Goal: Obtain resource: Obtain resource

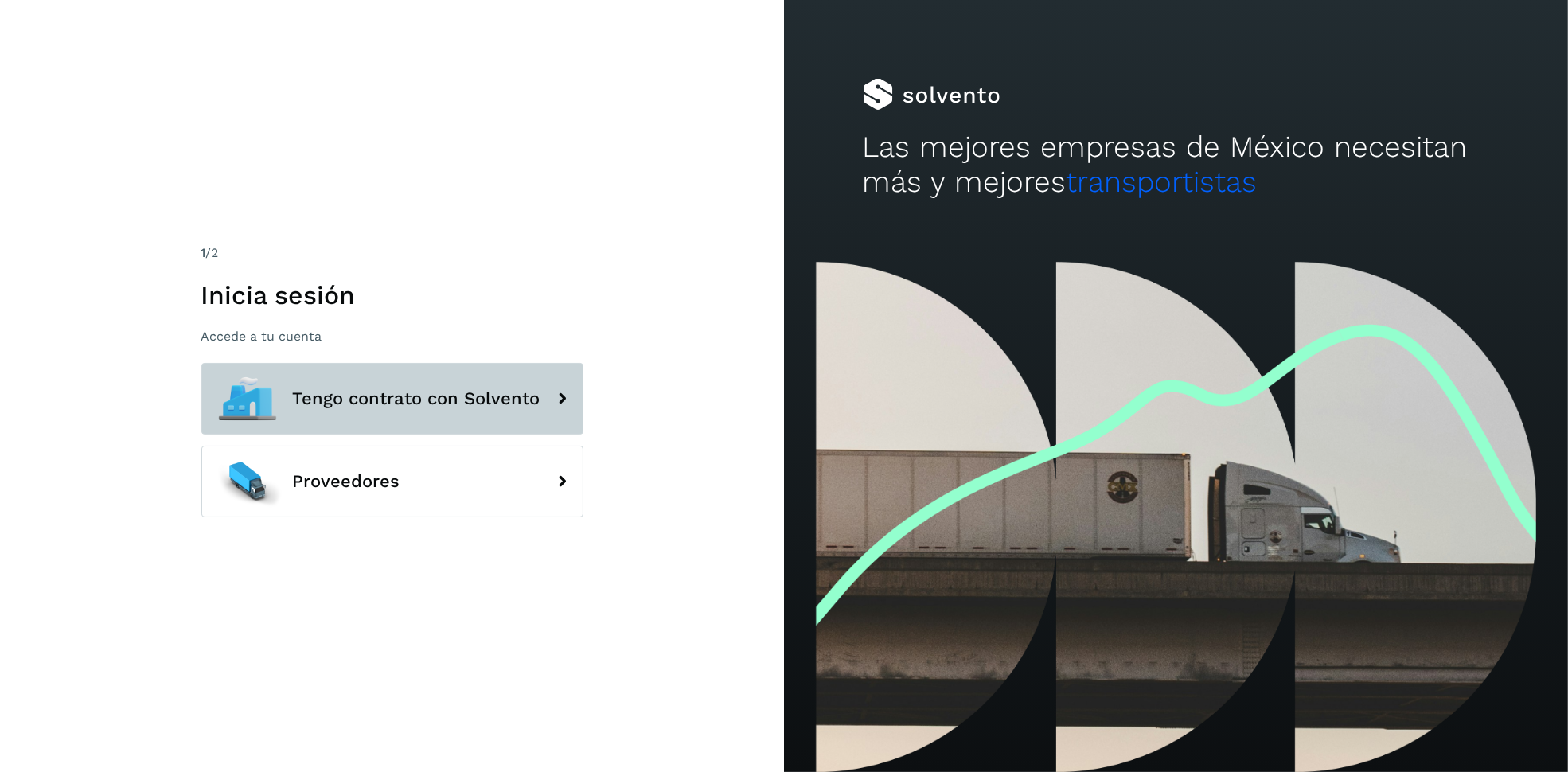
click at [512, 385] on button "Tengo contrato con Solvento" at bounding box center [392, 398] width 382 height 71
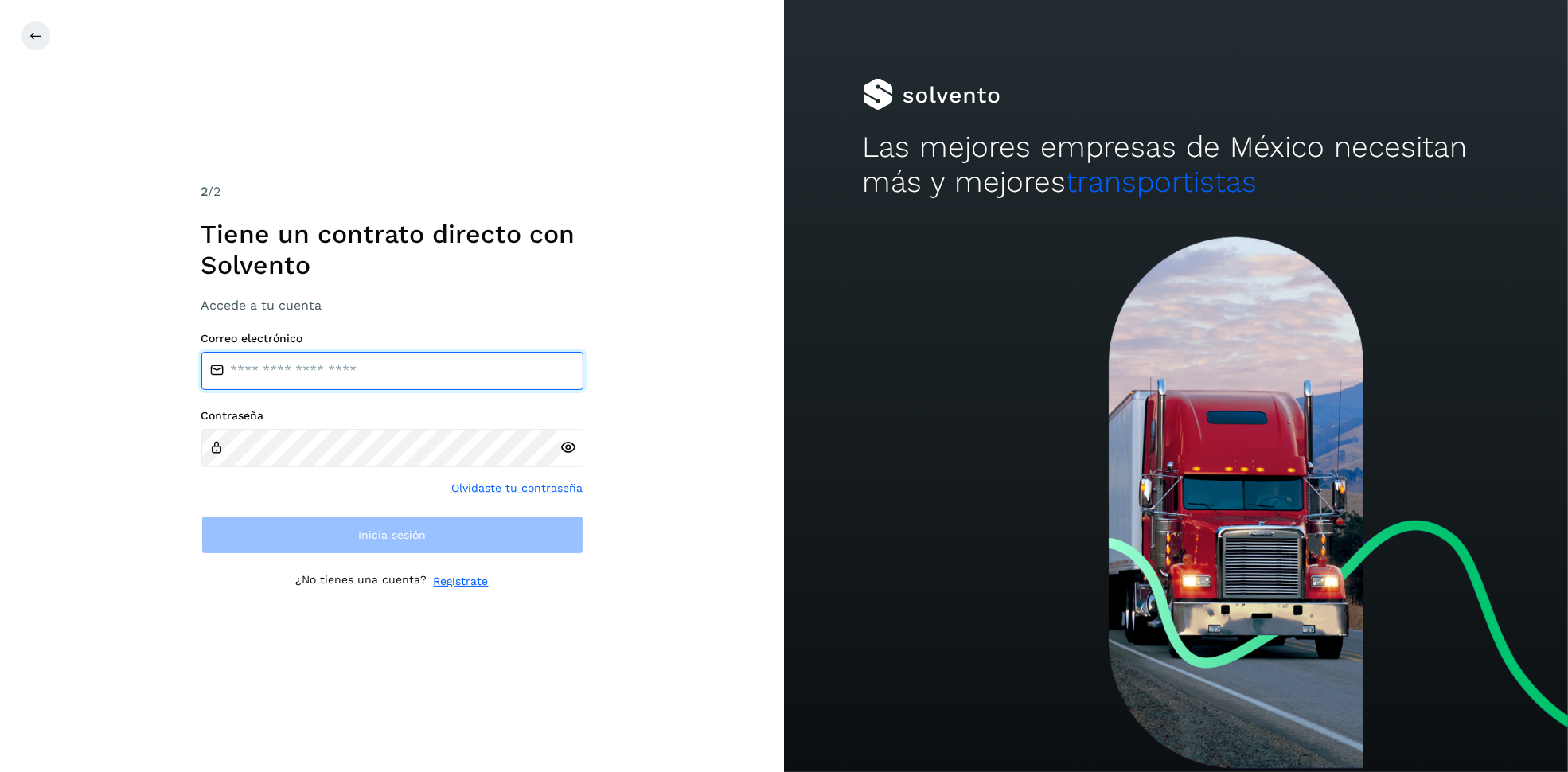
type input "**********"
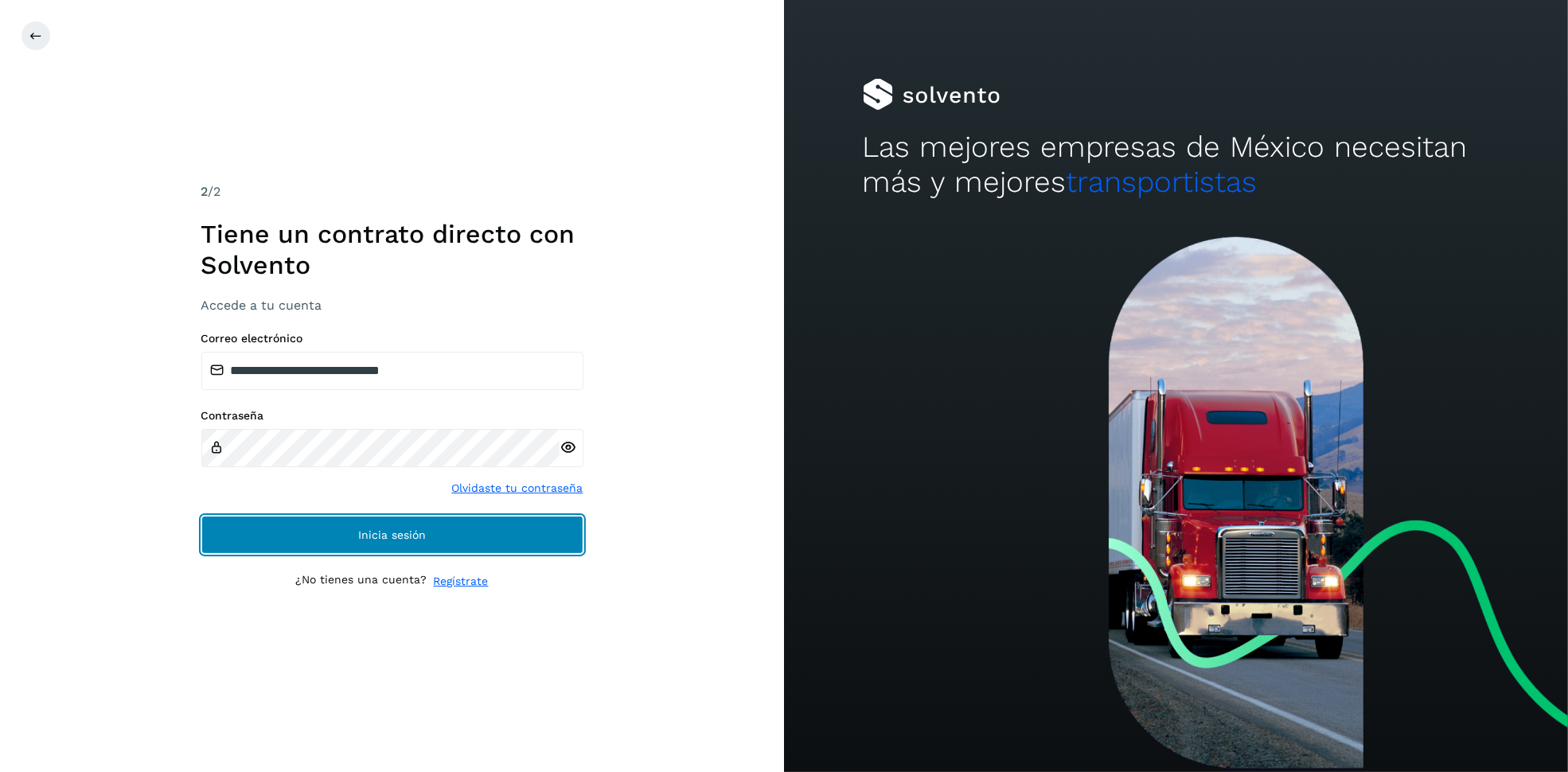
click at [443, 544] on button "Inicia sesión" at bounding box center [392, 534] width 382 height 38
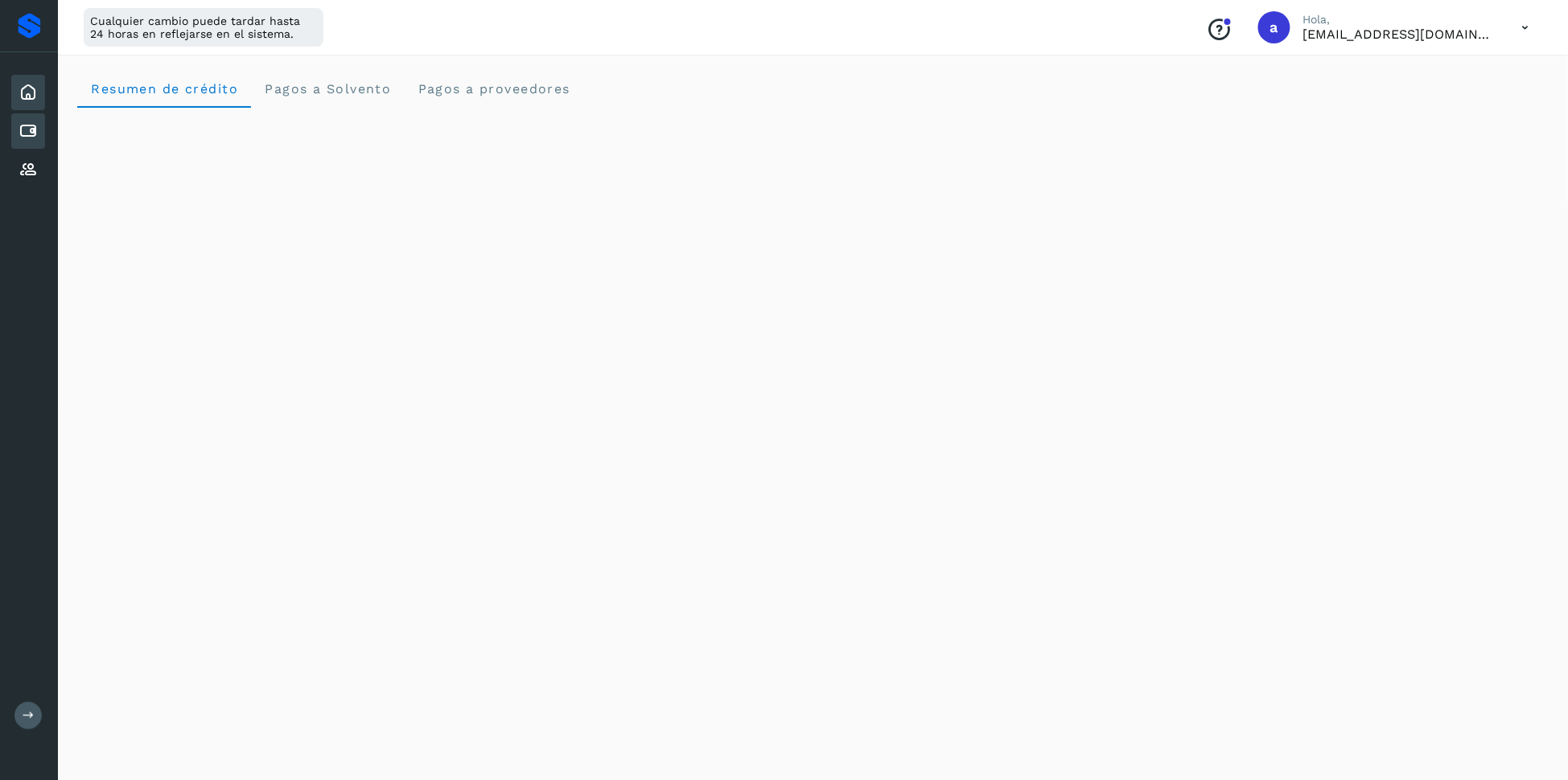
click at [27, 137] on icon at bounding box center [28, 131] width 20 height 20
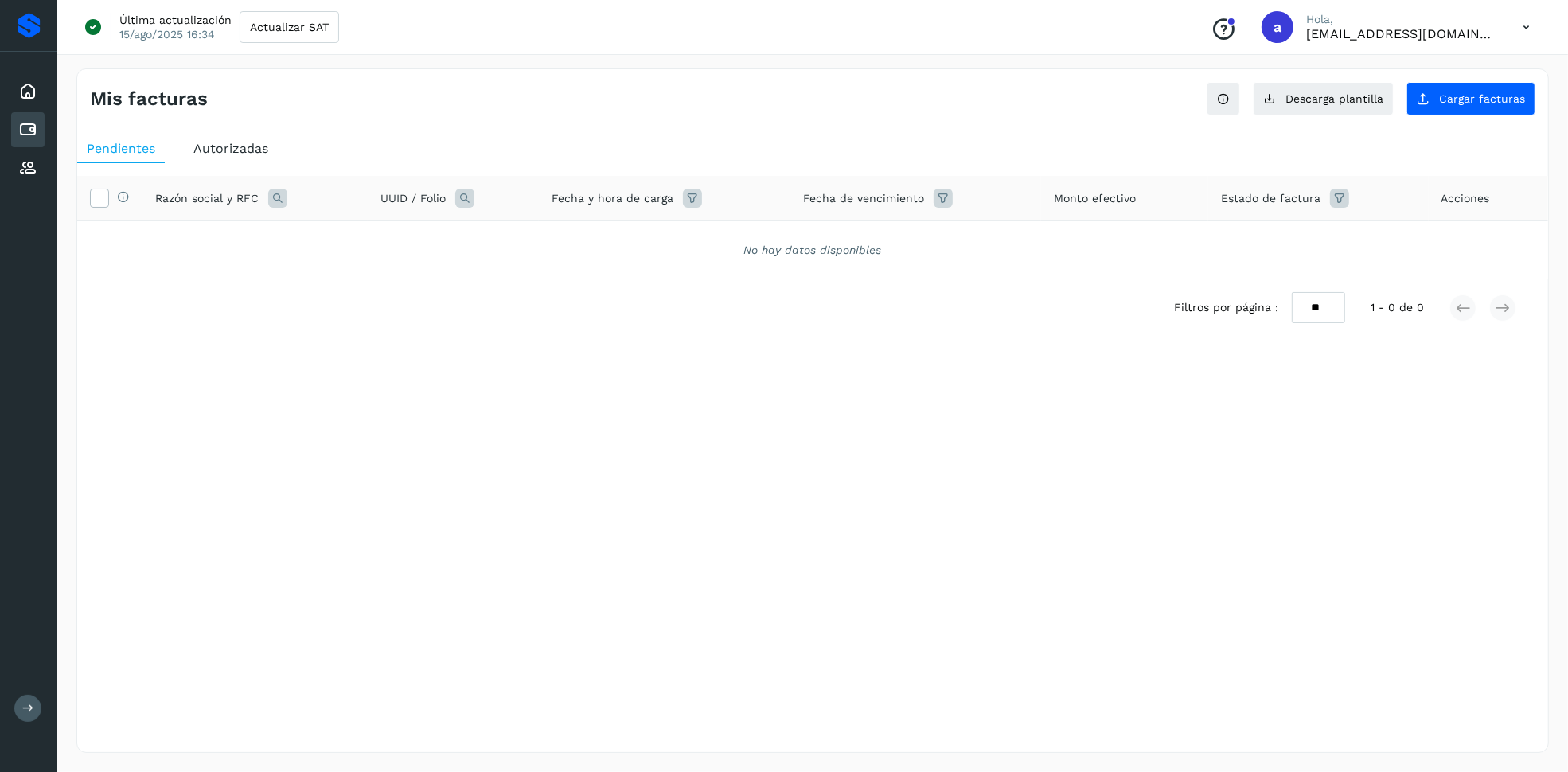
click at [243, 145] on span "Autorizadas" at bounding box center [230, 148] width 75 height 15
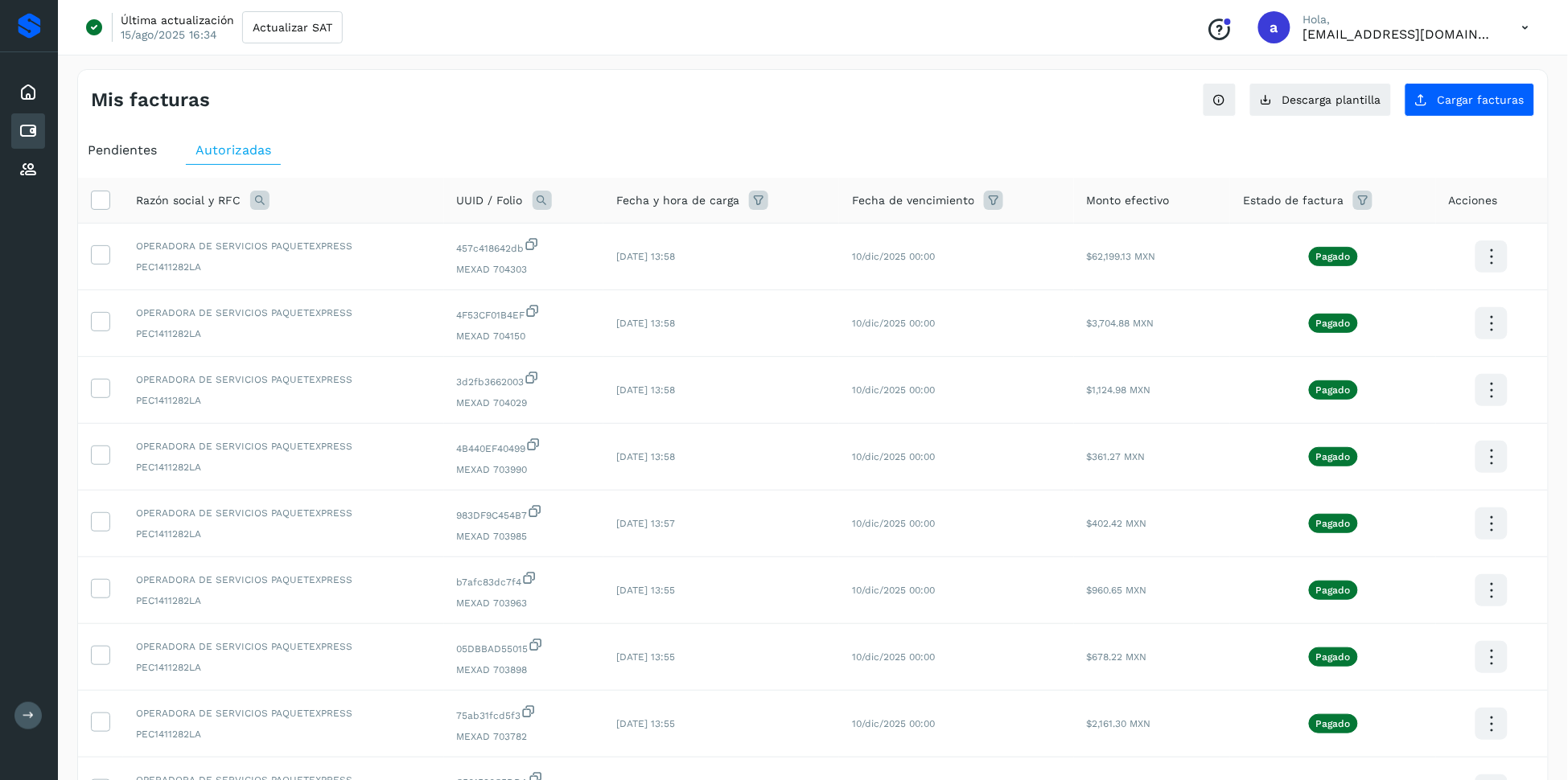
click at [754, 202] on icon at bounding box center [758, 200] width 20 height 20
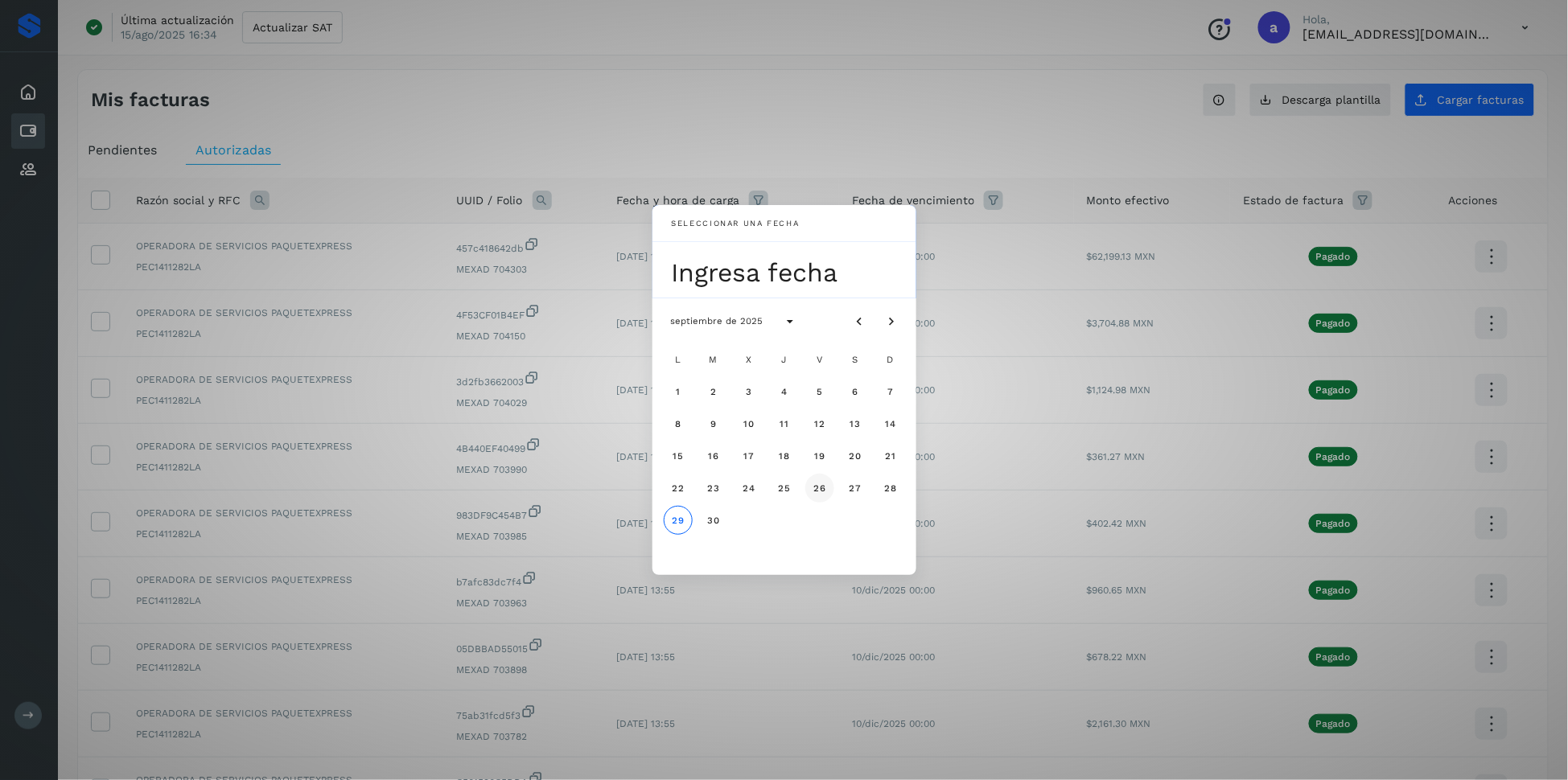
click at [822, 483] on span "26" at bounding box center [819, 488] width 14 height 11
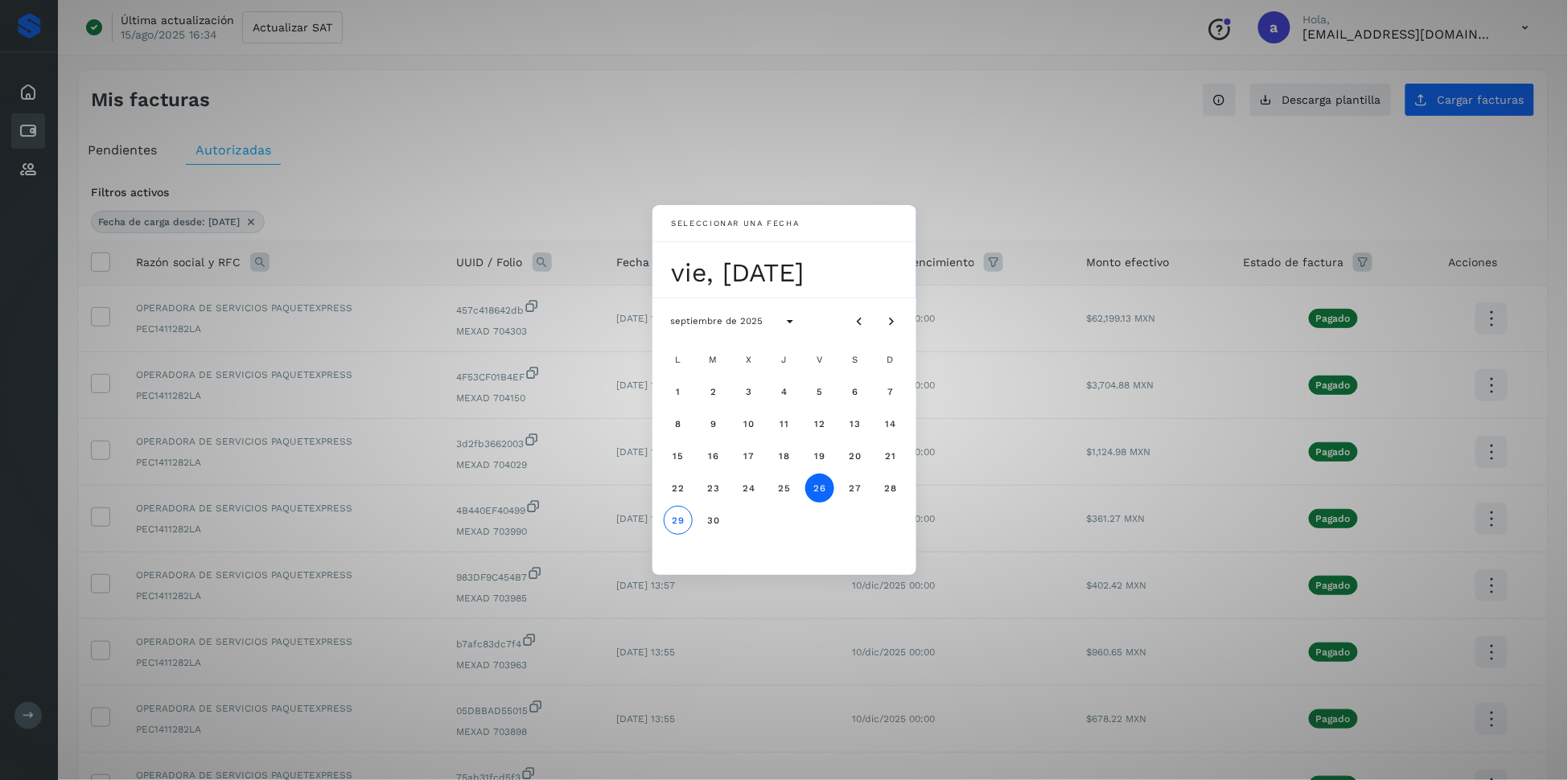
click at [817, 488] on span "26" at bounding box center [819, 488] width 14 height 11
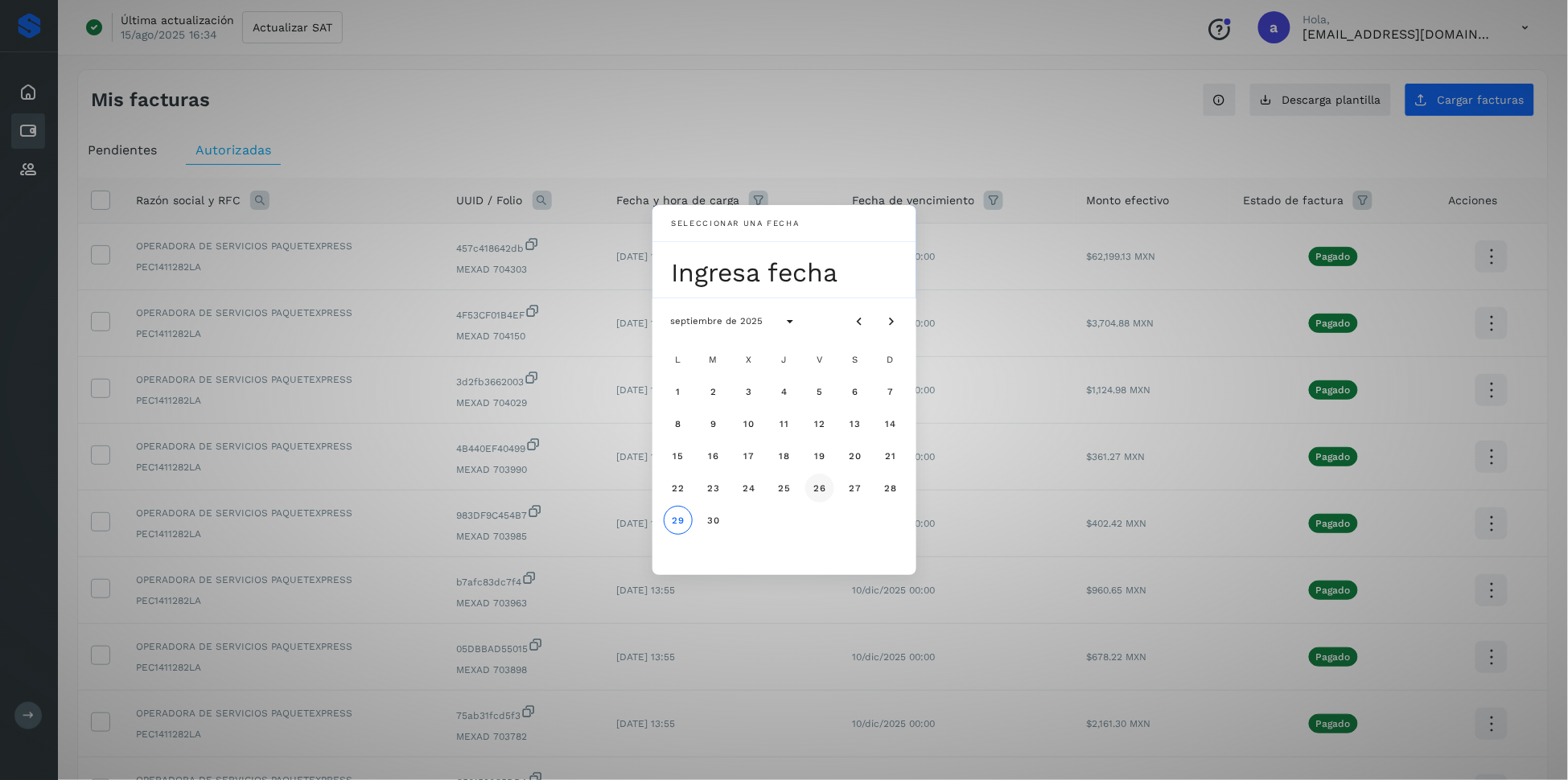
click at [821, 488] on span "26" at bounding box center [819, 488] width 14 height 11
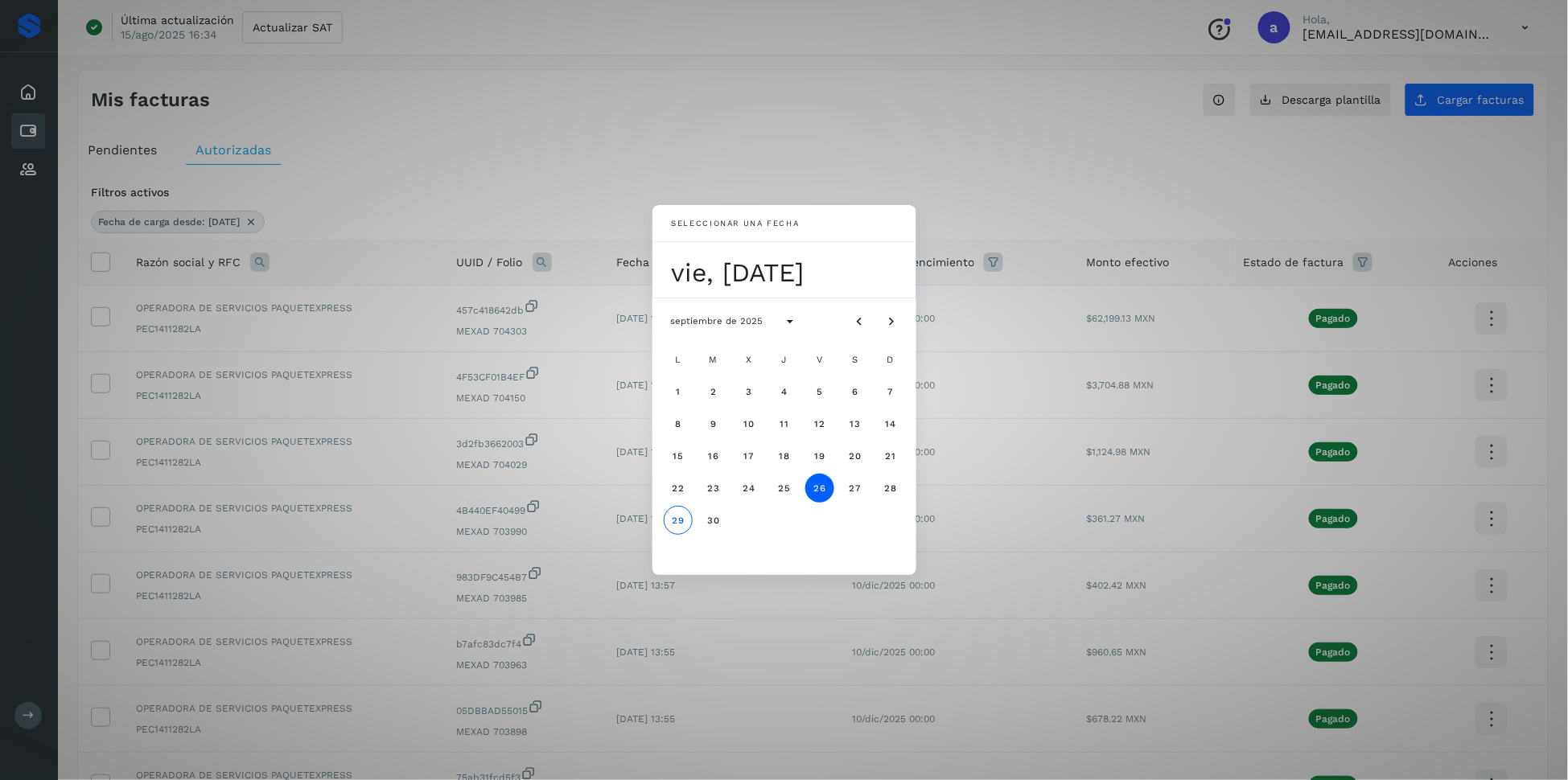
click at [1016, 201] on div "Seleccionar una fecha vie, [DATE] septiembre de 2025 L M X J V S D 1 2 3 4 5 6 …" at bounding box center [784, 390] width 1568 height 780
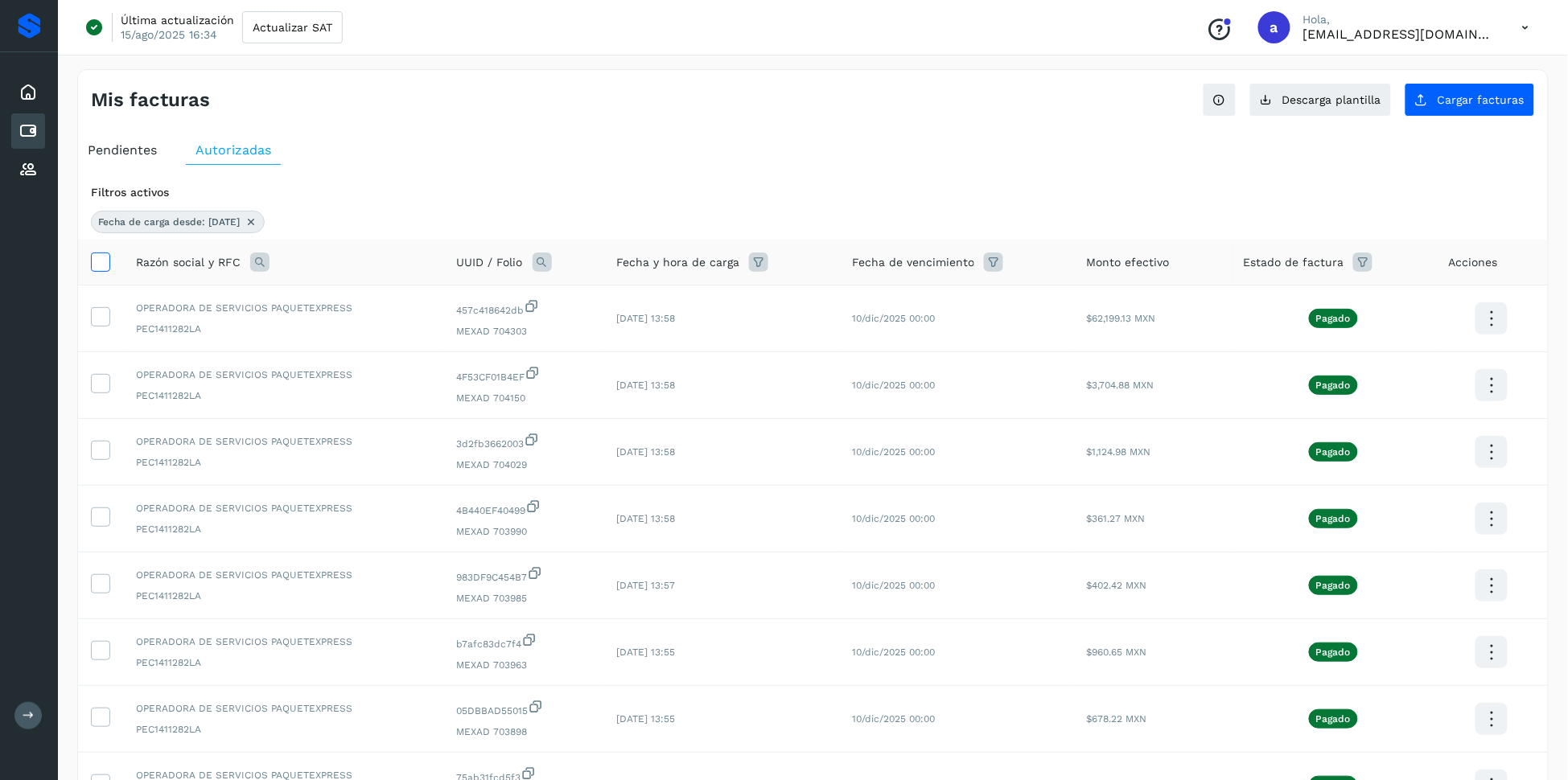
click at [108, 268] on icon at bounding box center [100, 261] width 17 height 17
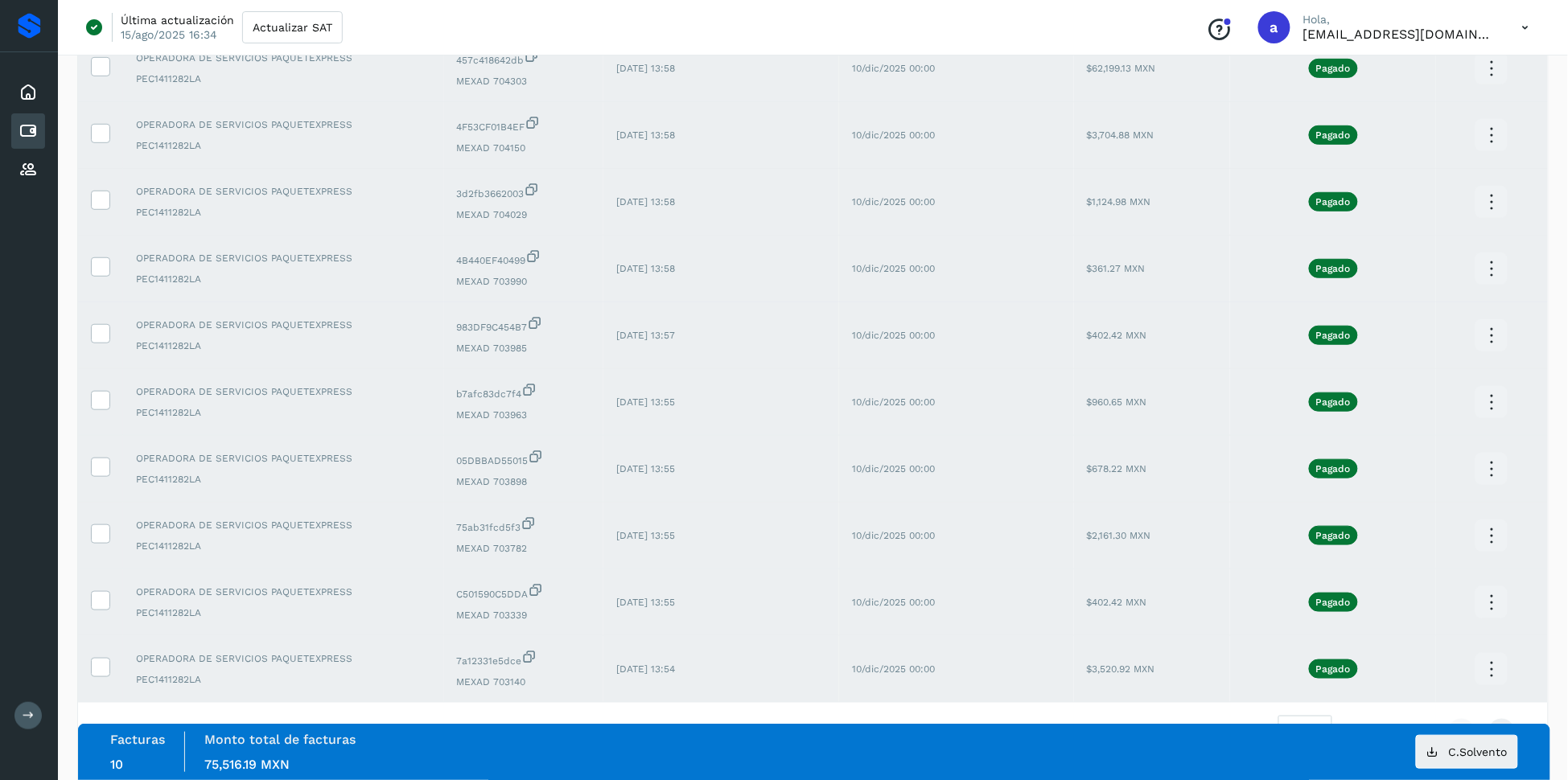
scroll to position [319, 0]
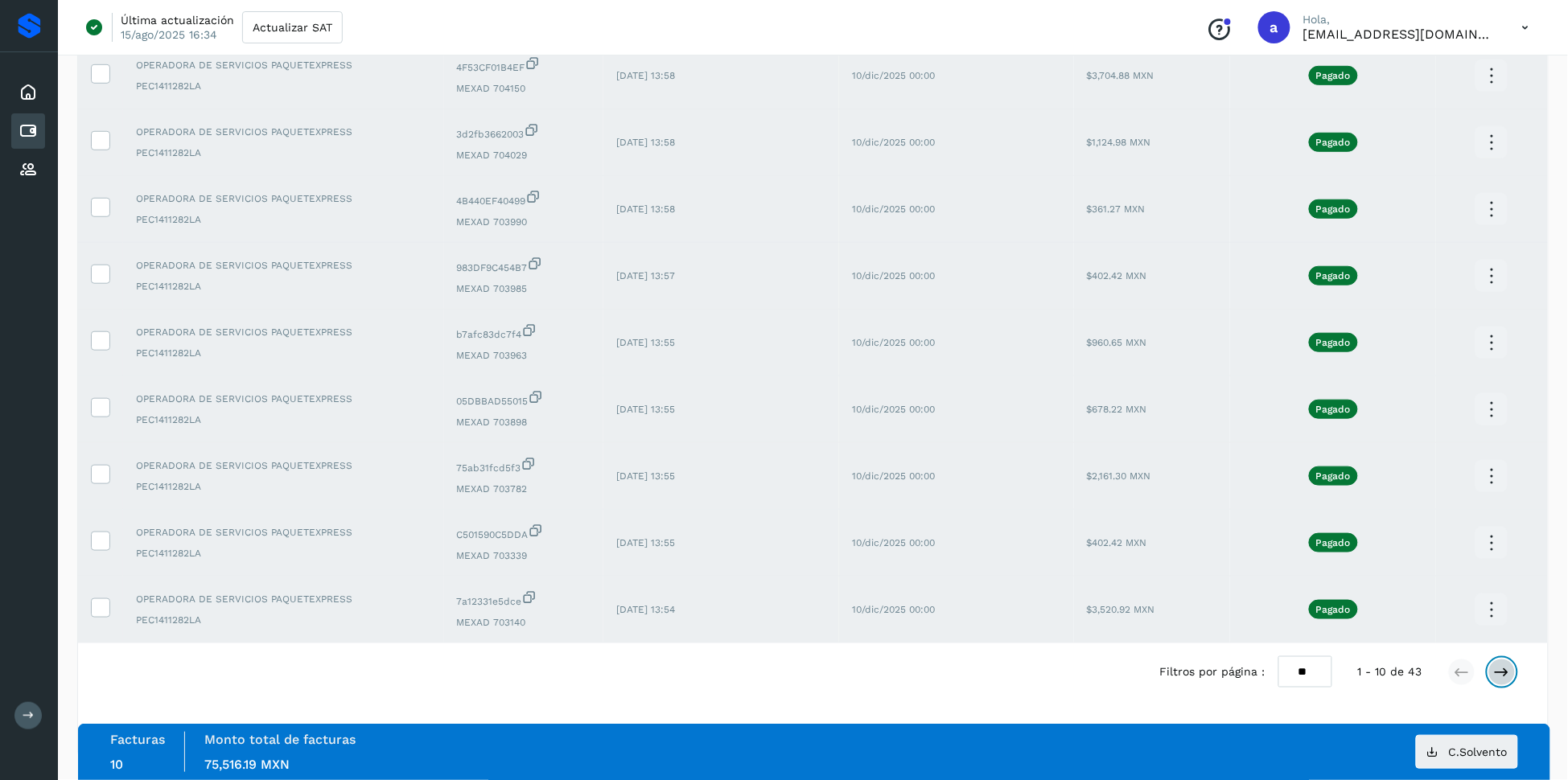
click at [1492, 674] on button at bounding box center [1501, 671] width 27 height 27
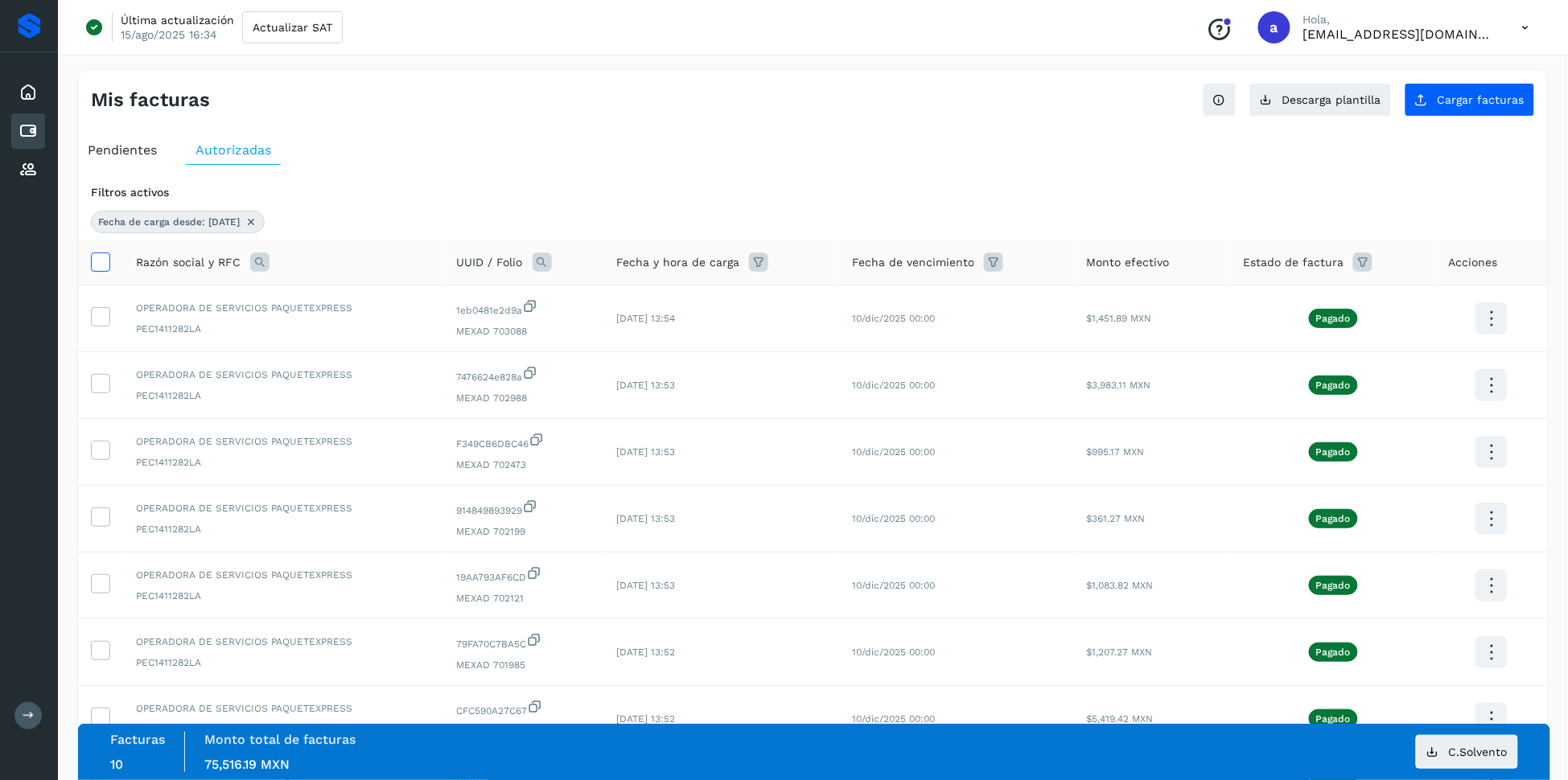
click at [107, 267] on icon at bounding box center [100, 261] width 17 height 17
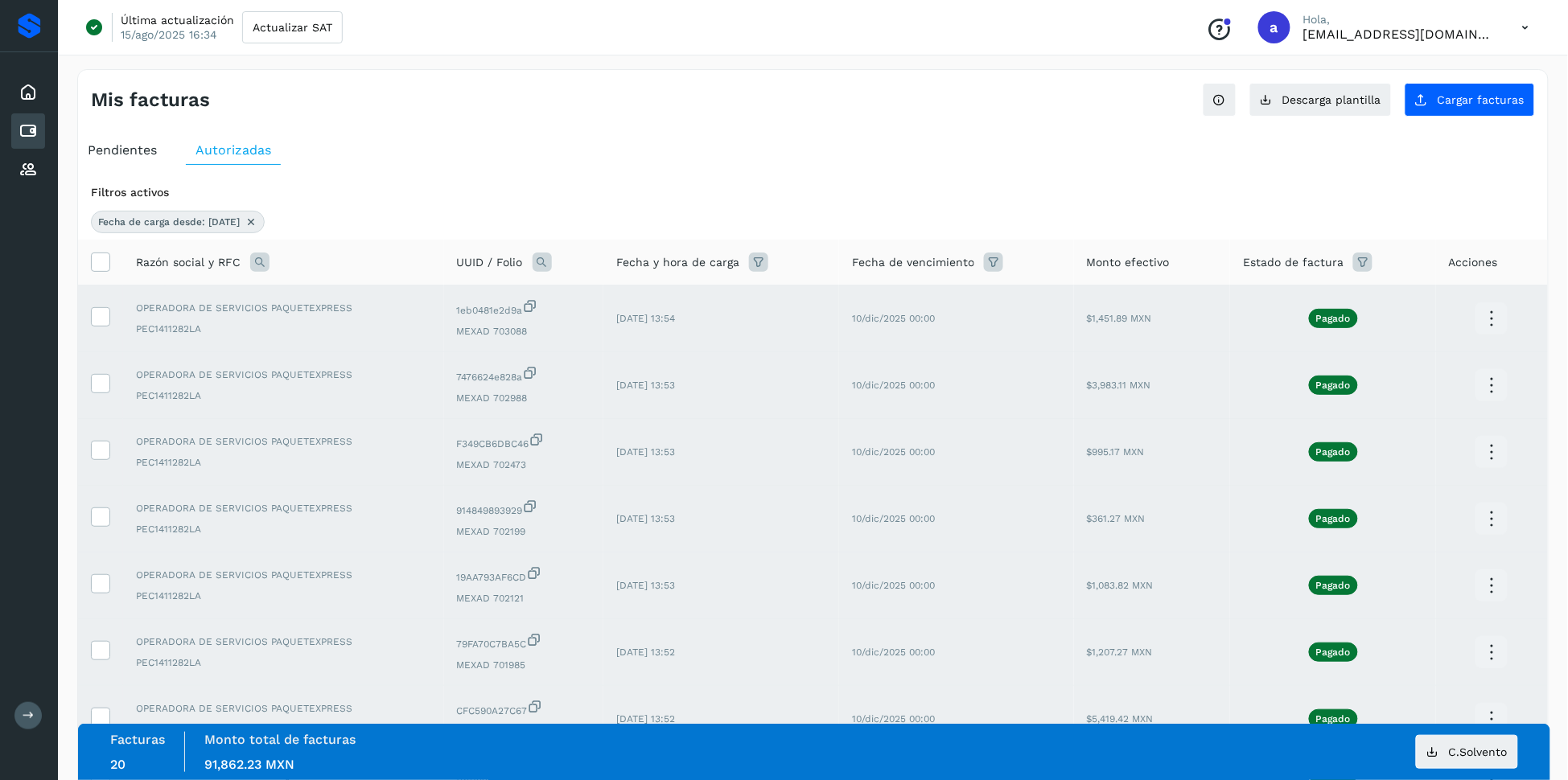
scroll to position [319, 0]
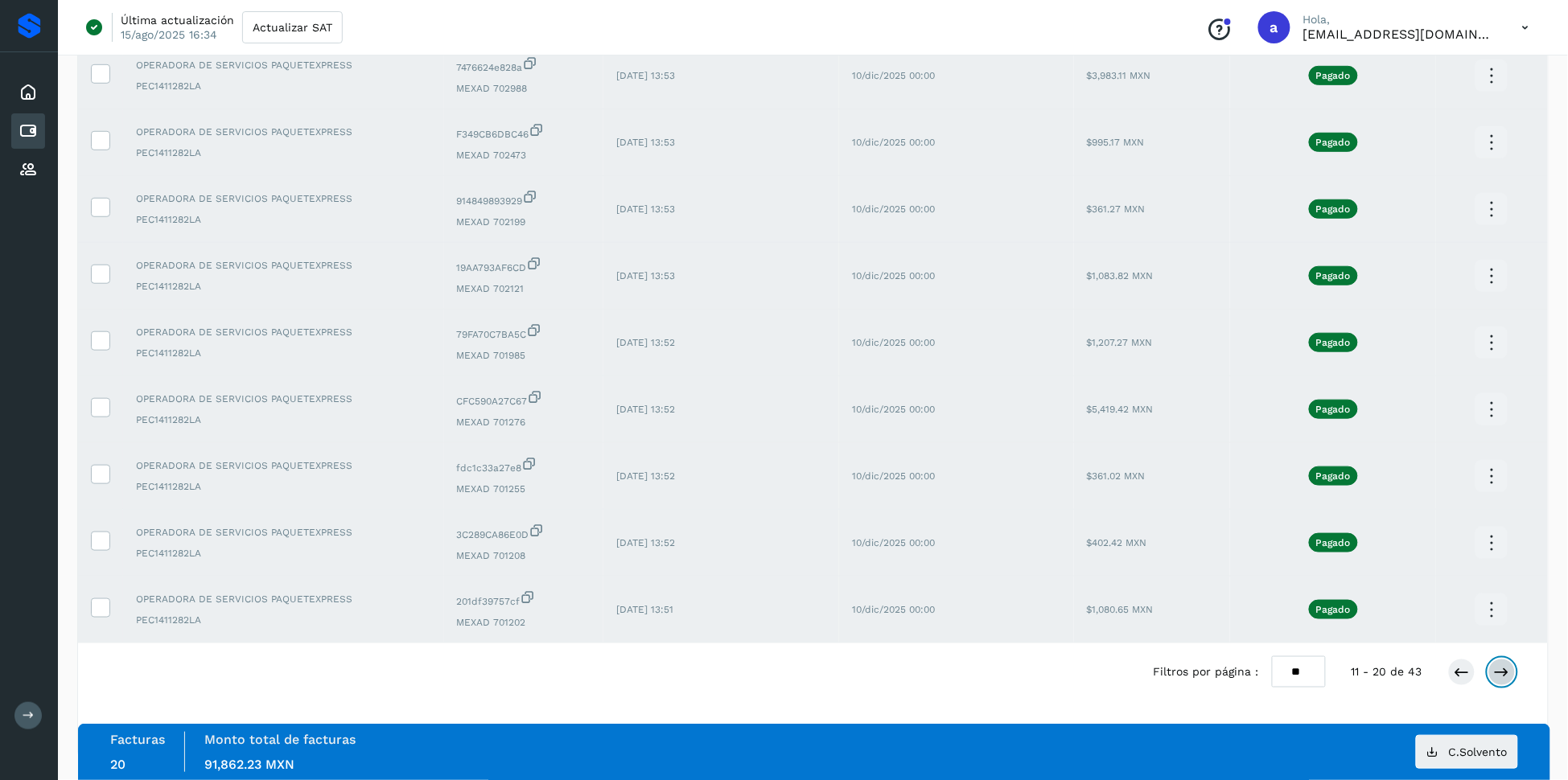
click at [1500, 673] on icon at bounding box center [1501, 671] width 16 height 16
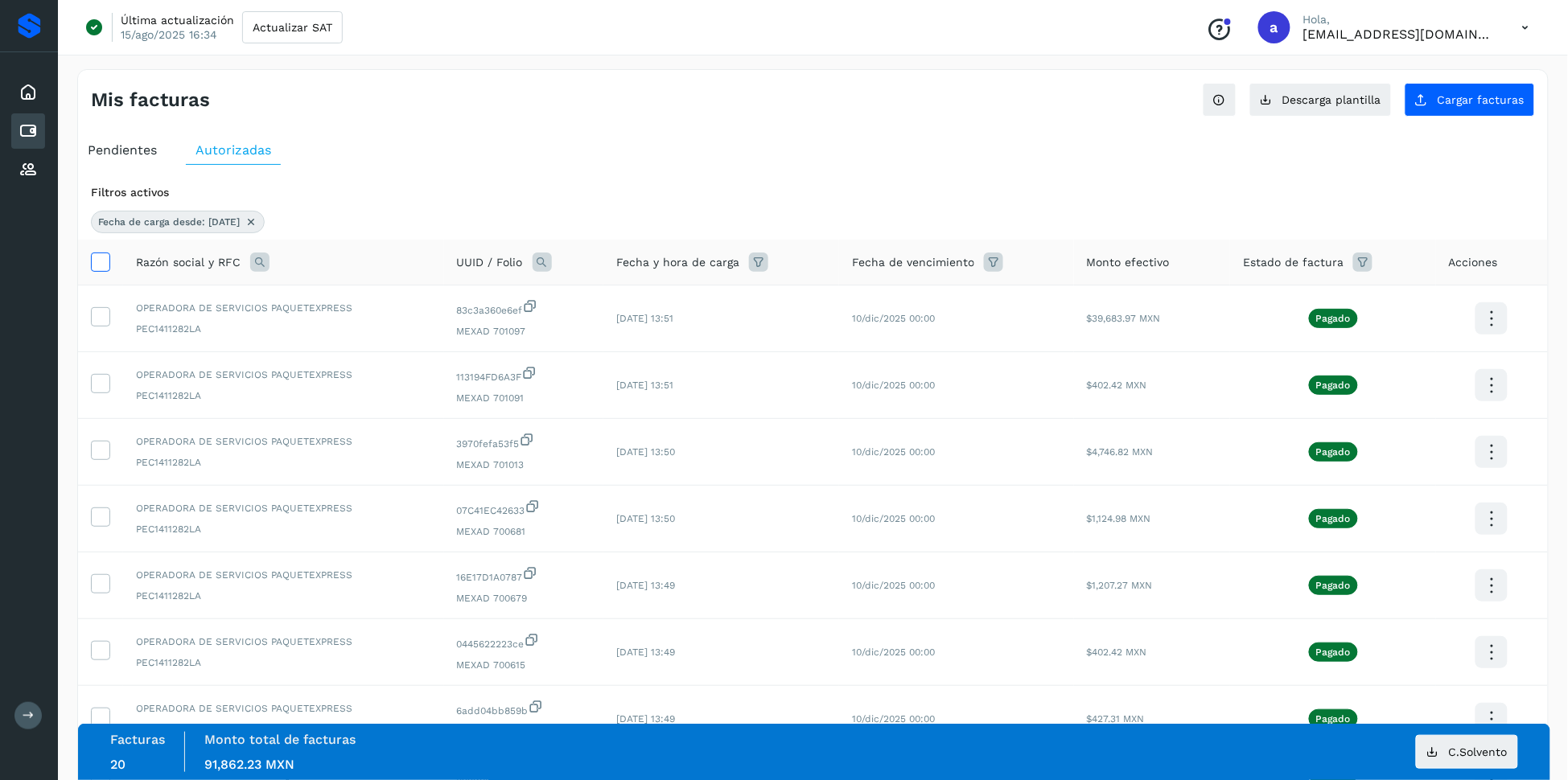
click at [97, 264] on icon at bounding box center [100, 261] width 17 height 17
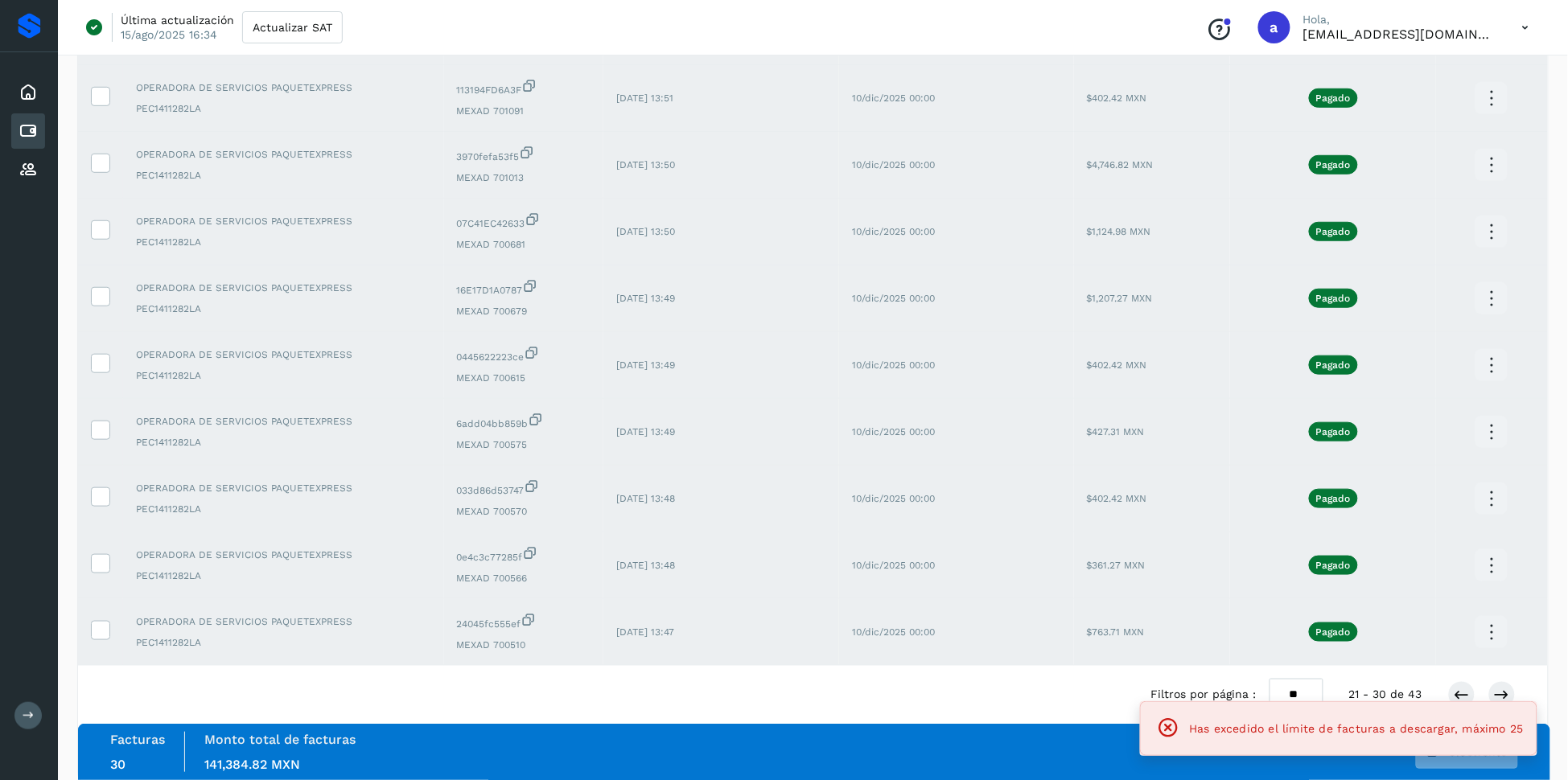
scroll to position [319, 0]
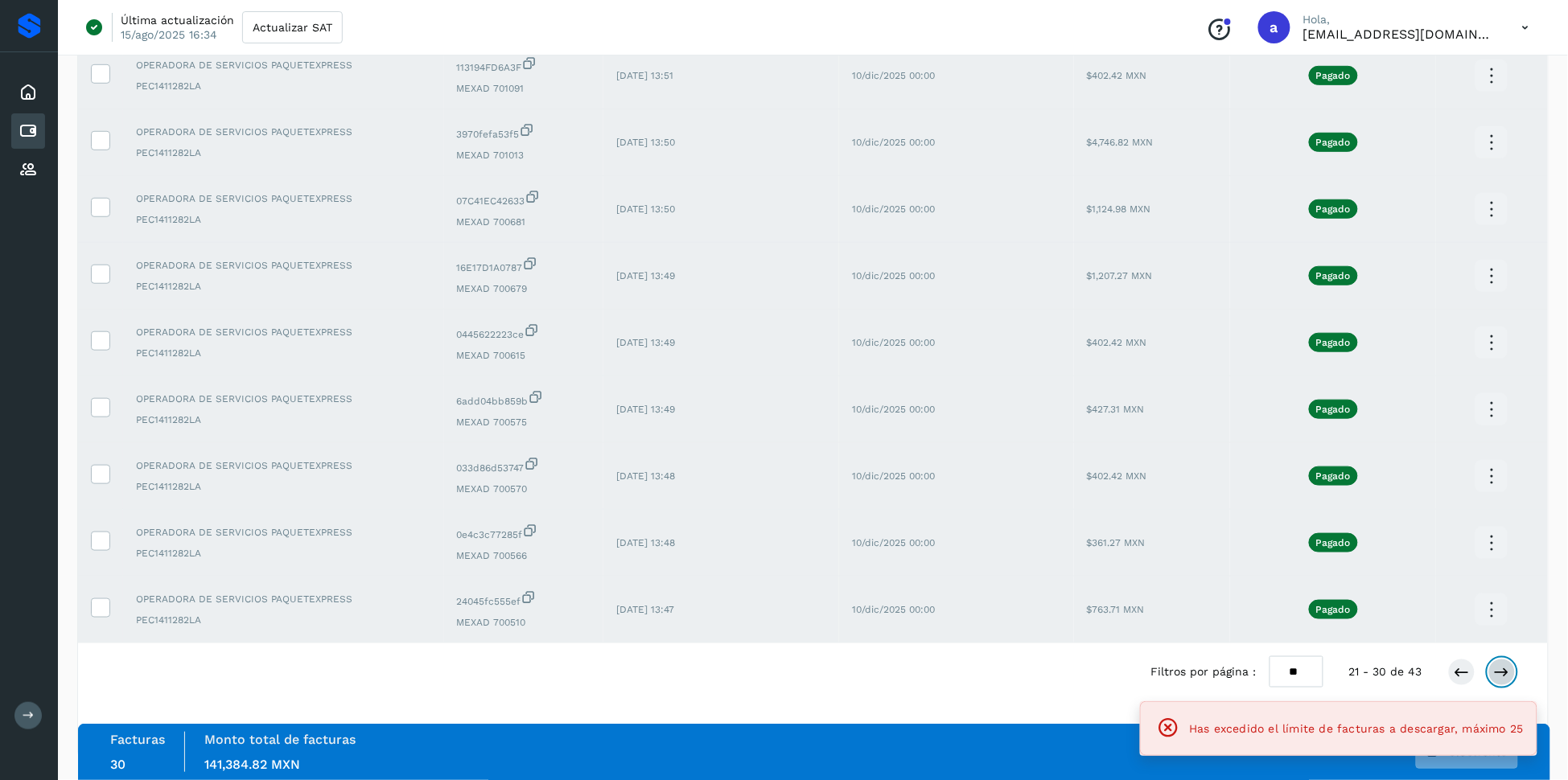
click at [1504, 668] on icon at bounding box center [1501, 671] width 16 height 16
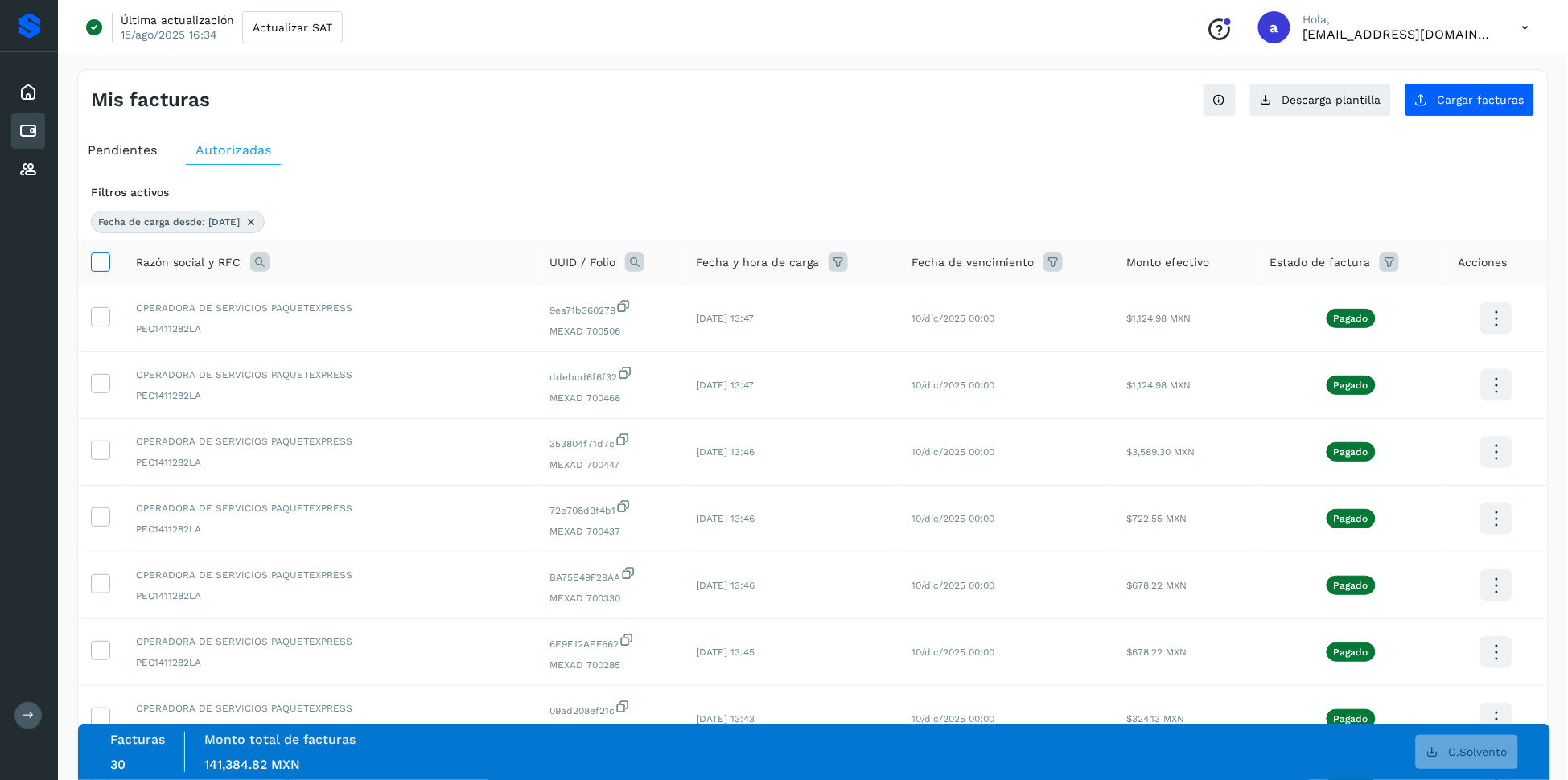
click at [100, 257] on icon at bounding box center [100, 261] width 17 height 17
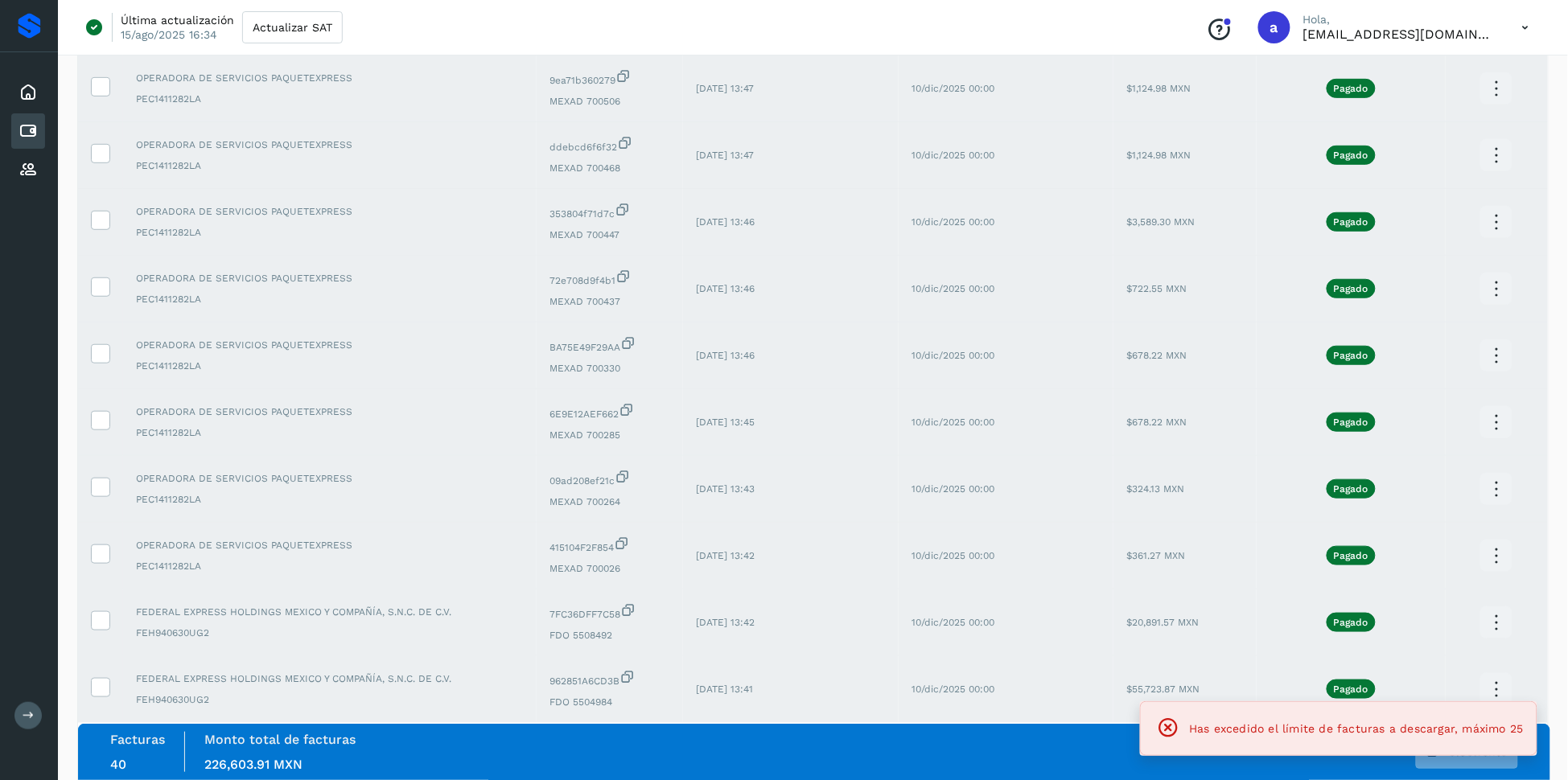
scroll to position [319, 0]
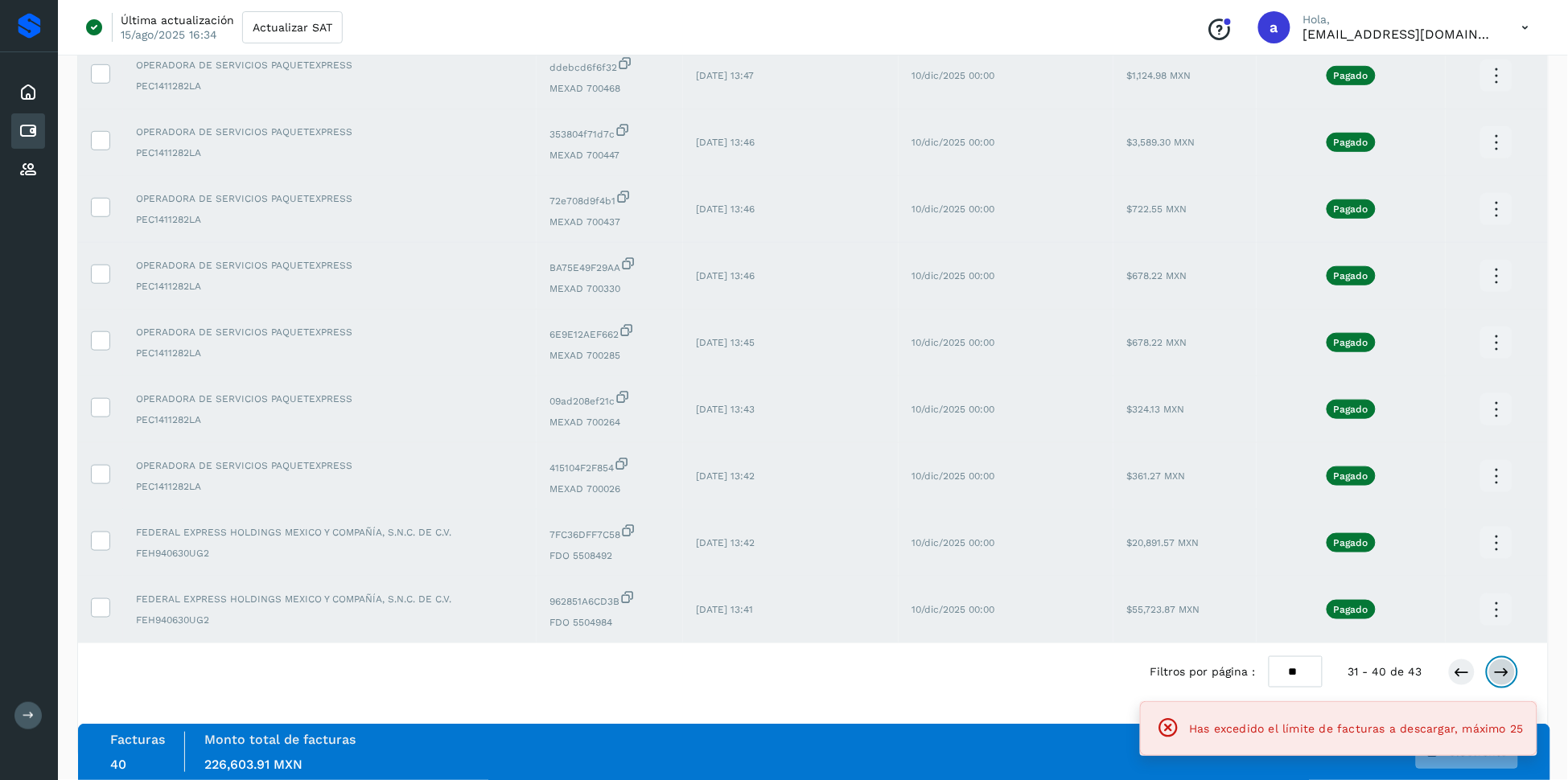
click at [1506, 674] on icon at bounding box center [1501, 671] width 16 height 16
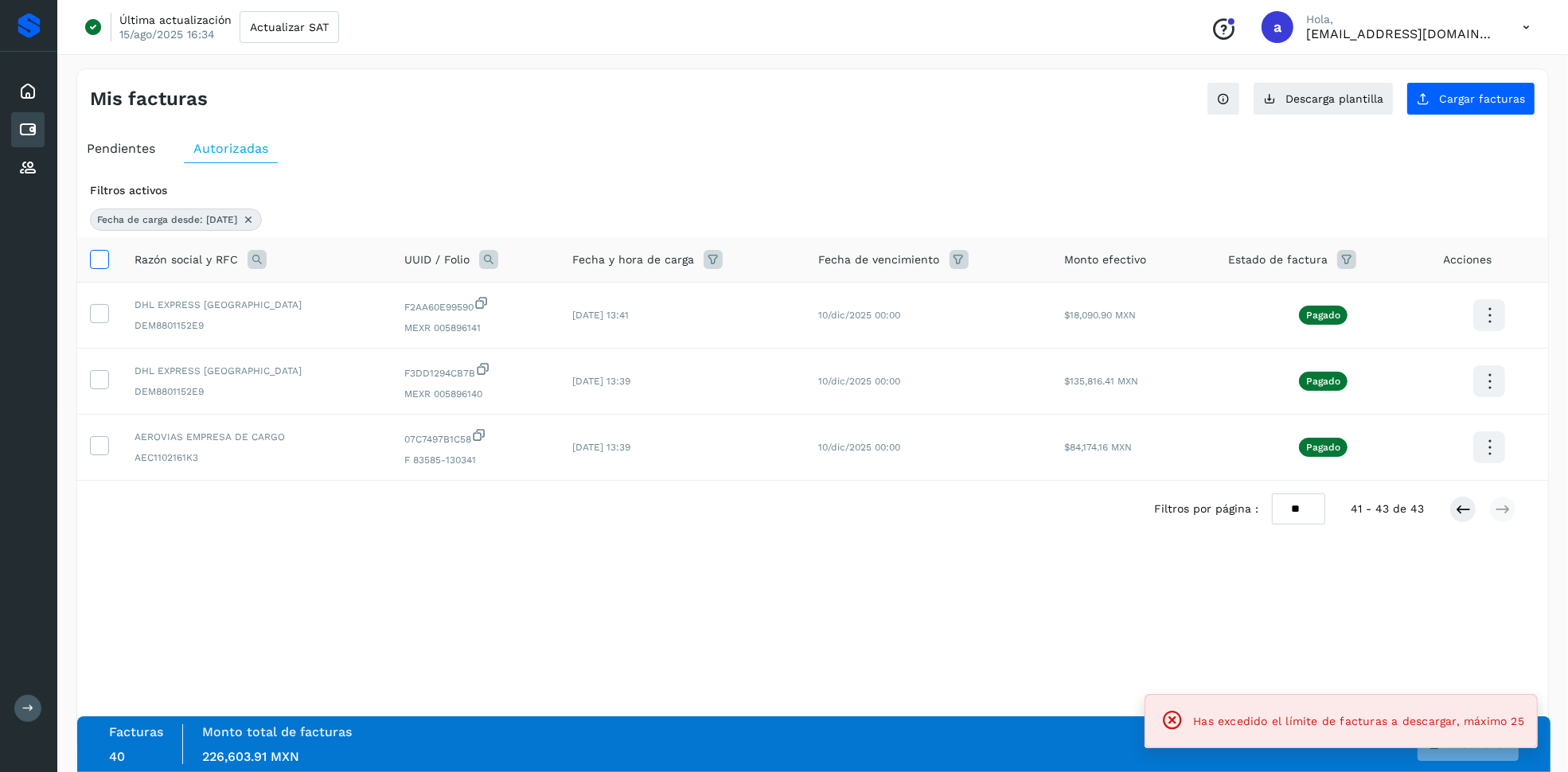
click at [101, 264] on icon at bounding box center [99, 258] width 17 height 17
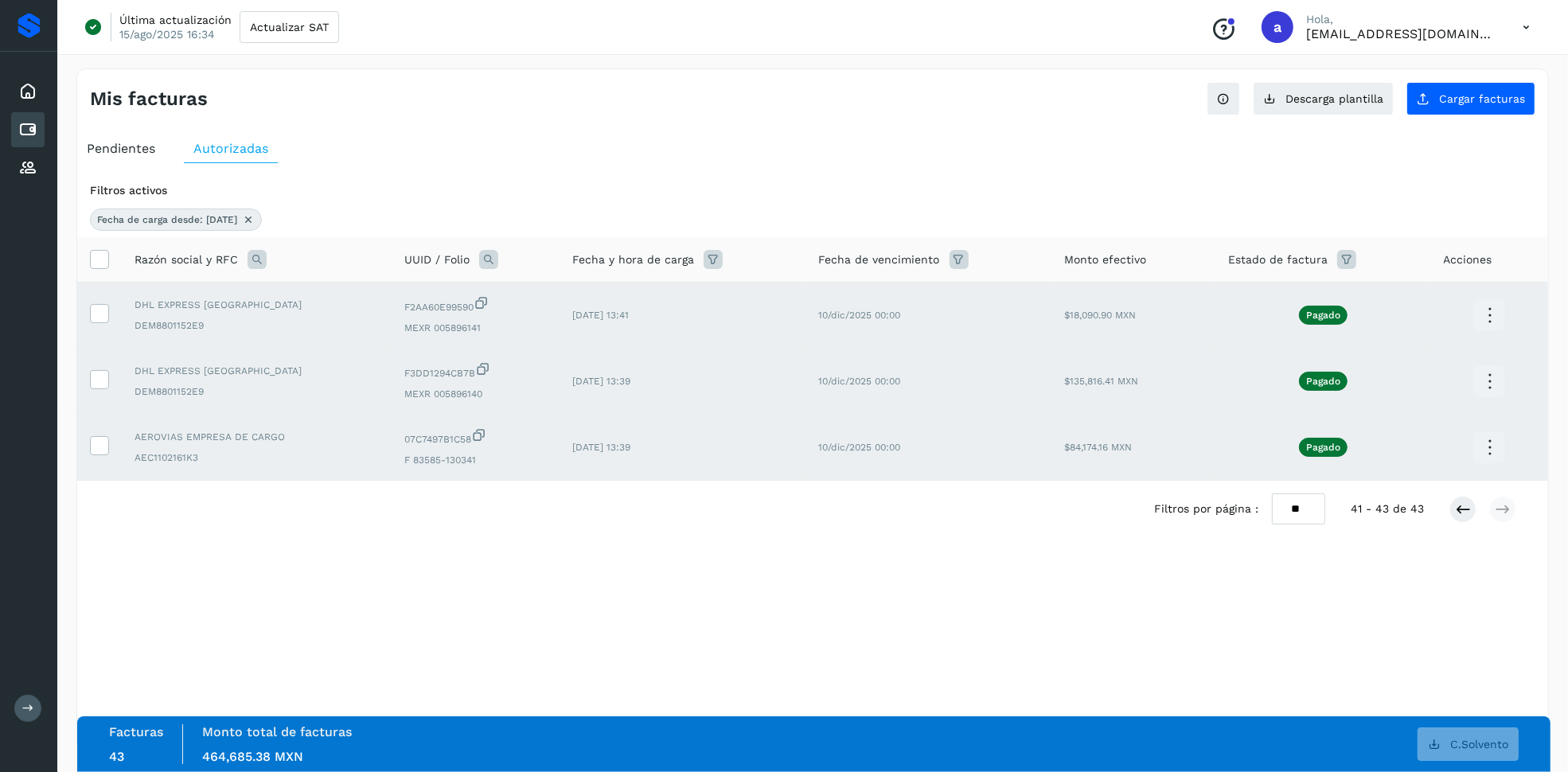
click at [88, 253] on th at bounding box center [99, 260] width 45 height 45
click at [94, 261] on icon at bounding box center [99, 258] width 17 height 17
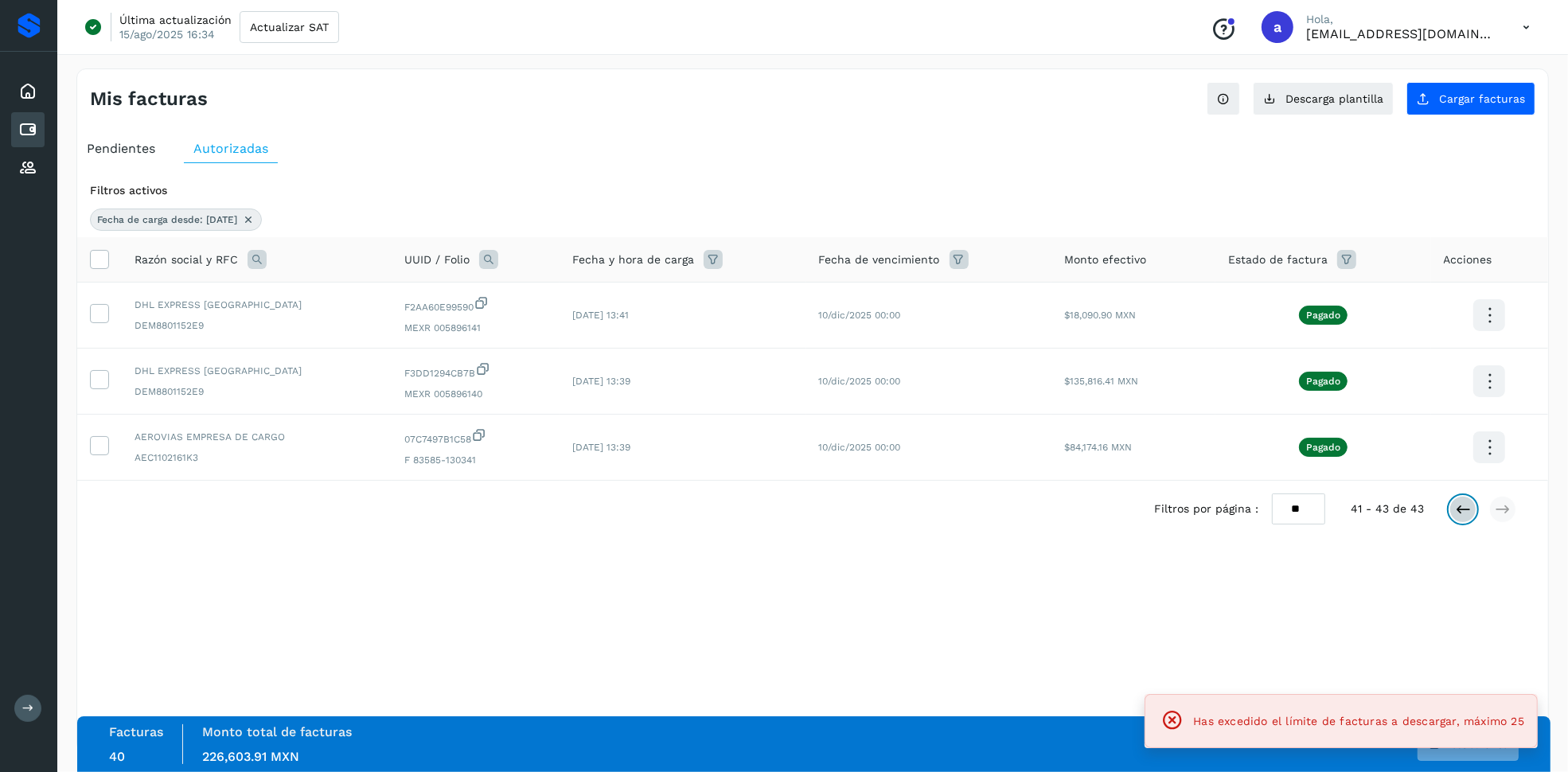
click at [1456, 509] on icon at bounding box center [1462, 508] width 16 height 16
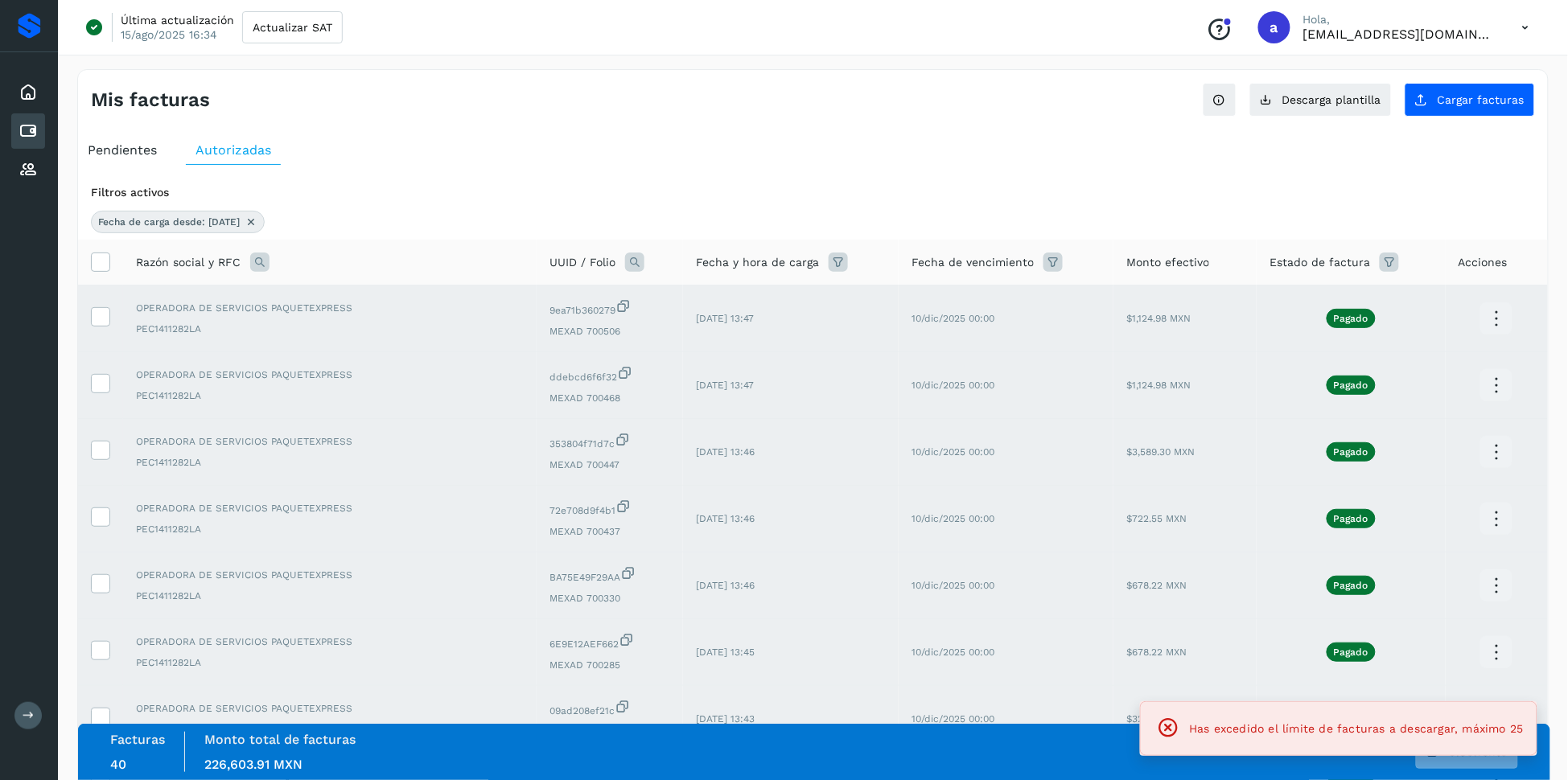
click at [85, 248] on th at bounding box center [100, 262] width 45 height 46
click at [93, 260] on icon at bounding box center [100, 261] width 17 height 17
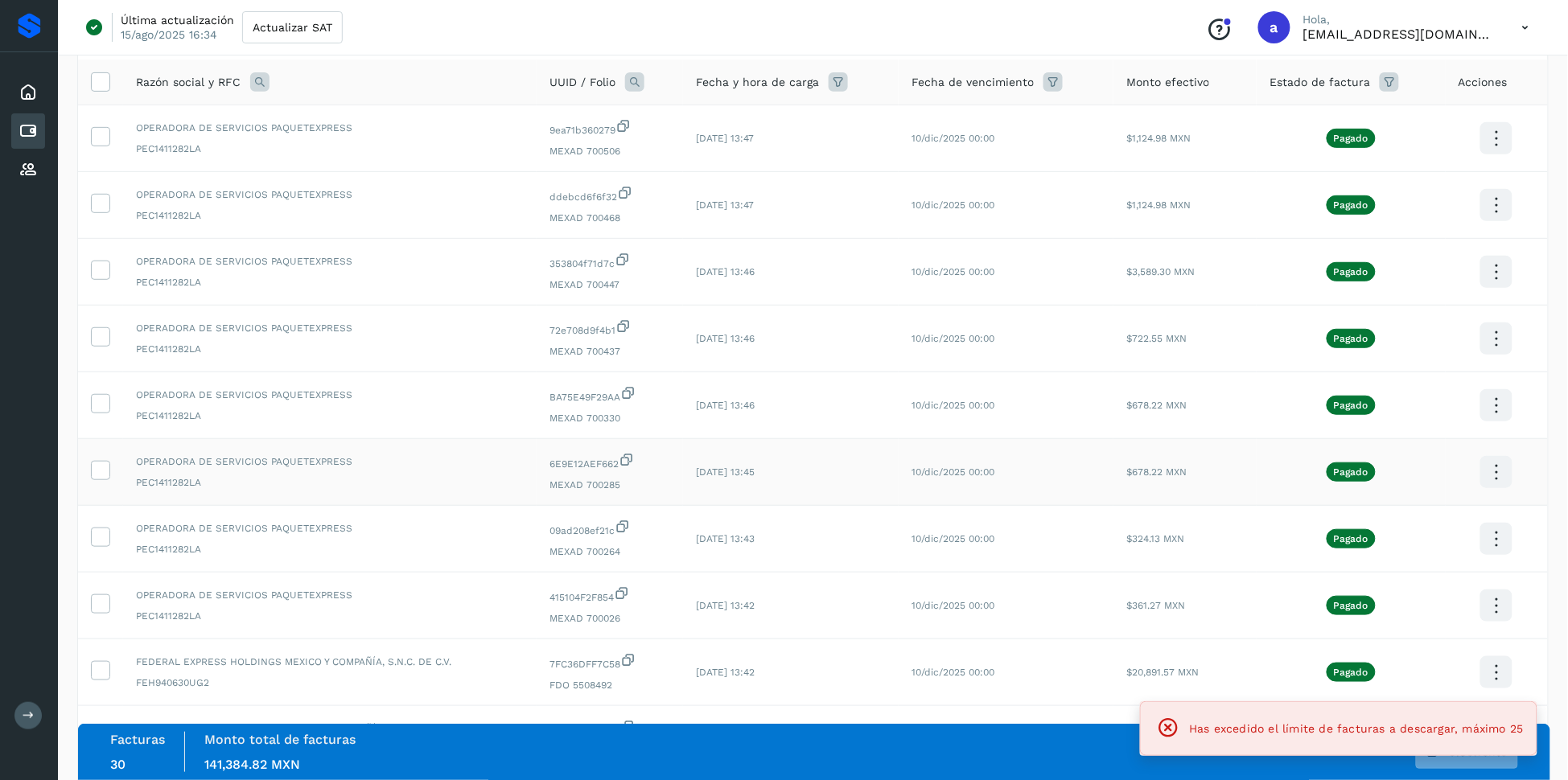
scroll to position [319, 0]
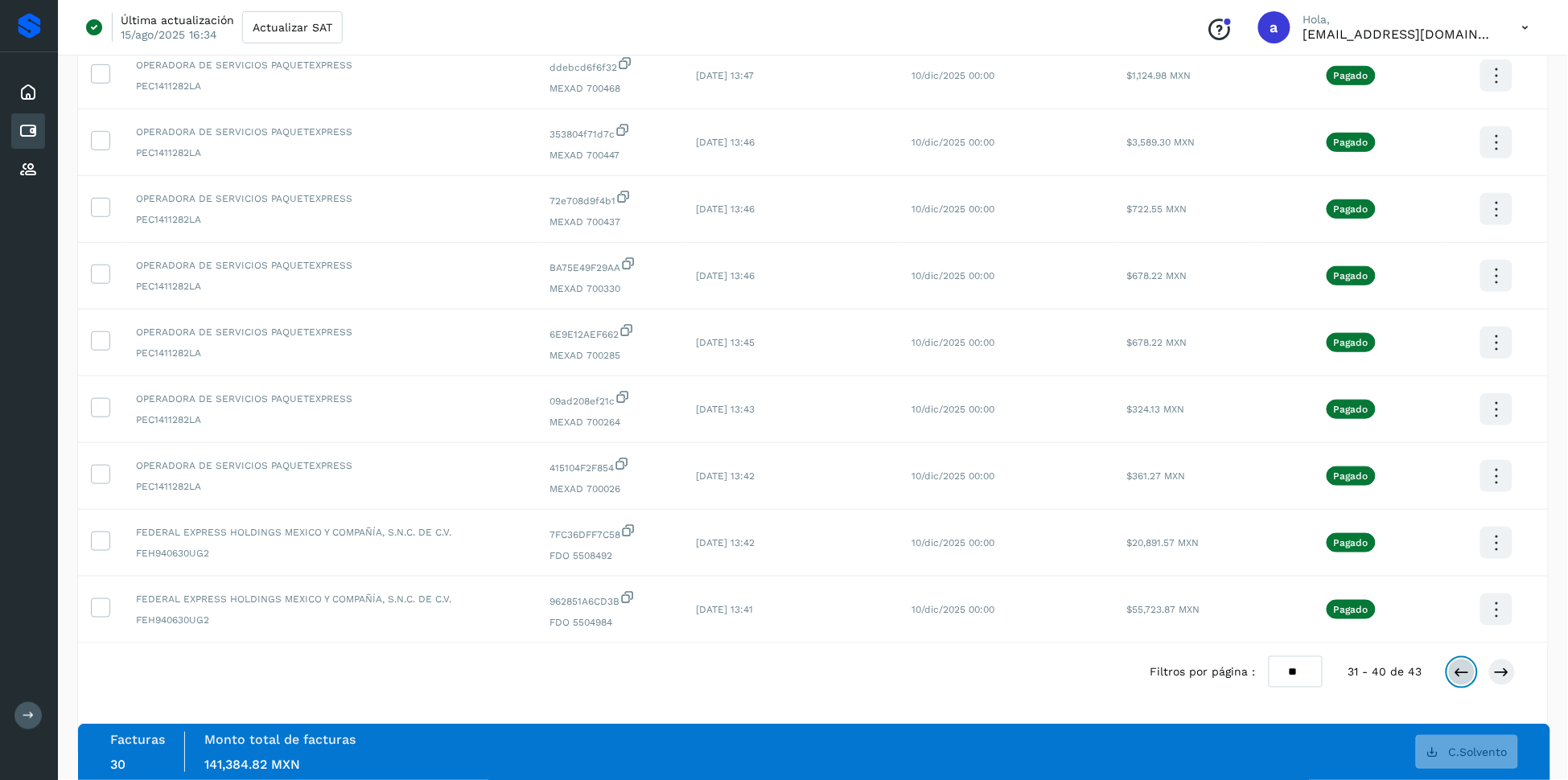
click at [1459, 678] on icon at bounding box center [1461, 671] width 16 height 16
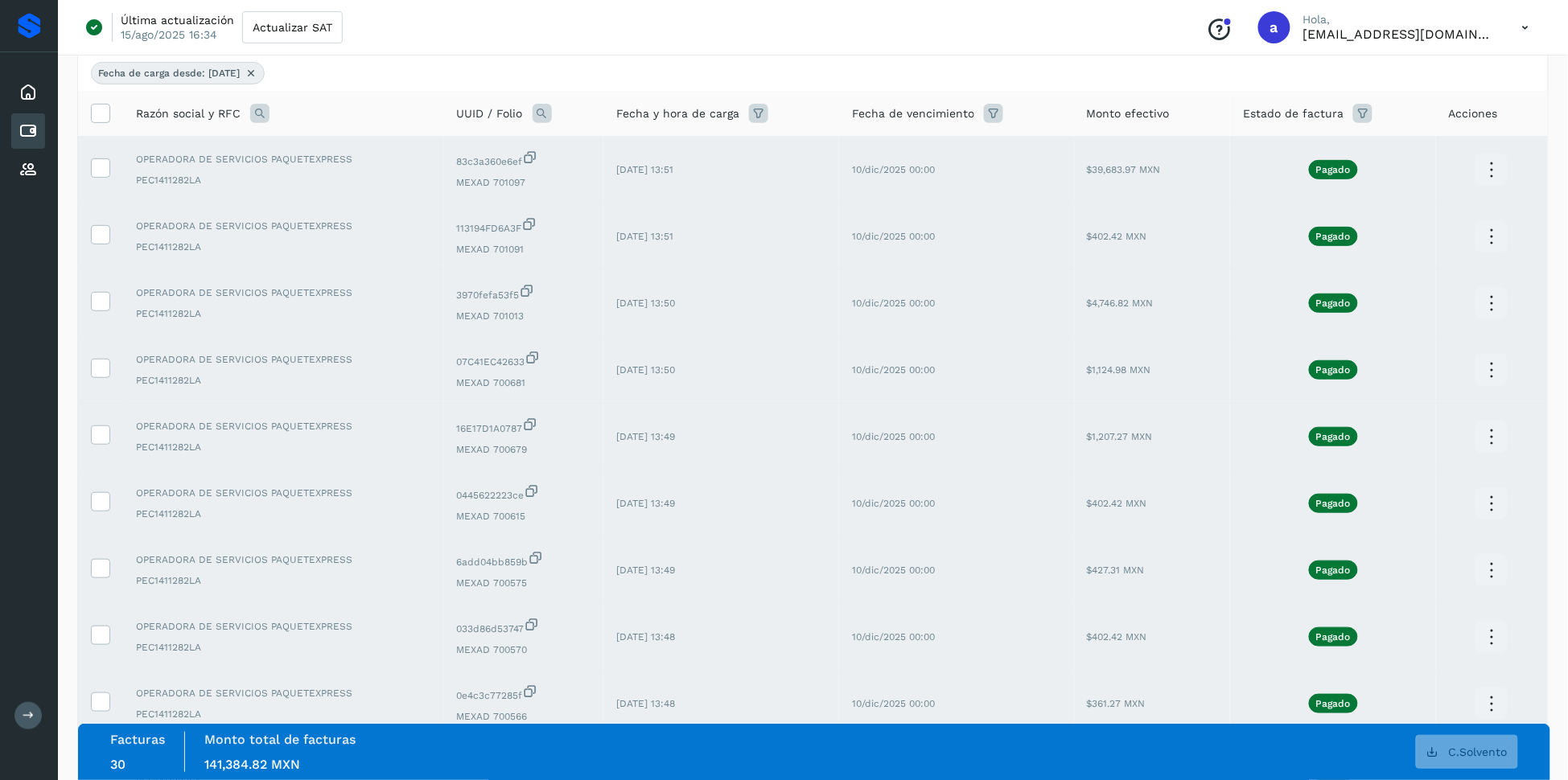
scroll to position [0, 0]
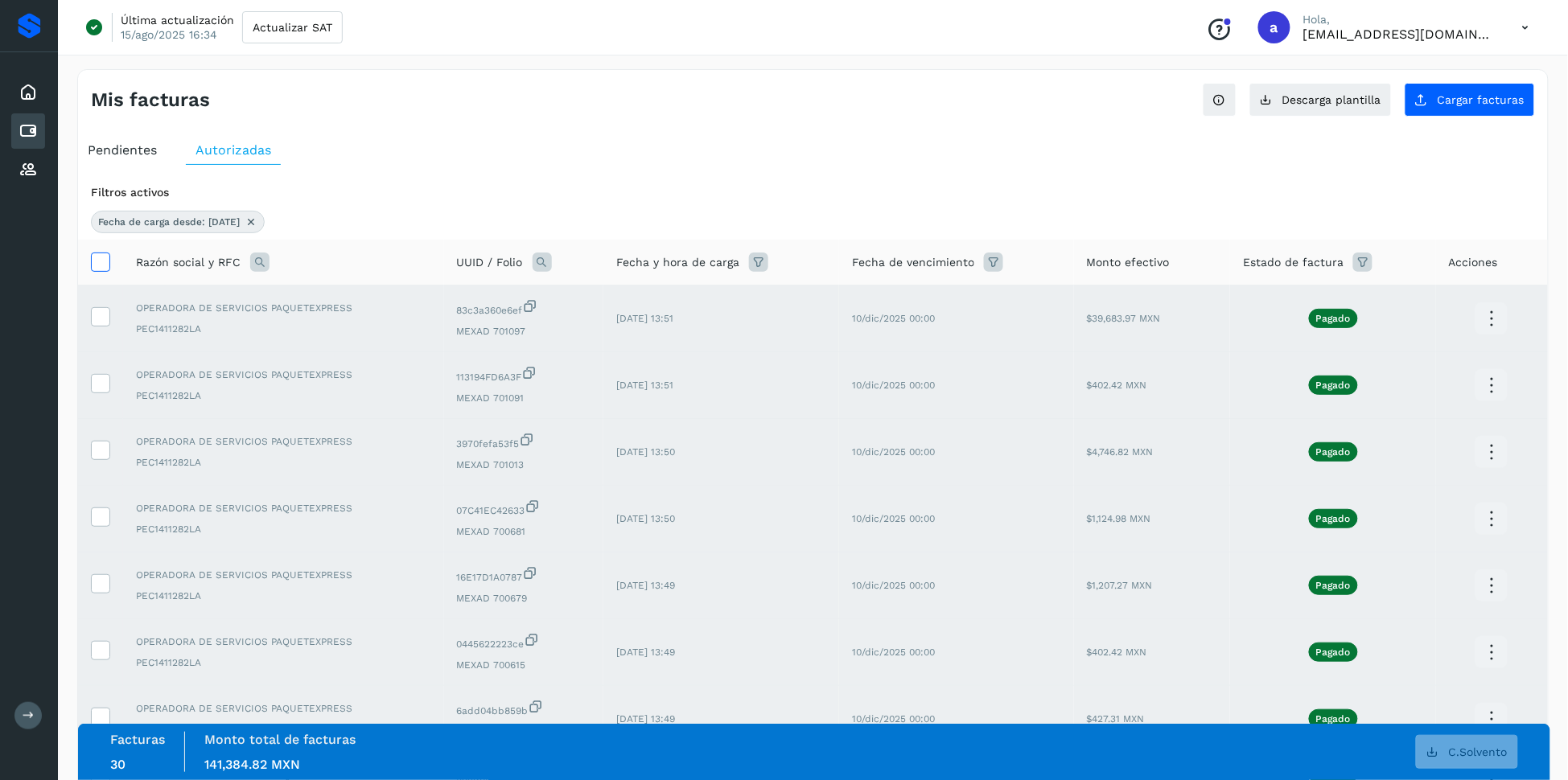
click at [94, 257] on icon at bounding box center [100, 261] width 17 height 17
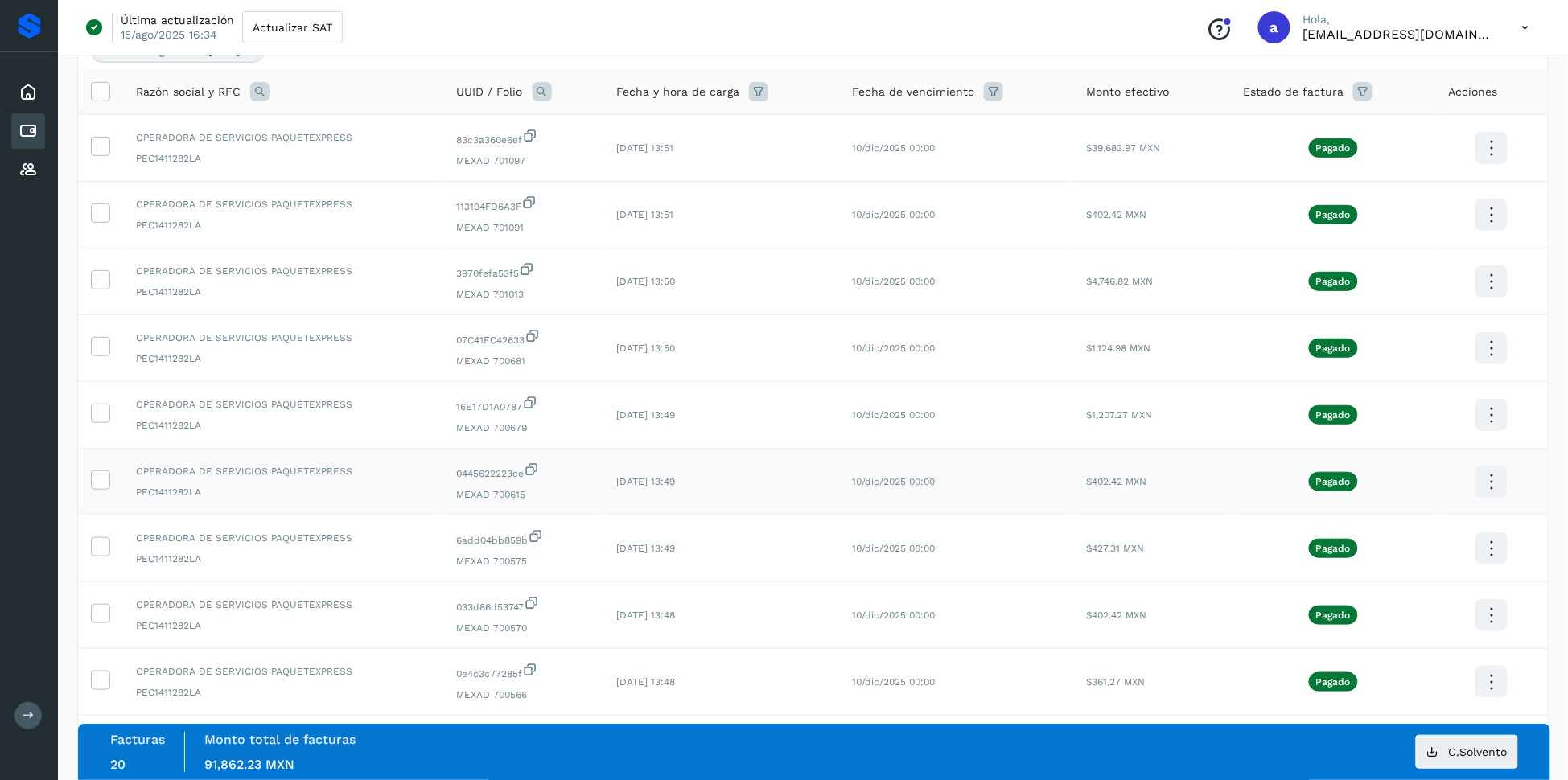
scroll to position [319, 0]
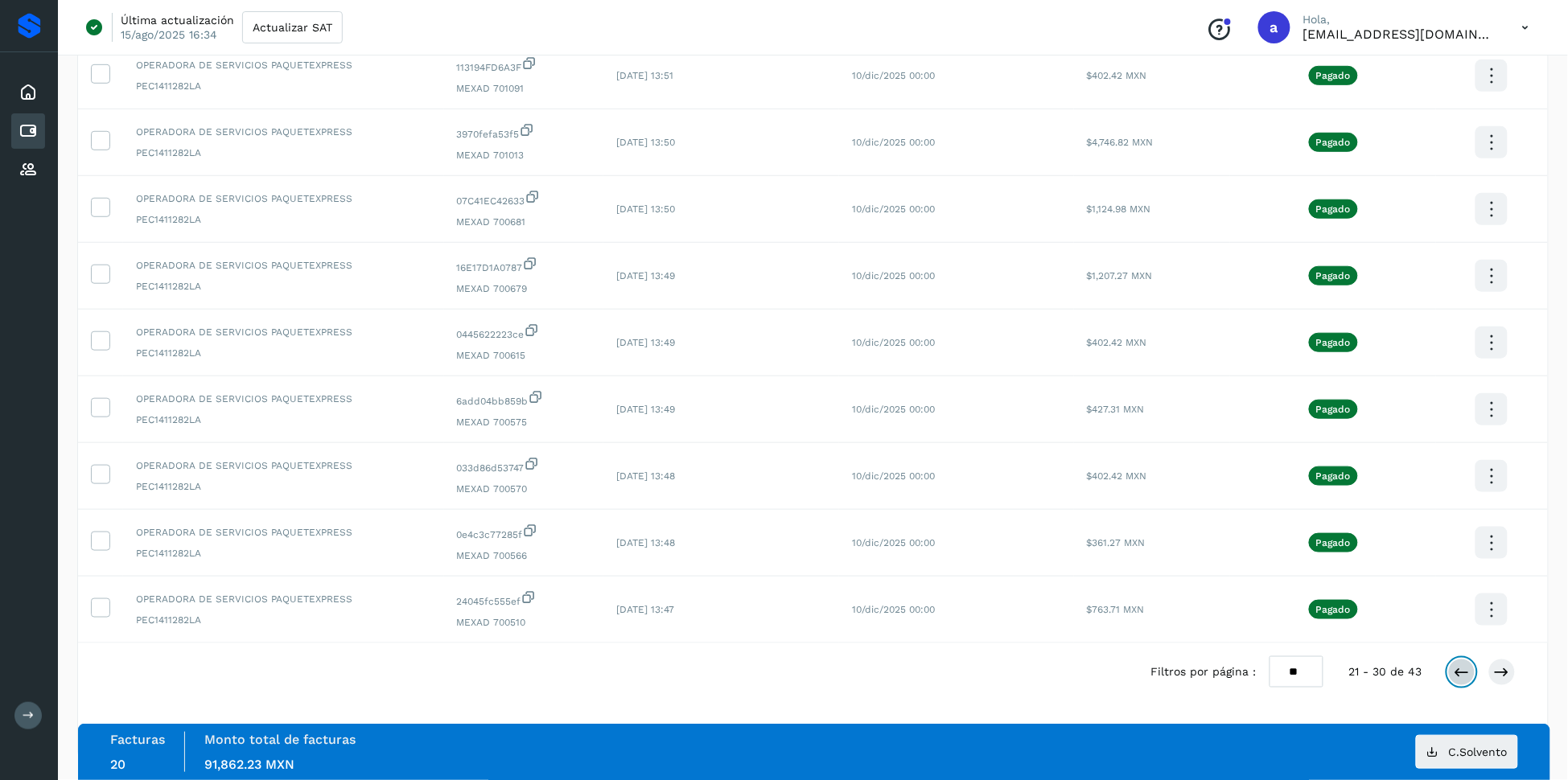
click at [1455, 676] on icon at bounding box center [1461, 671] width 16 height 16
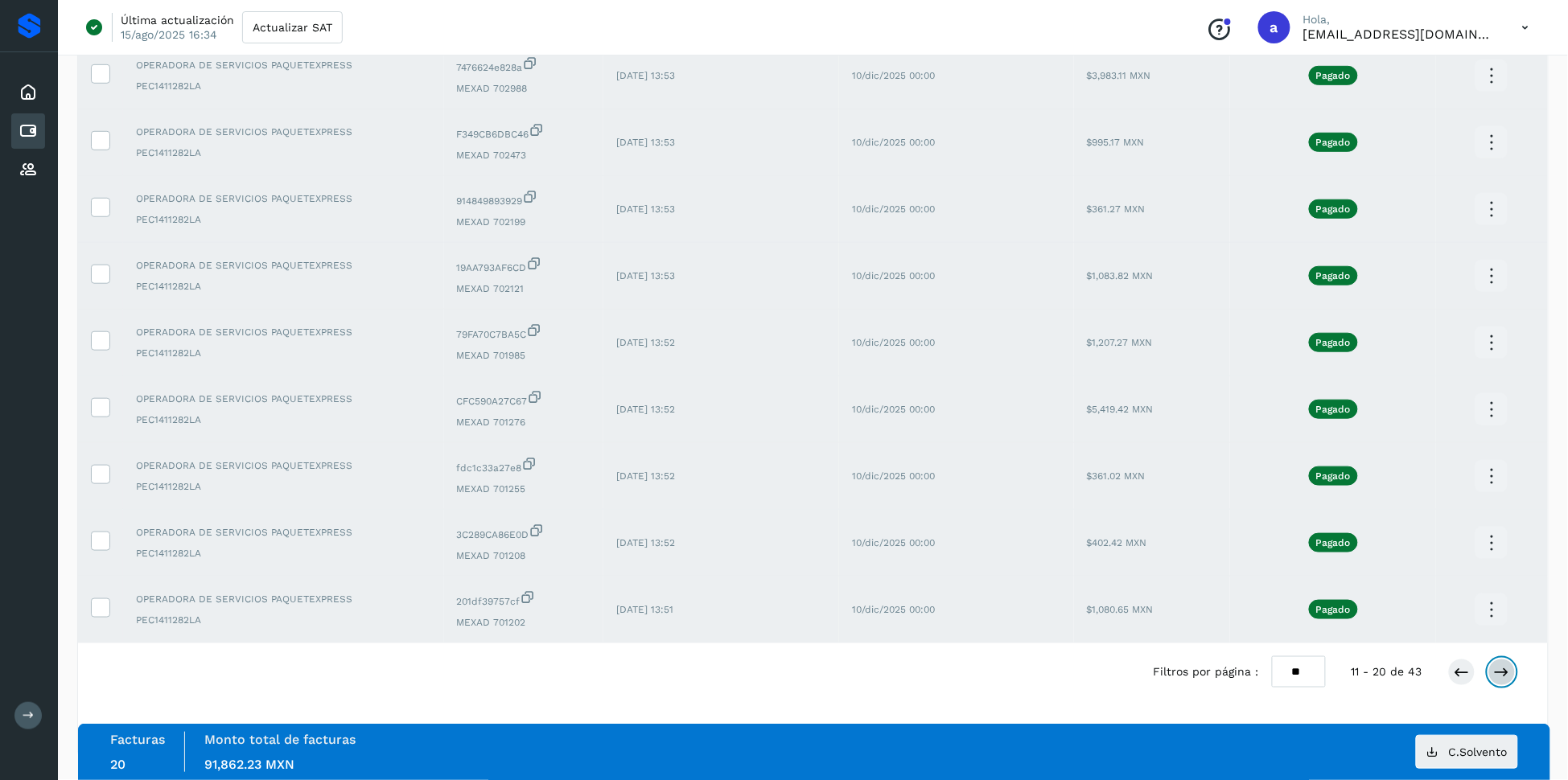
click at [1495, 668] on icon at bounding box center [1501, 671] width 16 height 16
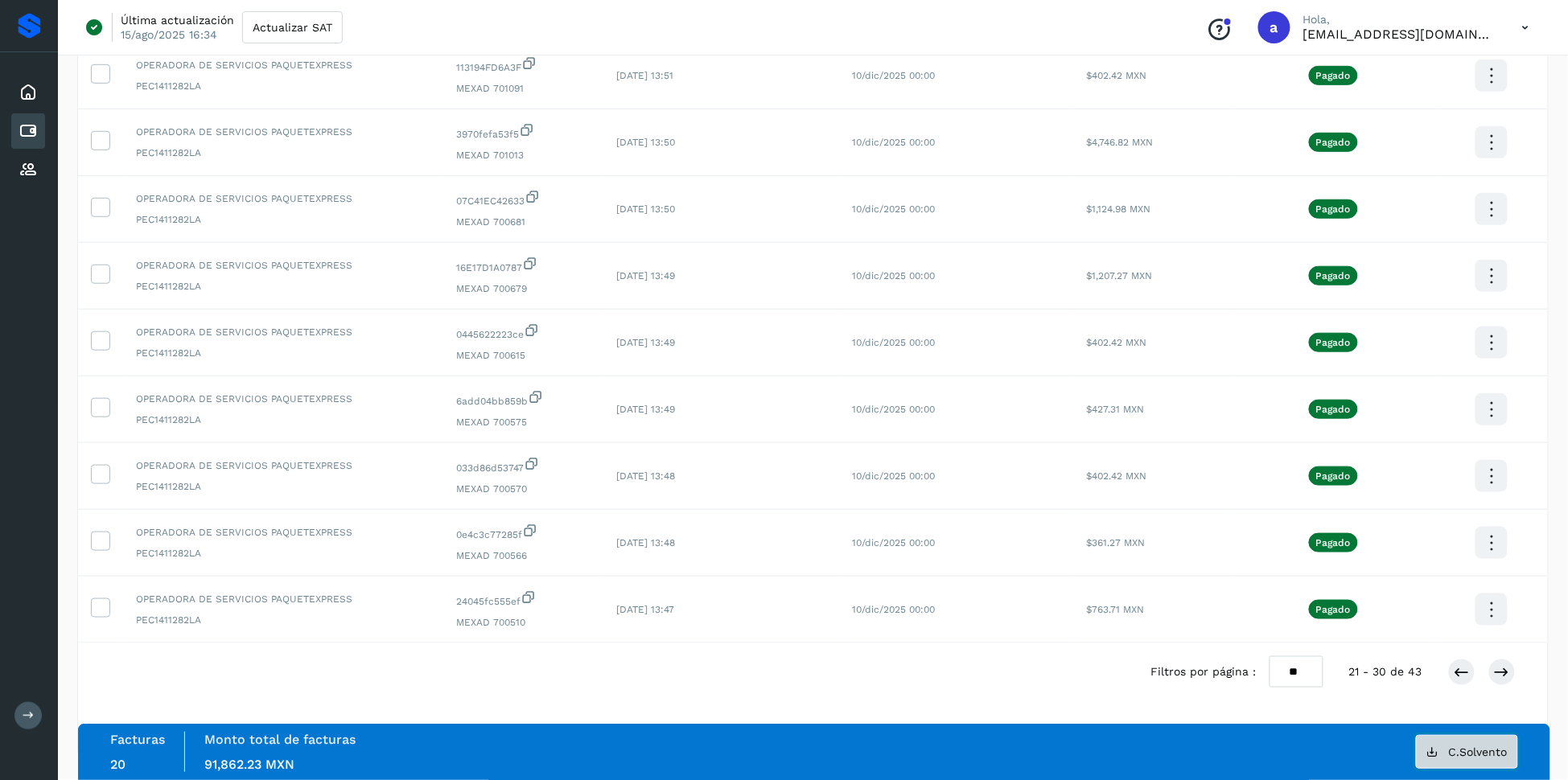
click at [1475, 748] on span "C.Solvento" at bounding box center [1478, 752] width 59 height 11
click at [1459, 665] on icon at bounding box center [1461, 671] width 16 height 16
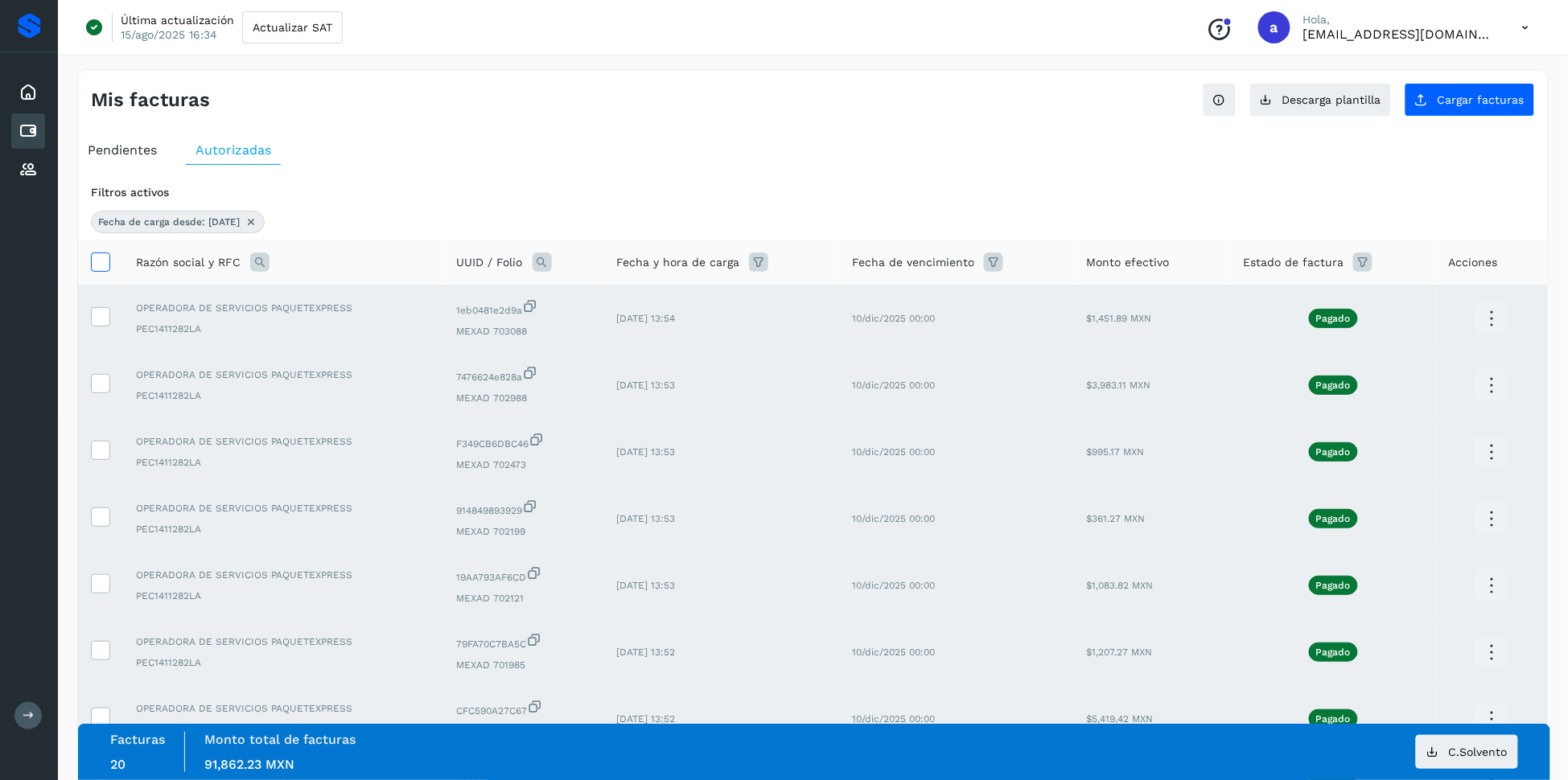
click at [105, 260] on icon at bounding box center [100, 261] width 17 height 17
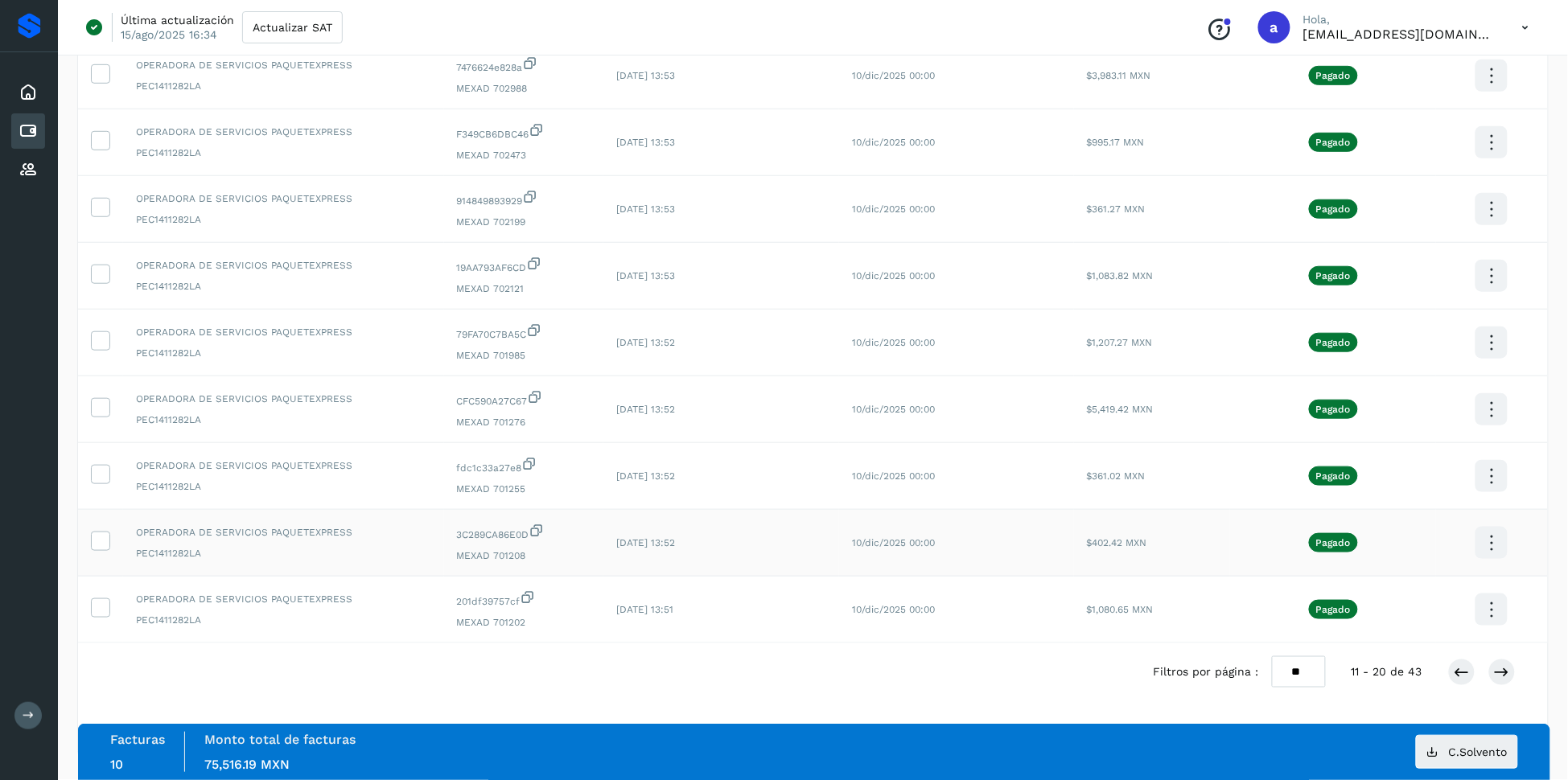
scroll to position [319, 0]
click at [1459, 668] on icon at bounding box center [1461, 671] width 16 height 16
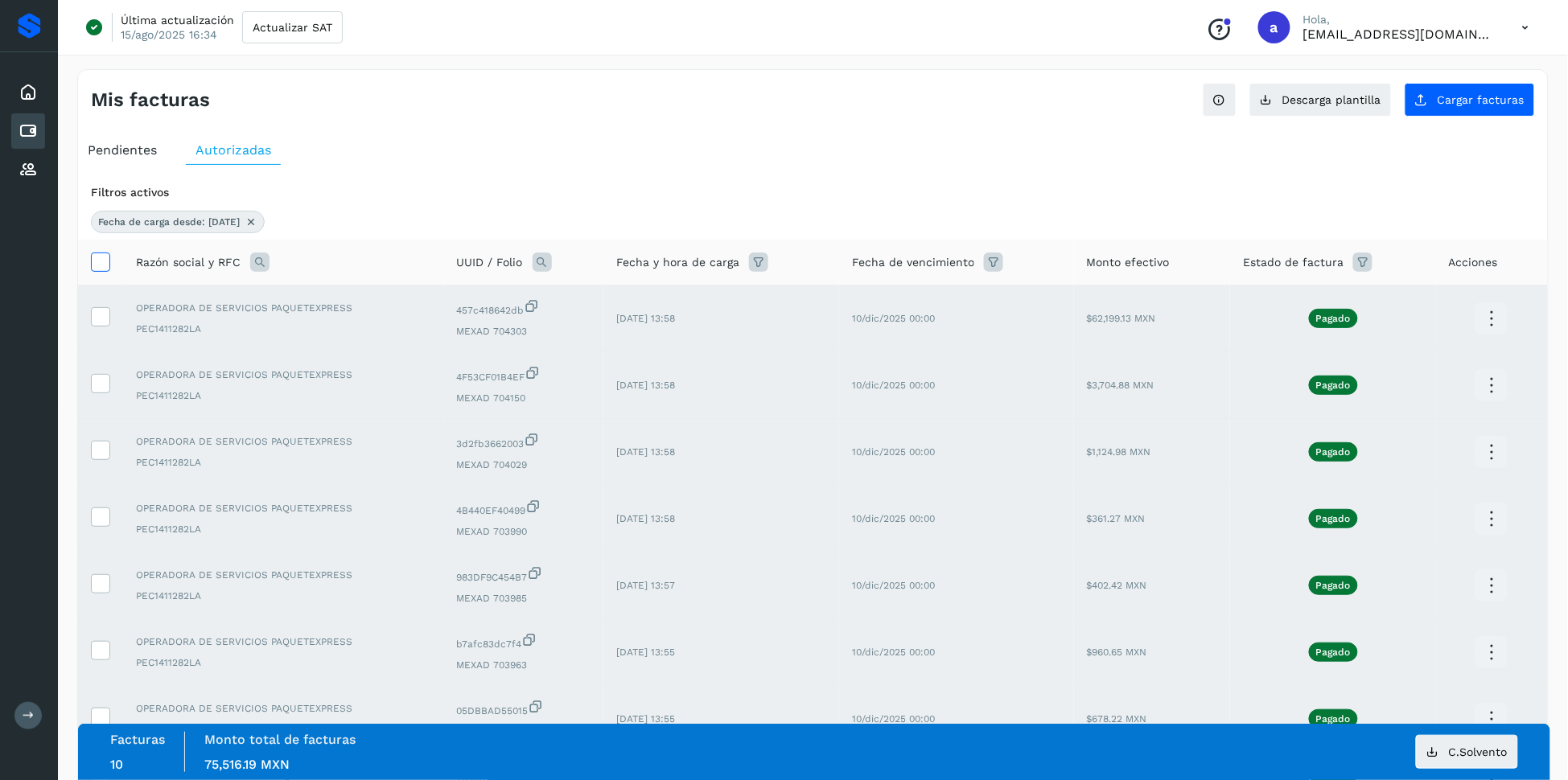
click at [104, 263] on icon at bounding box center [100, 261] width 17 height 17
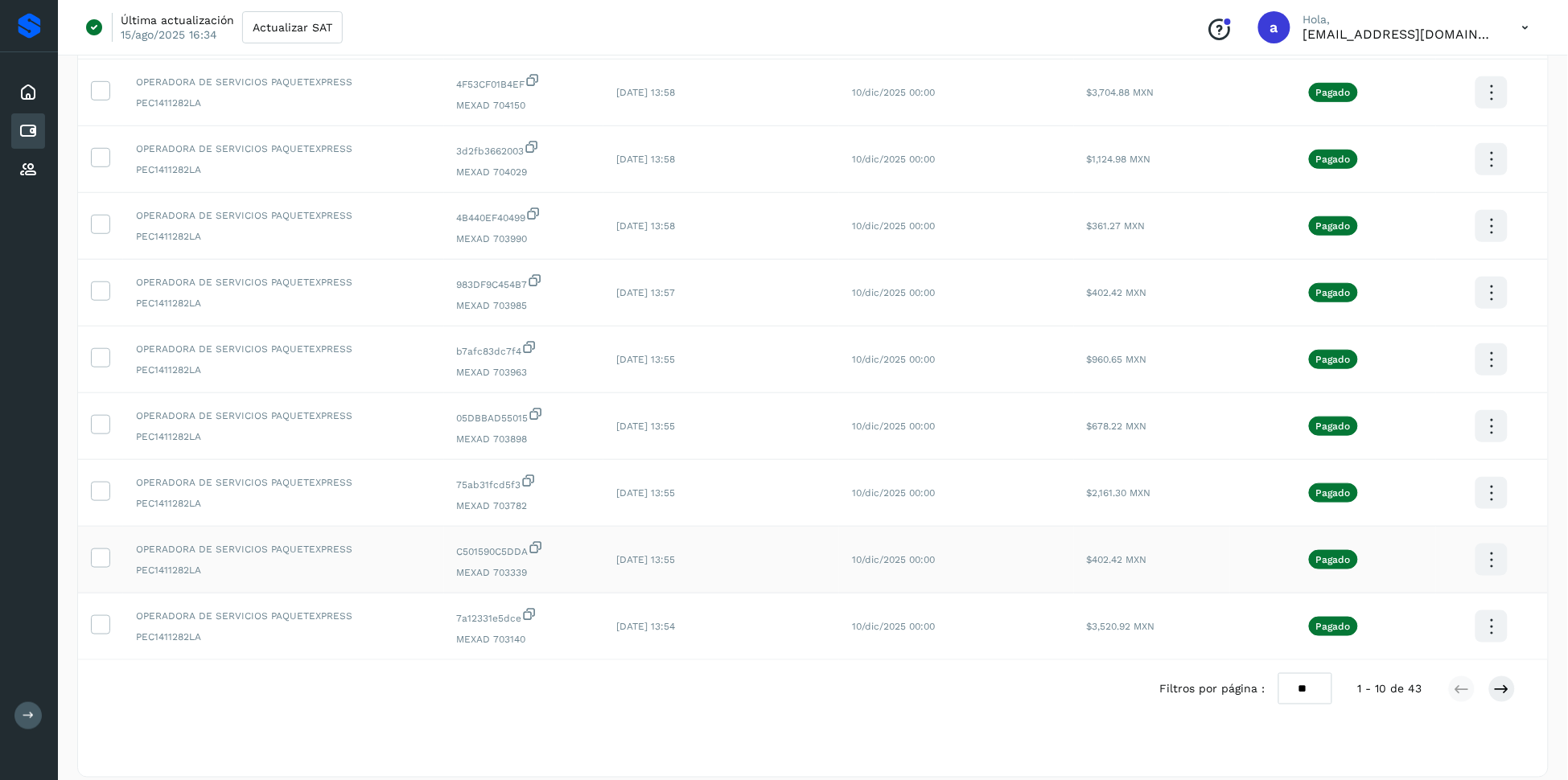
scroll to position [319, 0]
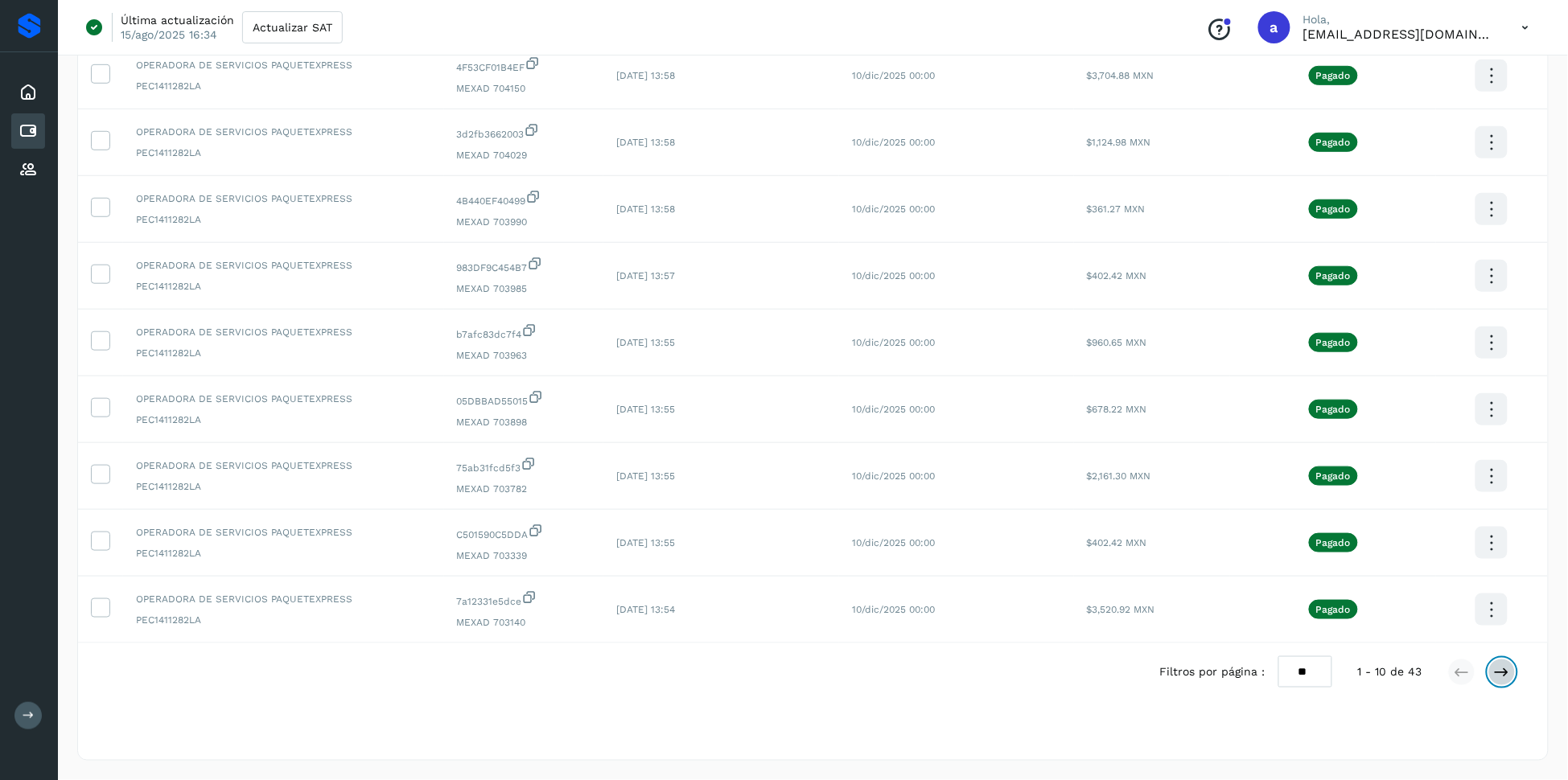
click at [1506, 675] on icon at bounding box center [1501, 671] width 16 height 16
click at [1498, 676] on icon at bounding box center [1501, 671] width 16 height 16
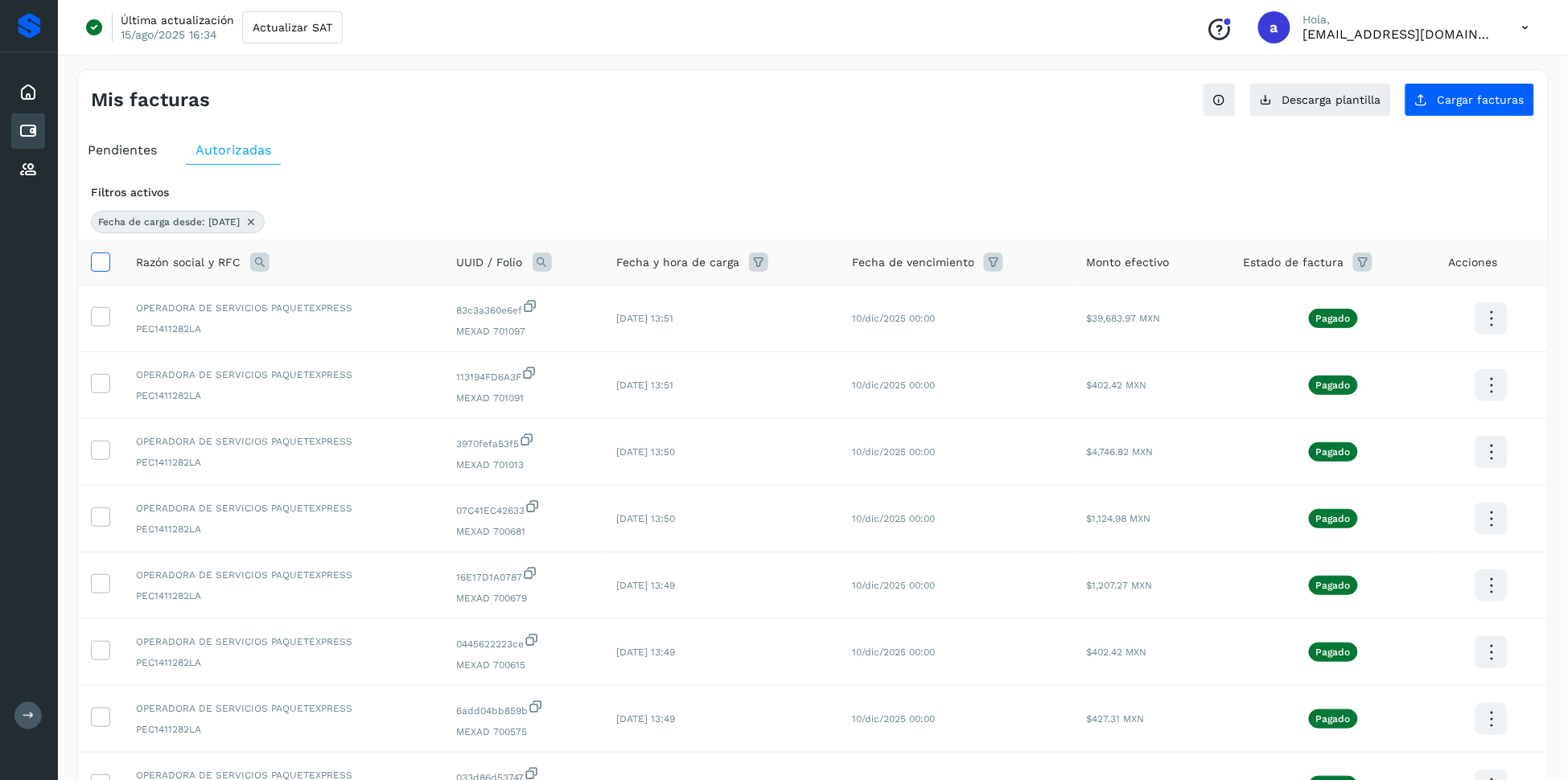
click at [100, 263] on icon at bounding box center [100, 261] width 17 height 17
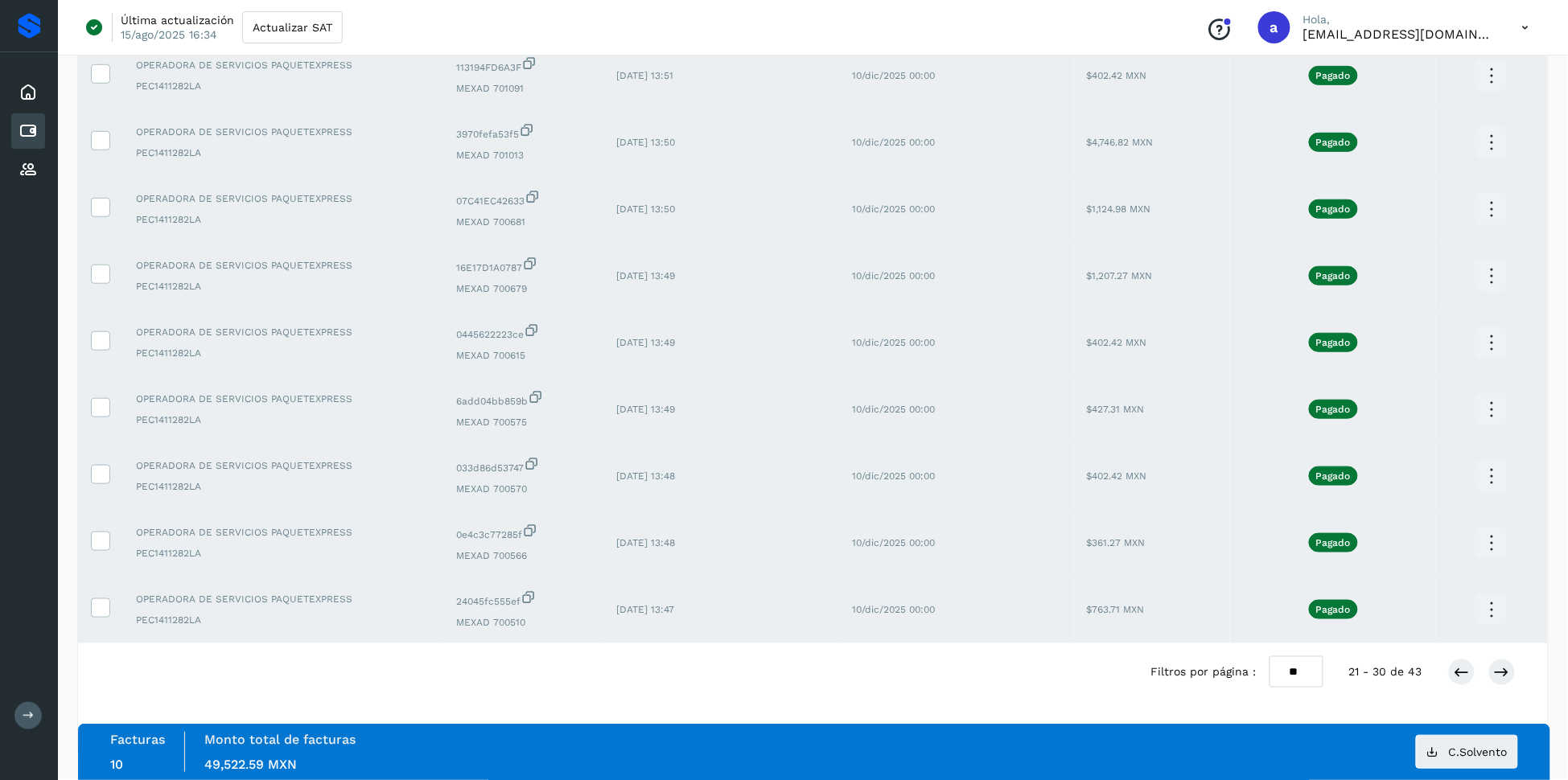
scroll to position [319, 0]
click at [1501, 667] on icon at bounding box center [1501, 671] width 16 height 16
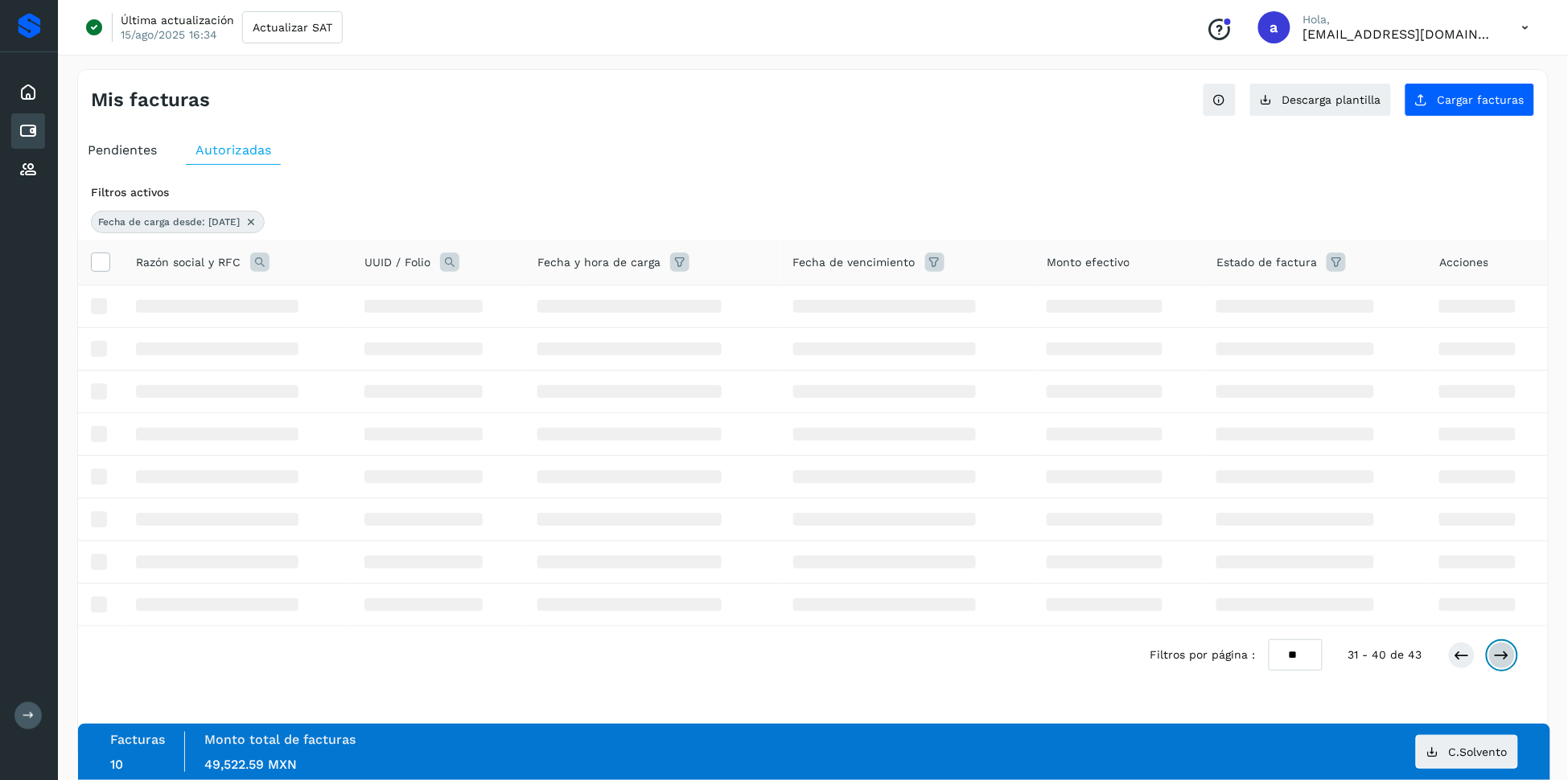
scroll to position [0, 0]
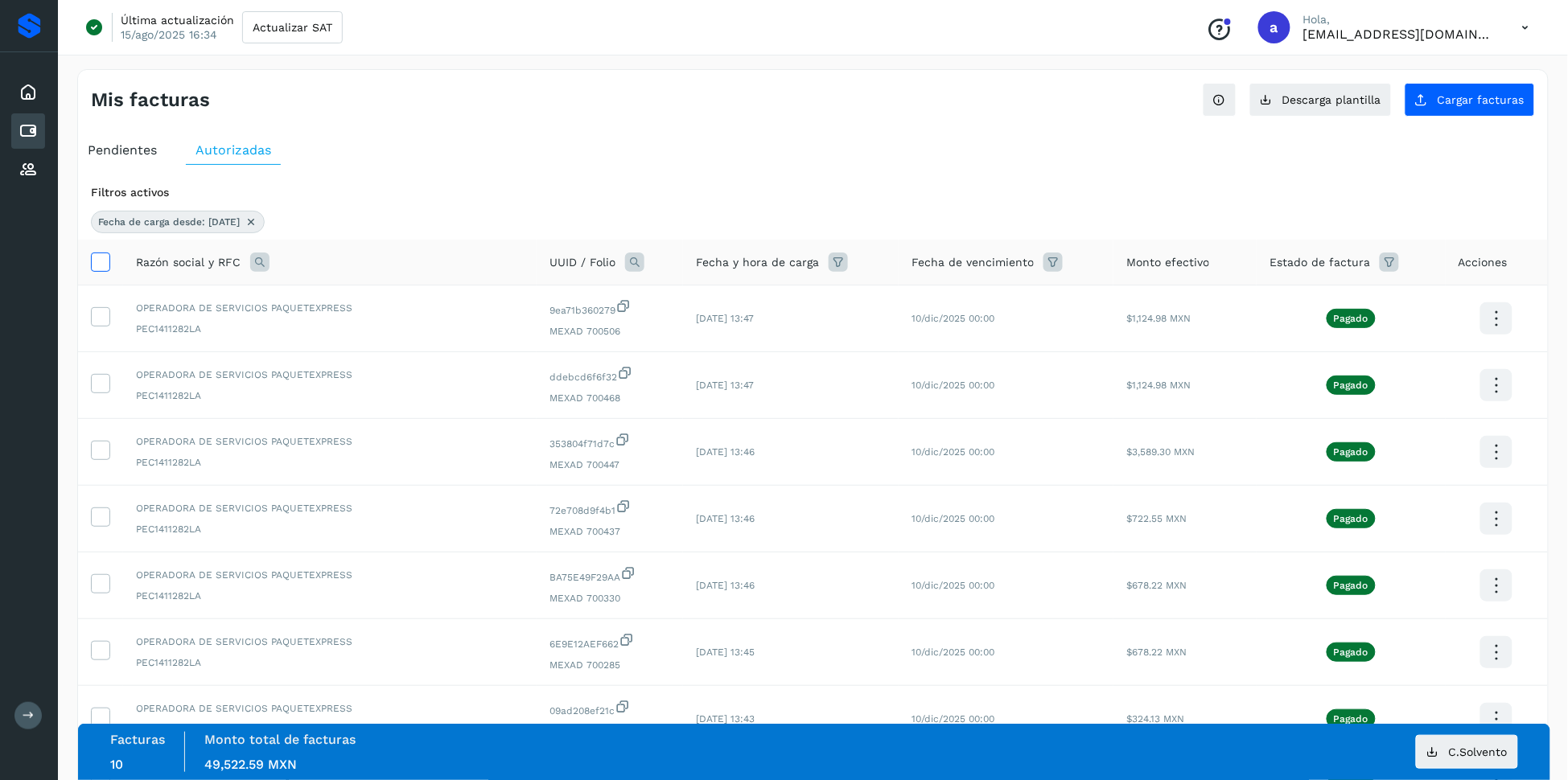
click at [102, 259] on icon at bounding box center [100, 261] width 17 height 17
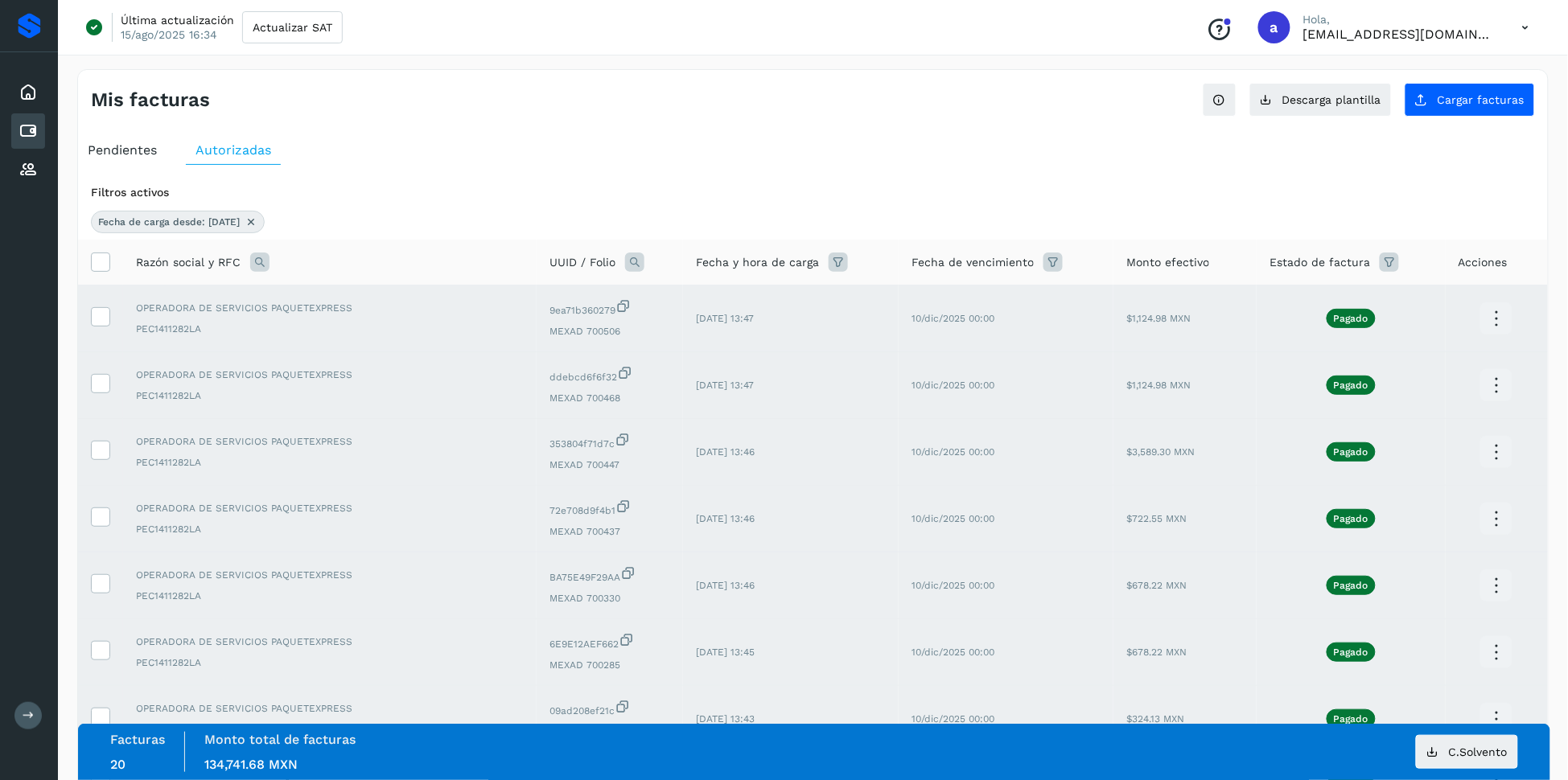
scroll to position [319, 0]
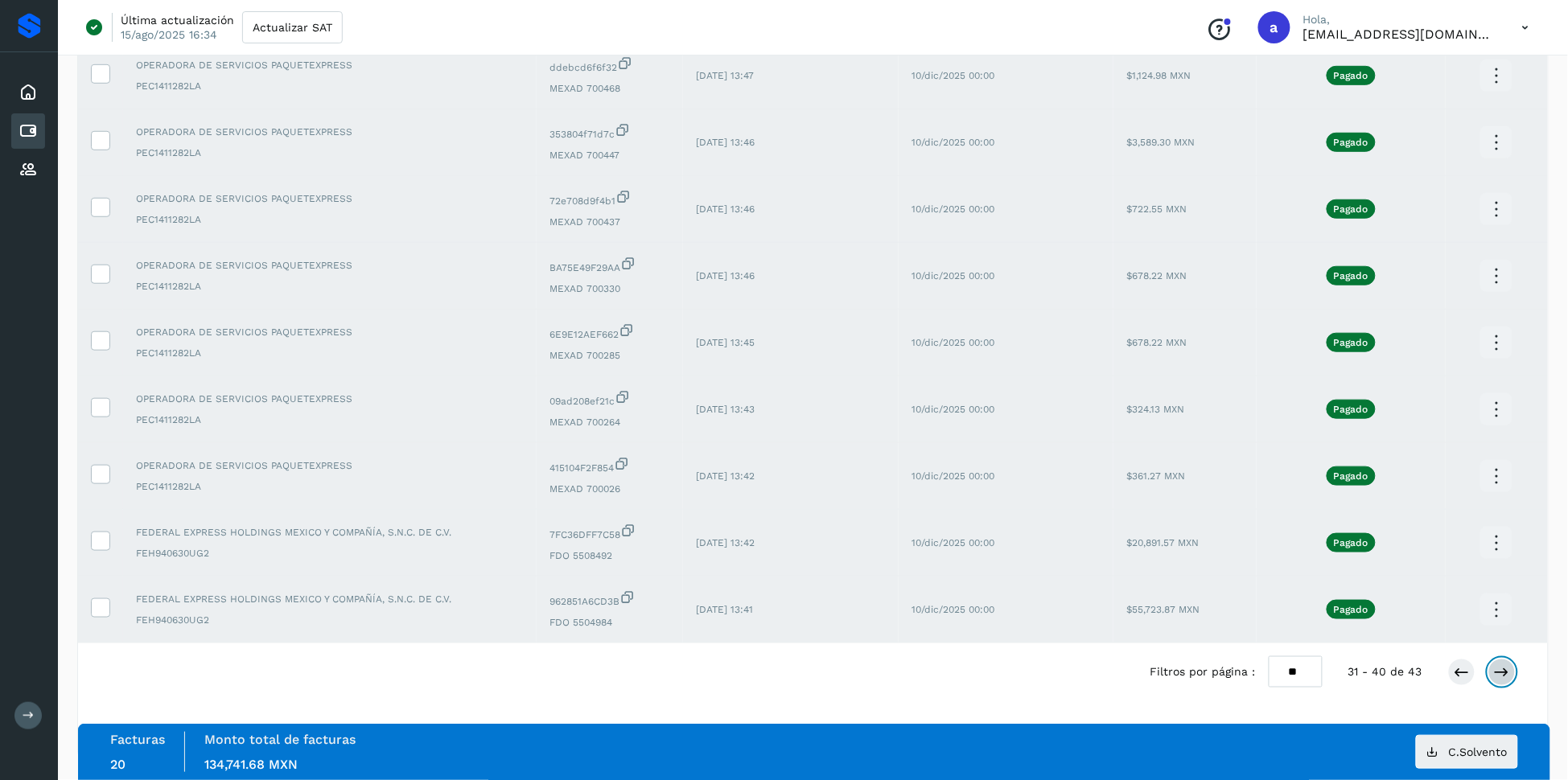
click at [1494, 667] on icon at bounding box center [1501, 671] width 16 height 16
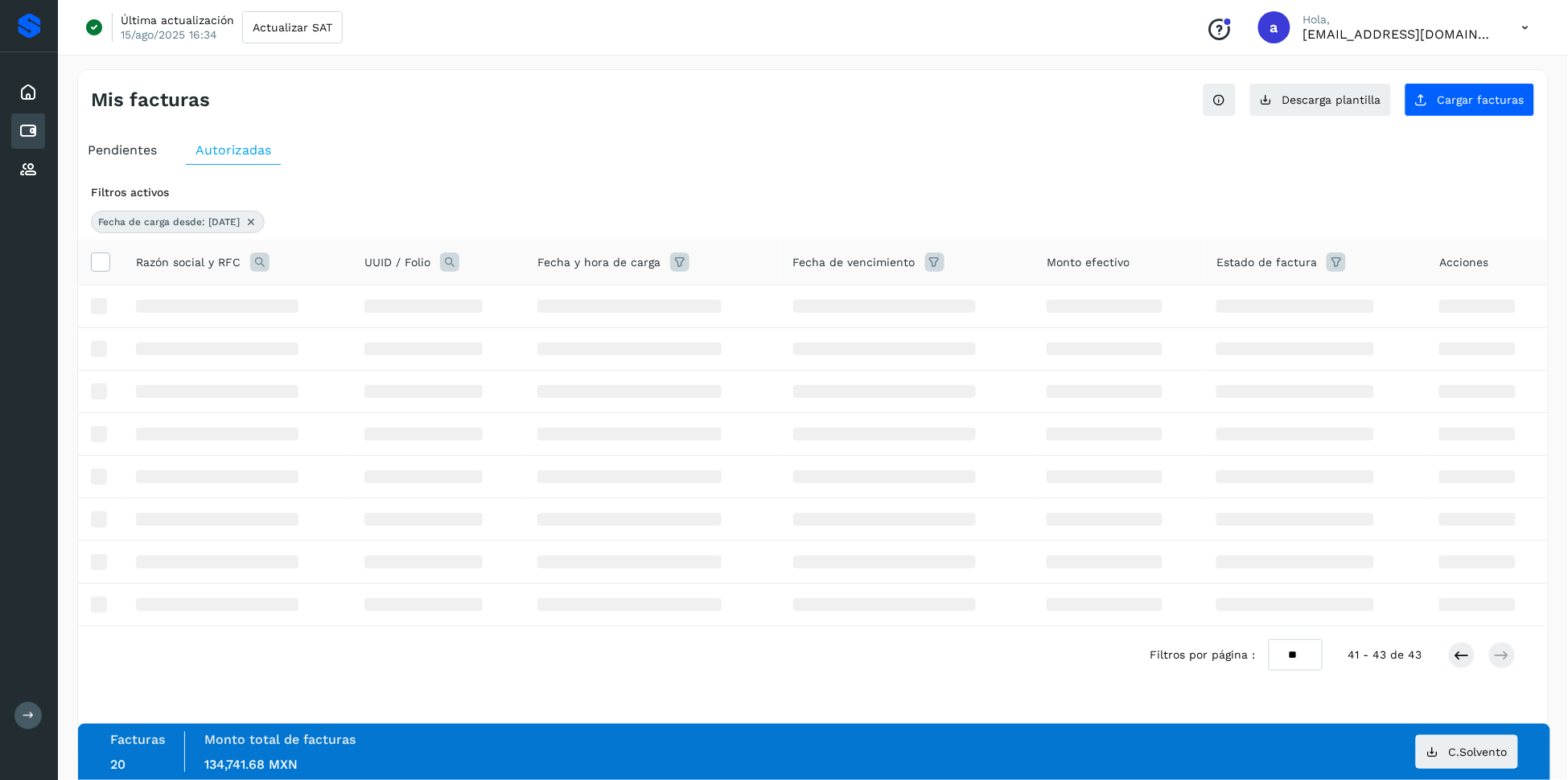
scroll to position [0, 0]
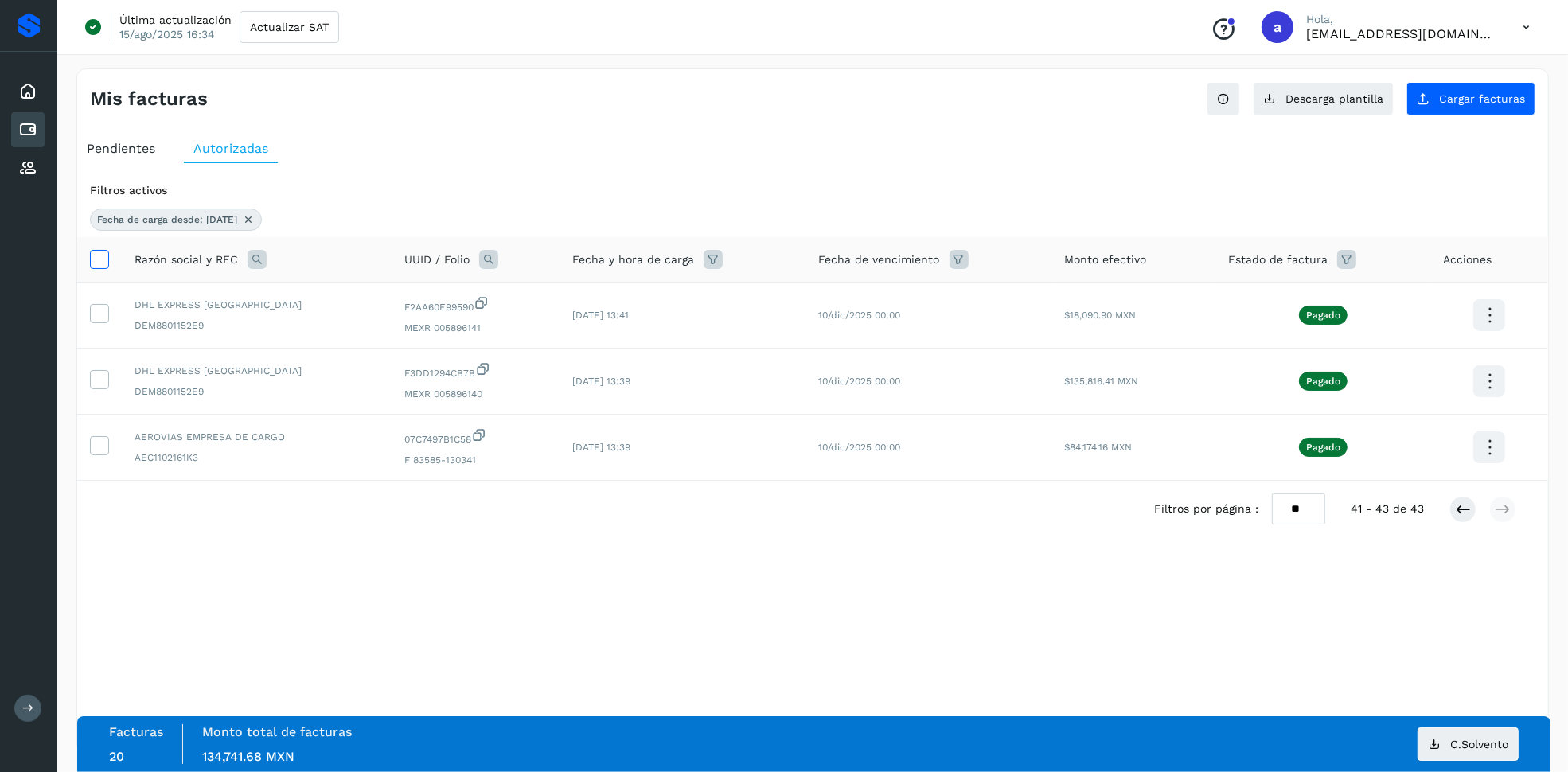
click at [92, 260] on icon at bounding box center [99, 258] width 17 height 17
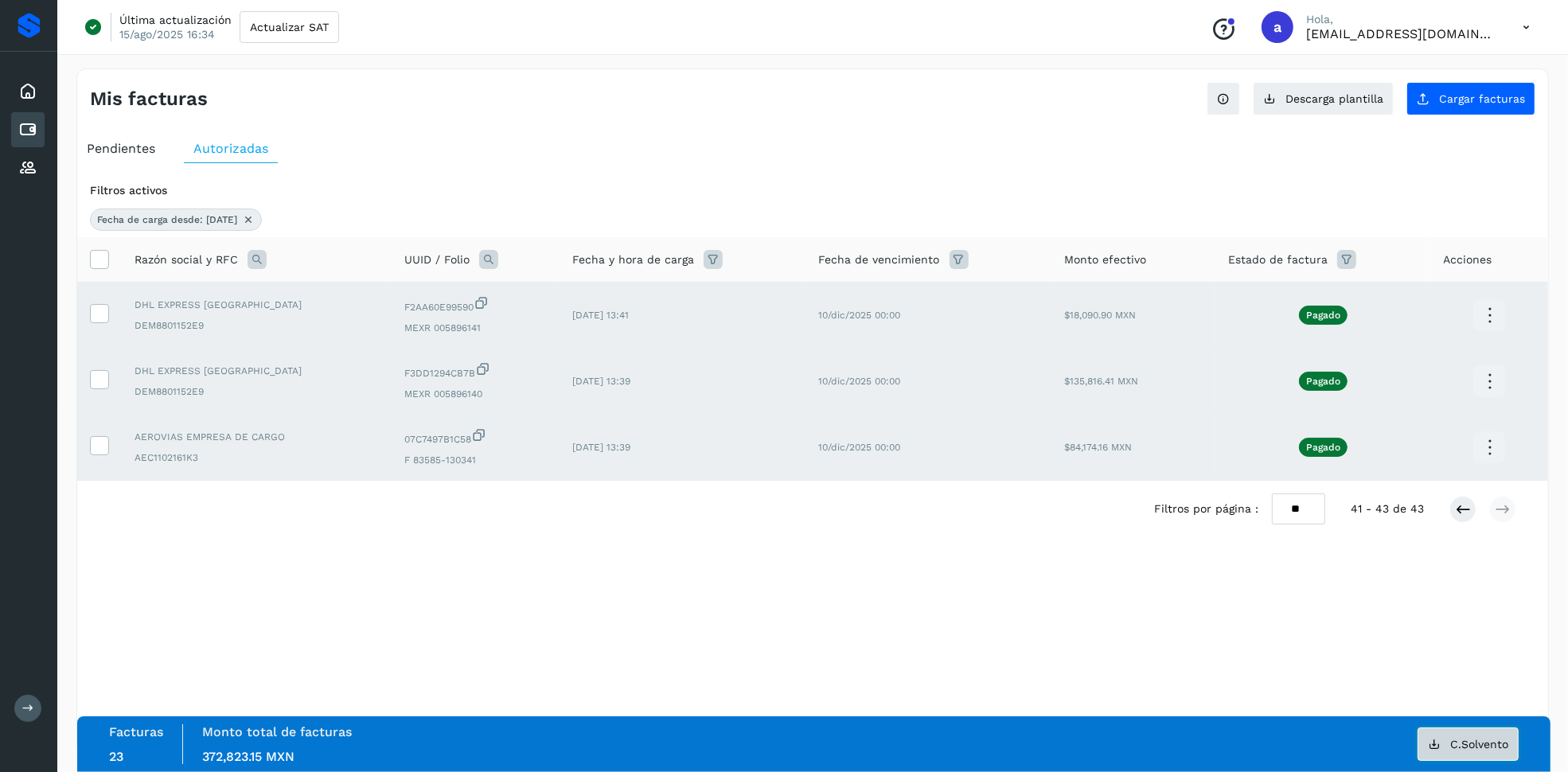
click at [1456, 735] on button "C.Solvento" at bounding box center [1467, 744] width 101 height 33
click at [663, 610] on div "Mis facturas Ver instrucciones para cargar Facturas Descarga plantilla Cargar f…" at bounding box center [812, 411] width 1472 height 685
click at [103, 260] on icon at bounding box center [99, 258] width 17 height 17
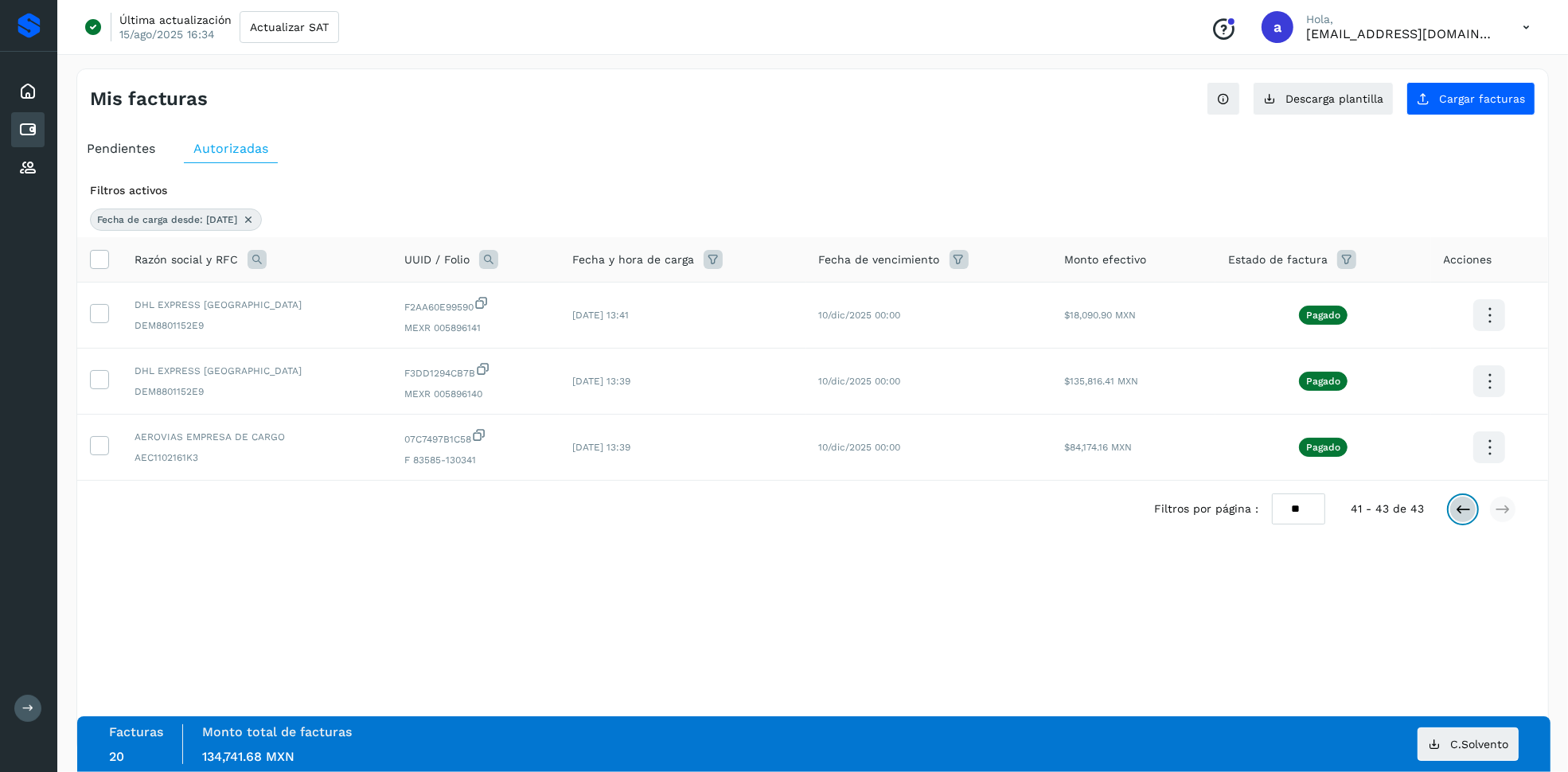
click at [1459, 516] on icon at bounding box center [1462, 508] width 16 height 16
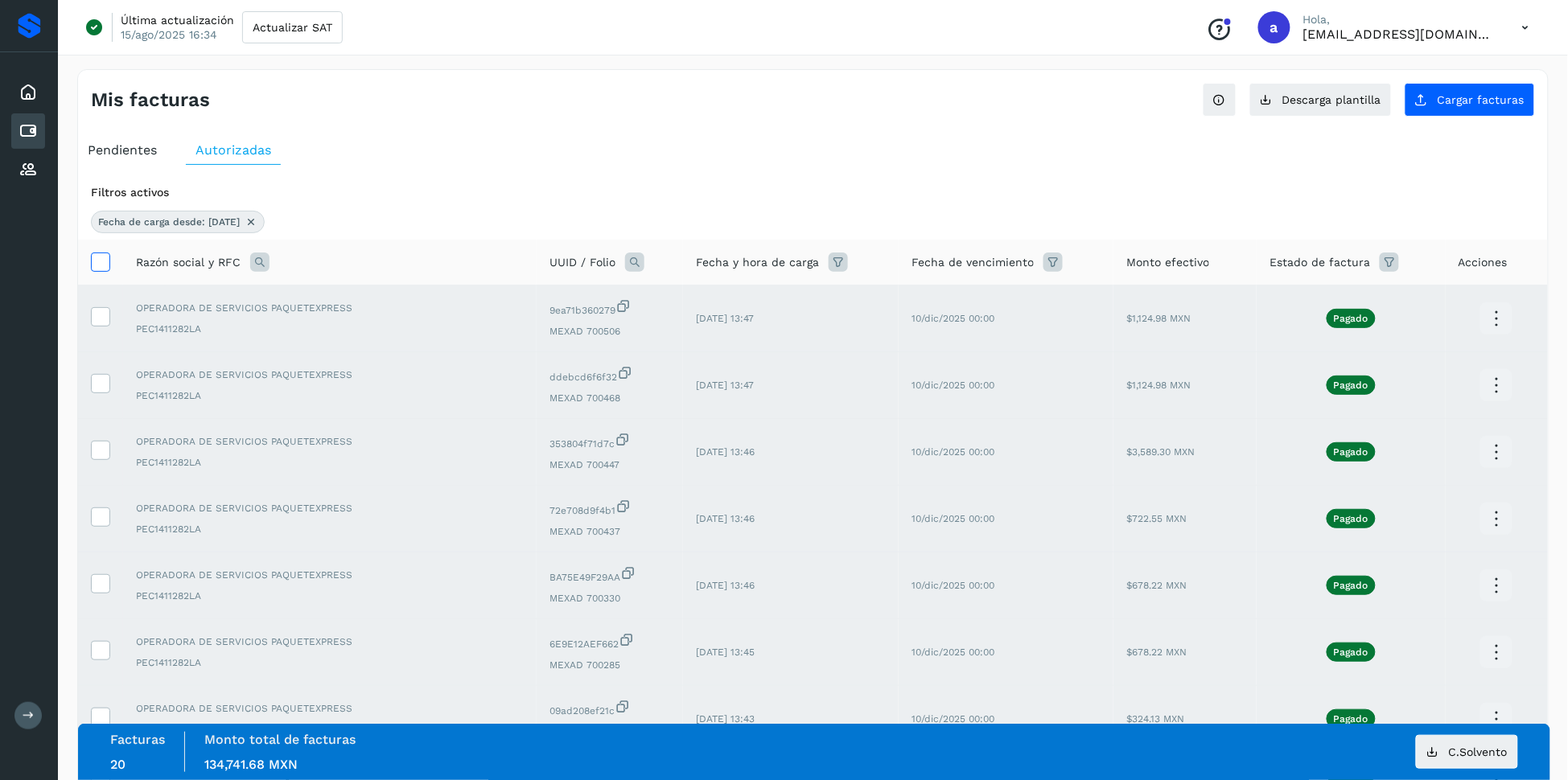
click at [108, 259] on icon at bounding box center [100, 261] width 17 height 17
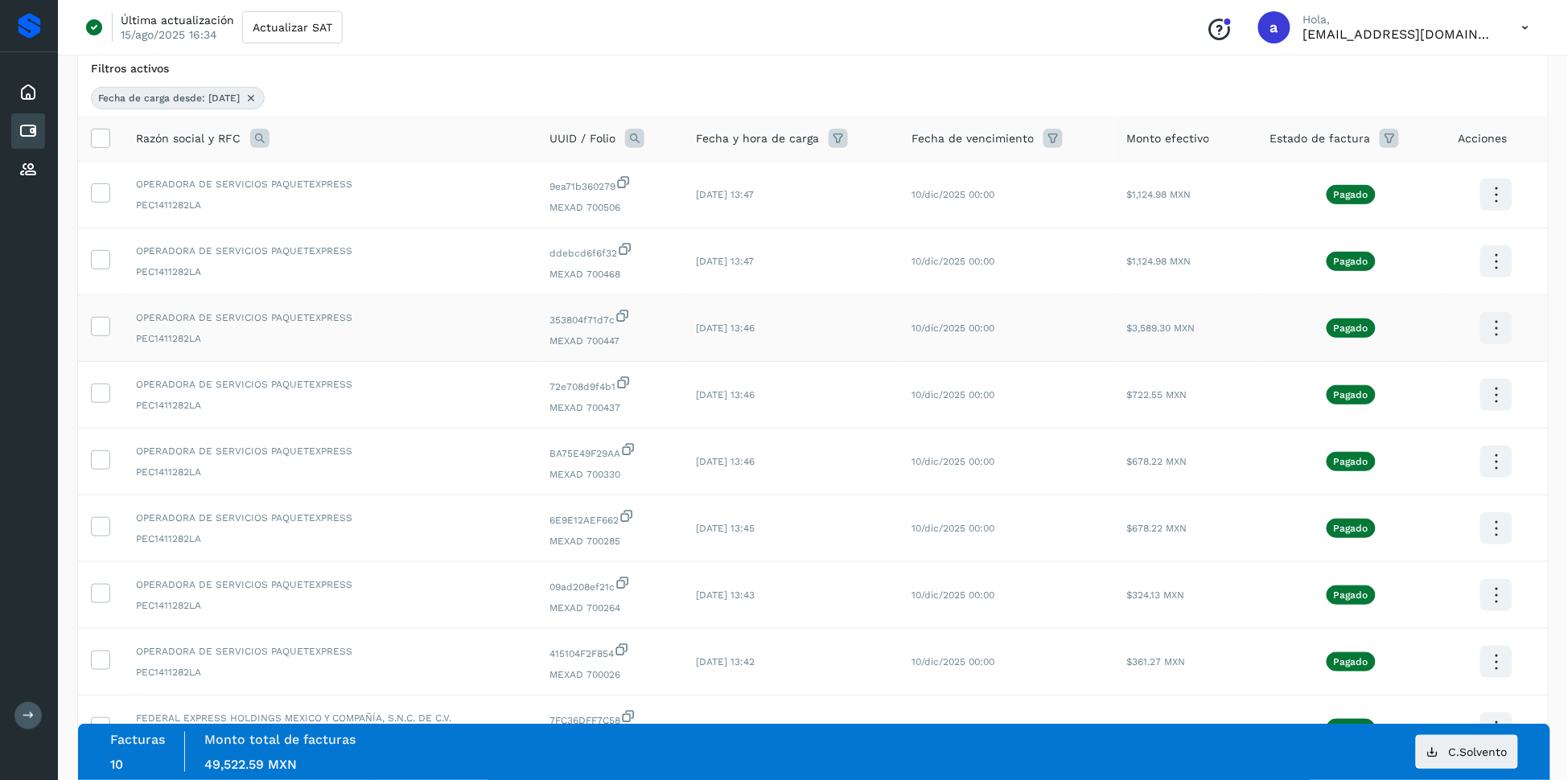
scroll to position [319, 0]
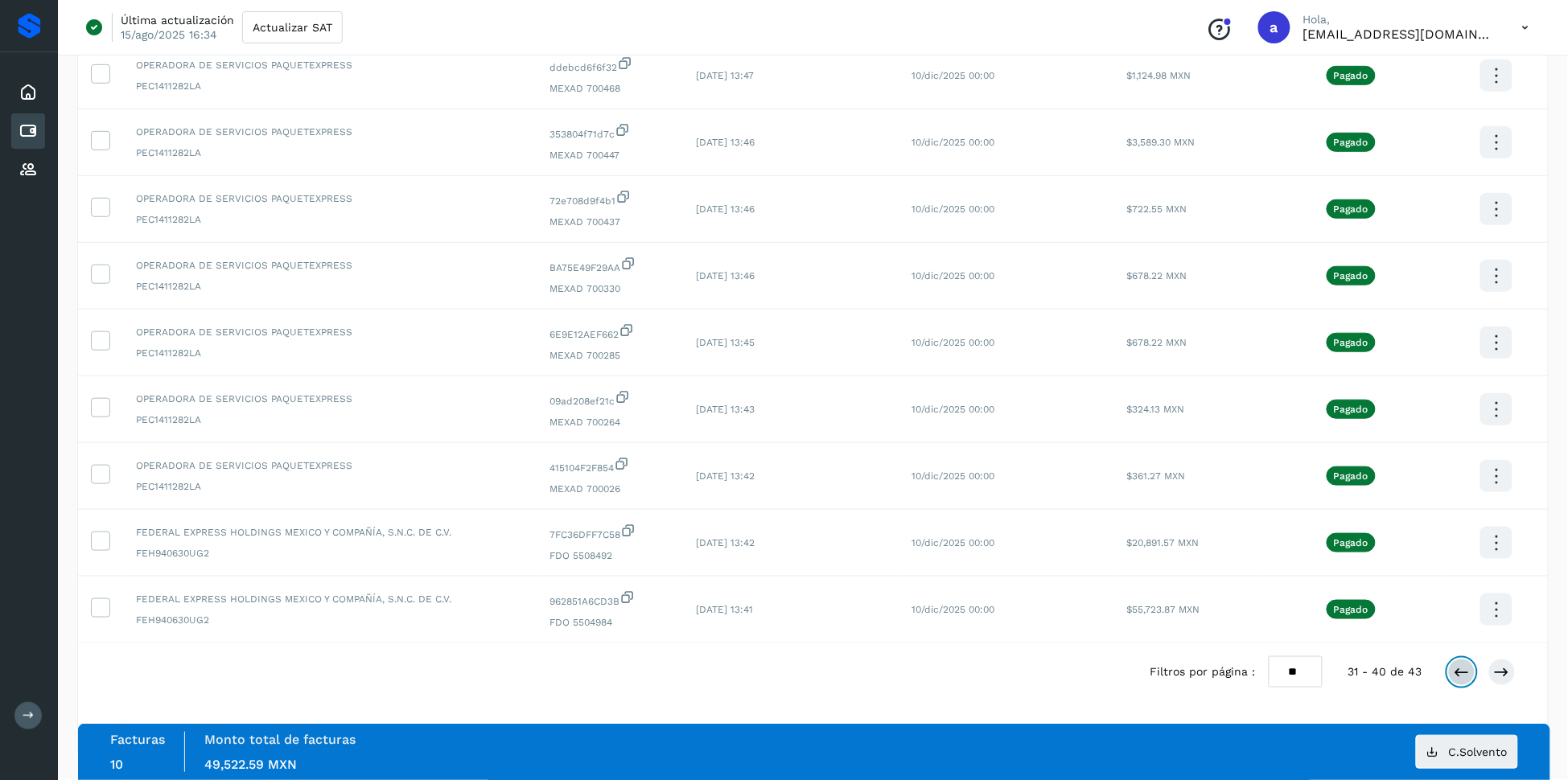
click at [1467, 669] on icon at bounding box center [1461, 671] width 16 height 16
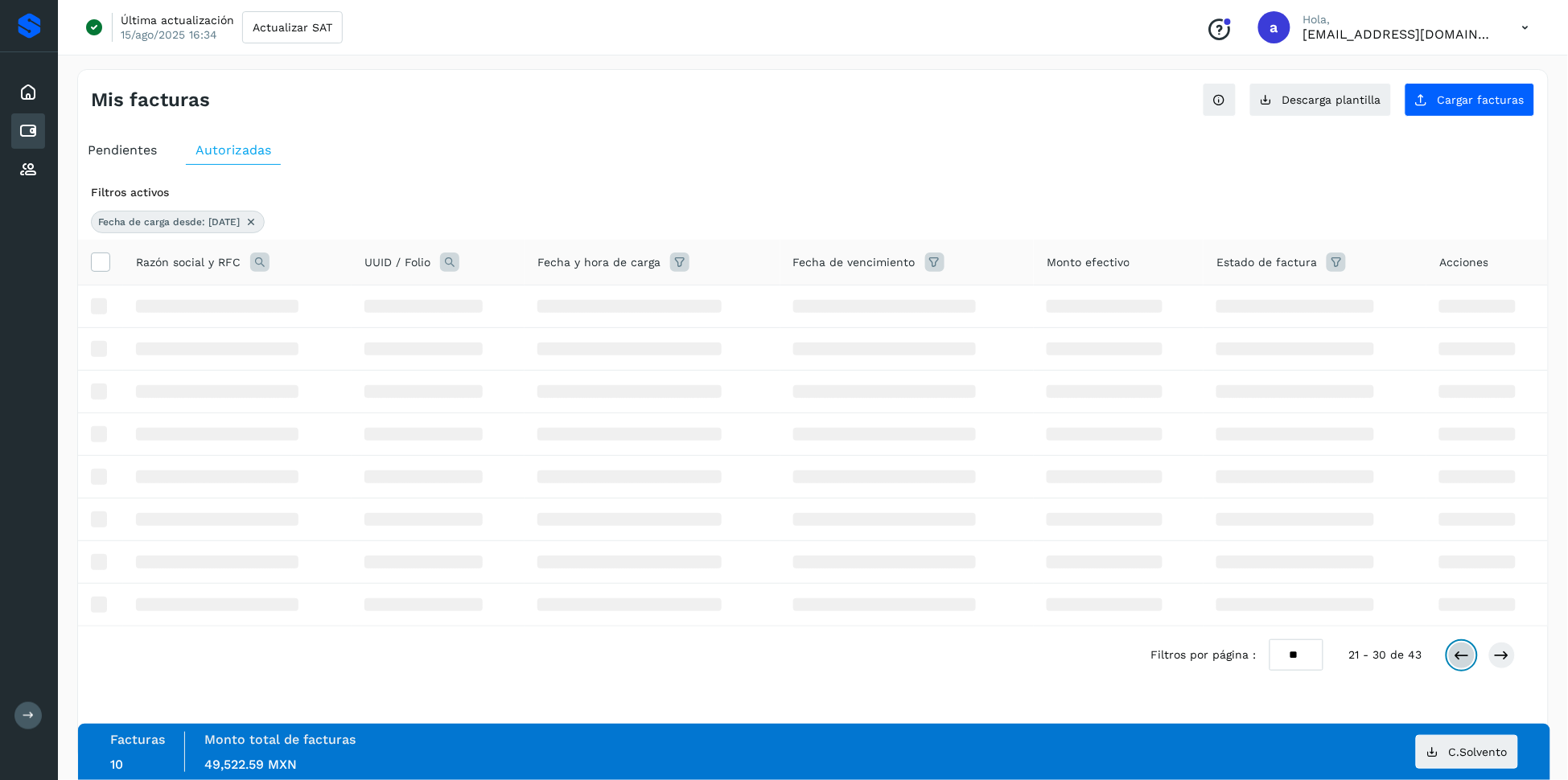
scroll to position [0, 0]
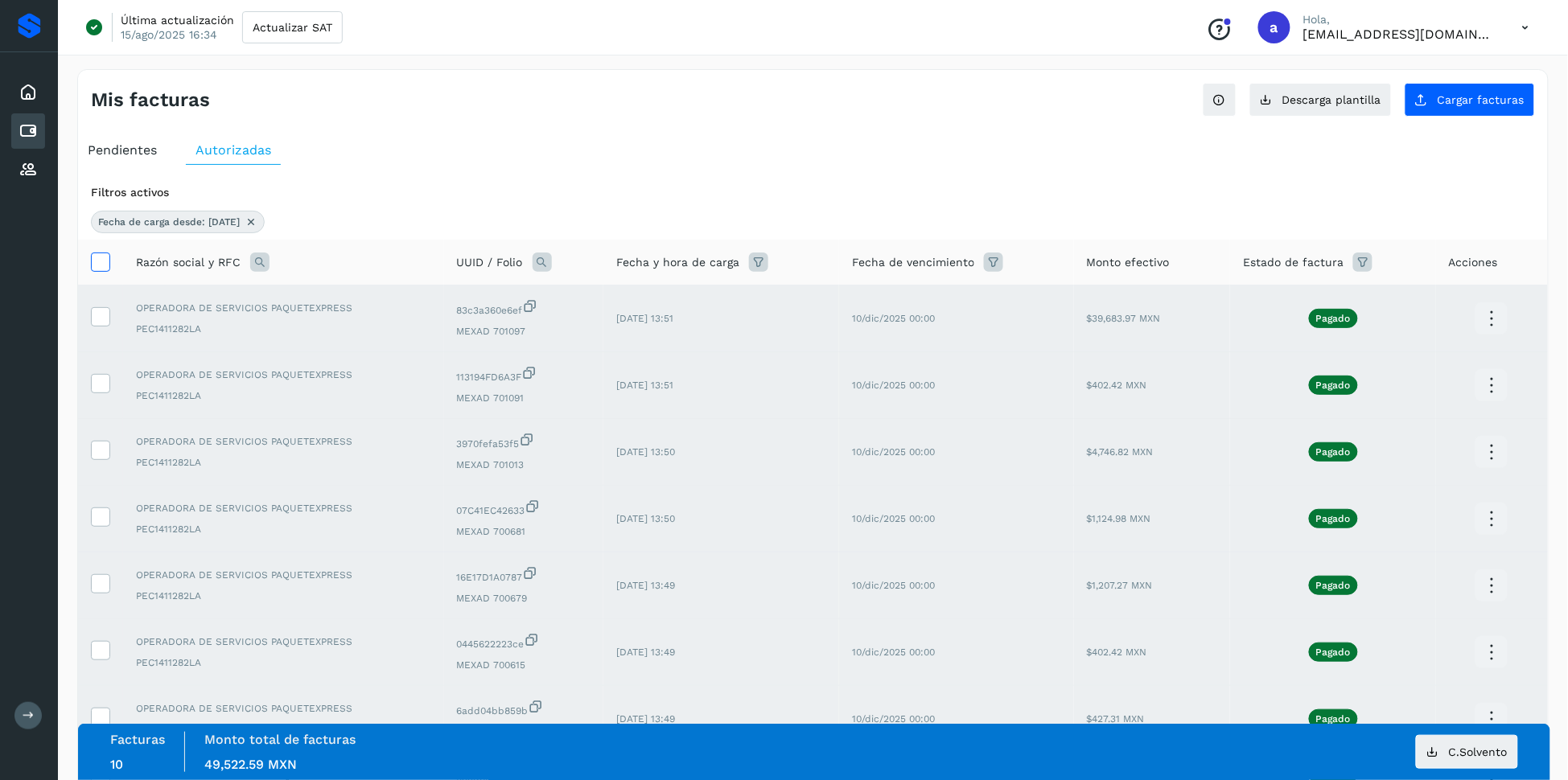
click at [97, 267] on icon at bounding box center [100, 261] width 17 height 17
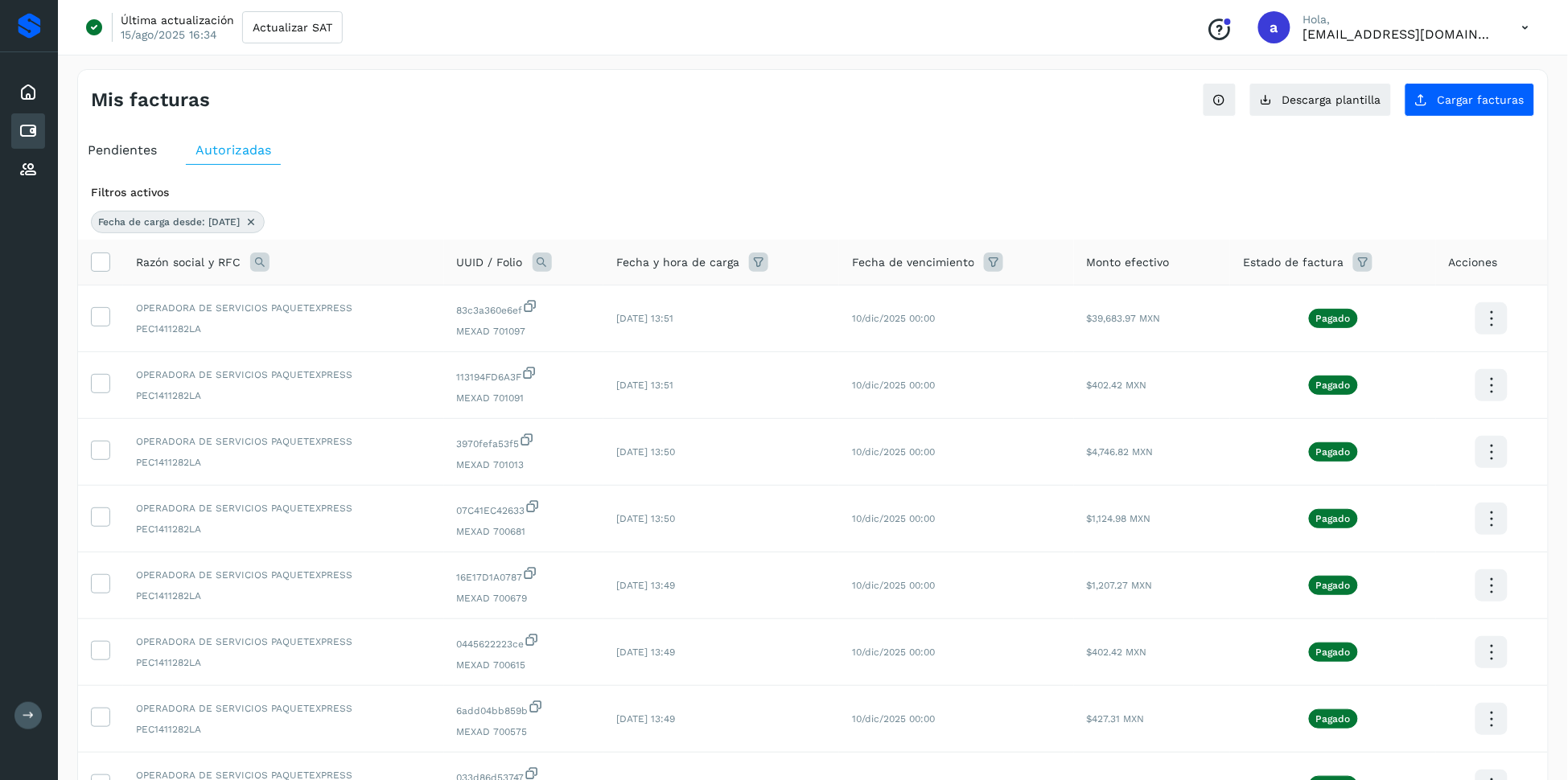
click at [544, 262] on icon at bounding box center [542, 262] width 20 height 20
click at [543, 265] on icon at bounding box center [542, 262] width 20 height 20
drag, startPoint x: 104, startPoint y: 314, endPoint x: 204, endPoint y: 322, distance: 100.3
click at [104, 314] on icon at bounding box center [100, 316] width 17 height 17
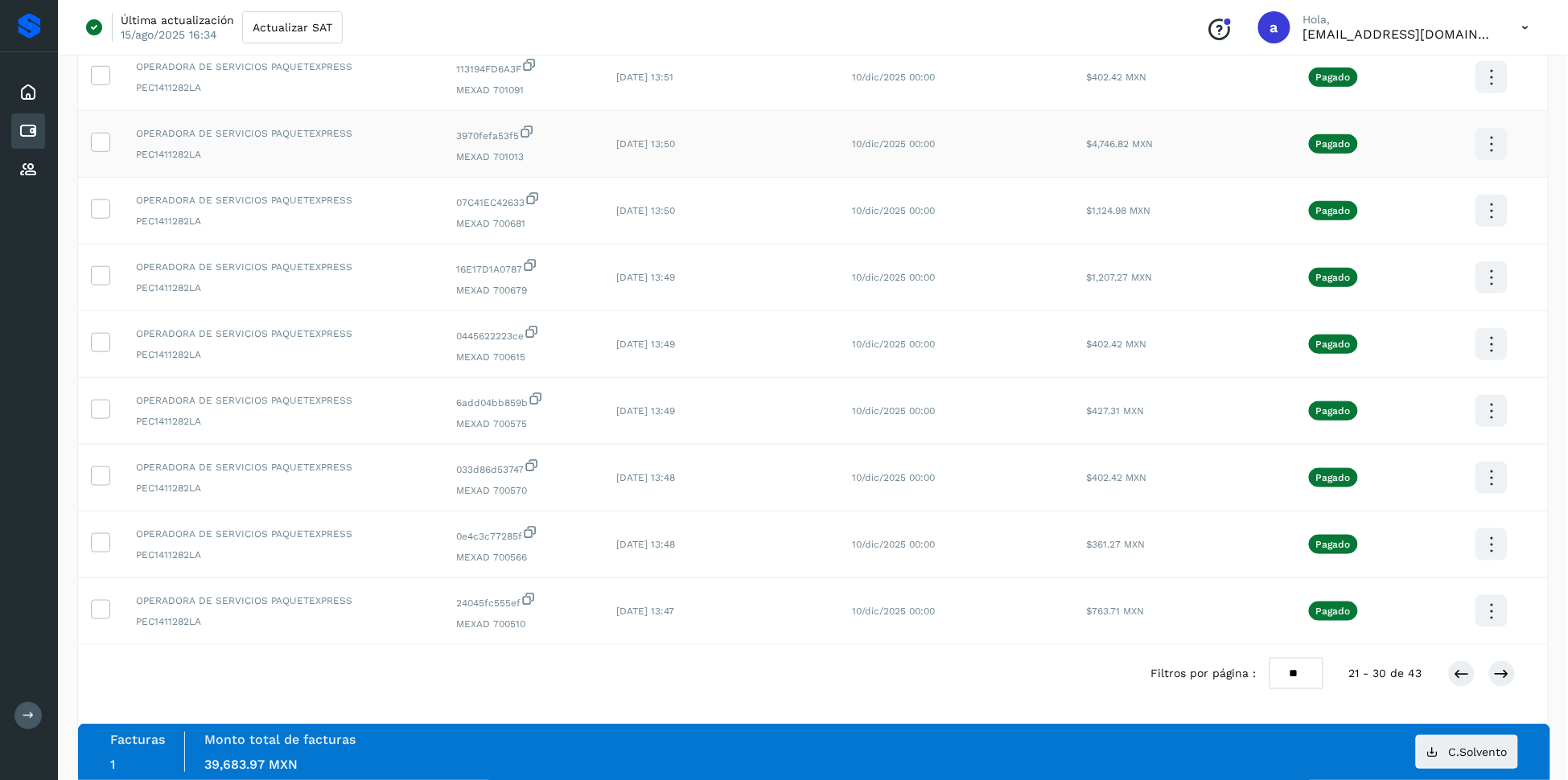
scroll to position [319, 0]
click at [1456, 676] on icon at bounding box center [1461, 671] width 16 height 16
click at [1508, 668] on icon at bounding box center [1501, 671] width 16 height 16
click at [1502, 665] on icon at bounding box center [1501, 671] width 16 height 16
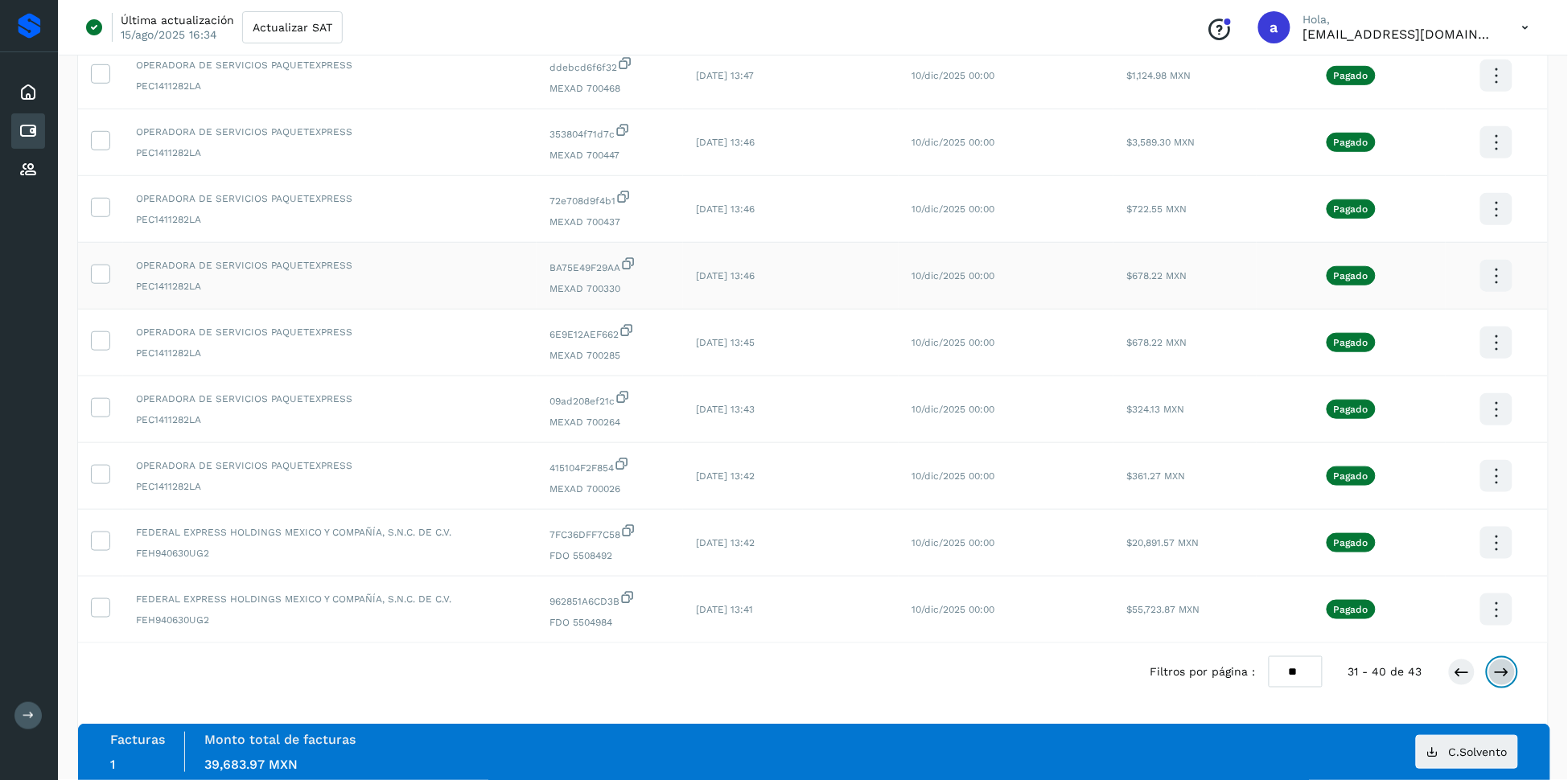
scroll to position [0, 0]
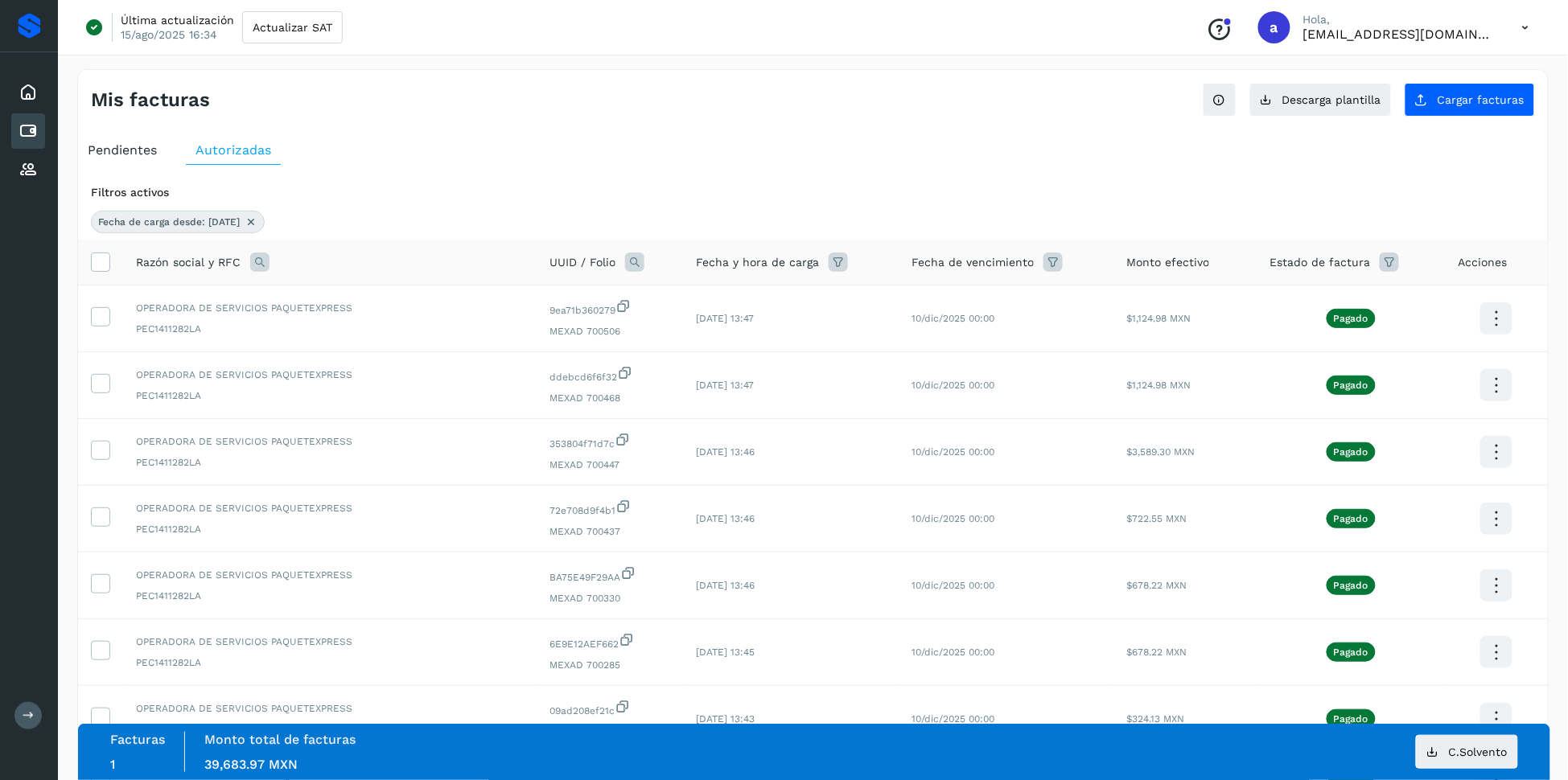
click at [639, 268] on icon at bounding box center [634, 262] width 20 height 20
click at [678, 330] on input "text" at bounding box center [742, 328] width 198 height 25
type input "***"
click at [760, 367] on button "Buscar" at bounding box center [782, 370] width 117 height 32
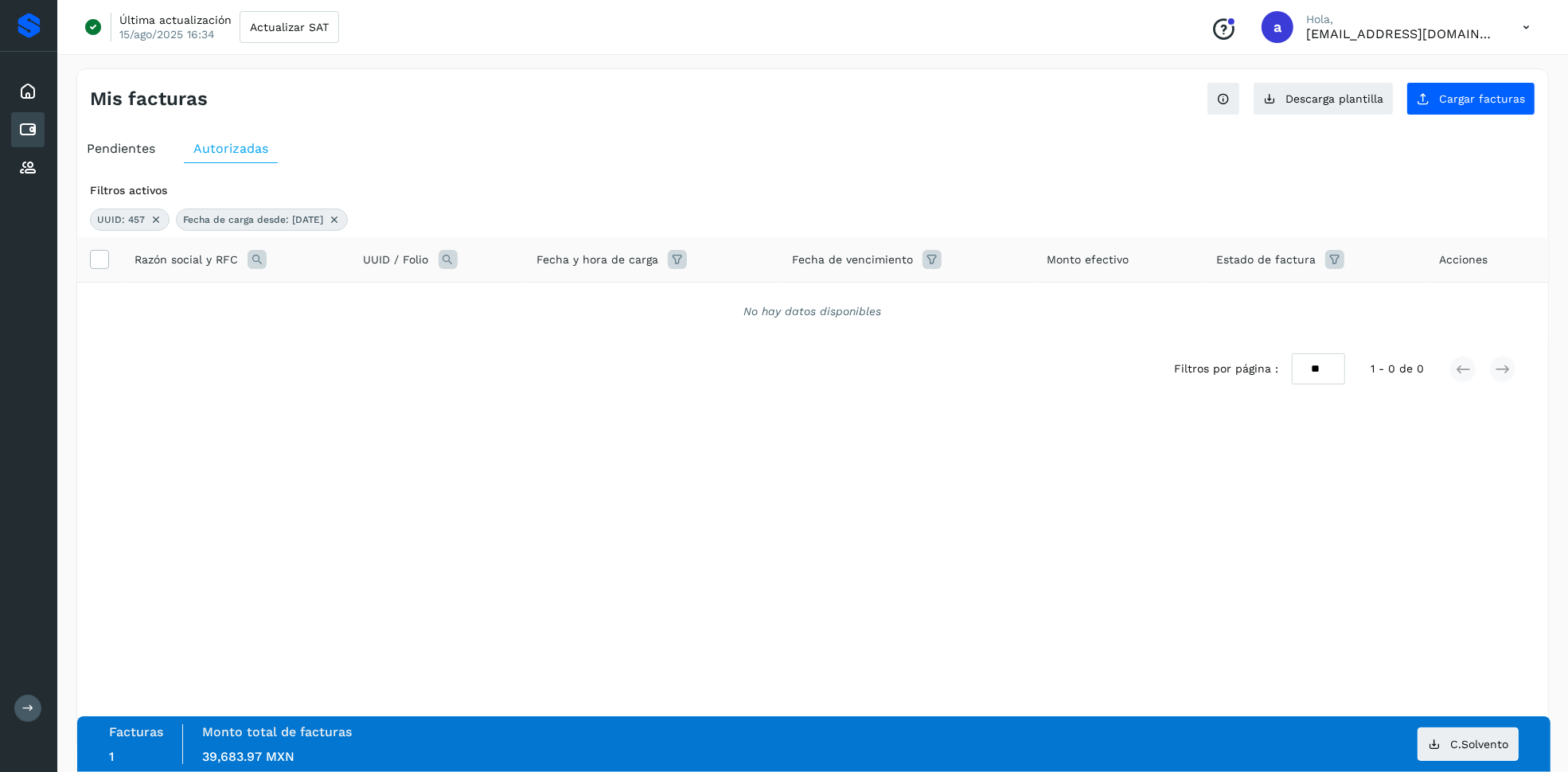
click at [446, 252] on icon at bounding box center [448, 259] width 19 height 19
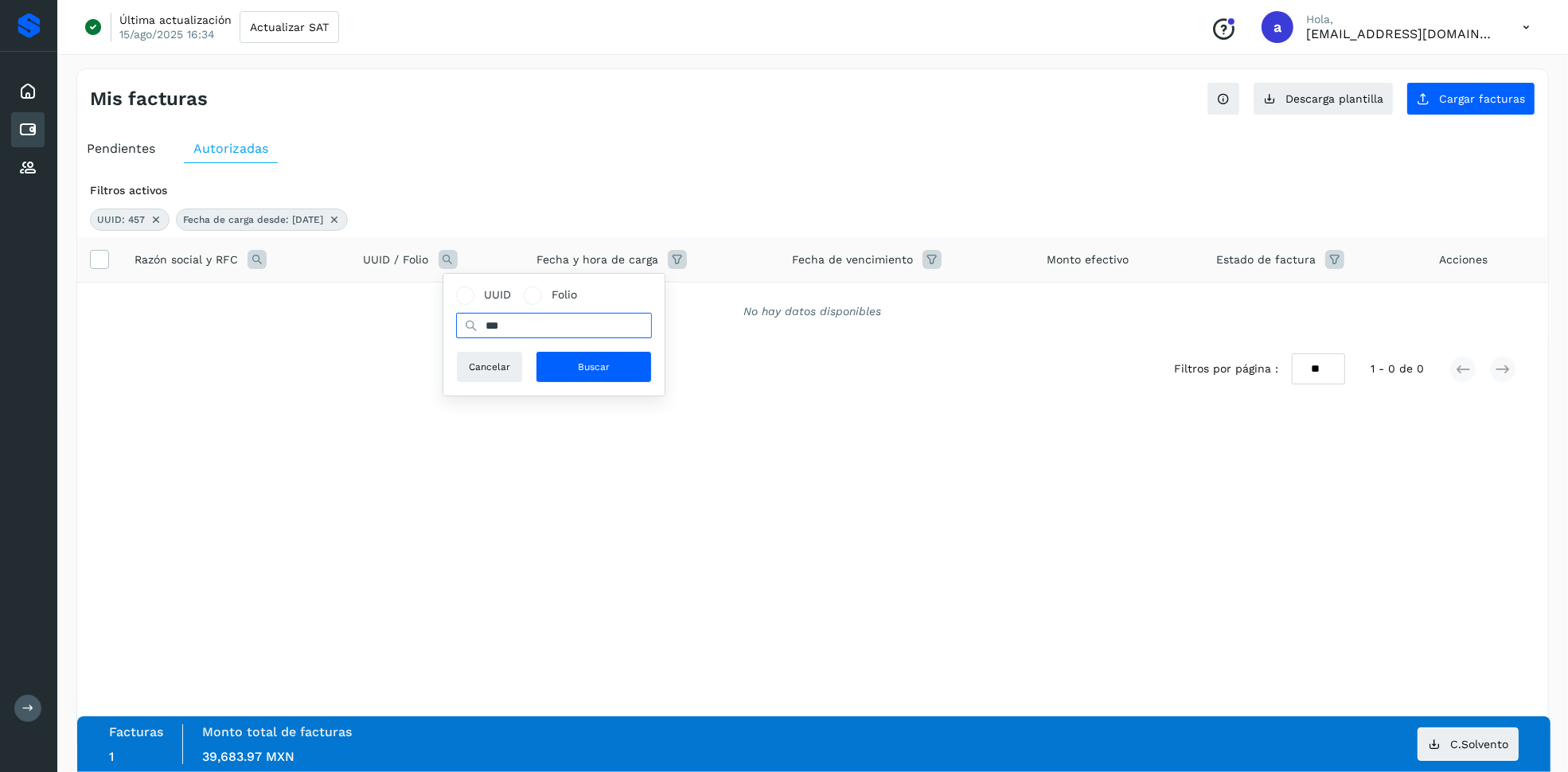
click at [559, 327] on input "***" at bounding box center [553, 325] width 196 height 25
type input "**********"
click at [585, 361] on span "Buscar" at bounding box center [594, 367] width 32 height 14
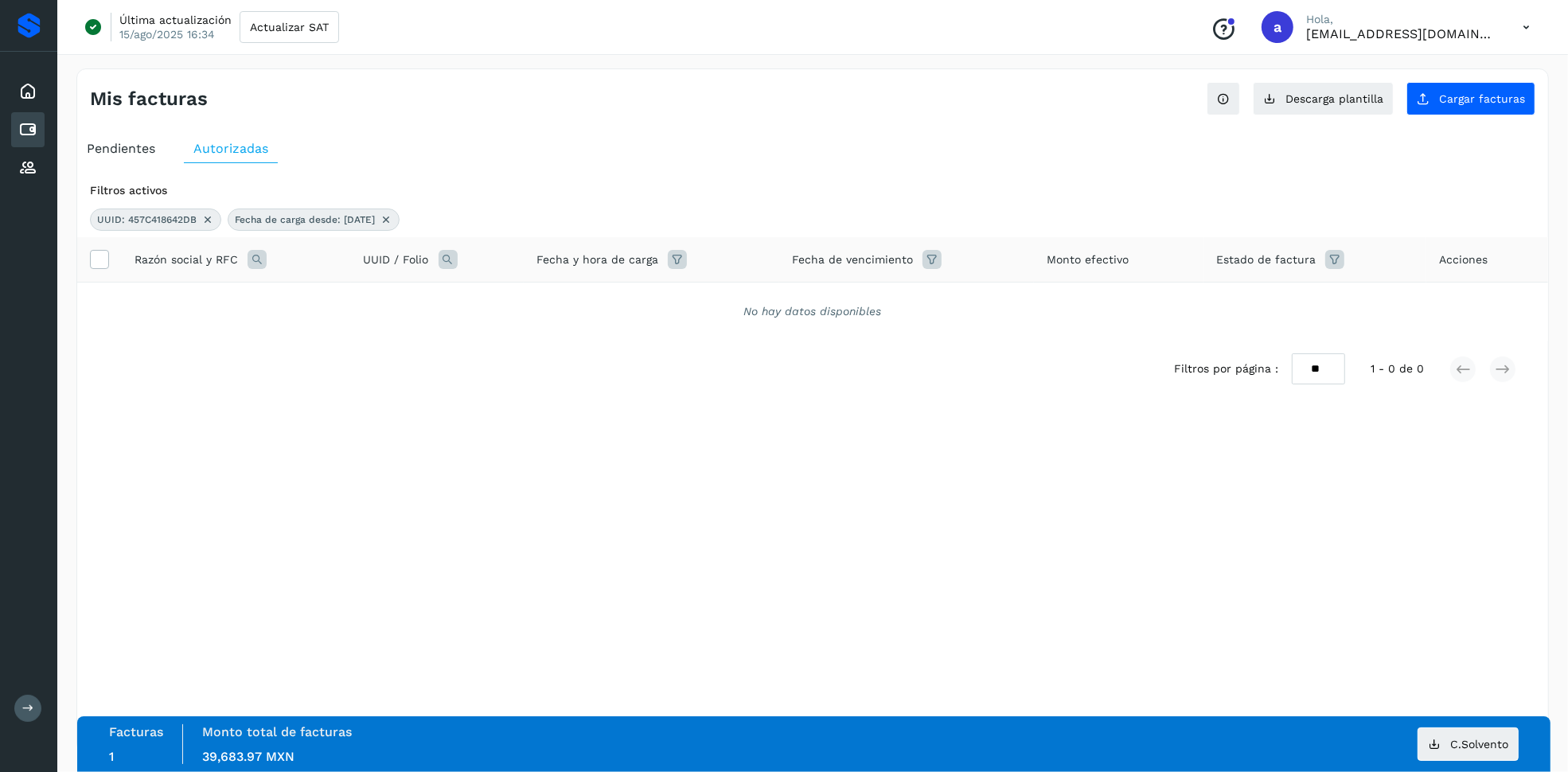
click at [449, 259] on icon at bounding box center [448, 259] width 19 height 19
click at [512, 356] on button "Cancelar" at bounding box center [489, 367] width 67 height 32
click at [450, 262] on icon at bounding box center [448, 259] width 19 height 19
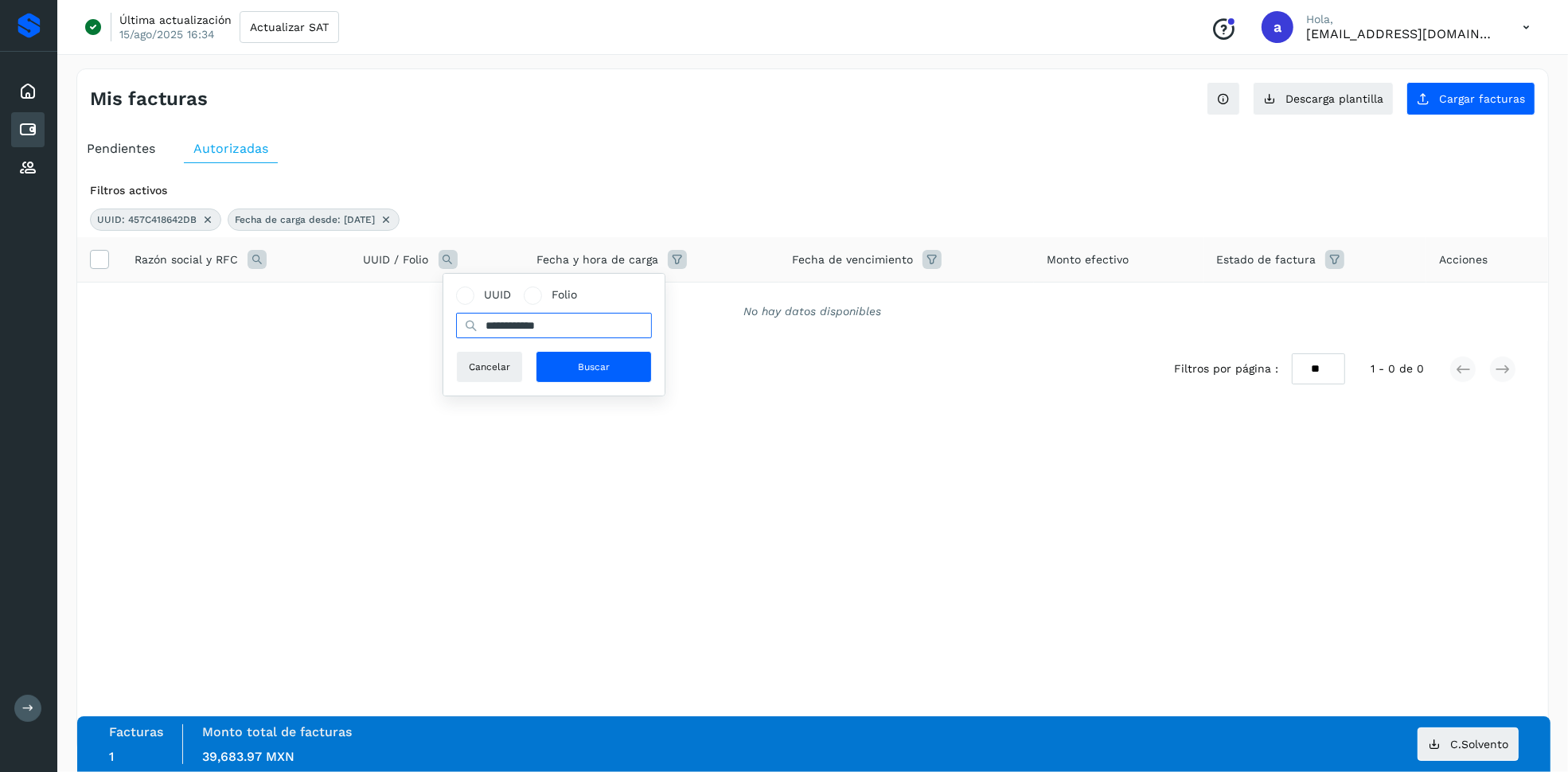
drag, startPoint x: 587, startPoint y: 321, endPoint x: 357, endPoint y: 304, distance: 230.6
click at [357, 304] on div "**********" at bounding box center [812, 289] width 1471 height 103
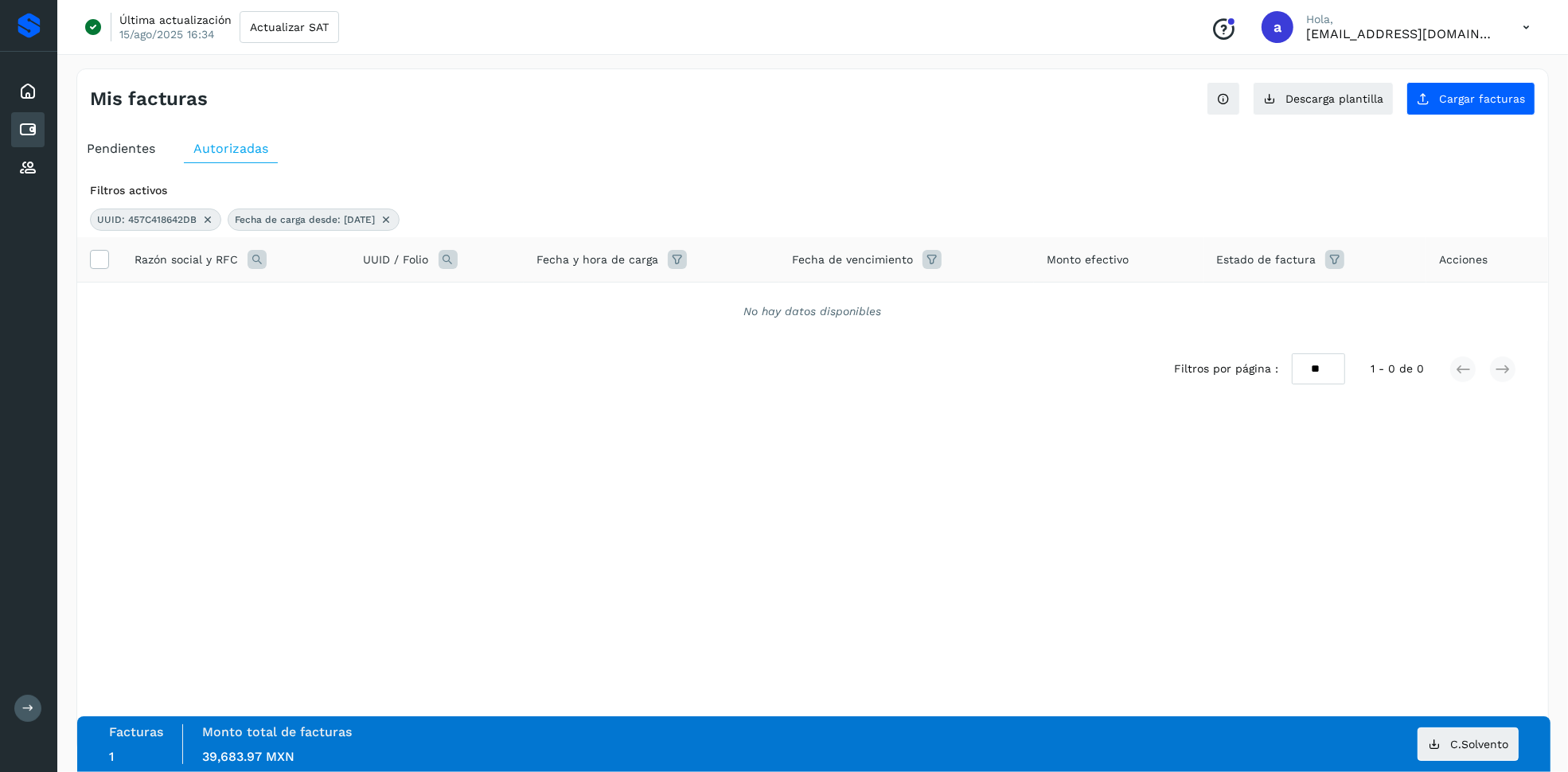
click at [444, 272] on th "UUID / Folio" at bounding box center [437, 260] width 174 height 45
click at [205, 213] on icon at bounding box center [208, 220] width 13 height 13
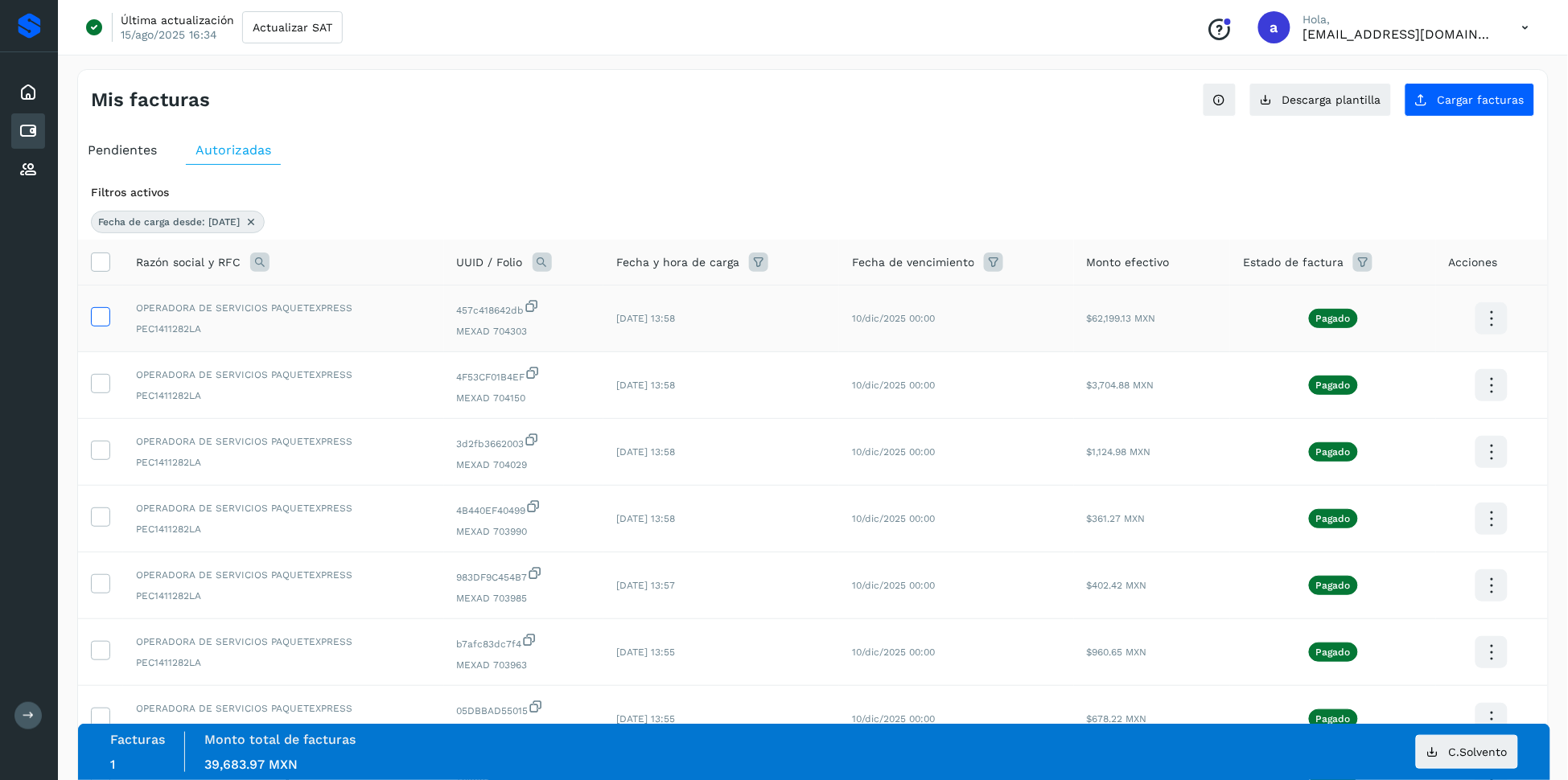
click at [102, 313] on icon at bounding box center [100, 316] width 17 height 17
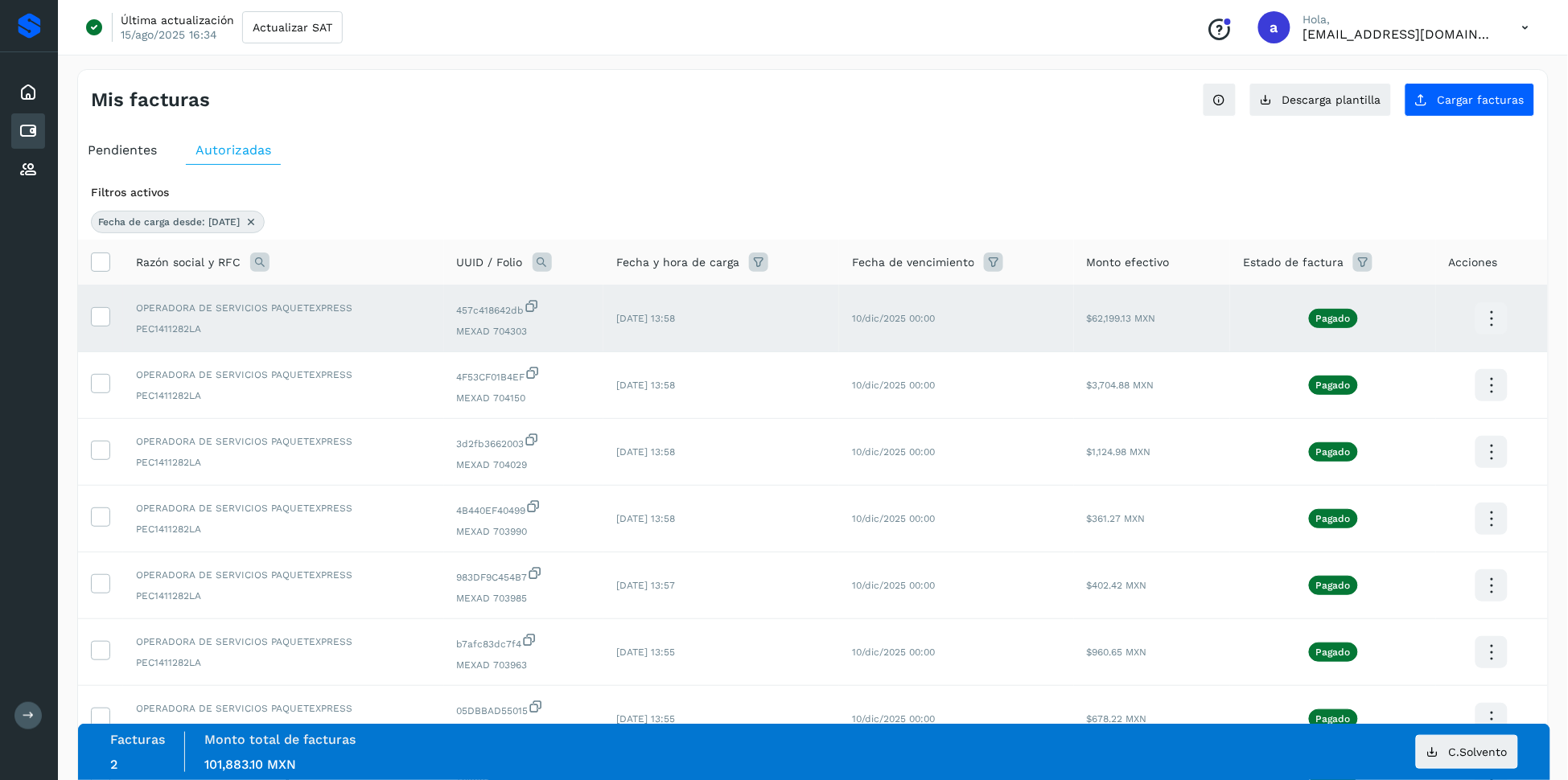
scroll to position [319, 0]
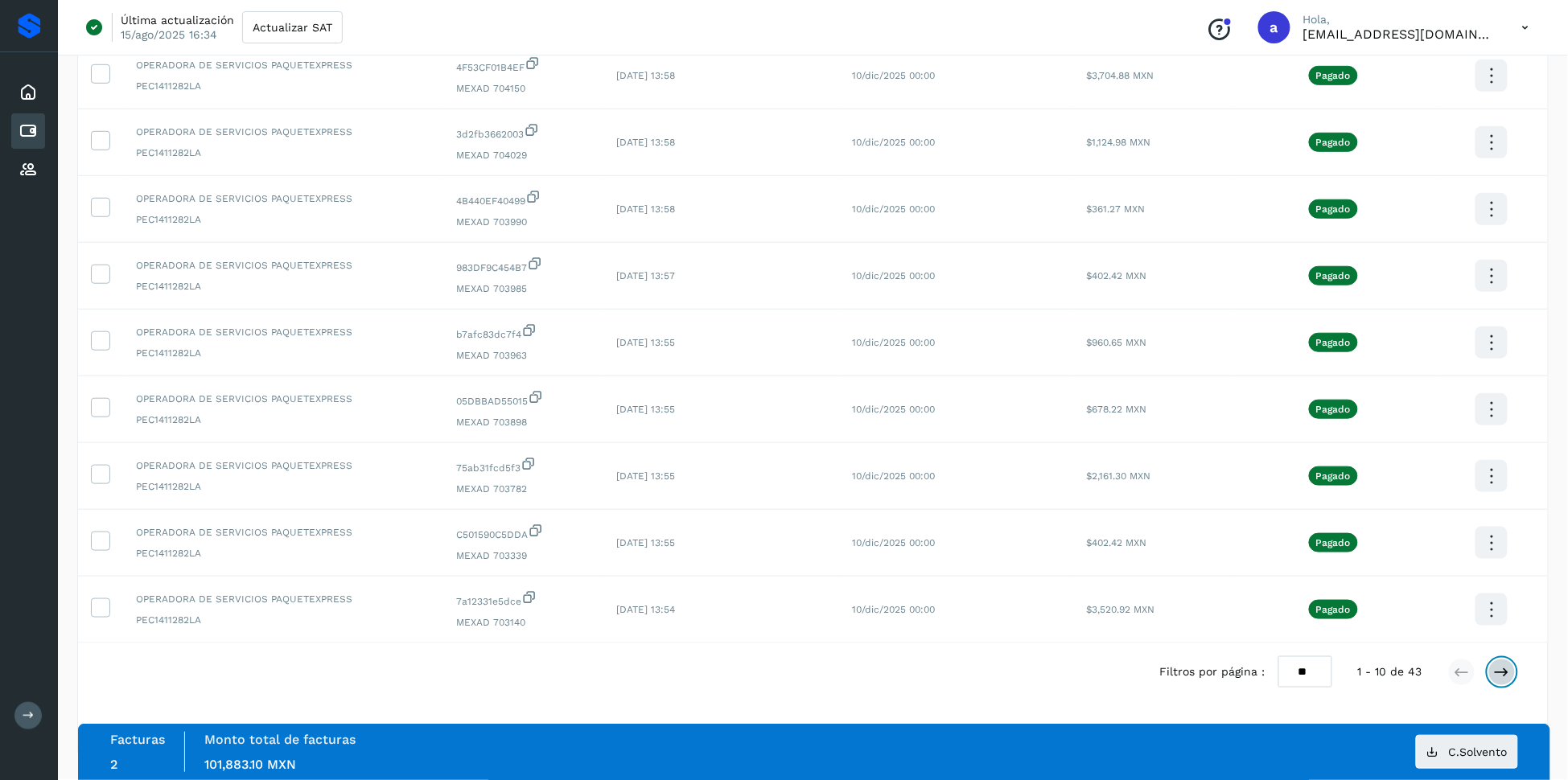
click at [1505, 668] on icon at bounding box center [1501, 671] width 16 height 16
click at [1506, 678] on icon at bounding box center [1501, 671] width 16 height 16
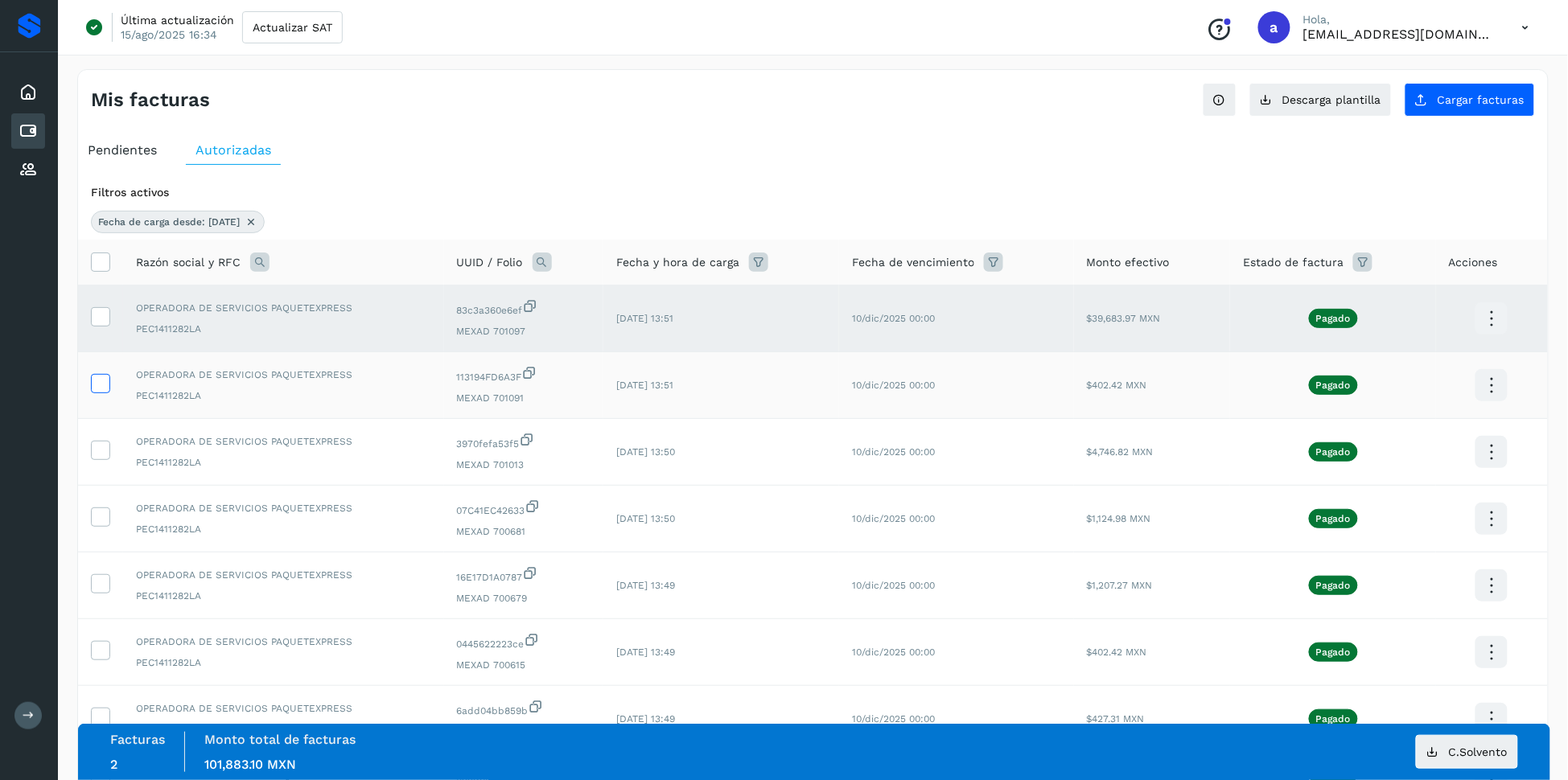
click at [95, 390] on icon at bounding box center [100, 382] width 17 height 17
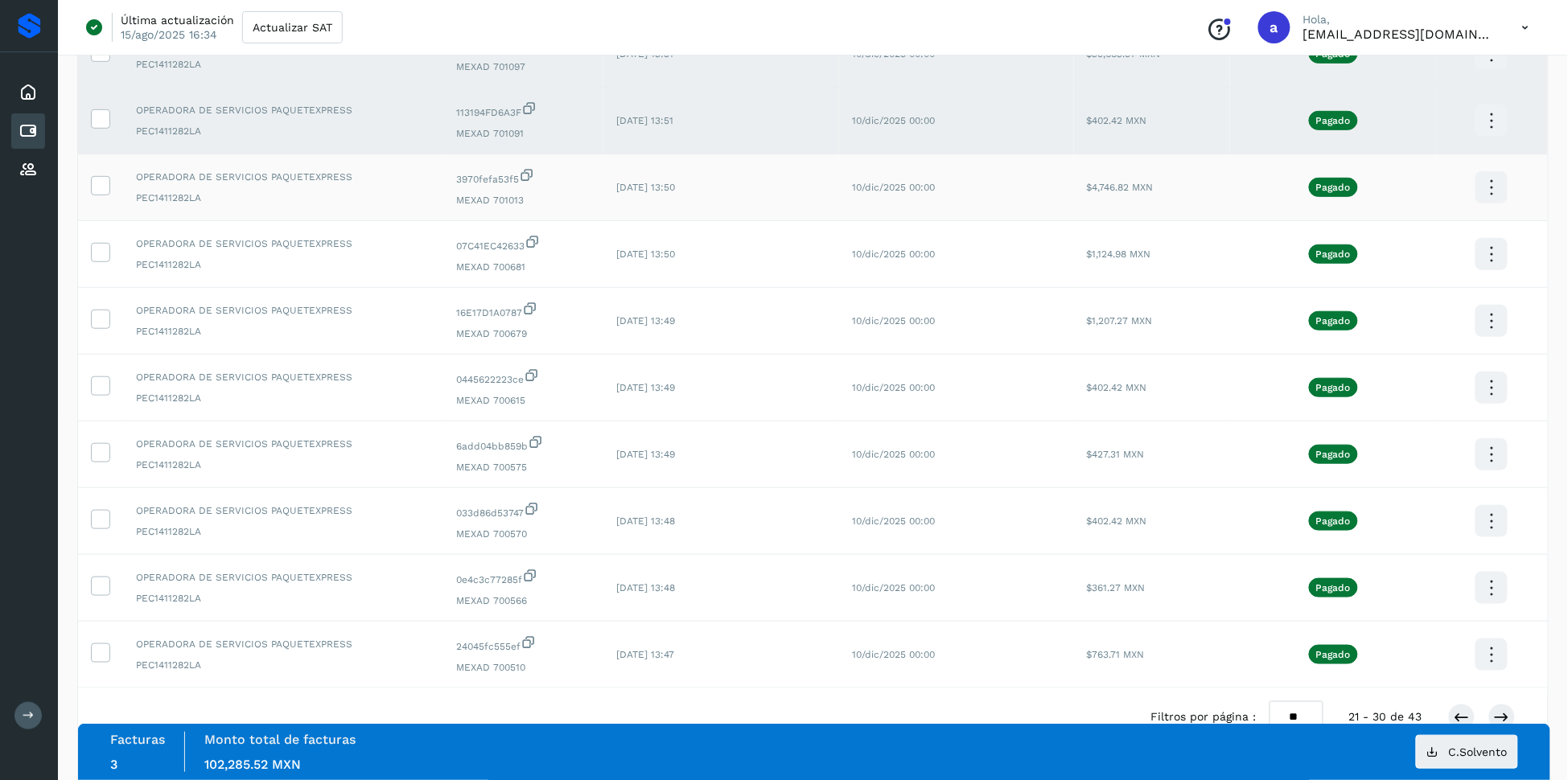
scroll to position [319, 0]
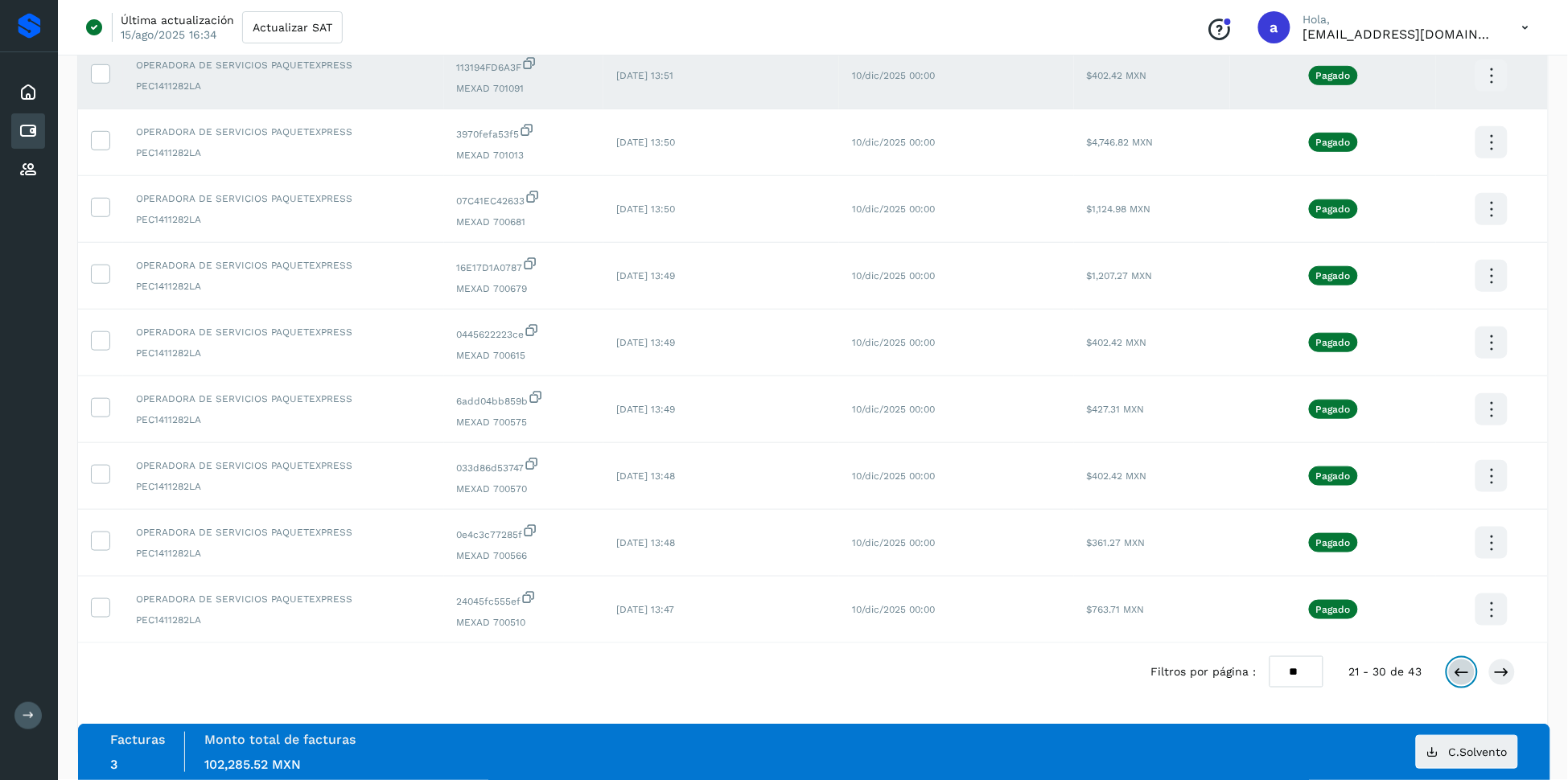
click at [1459, 673] on icon at bounding box center [1461, 671] width 16 height 16
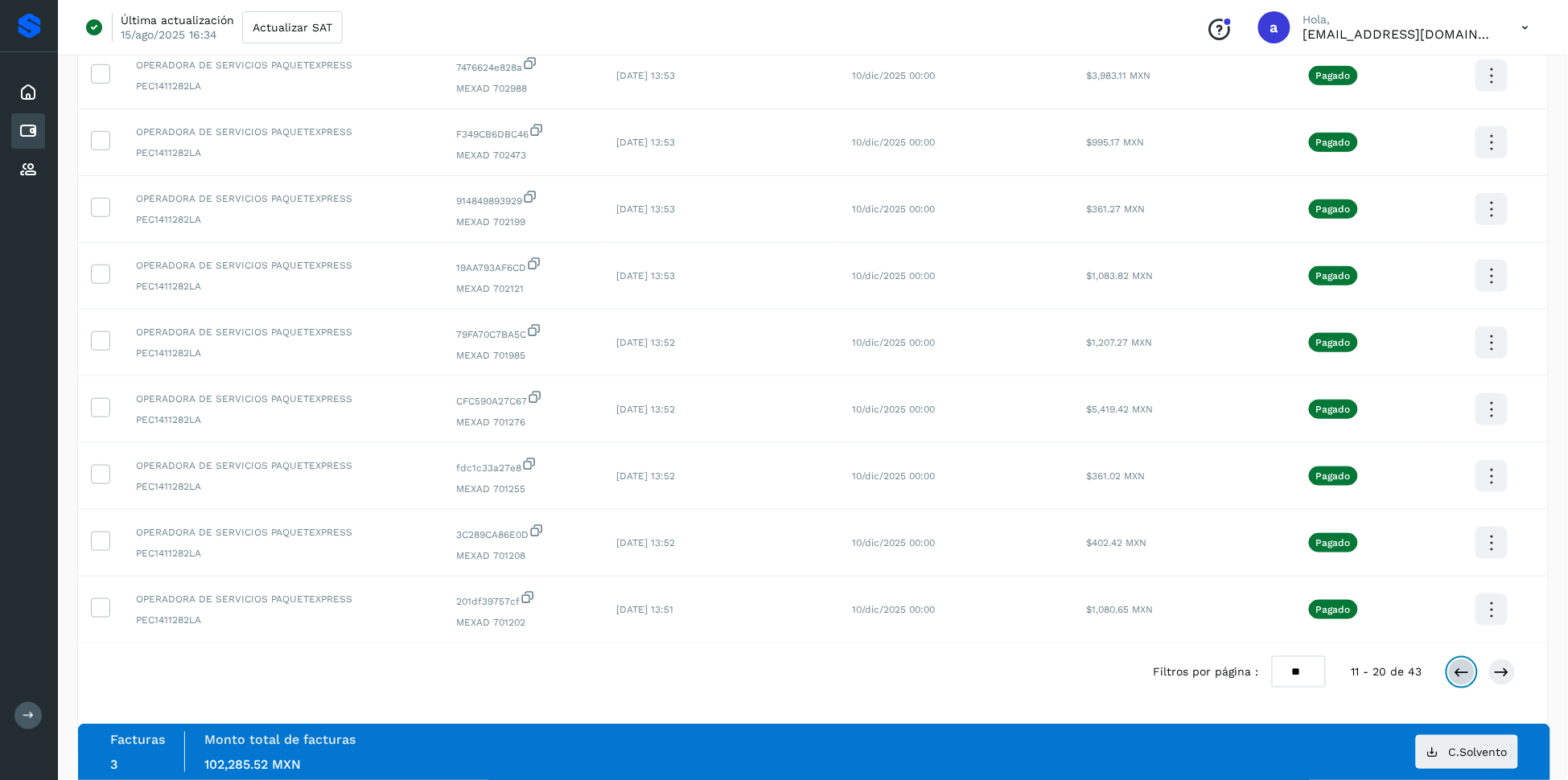
click at [1456, 669] on icon at bounding box center [1461, 671] width 16 height 16
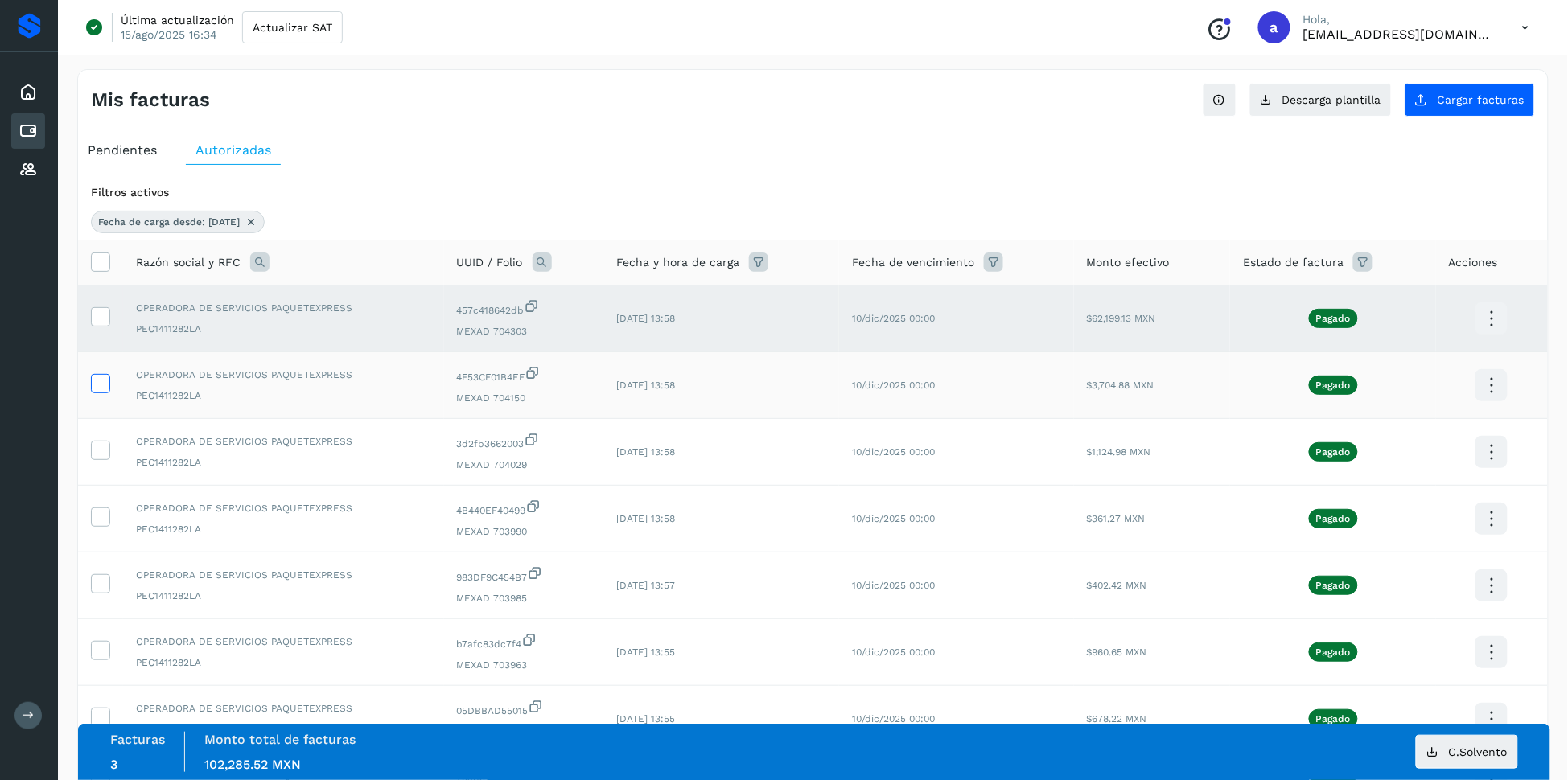
click at [102, 385] on icon at bounding box center [100, 382] width 17 height 17
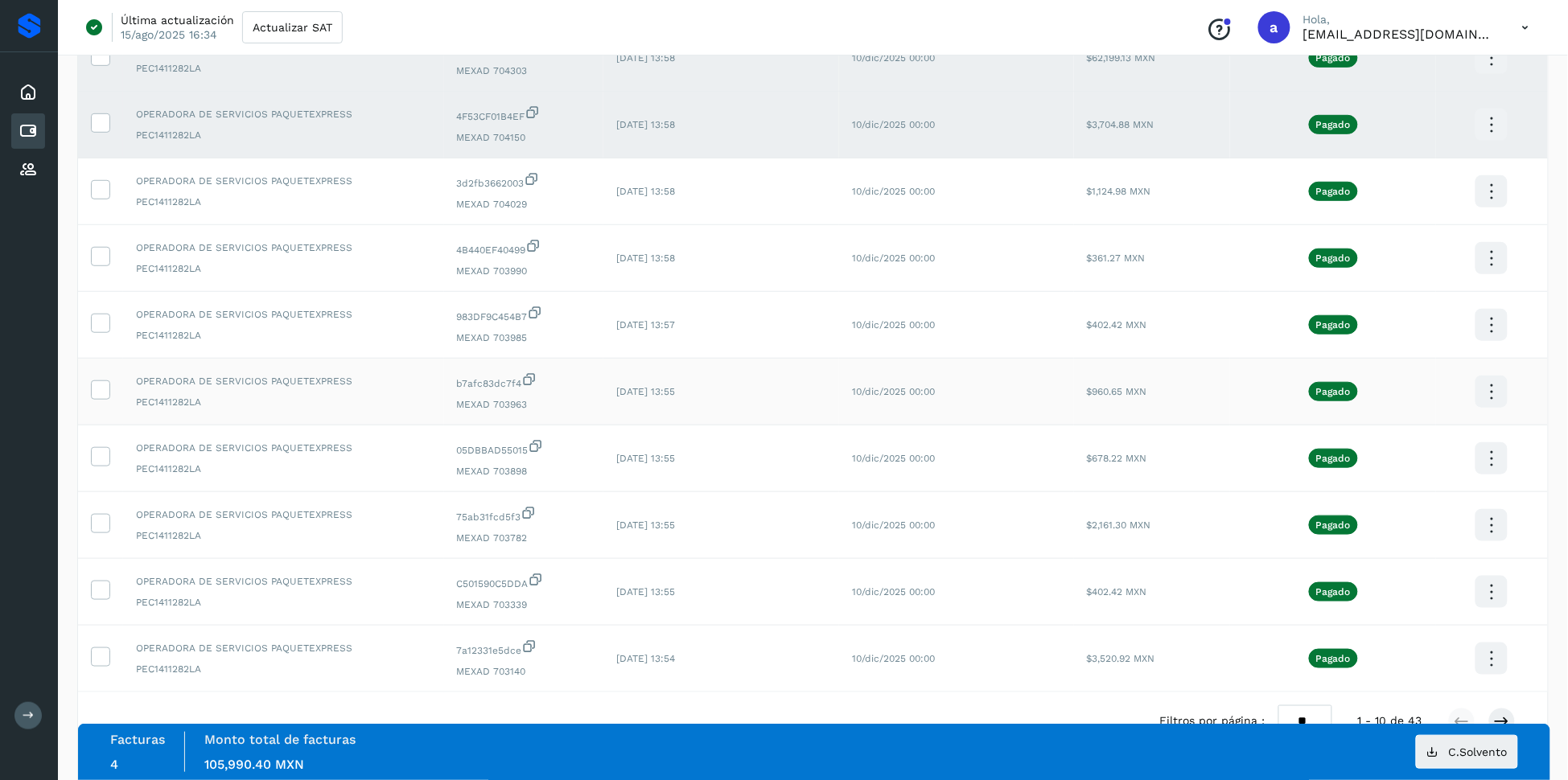
scroll to position [319, 0]
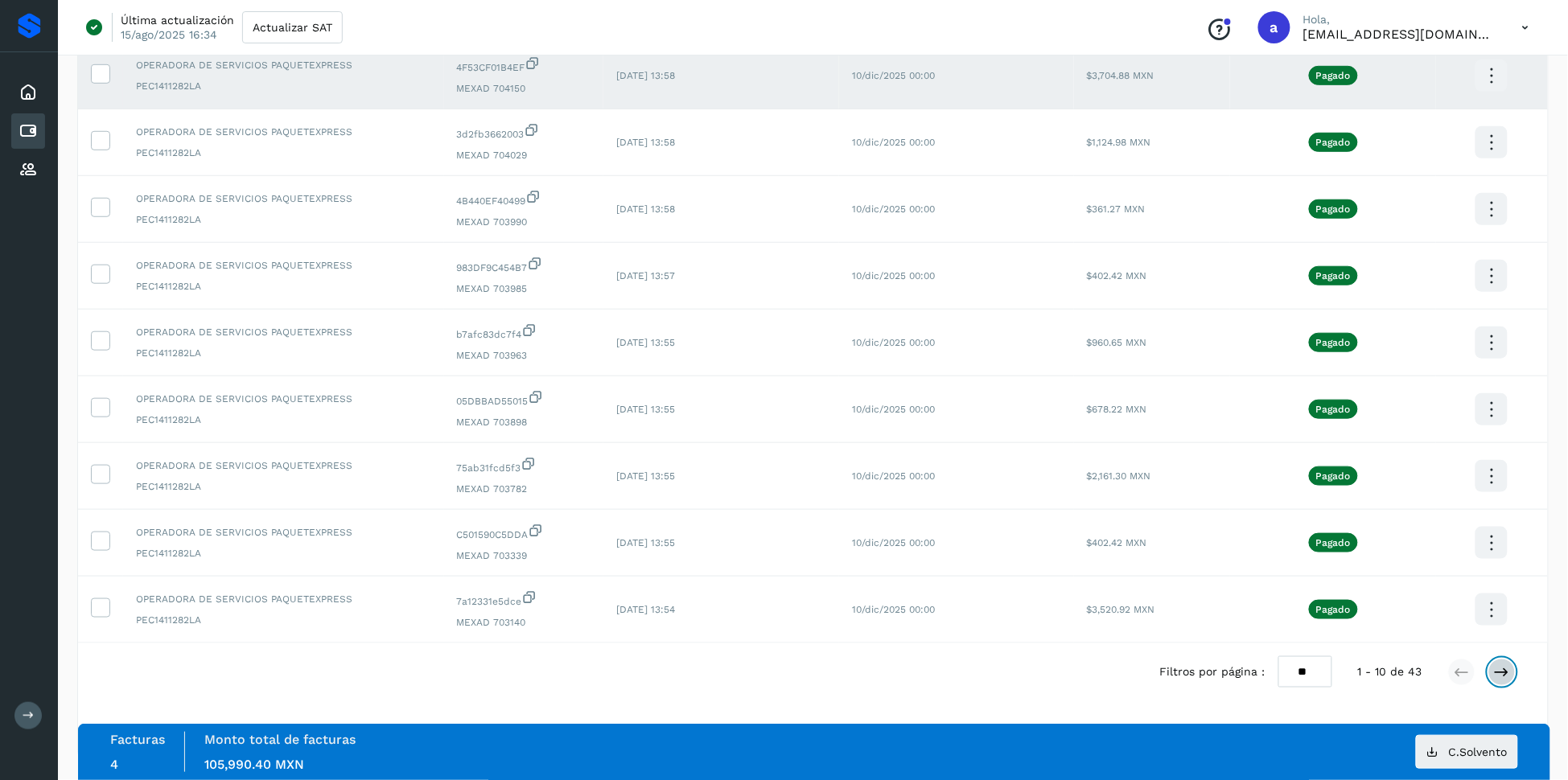
click at [1506, 673] on icon at bounding box center [1501, 671] width 16 height 16
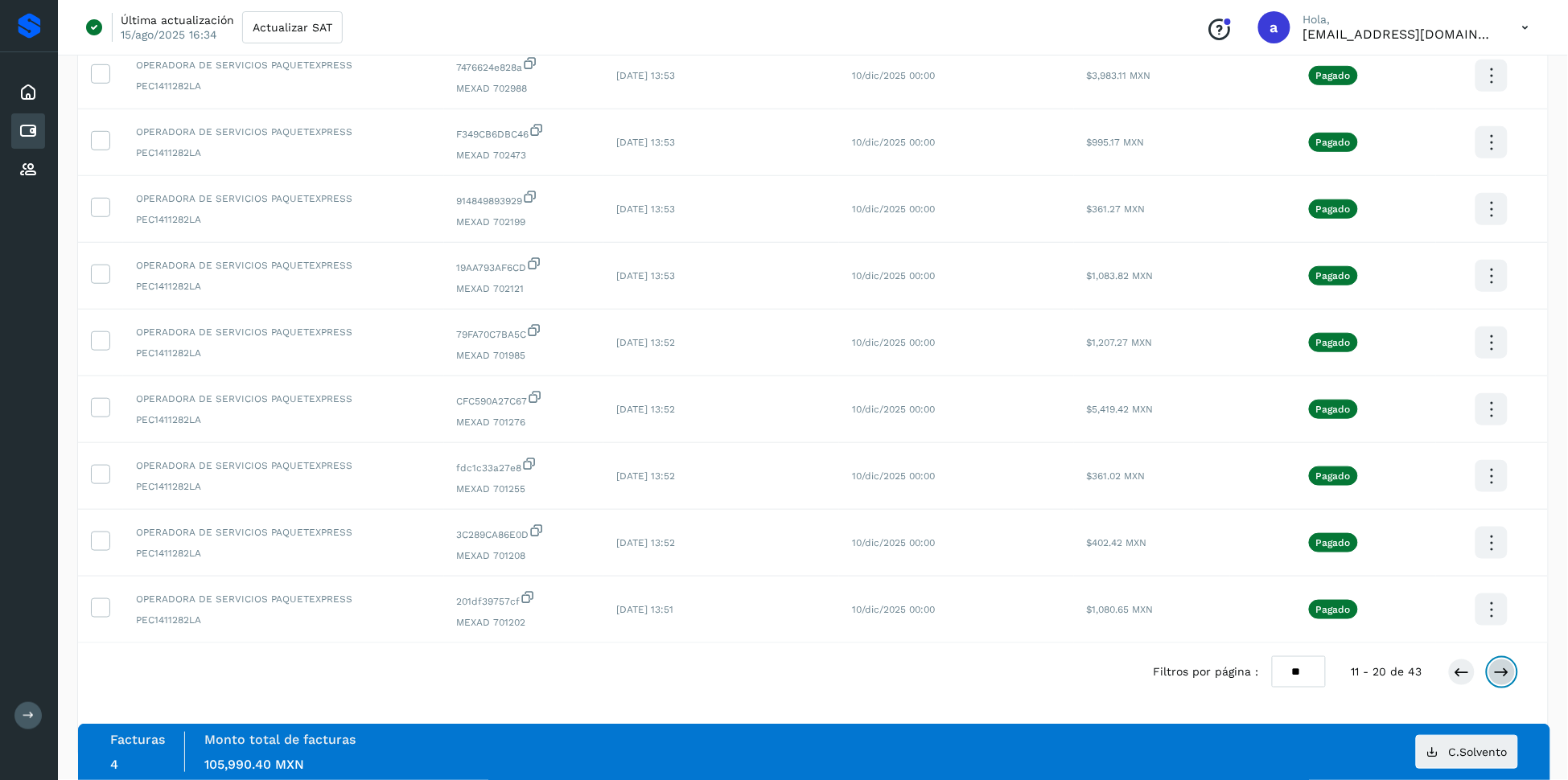
click at [1496, 668] on icon at bounding box center [1501, 671] width 16 height 16
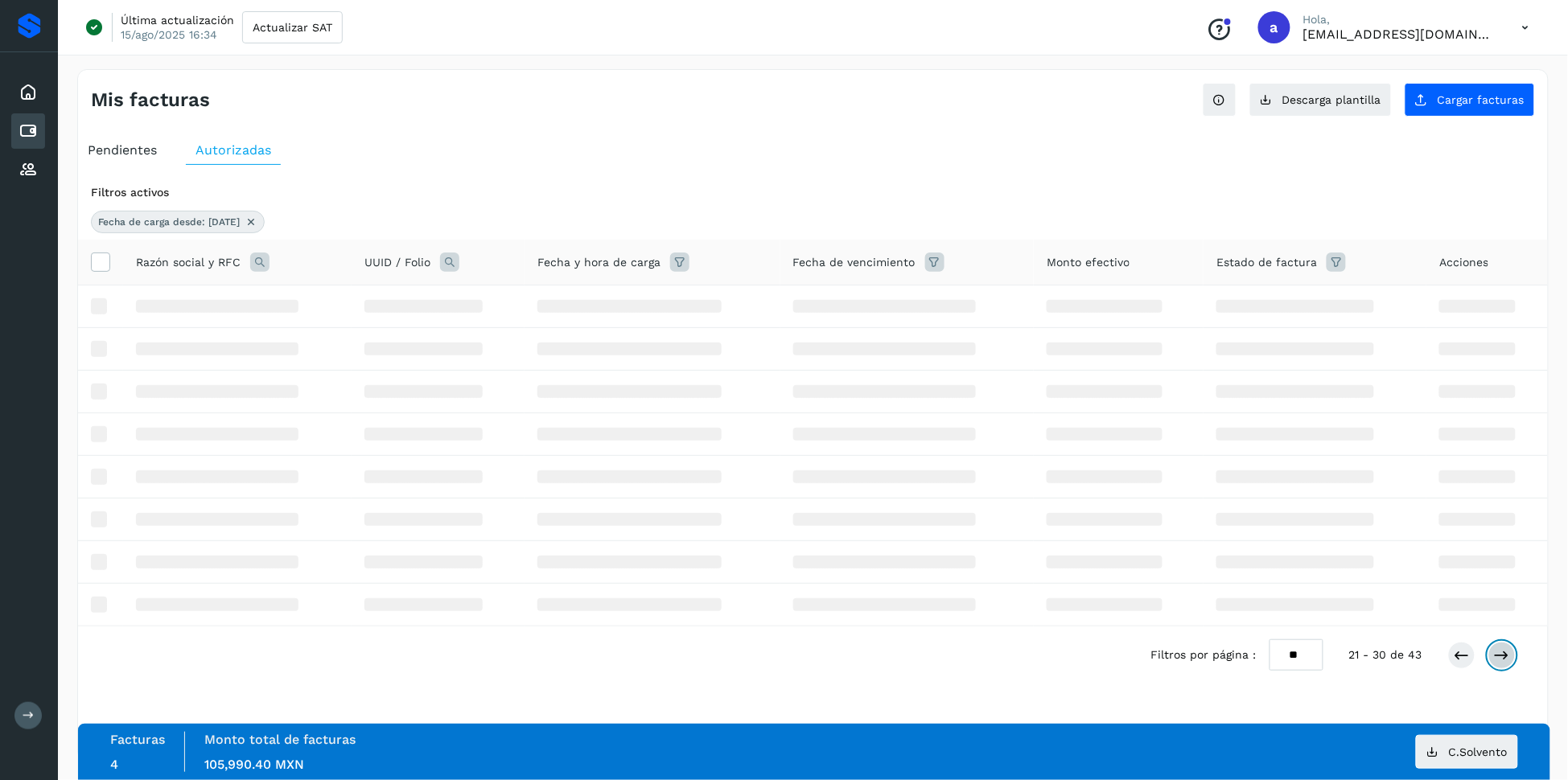
scroll to position [0, 0]
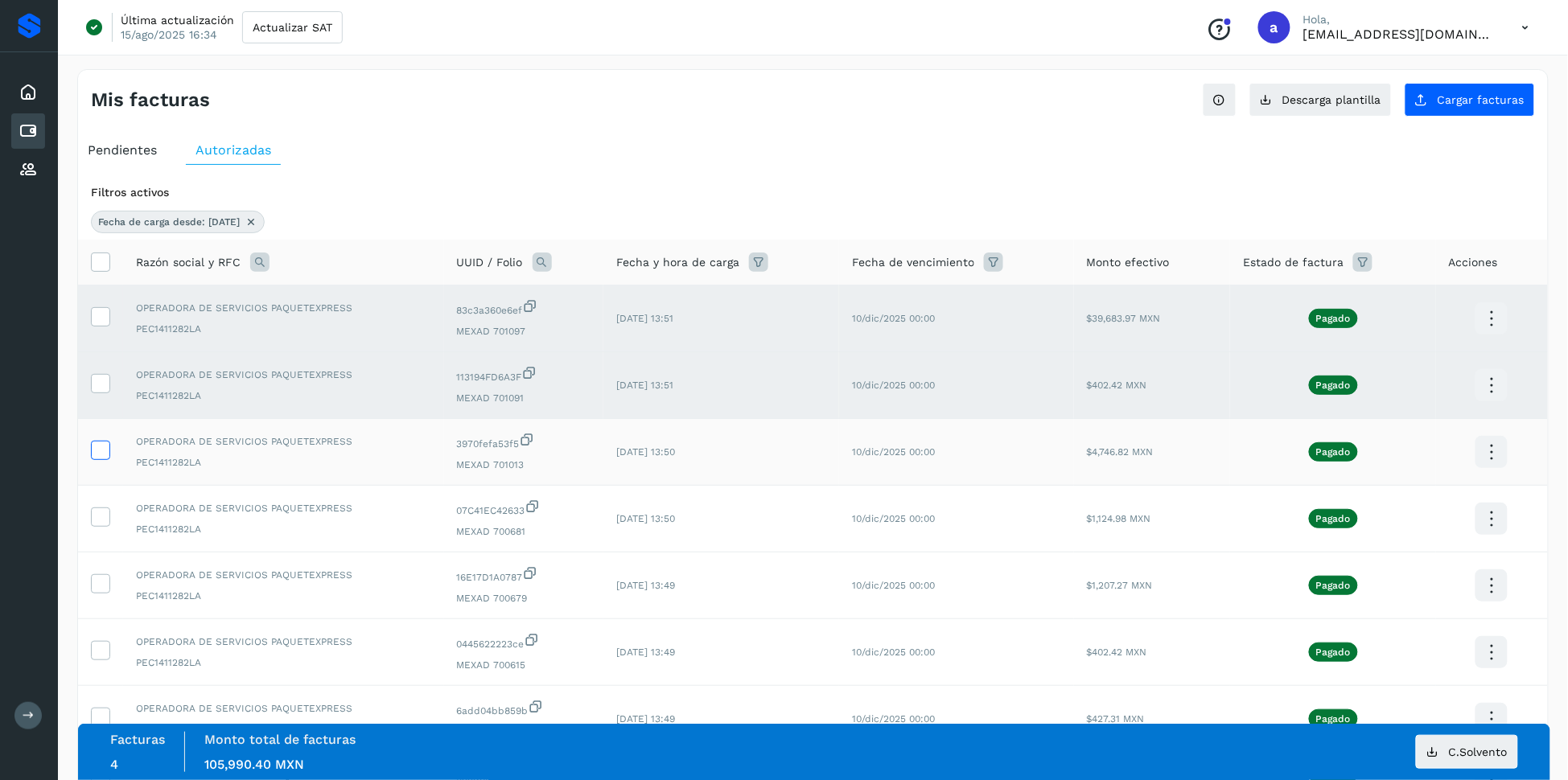
click at [93, 455] on icon at bounding box center [100, 449] width 17 height 17
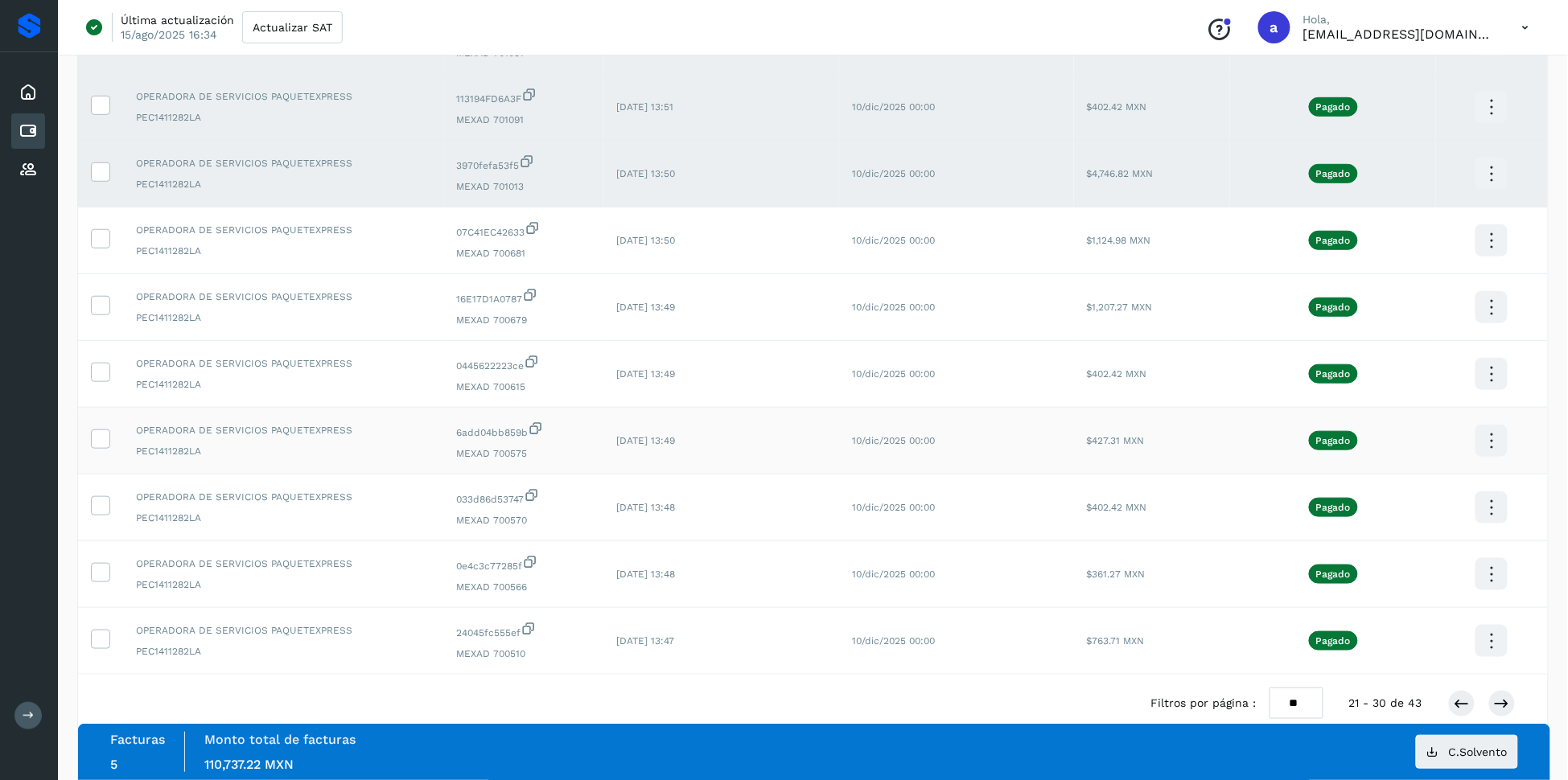
scroll to position [319, 0]
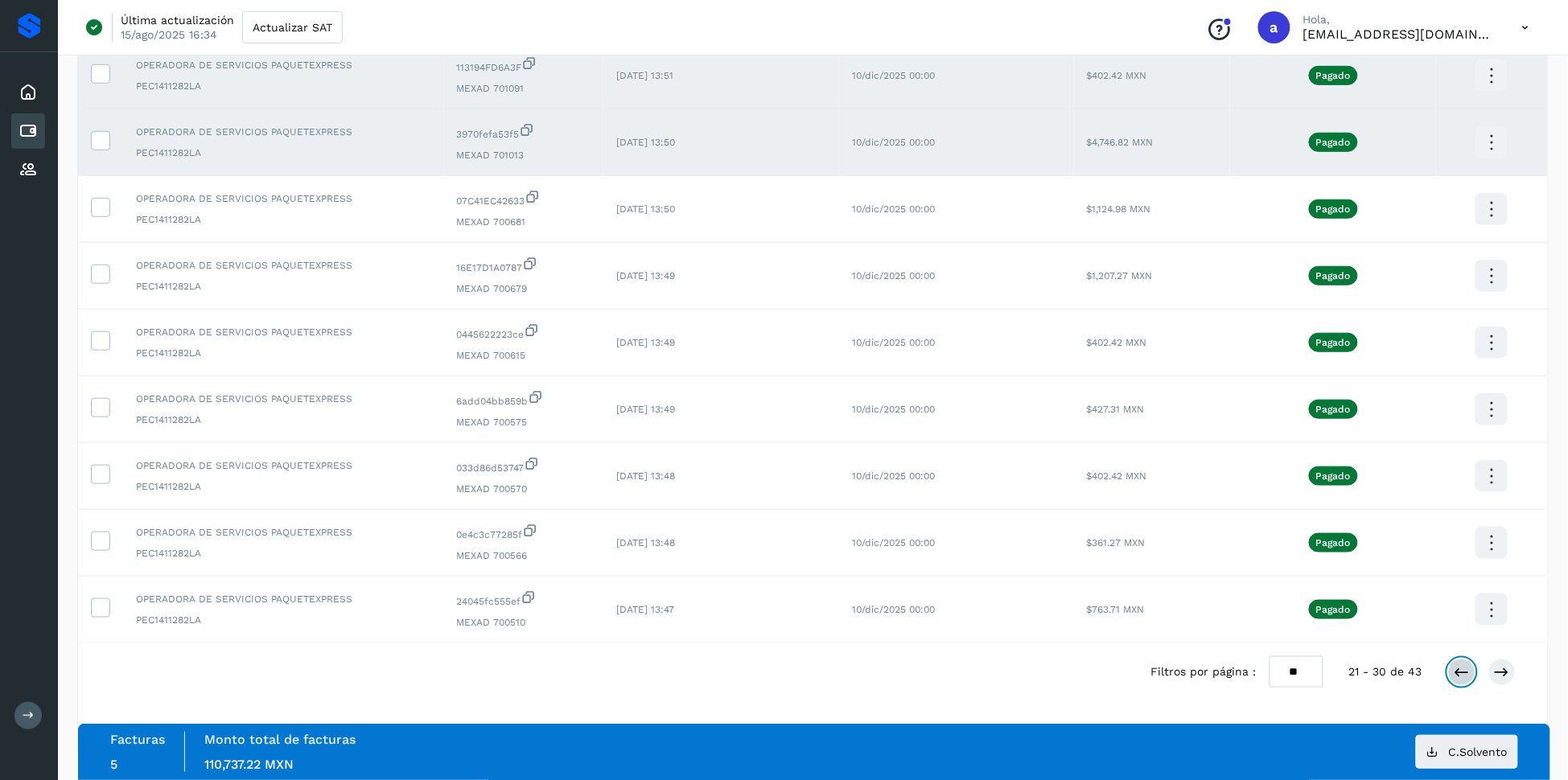
click at [1467, 674] on icon at bounding box center [1461, 671] width 16 height 16
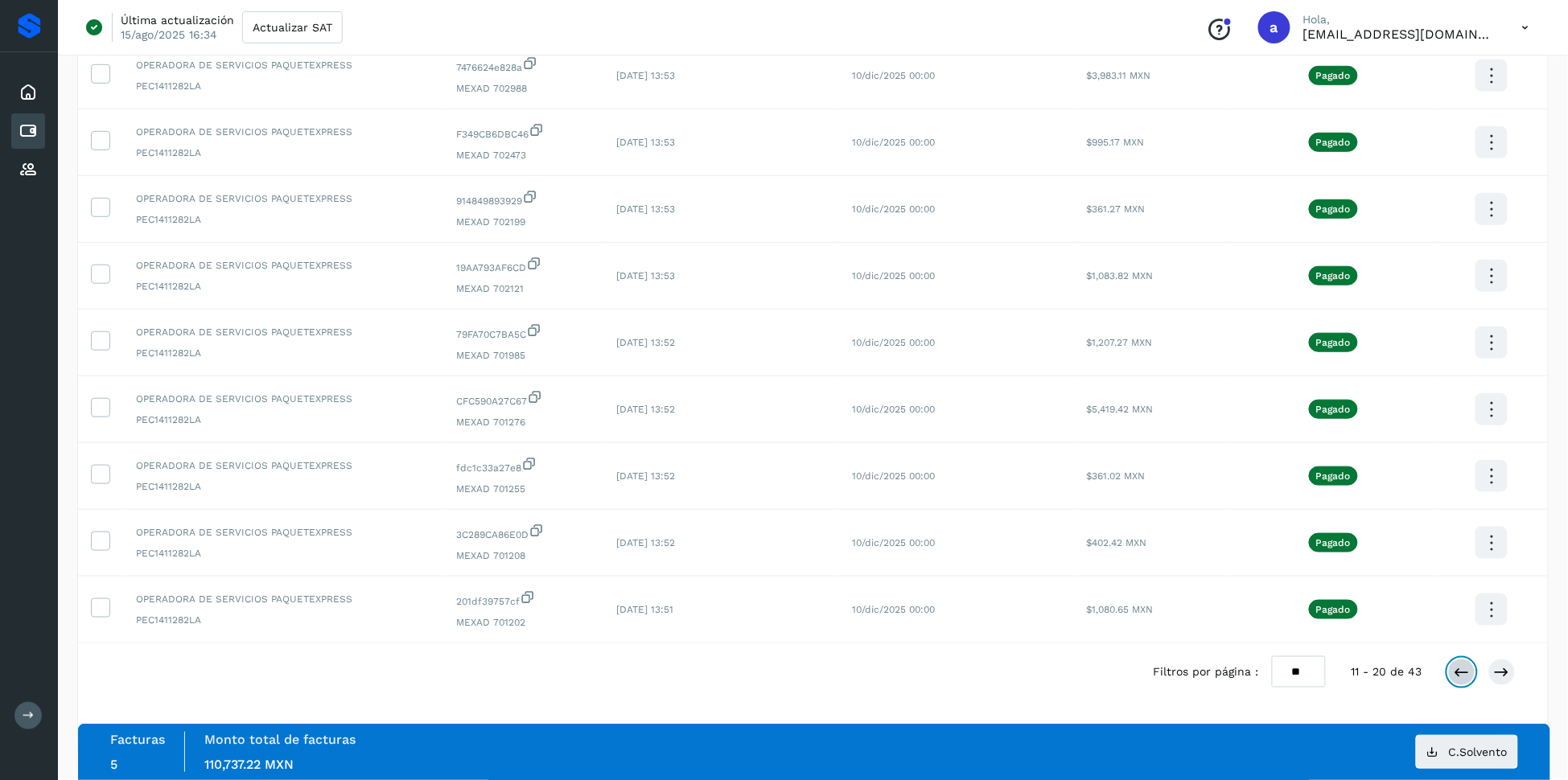
click at [1458, 668] on icon at bounding box center [1461, 671] width 16 height 16
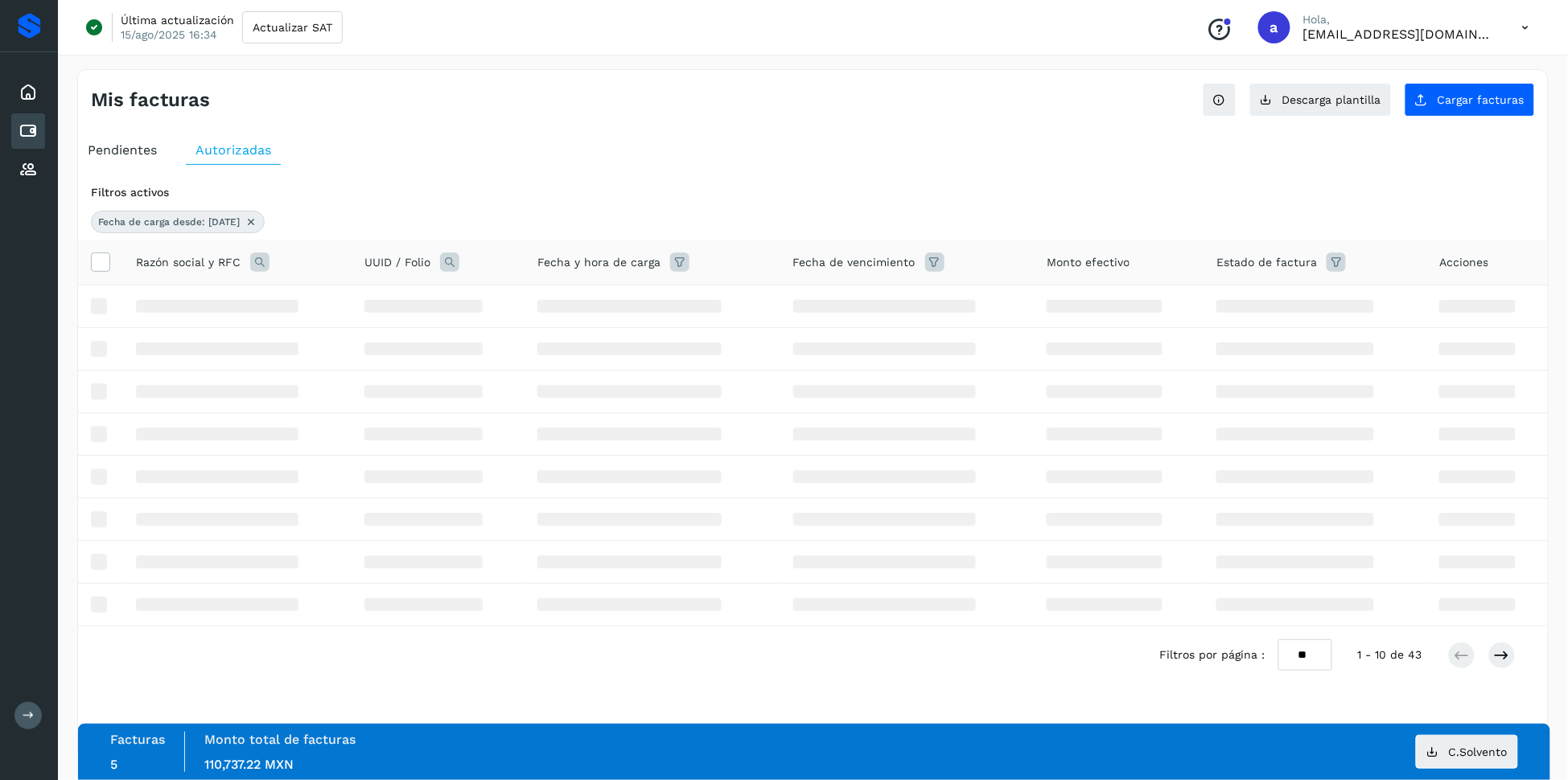
scroll to position [0, 0]
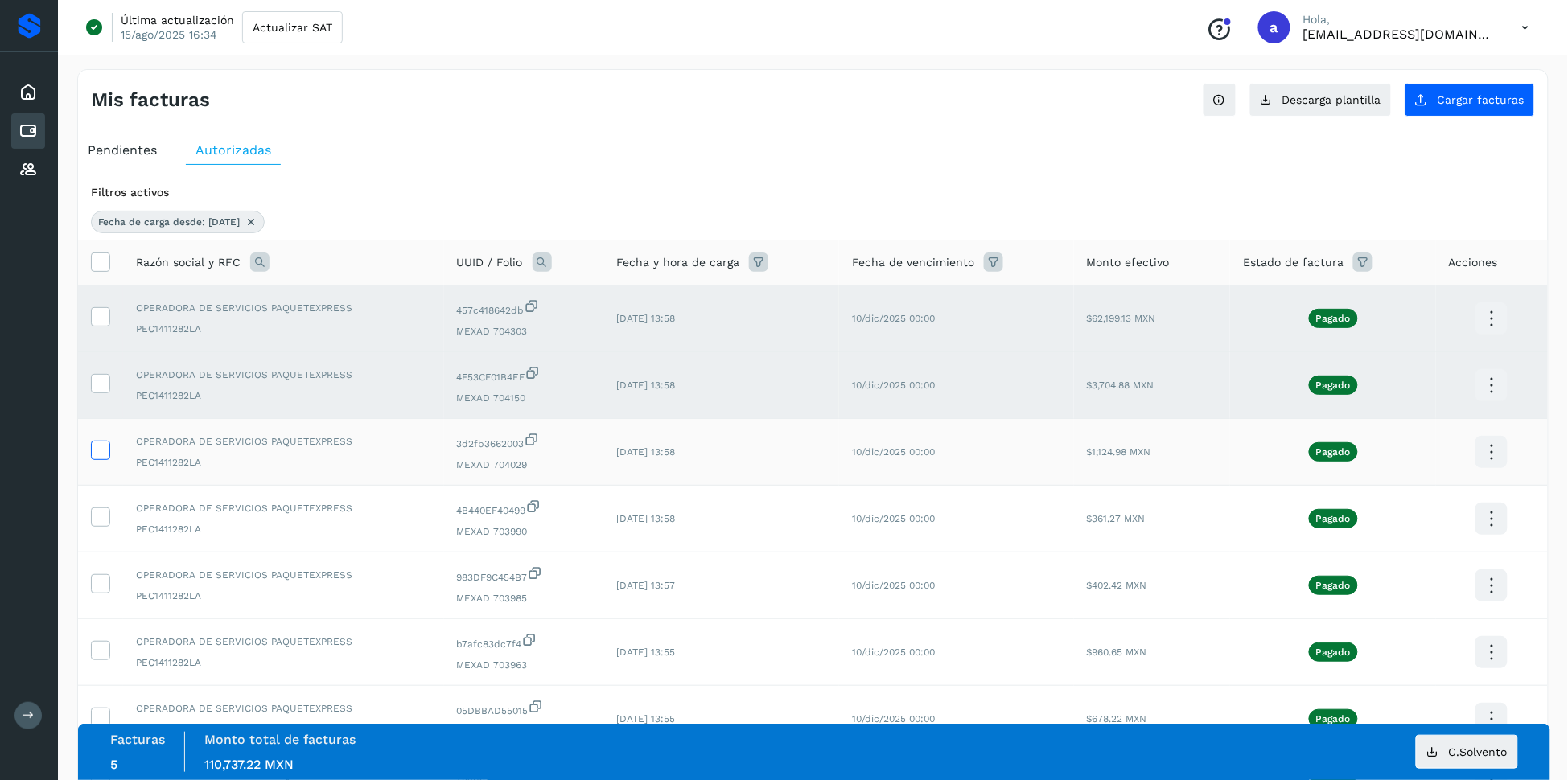
click at [99, 452] on icon at bounding box center [100, 449] width 17 height 17
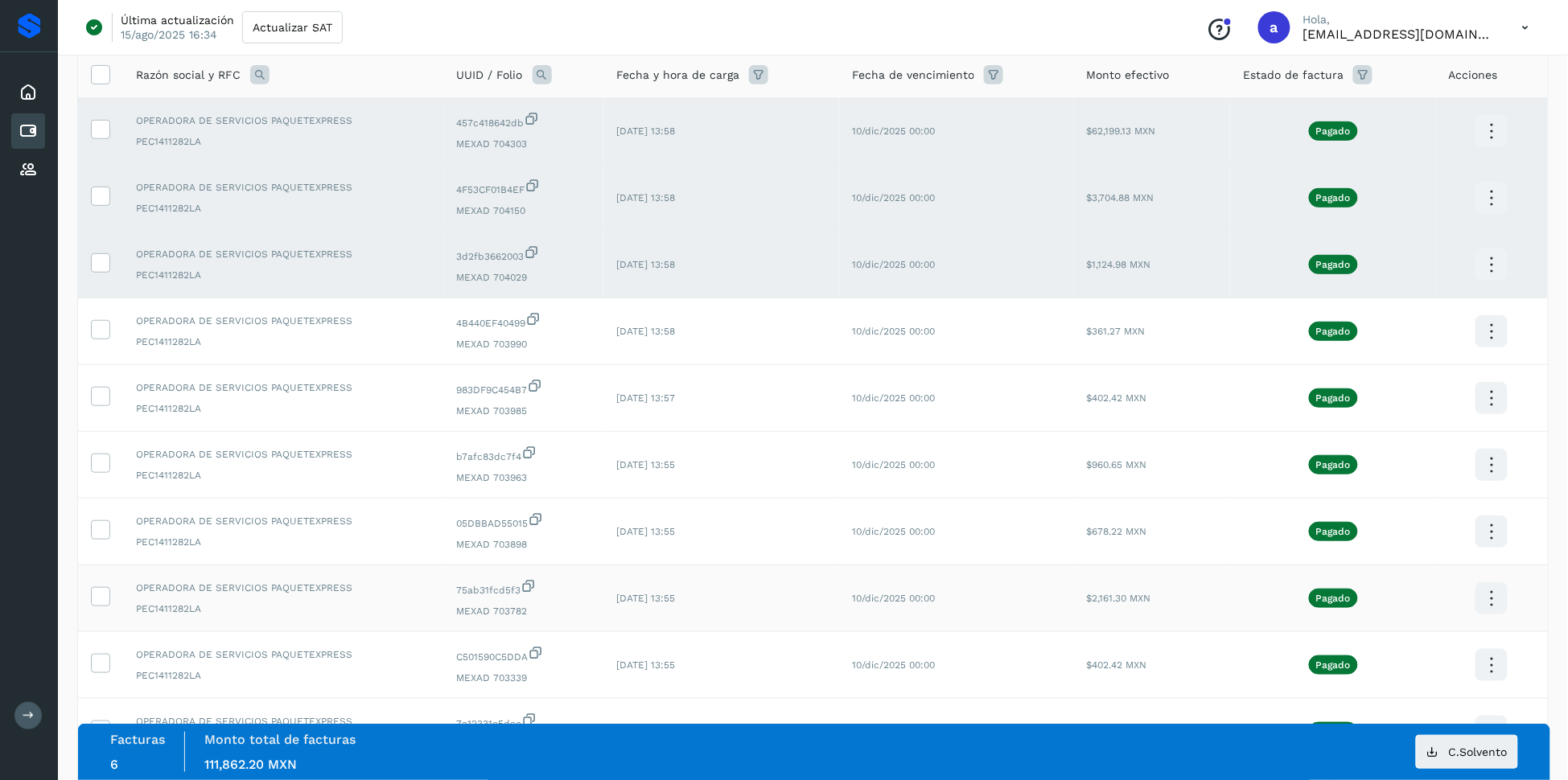
scroll to position [319, 0]
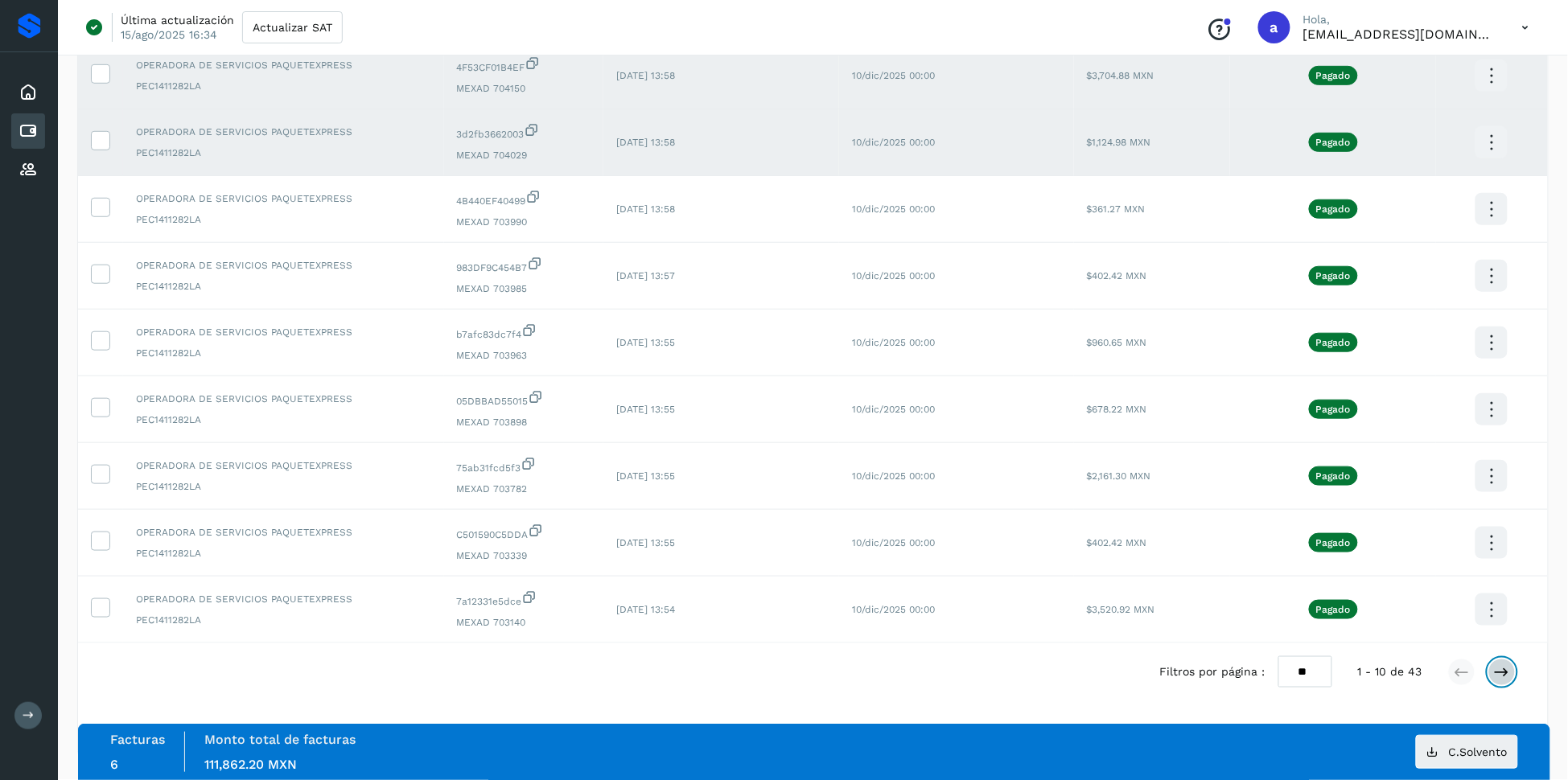
click at [1505, 675] on icon at bounding box center [1501, 671] width 16 height 16
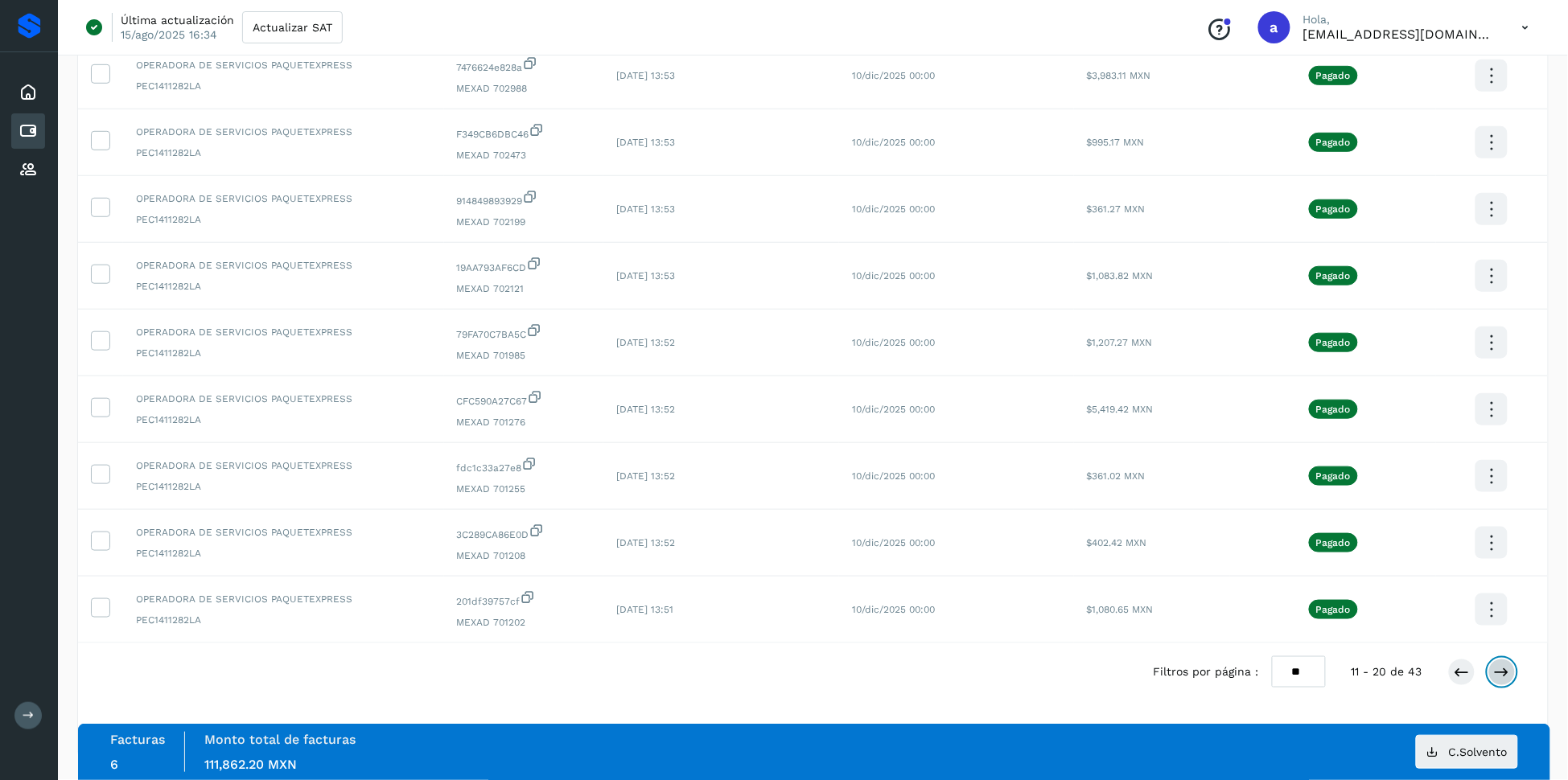
click at [1500, 664] on icon at bounding box center [1501, 671] width 16 height 16
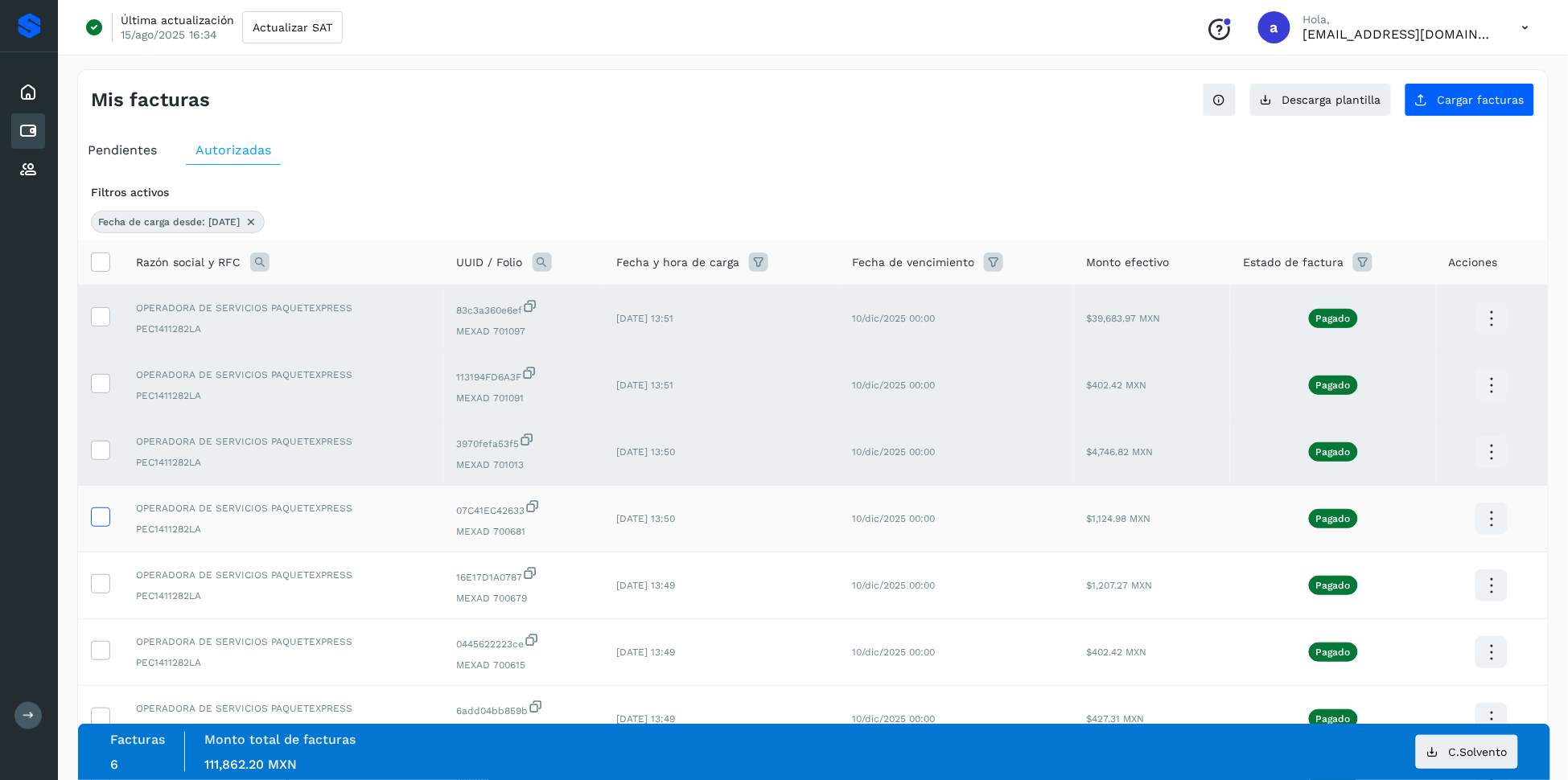
click at [109, 524] on label at bounding box center [100, 517] width 20 height 20
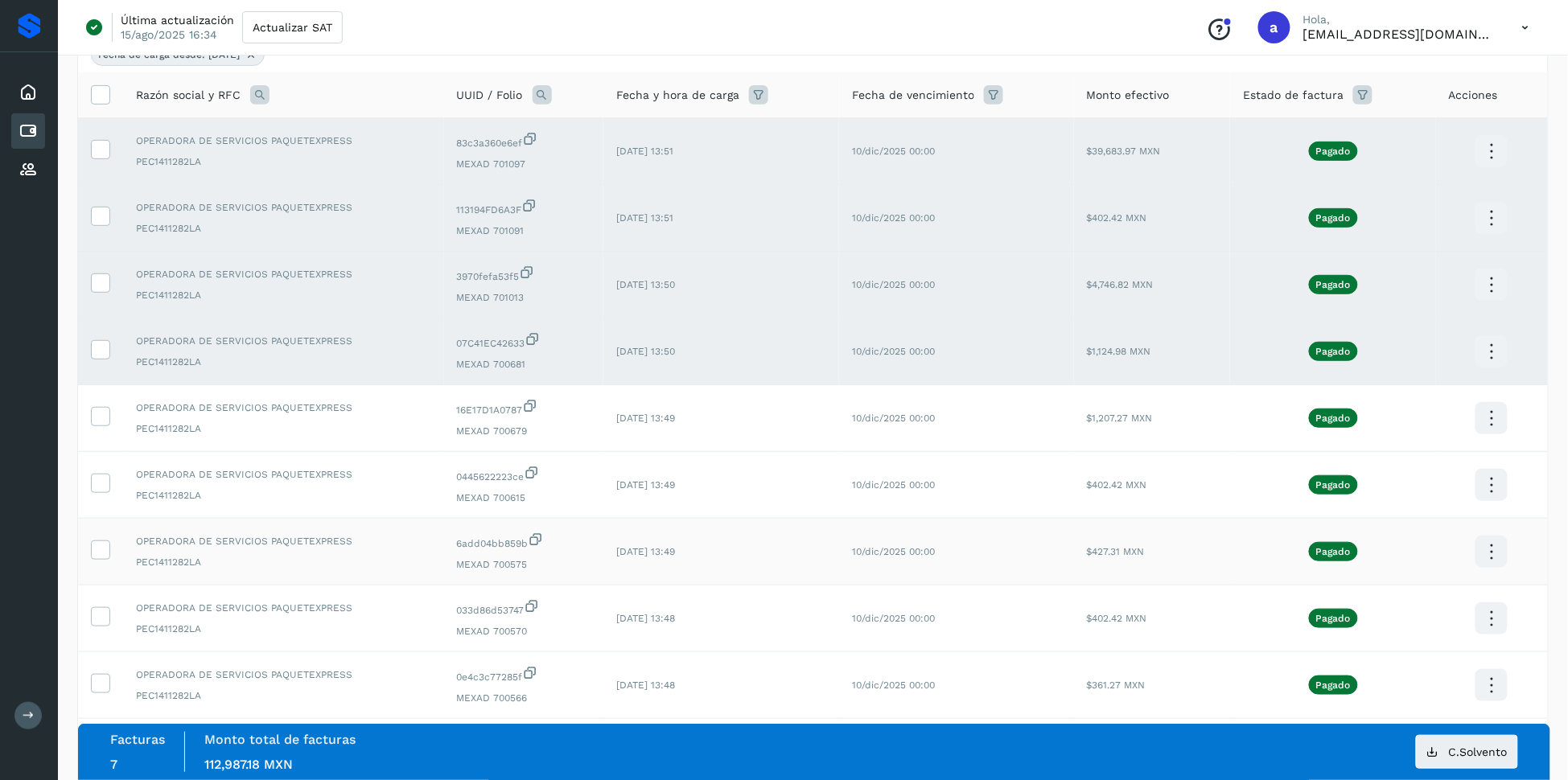
scroll to position [319, 0]
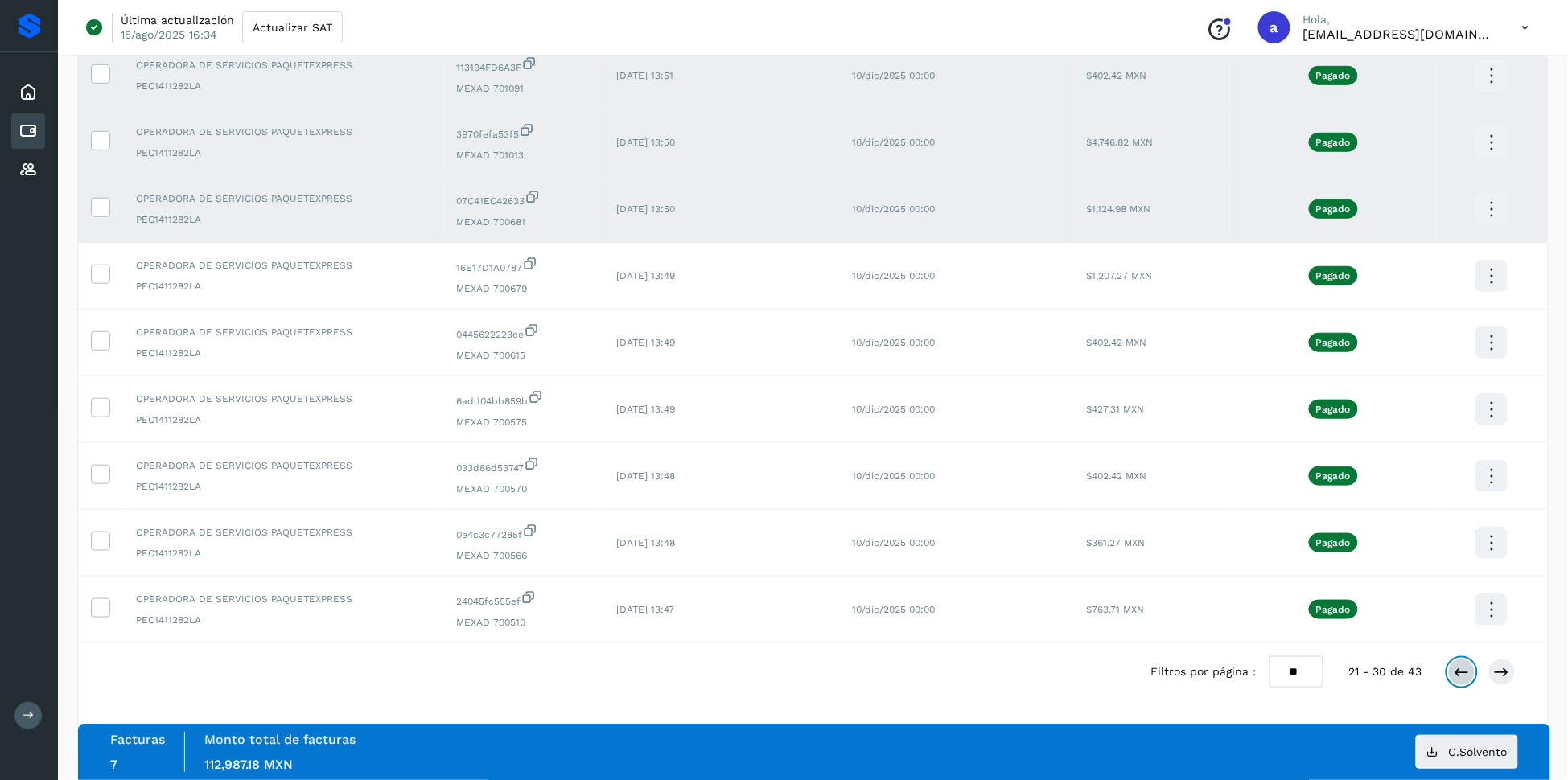
click at [1457, 669] on icon at bounding box center [1461, 671] width 16 height 16
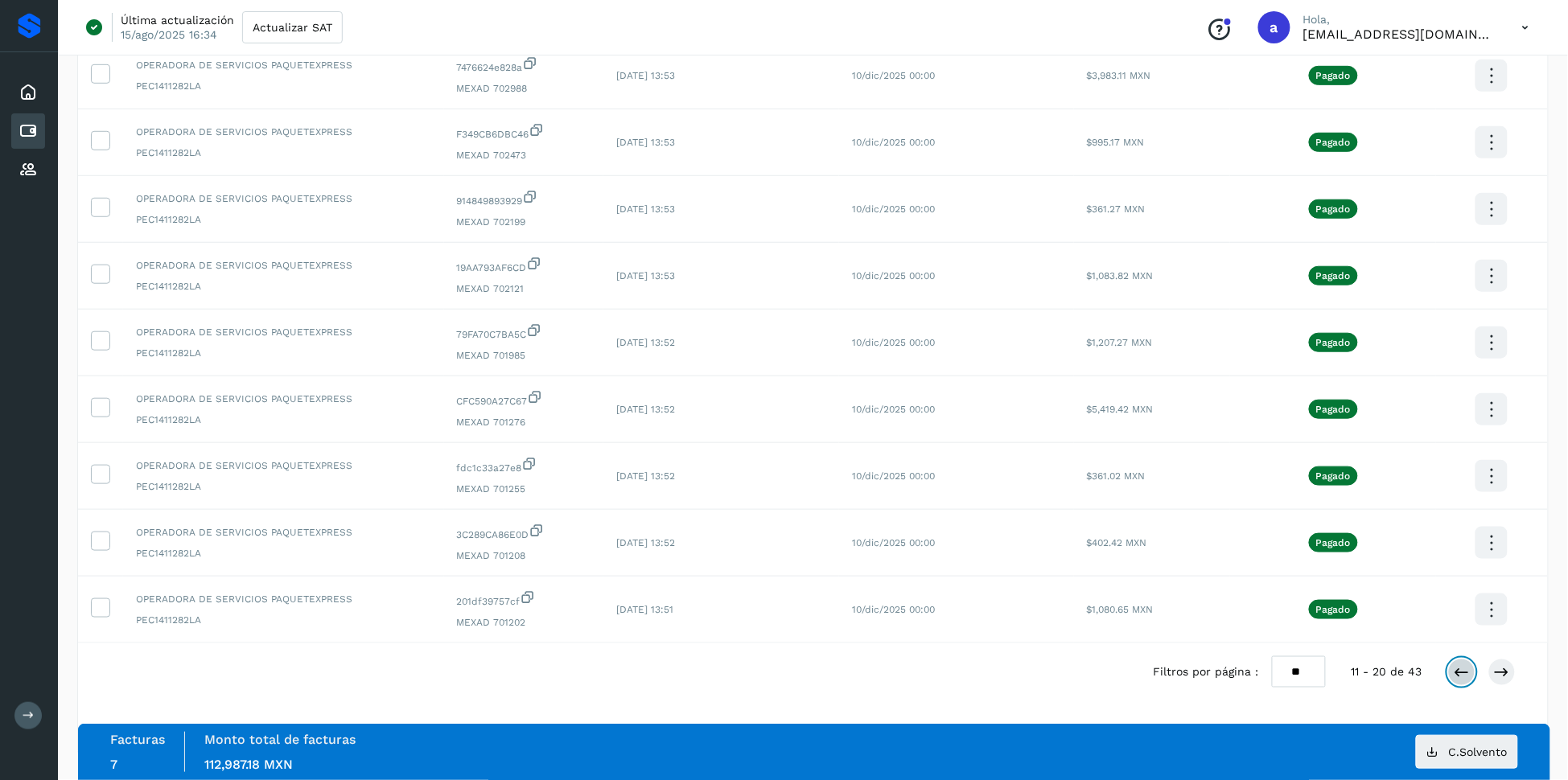
click at [1452, 676] on button at bounding box center [1461, 671] width 27 height 27
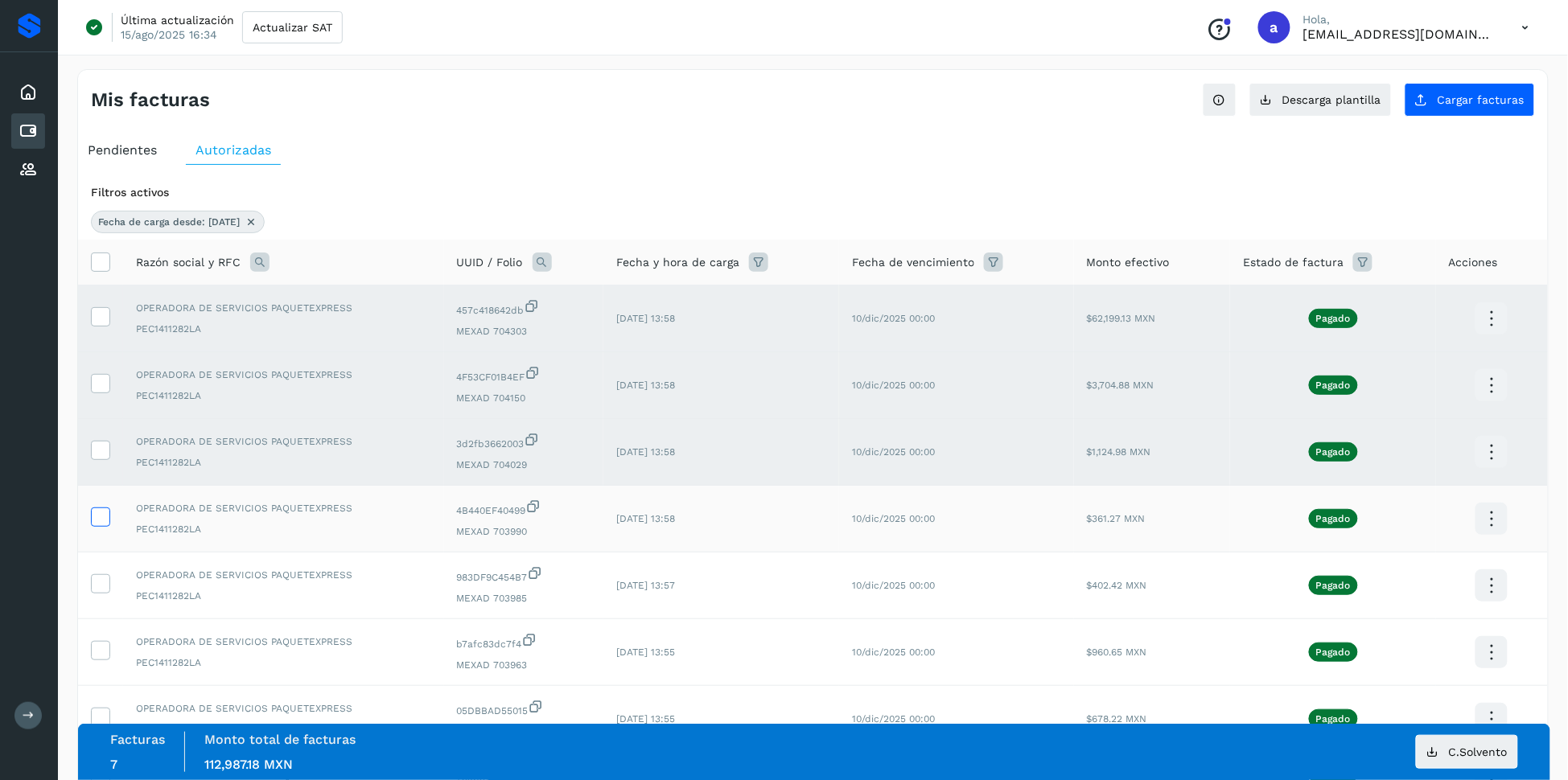
click at [108, 522] on icon at bounding box center [100, 516] width 17 height 17
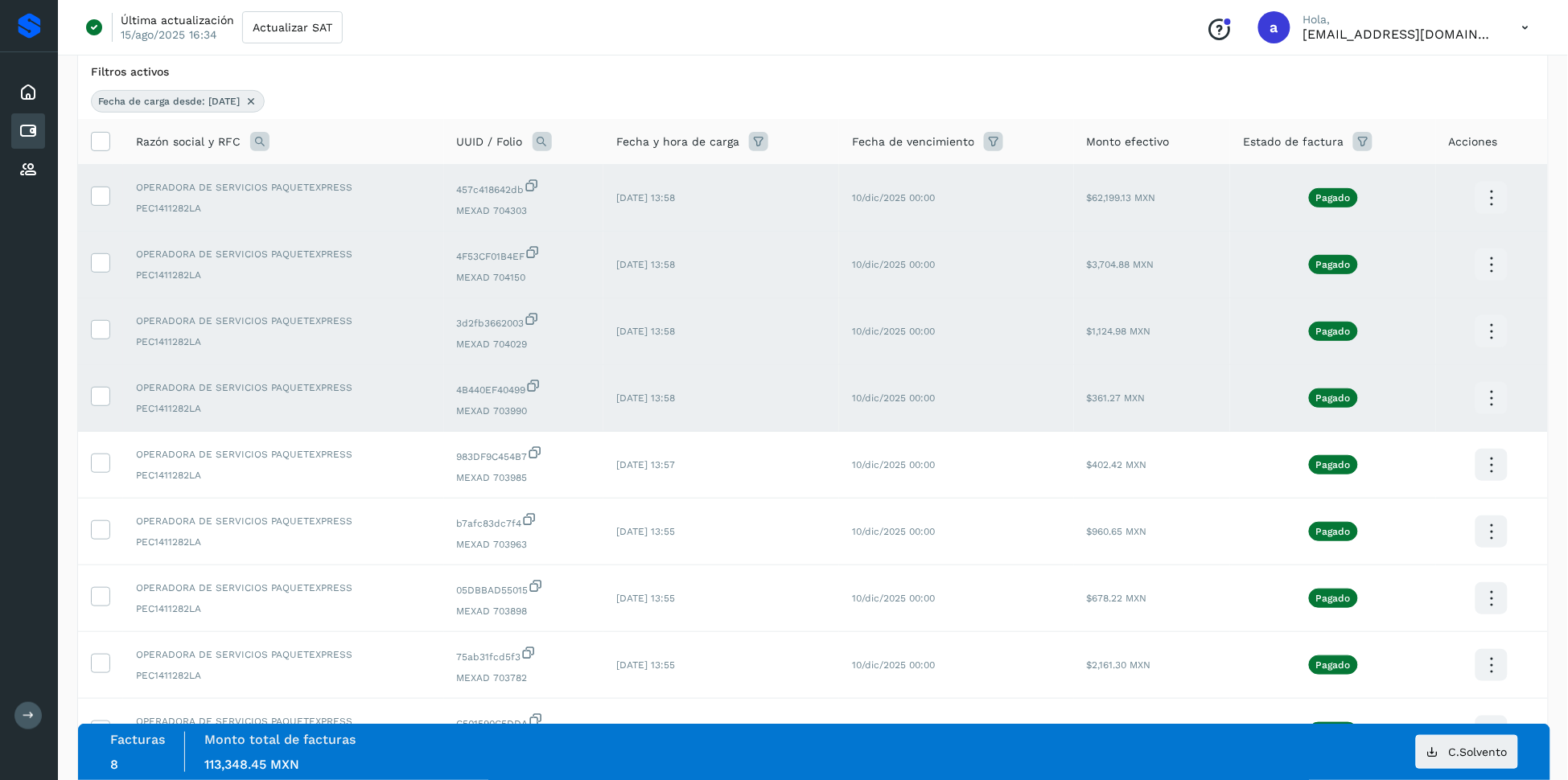
scroll to position [319, 0]
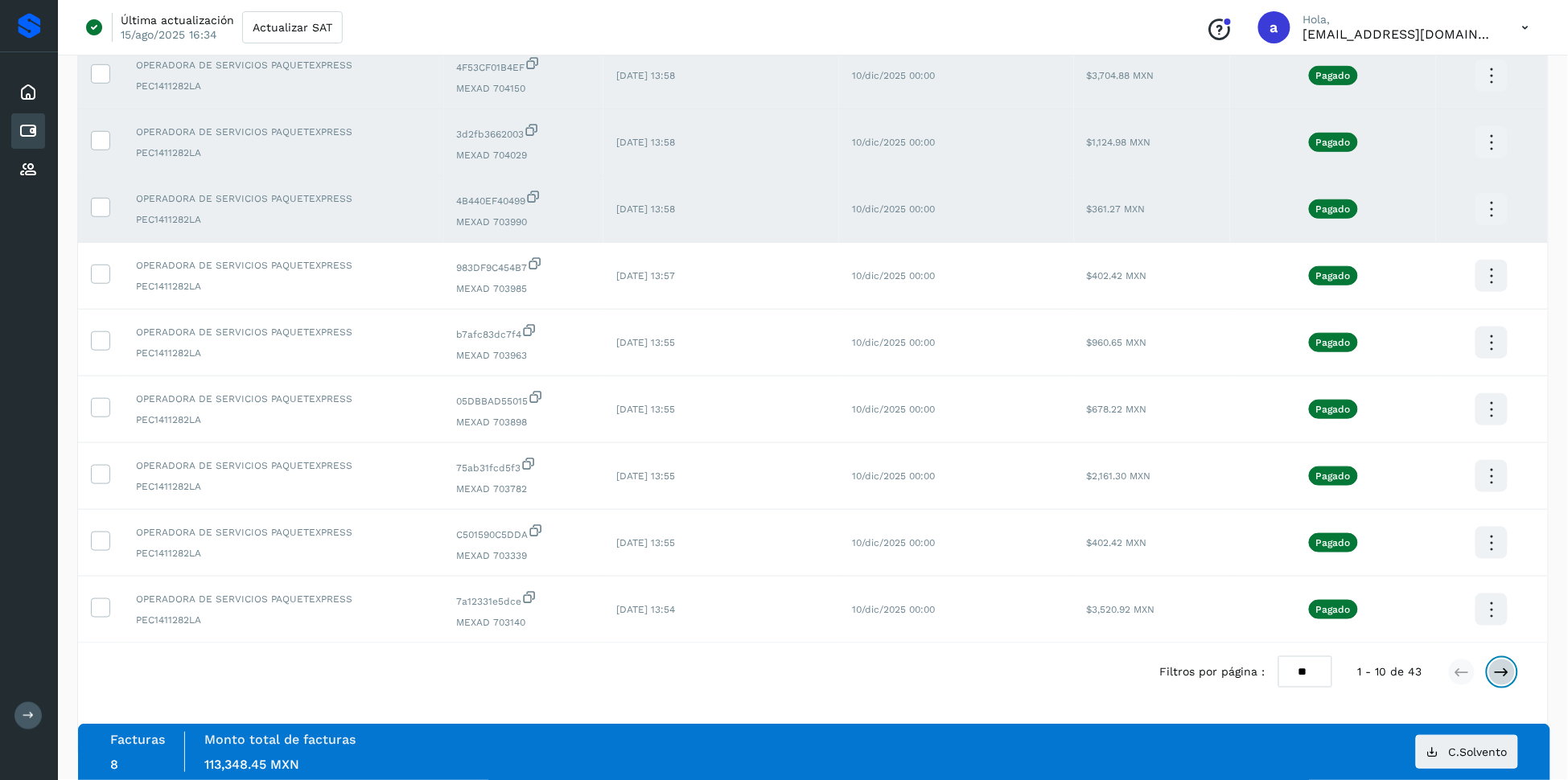
click at [1503, 670] on icon at bounding box center [1501, 671] width 16 height 16
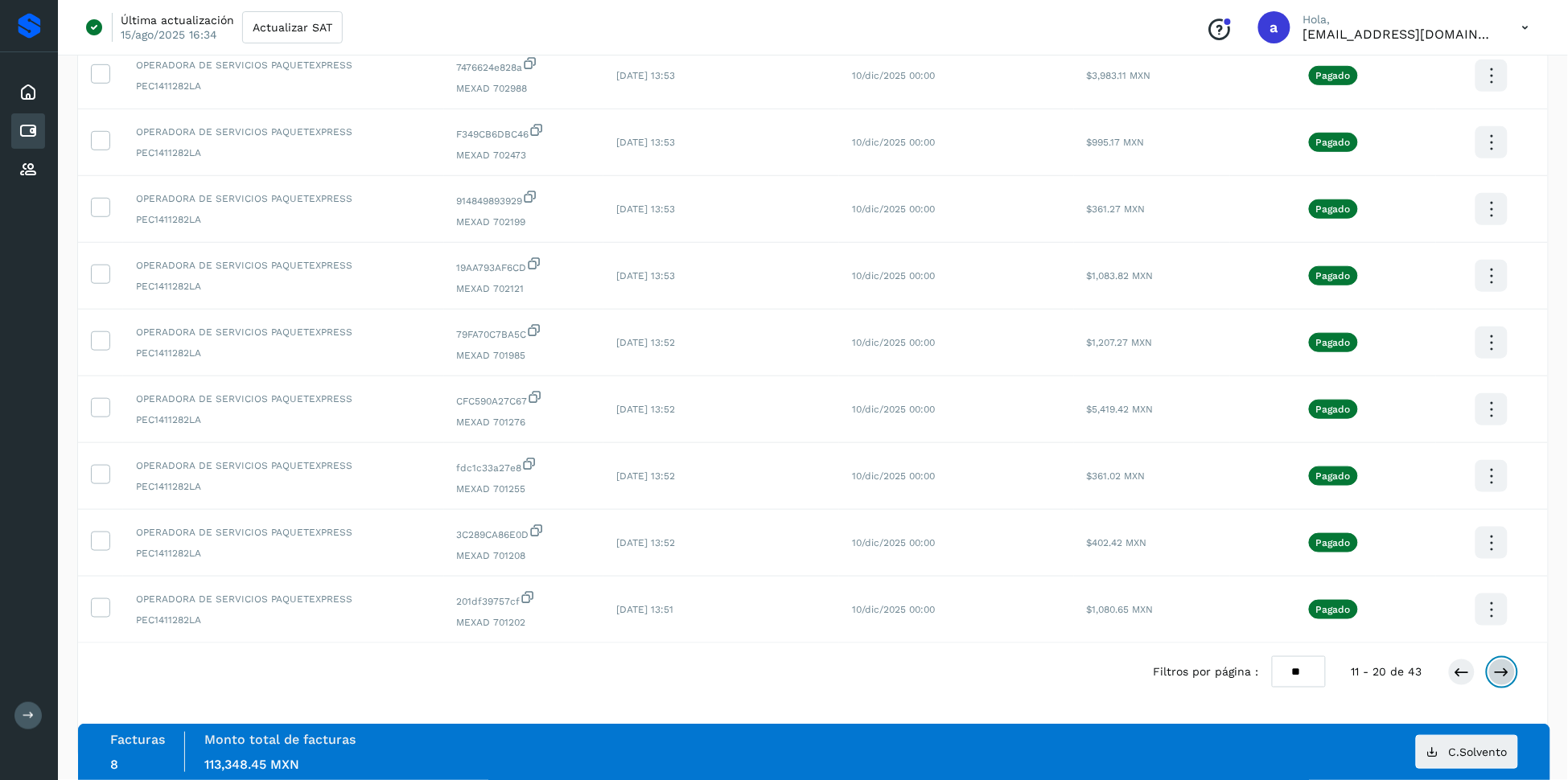
click at [1500, 665] on icon at bounding box center [1501, 671] width 16 height 16
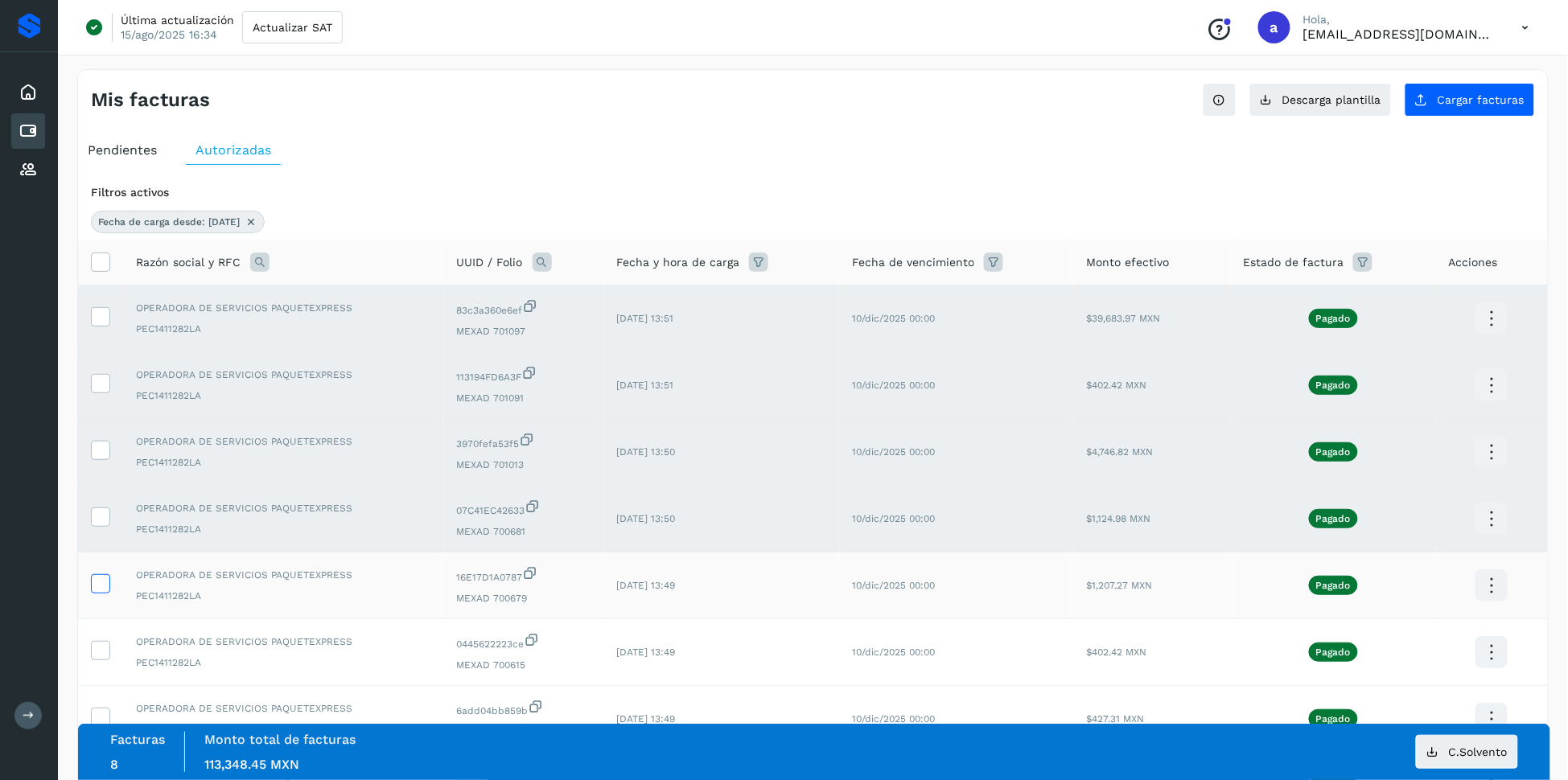
click at [109, 587] on label at bounding box center [100, 583] width 20 height 20
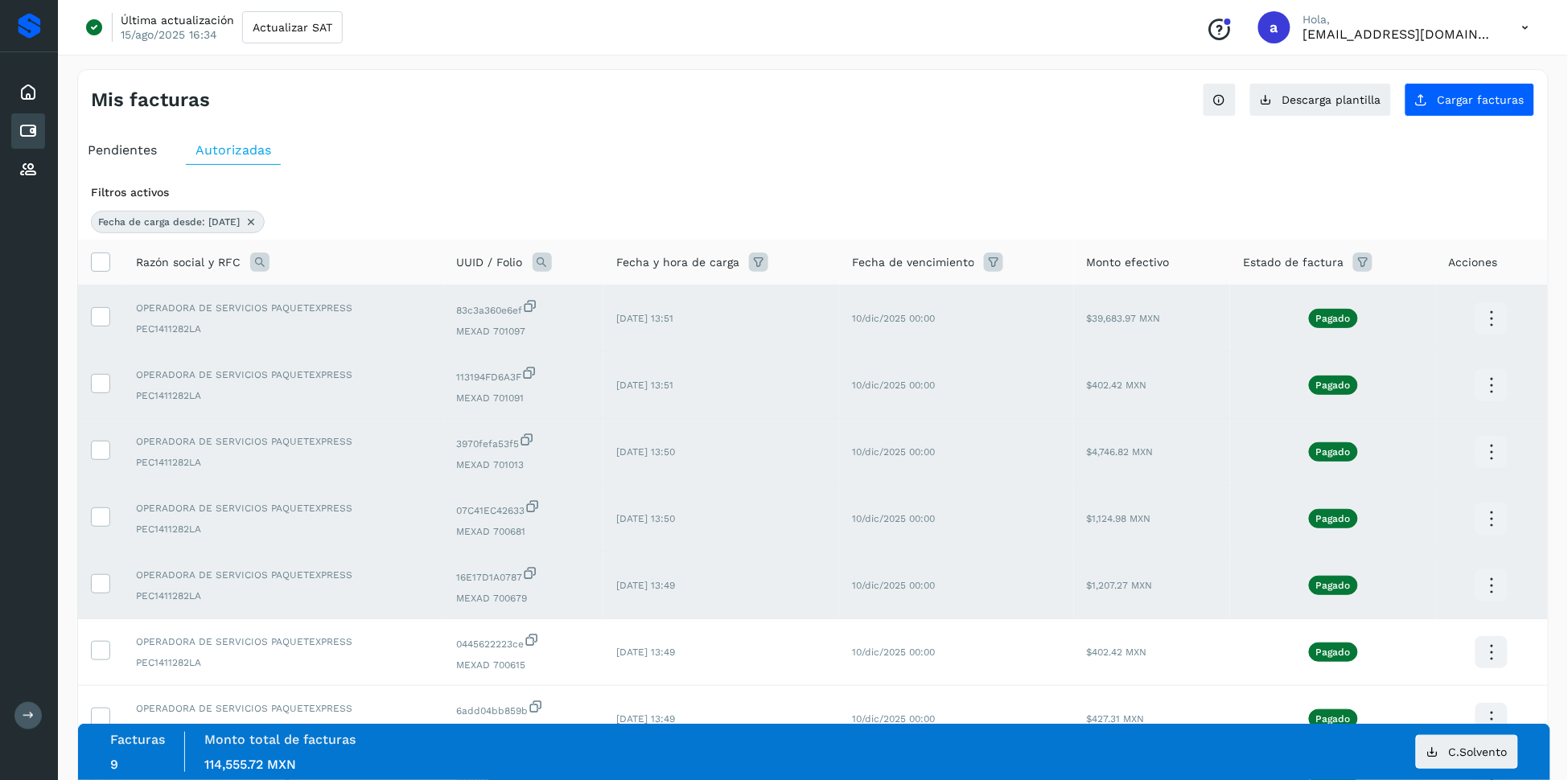
scroll to position [319, 0]
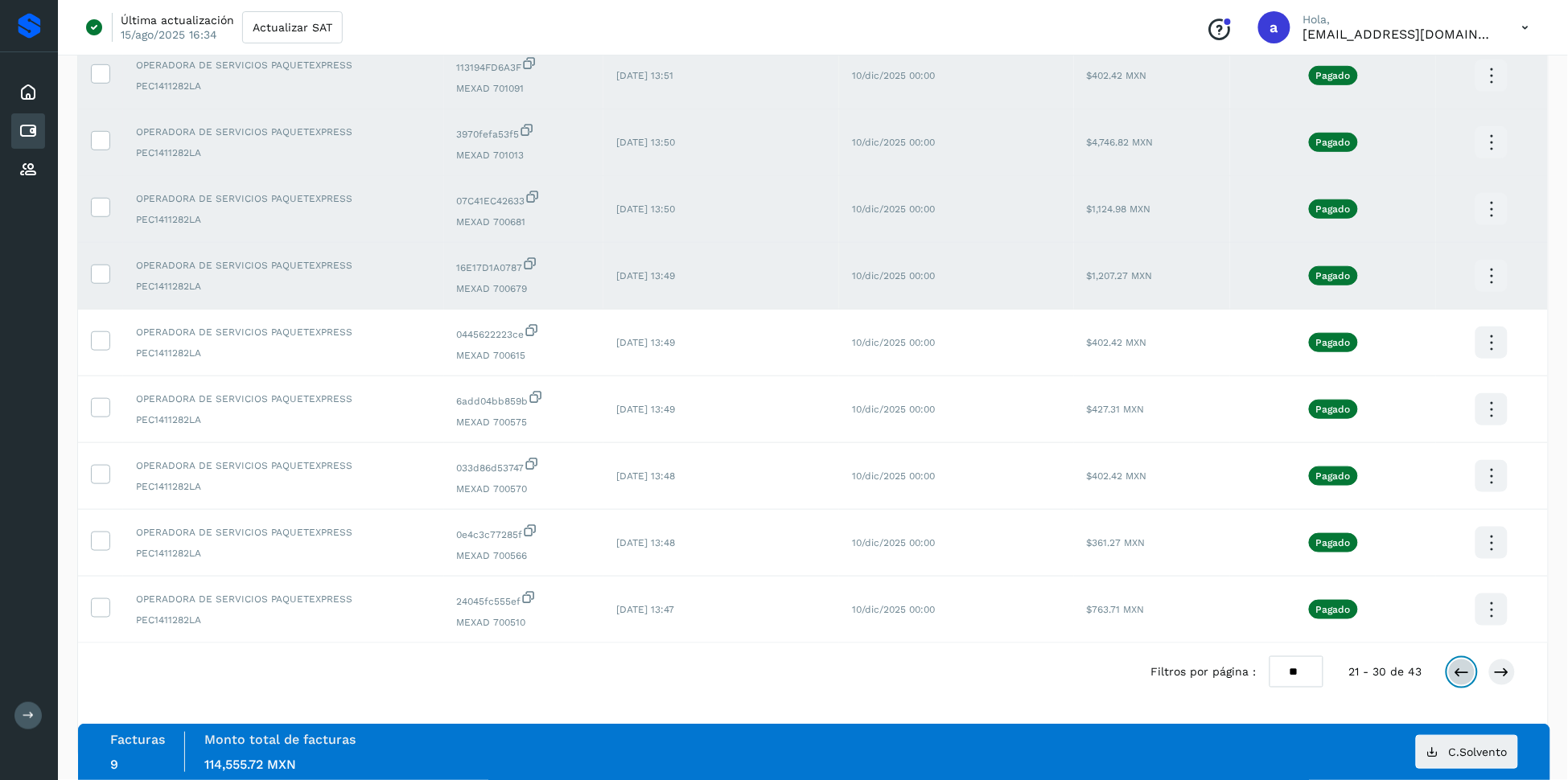
click at [1466, 672] on icon at bounding box center [1461, 671] width 16 height 16
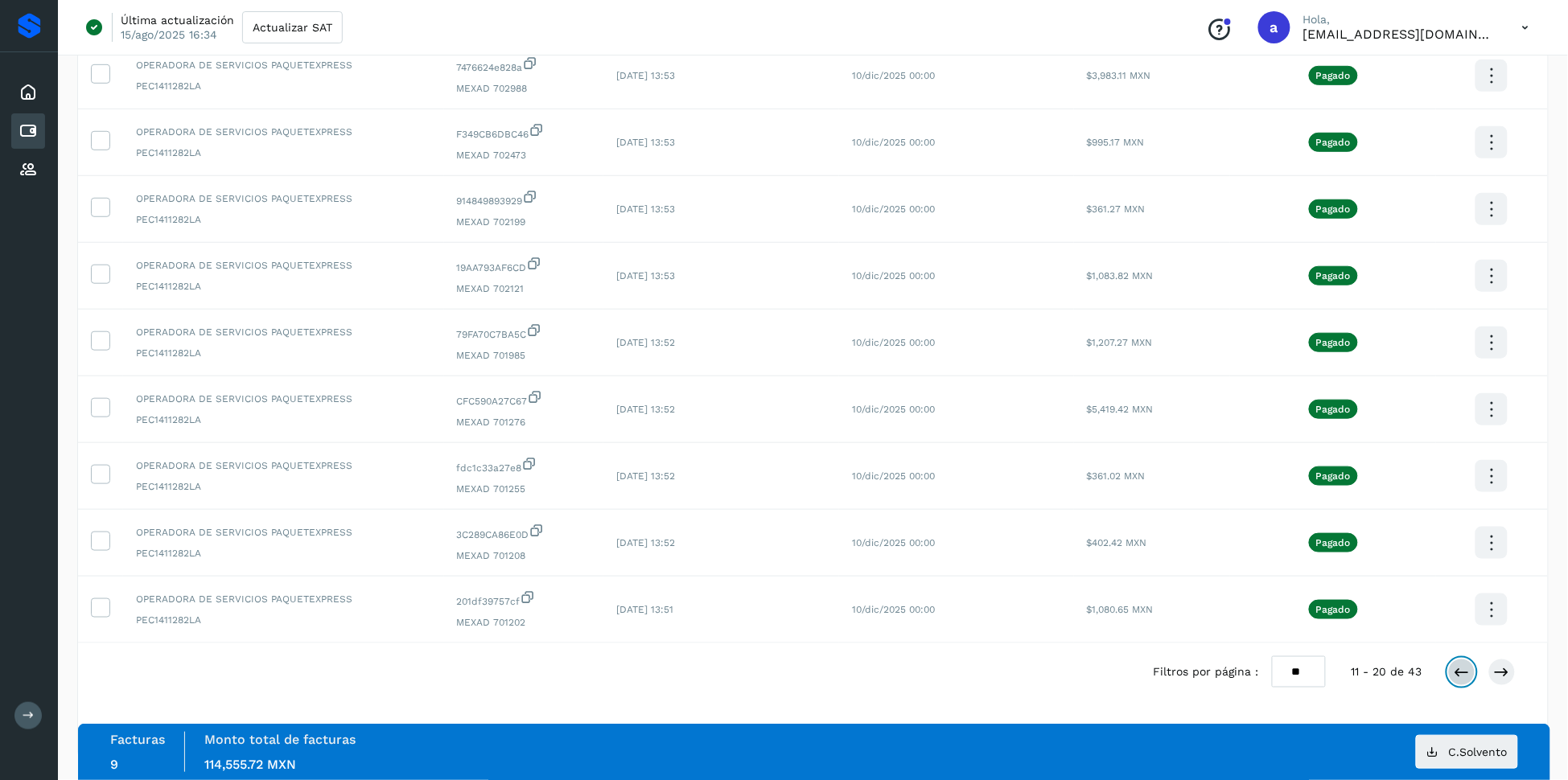
click at [1467, 669] on icon at bounding box center [1461, 671] width 16 height 16
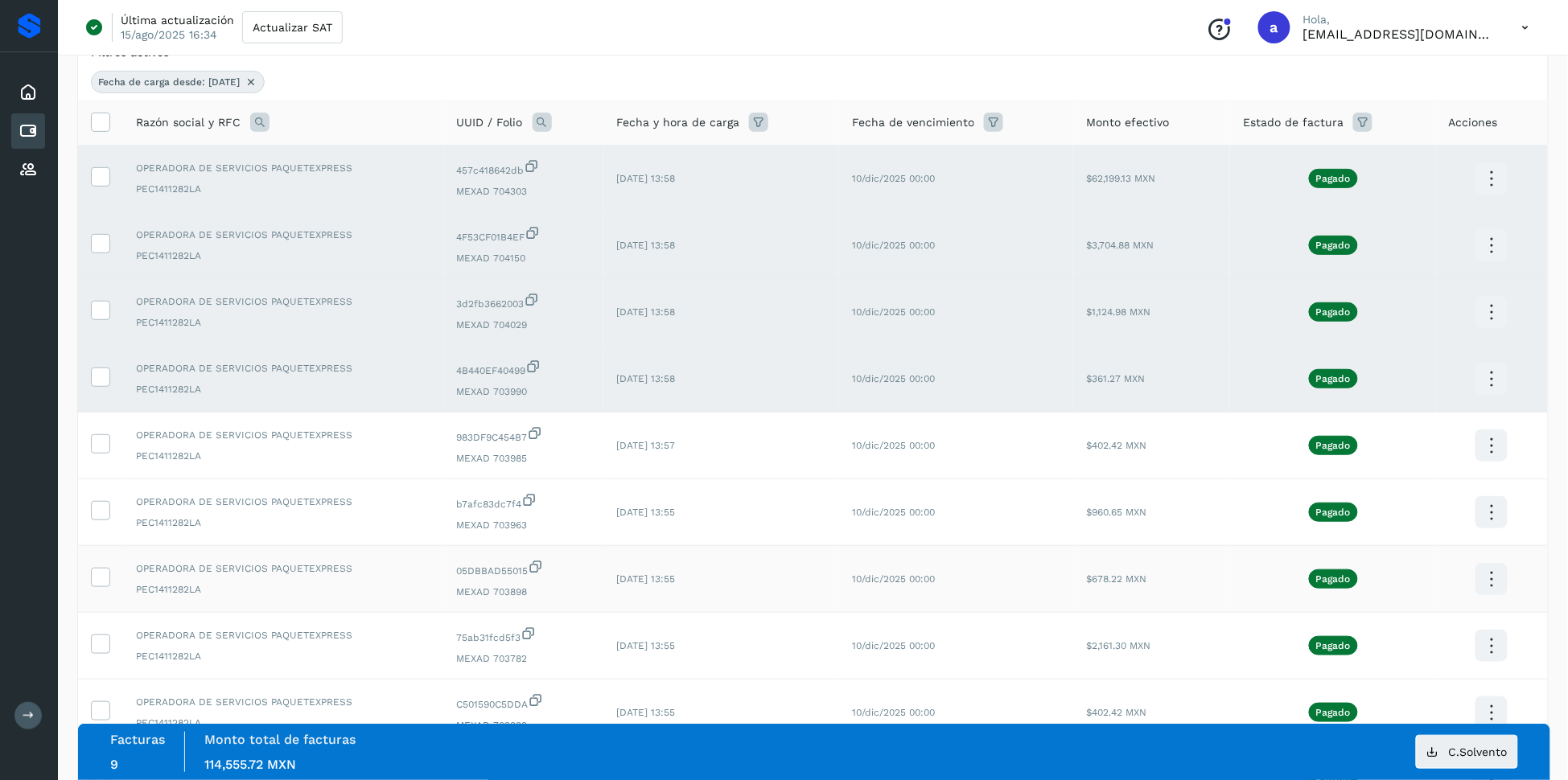
scroll to position [178, 0]
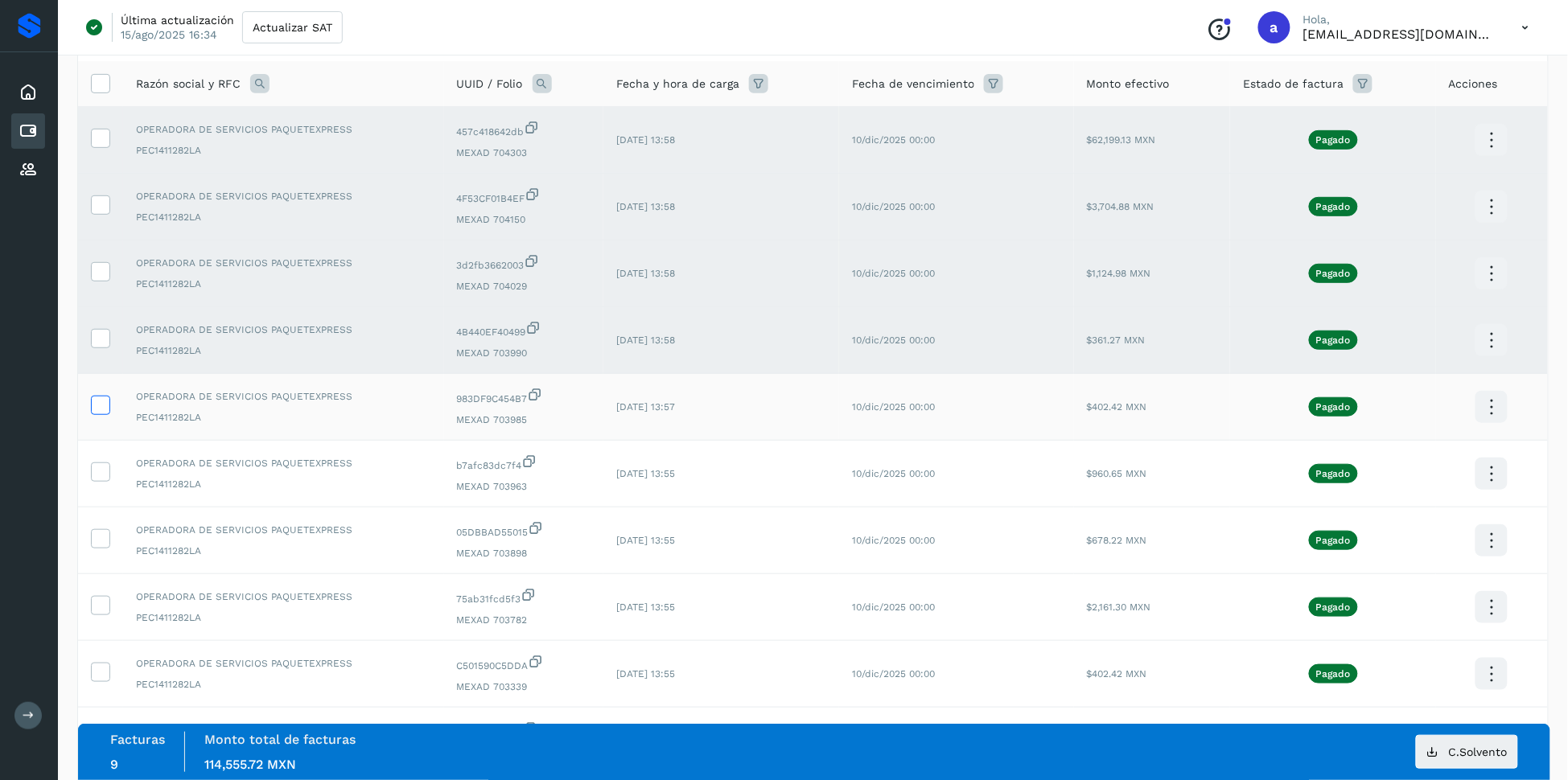
click at [98, 410] on icon at bounding box center [100, 404] width 17 height 17
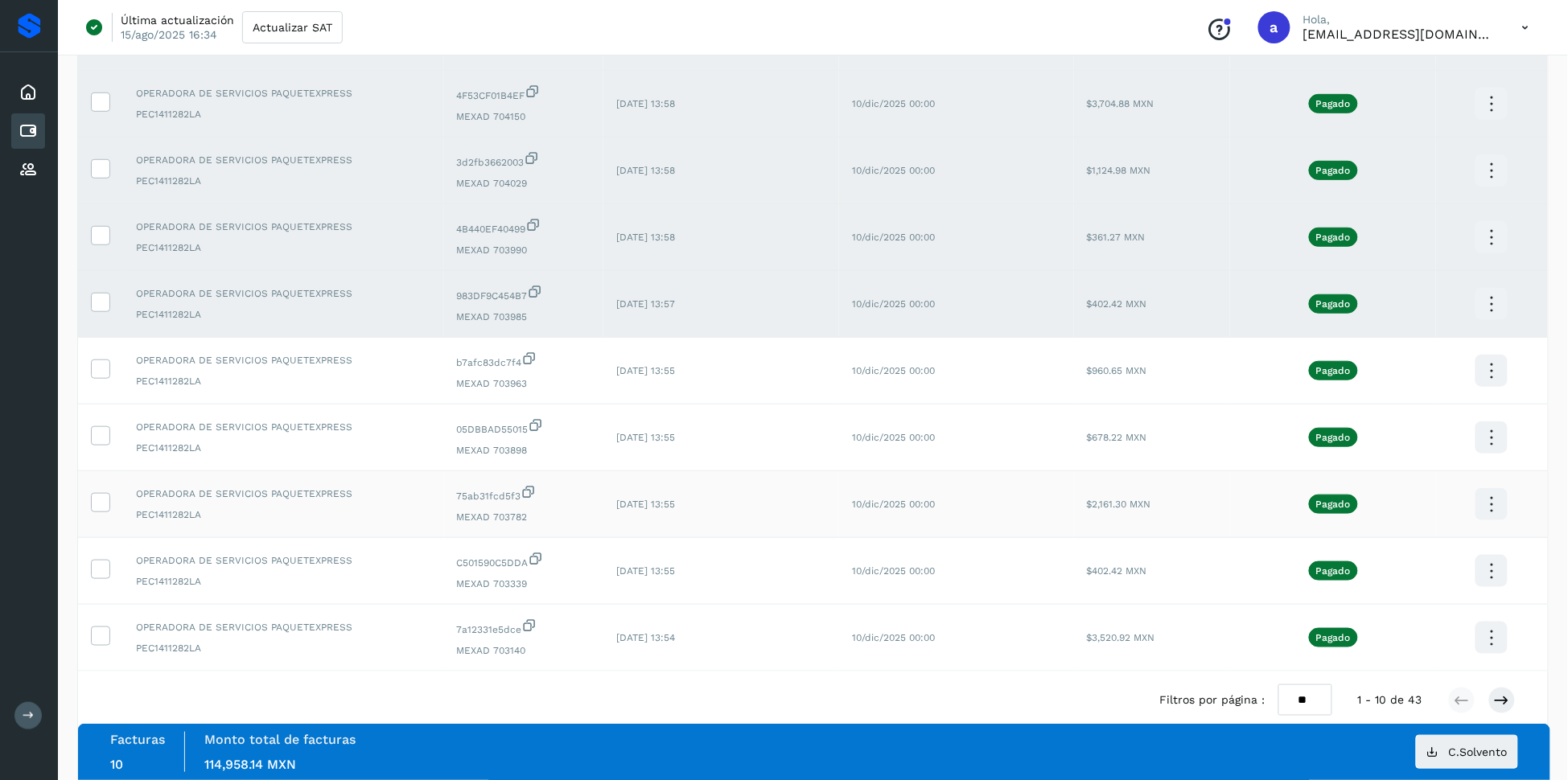
scroll to position [319, 0]
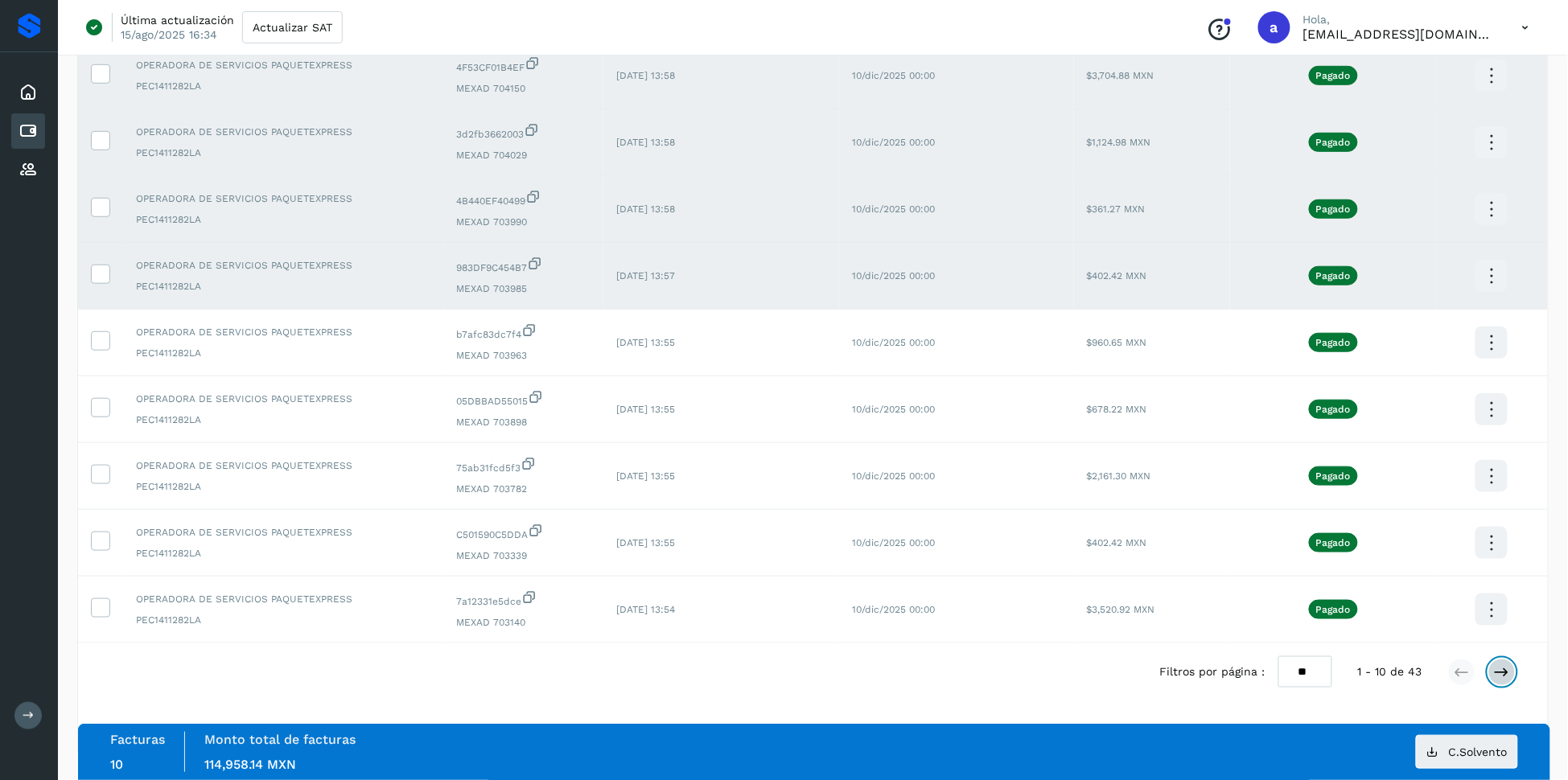
click at [1506, 667] on icon at bounding box center [1501, 671] width 16 height 16
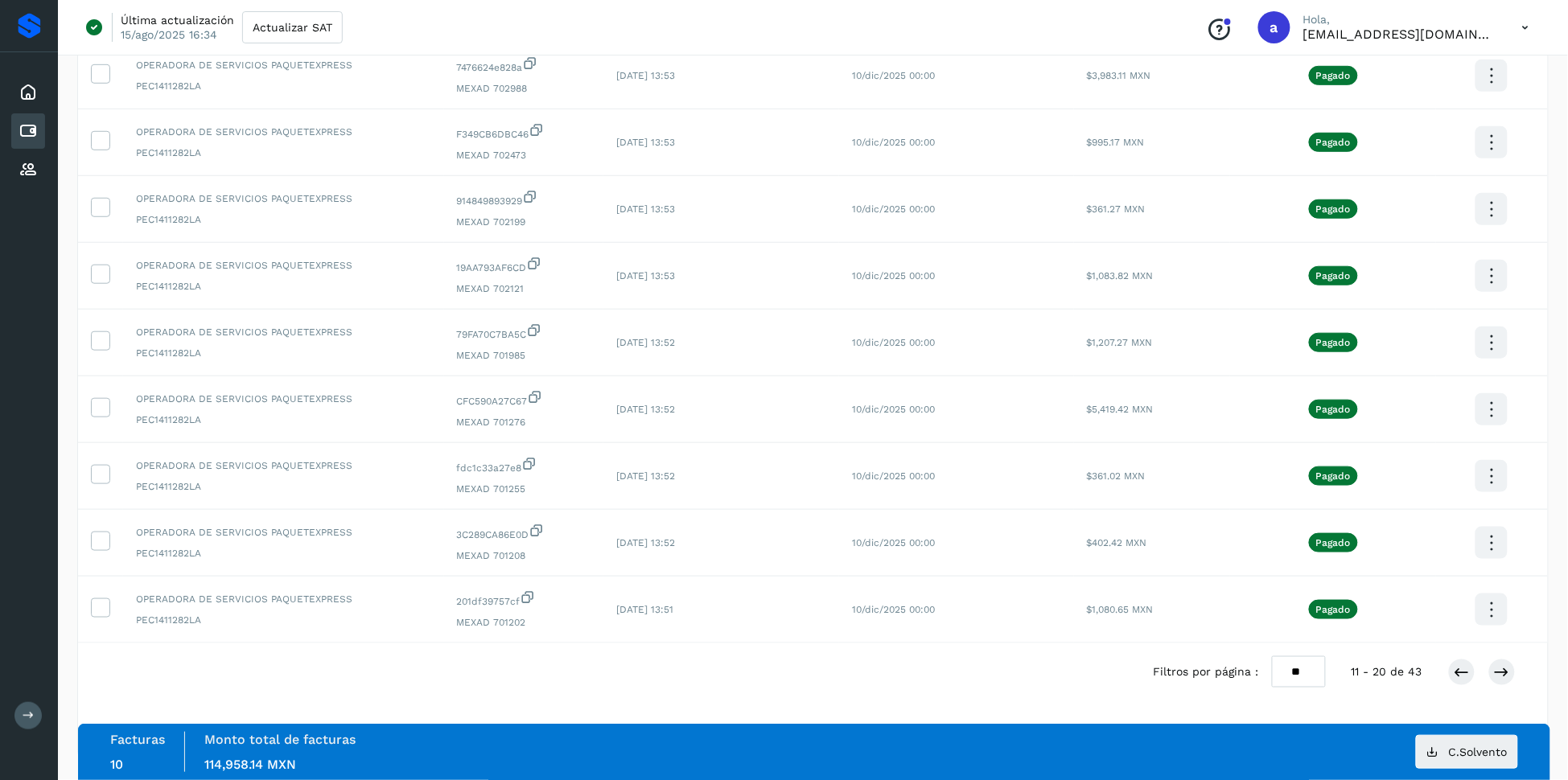
click at [1511, 682] on div at bounding box center [1482, 671] width 68 height 27
click at [1500, 673] on icon at bounding box center [1501, 671] width 16 height 16
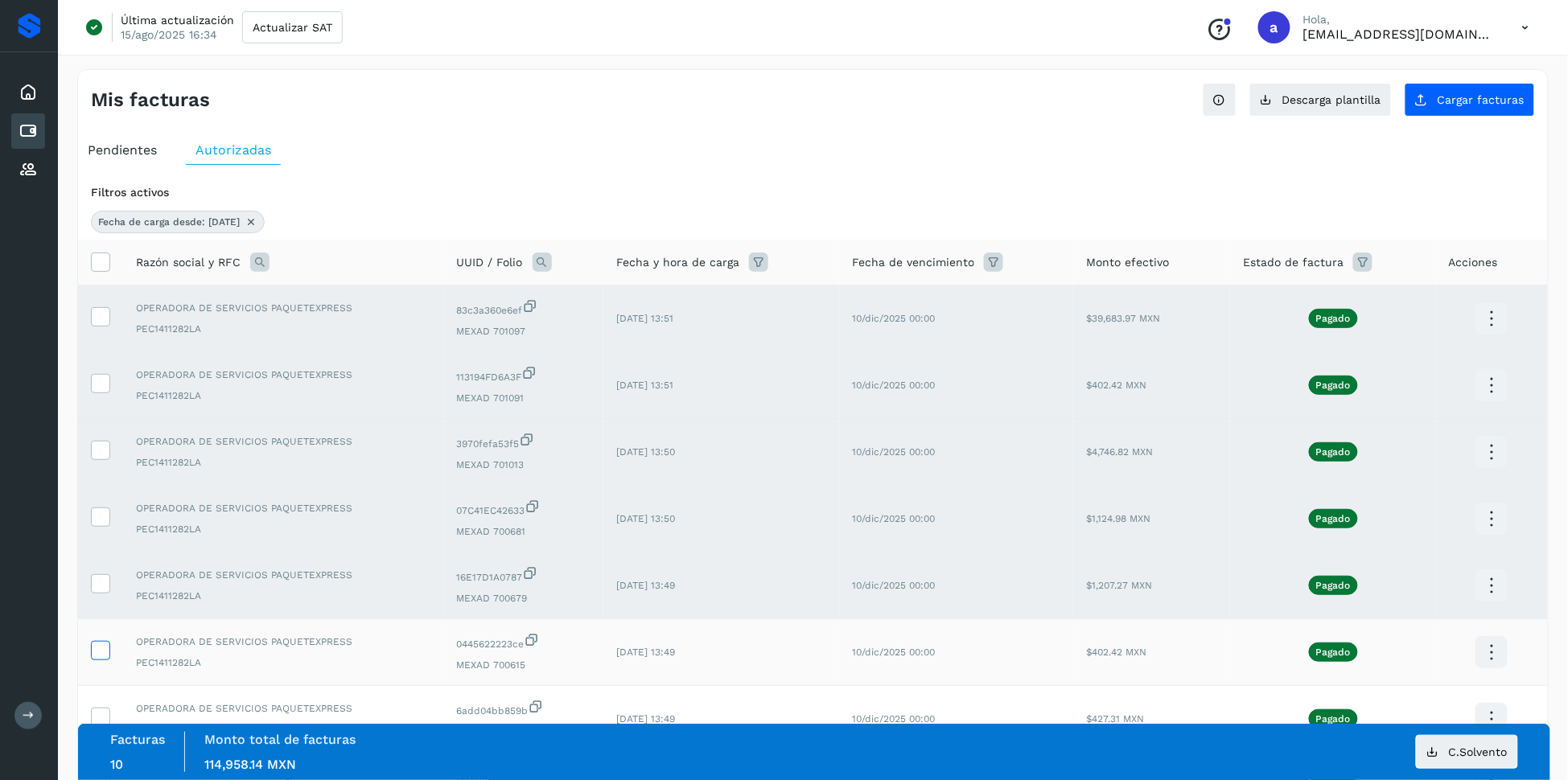
click at [107, 652] on icon at bounding box center [100, 650] width 17 height 17
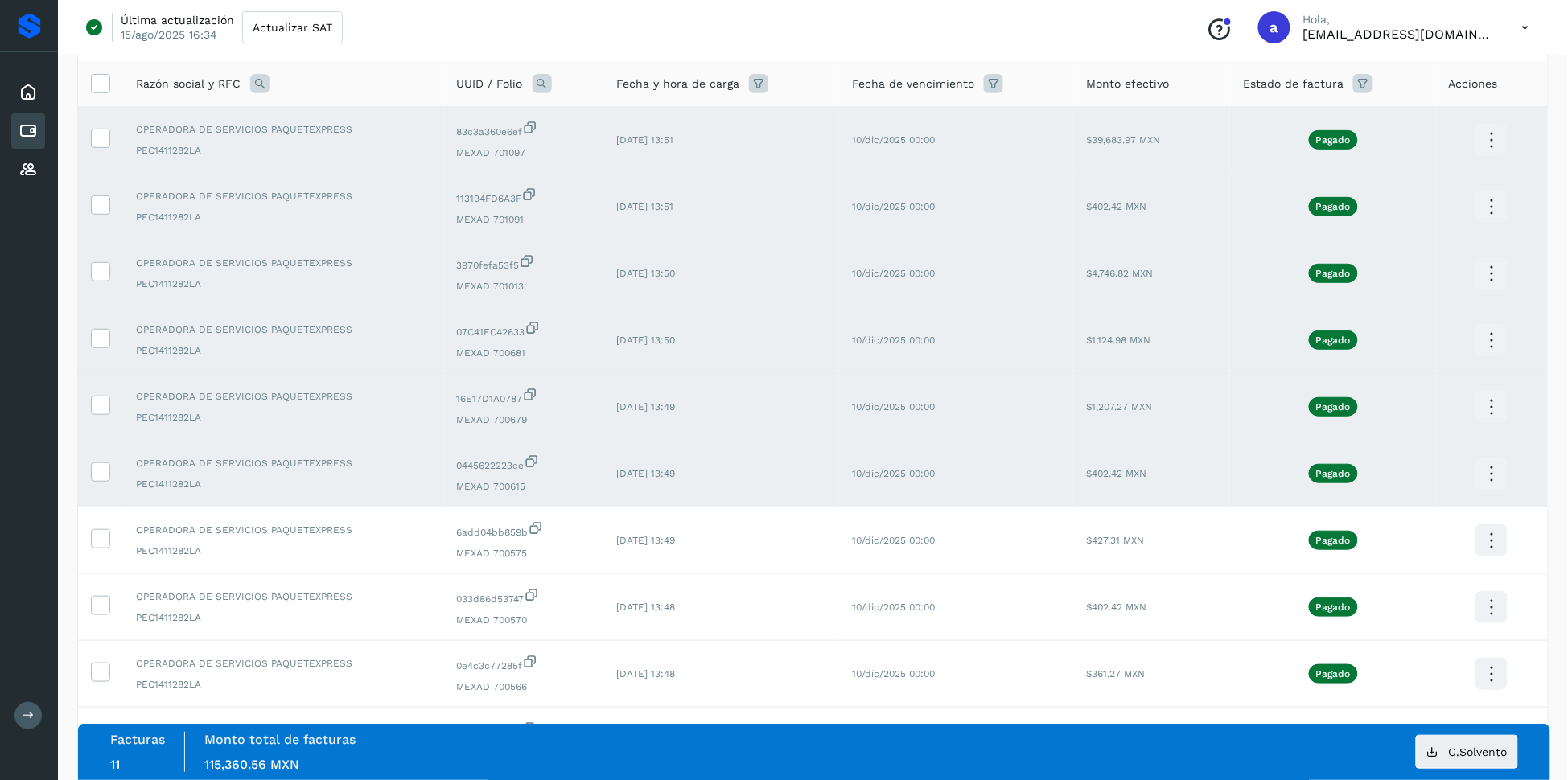
scroll to position [319, 0]
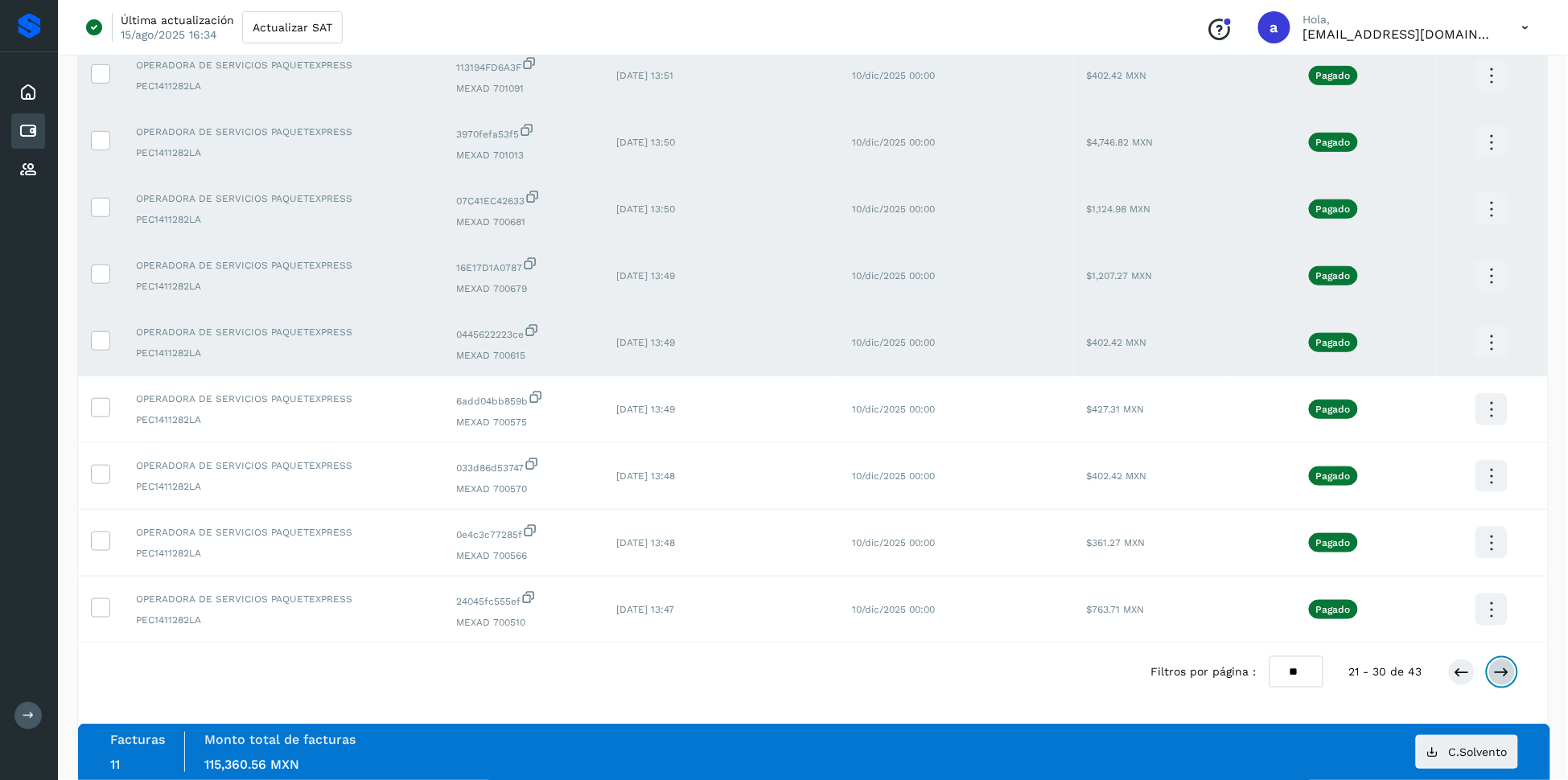
click at [1505, 668] on icon at bounding box center [1501, 671] width 16 height 16
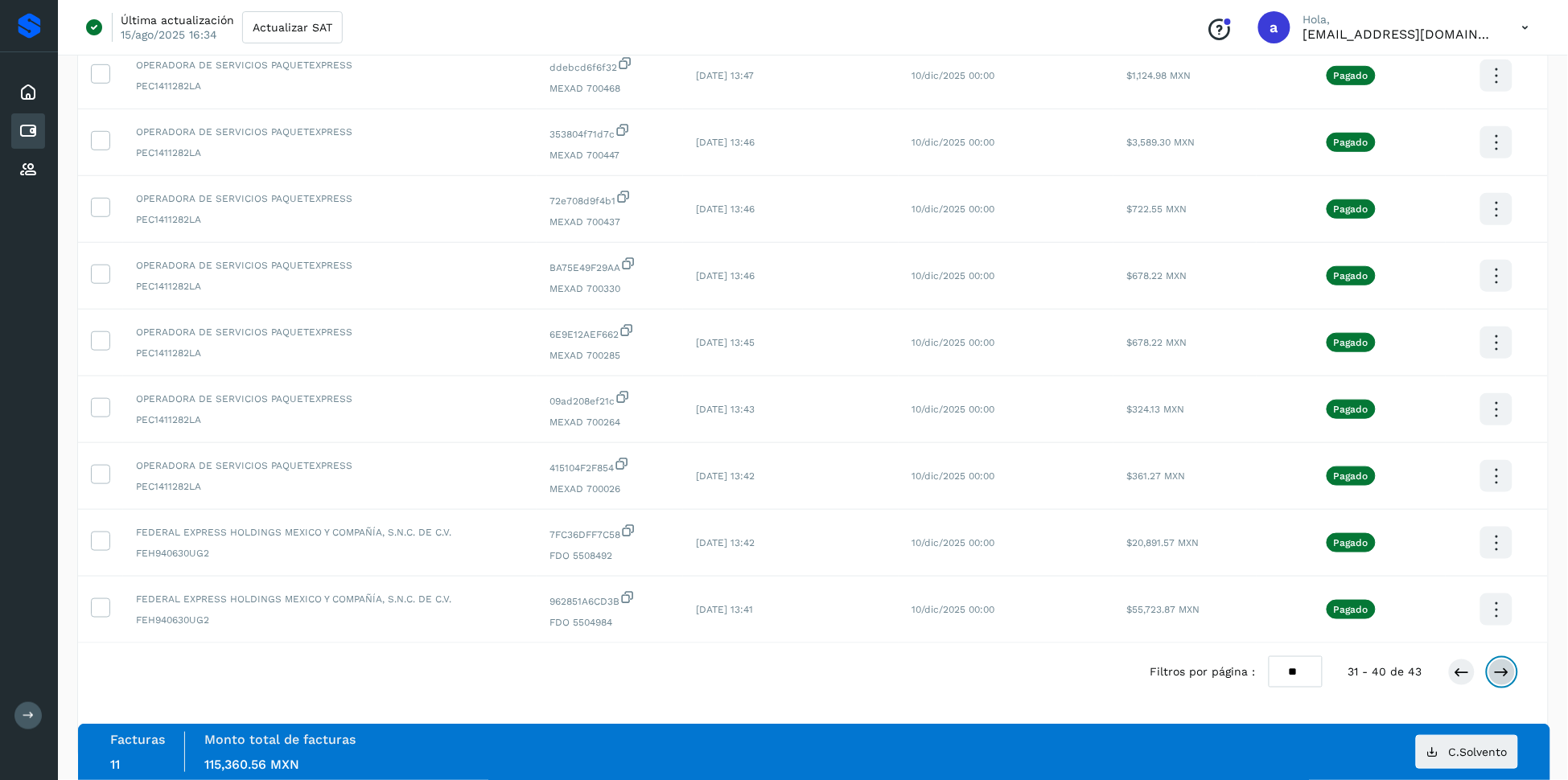
click at [1504, 673] on icon at bounding box center [1501, 671] width 16 height 16
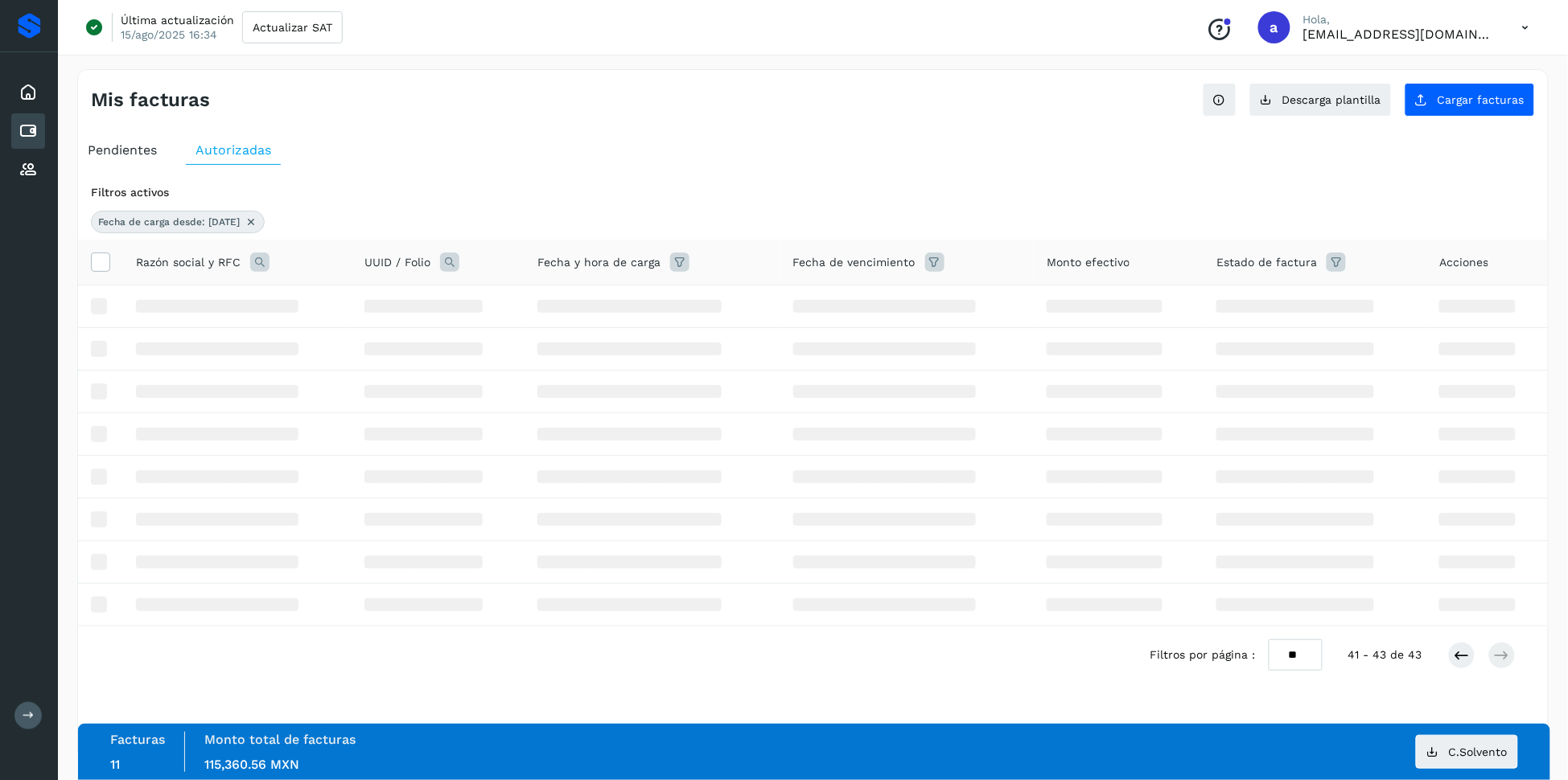
scroll to position [0, 0]
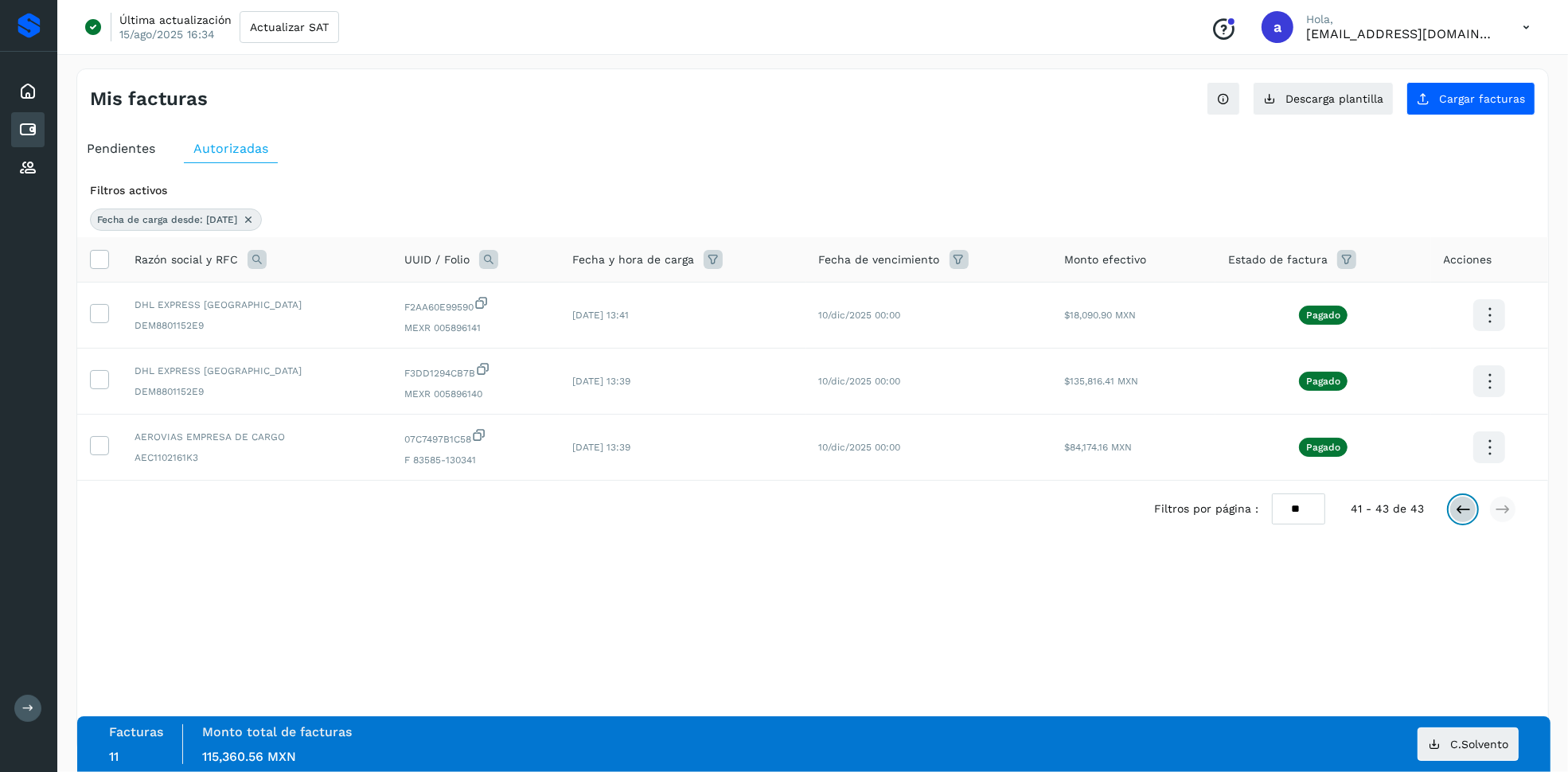
click at [1455, 508] on icon at bounding box center [1462, 508] width 16 height 16
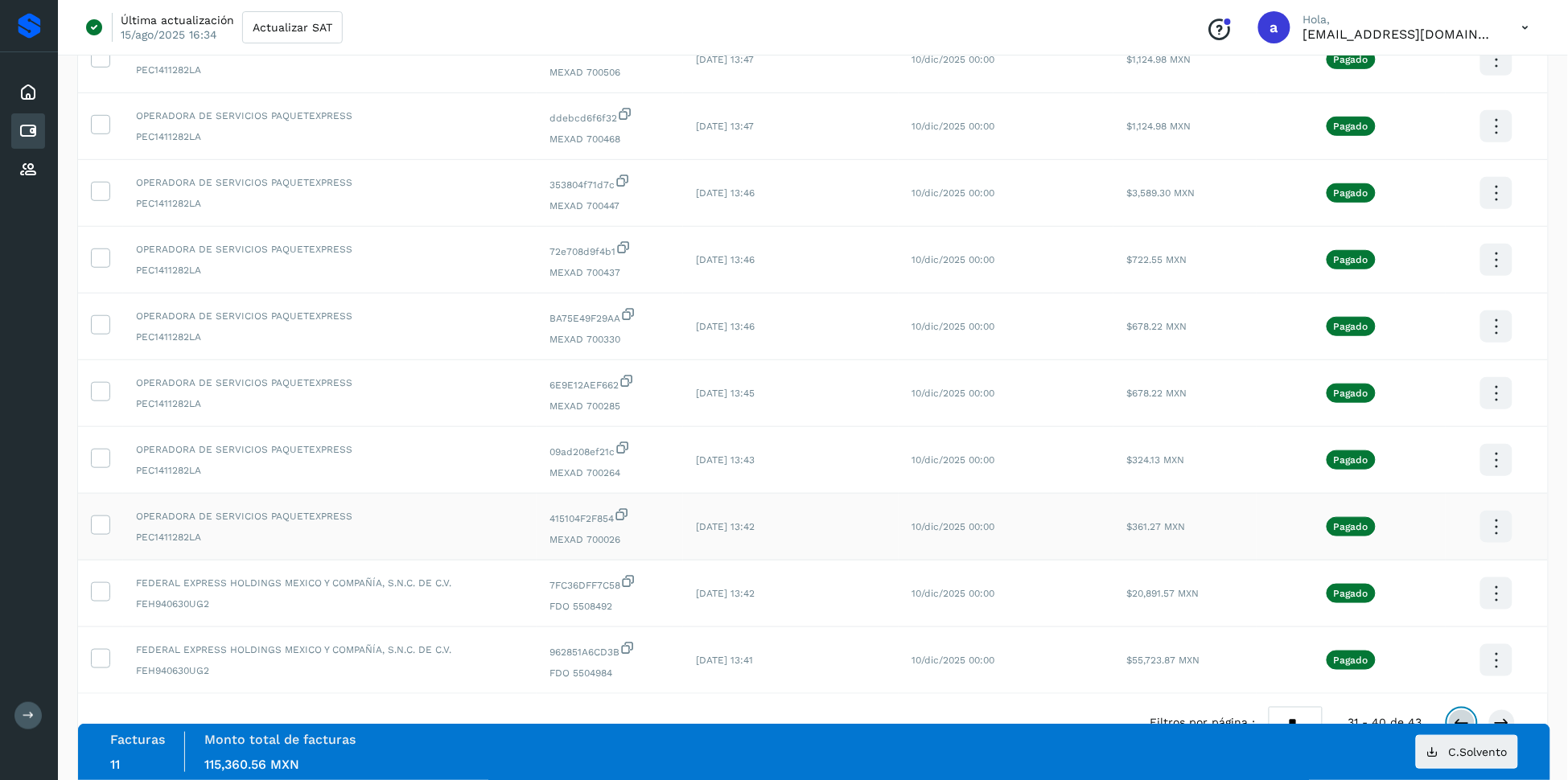
scroll to position [319, 0]
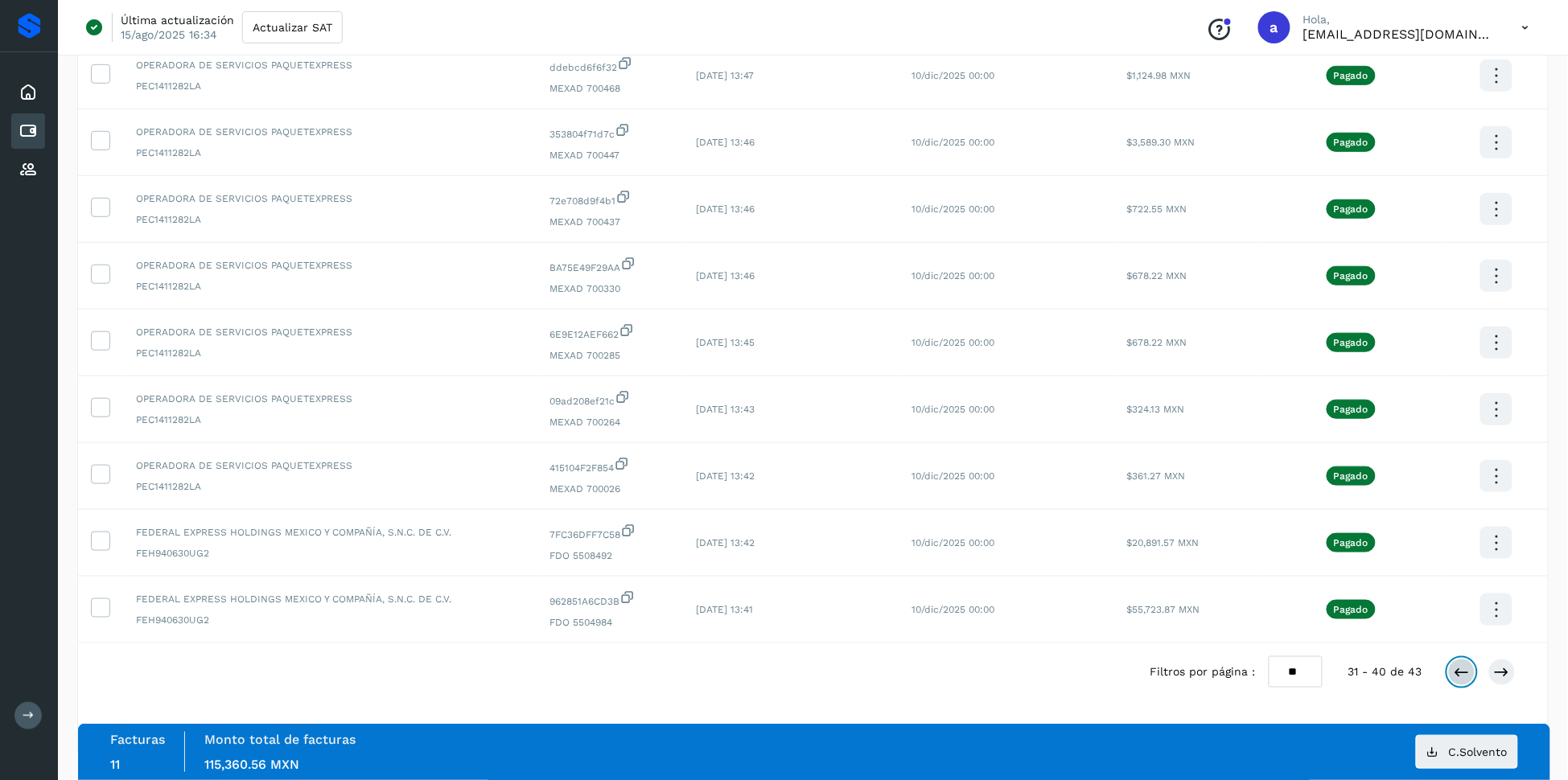
click at [1462, 673] on icon at bounding box center [1461, 671] width 16 height 16
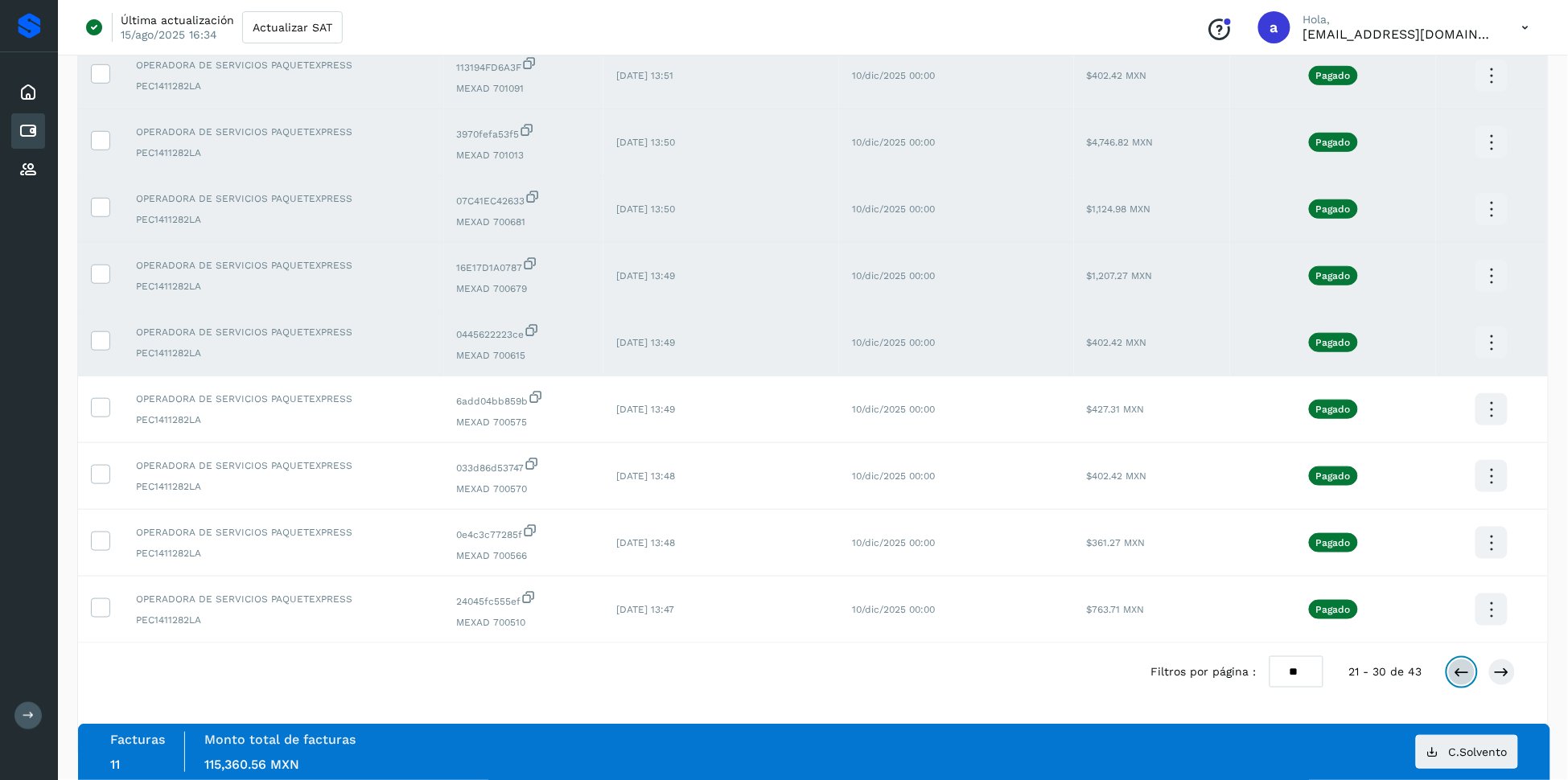
click at [1460, 669] on icon at bounding box center [1461, 671] width 16 height 16
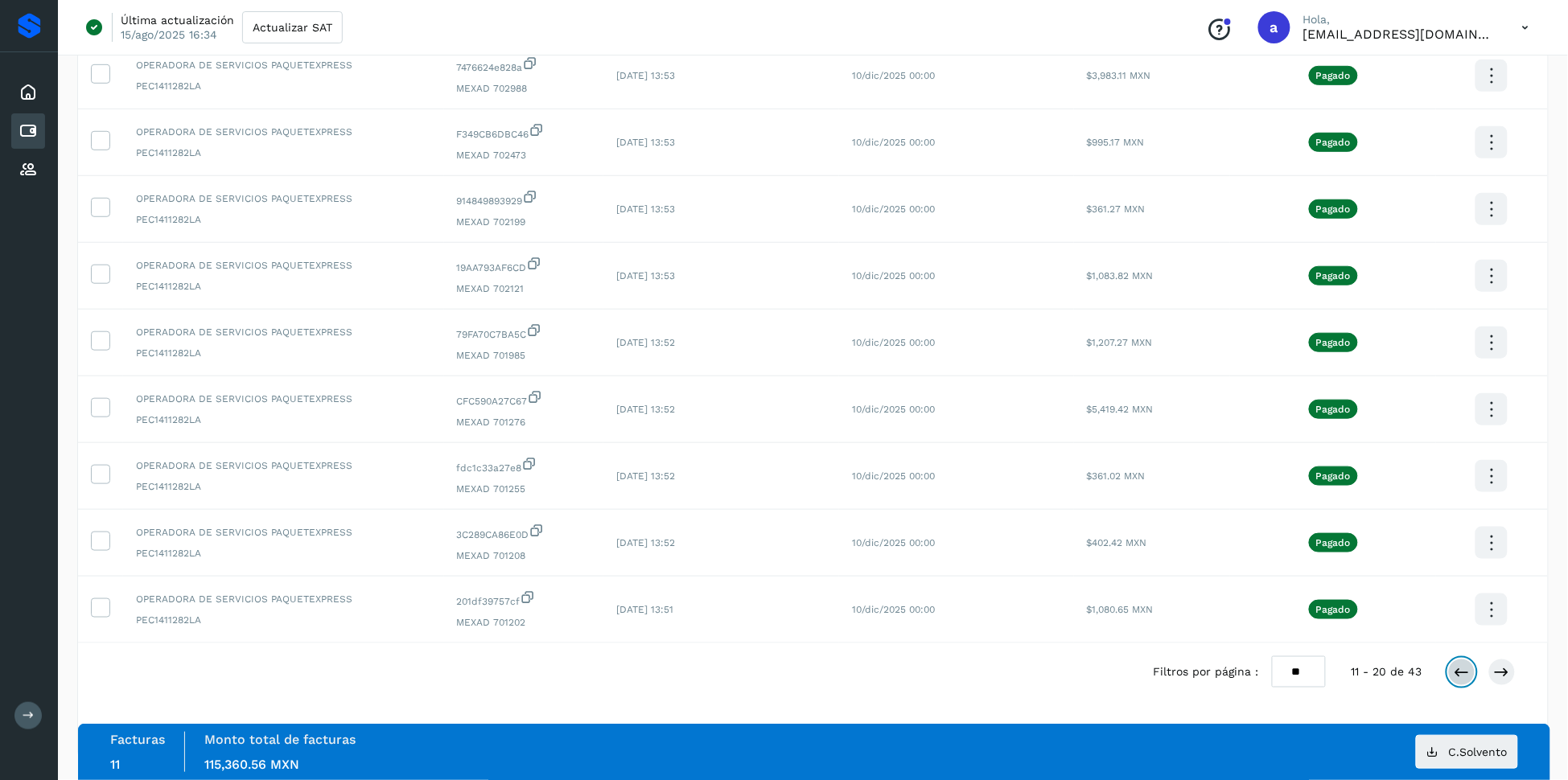
click at [1458, 676] on icon at bounding box center [1461, 671] width 16 height 16
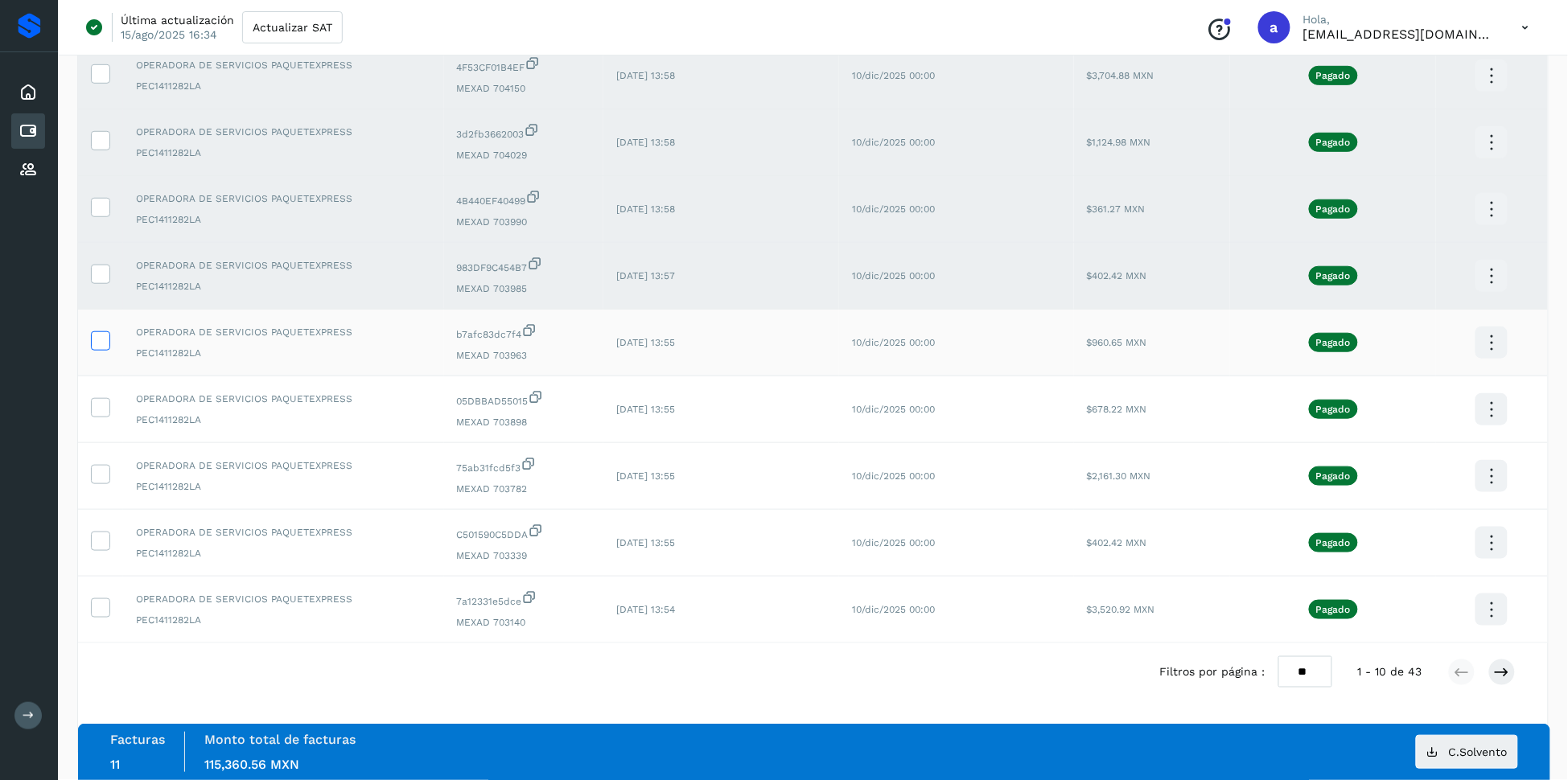
click at [98, 332] on icon at bounding box center [100, 339] width 17 height 17
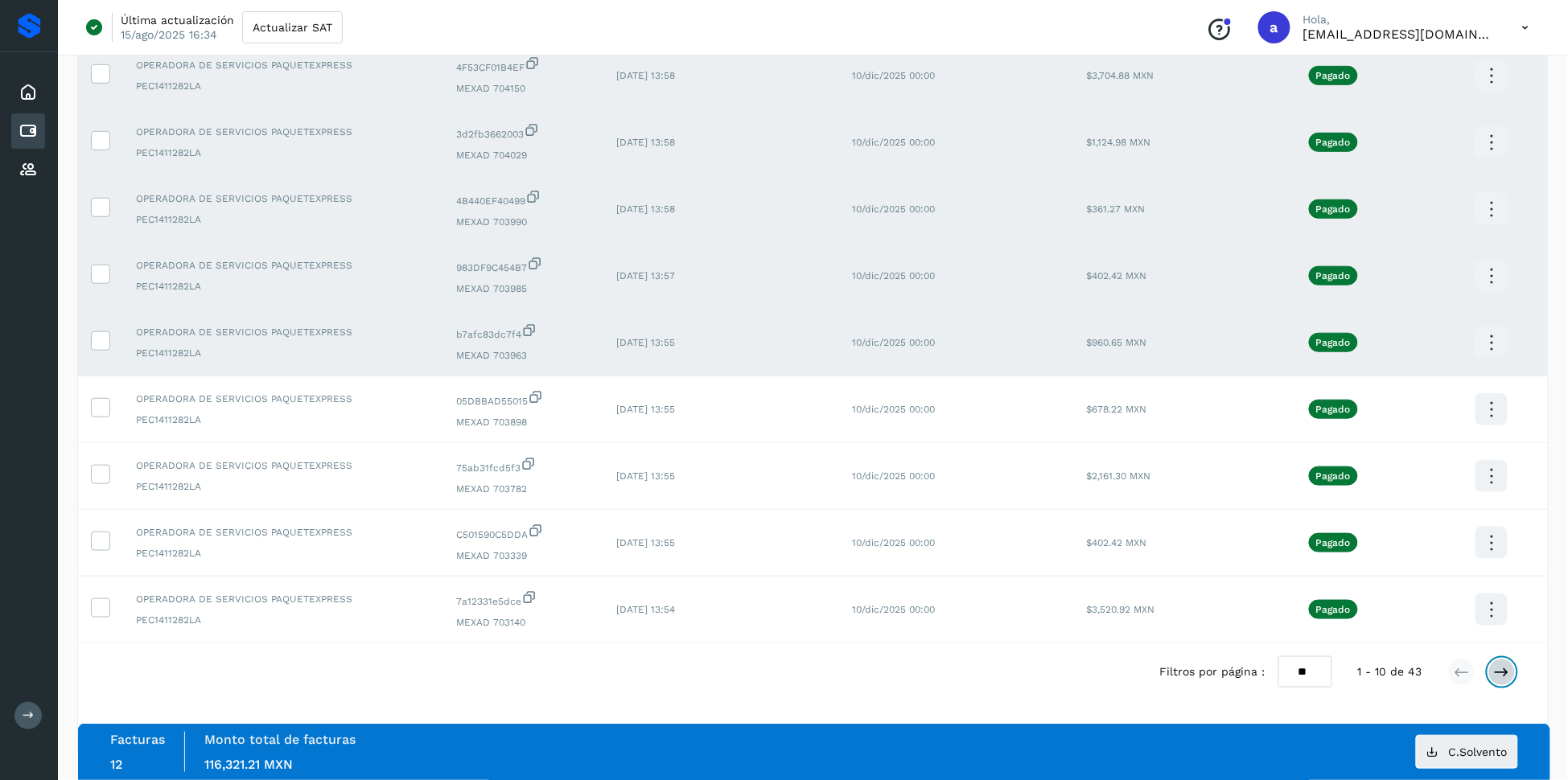
click at [1506, 678] on icon at bounding box center [1501, 671] width 16 height 16
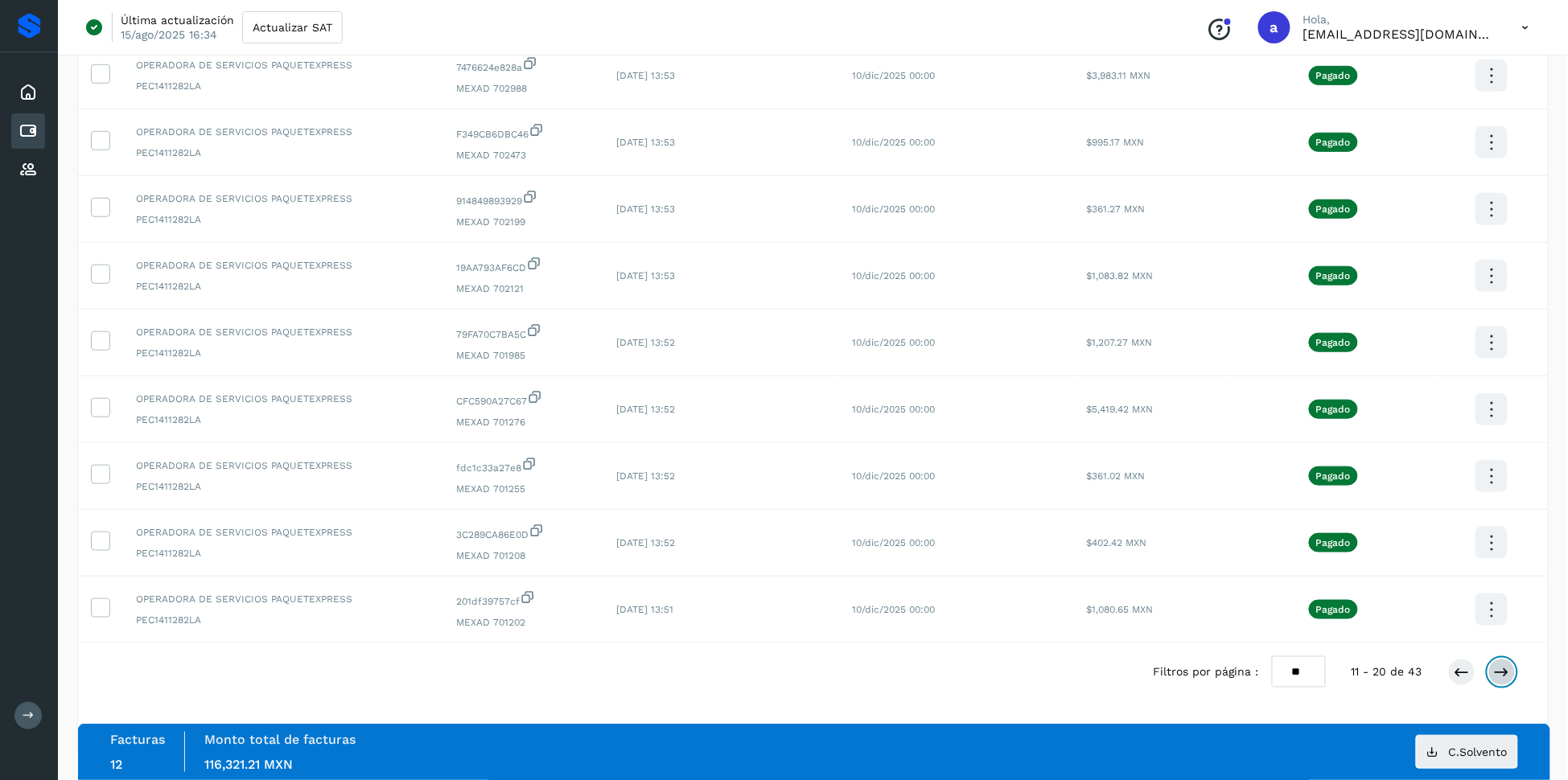
click at [1511, 681] on button at bounding box center [1501, 671] width 27 height 27
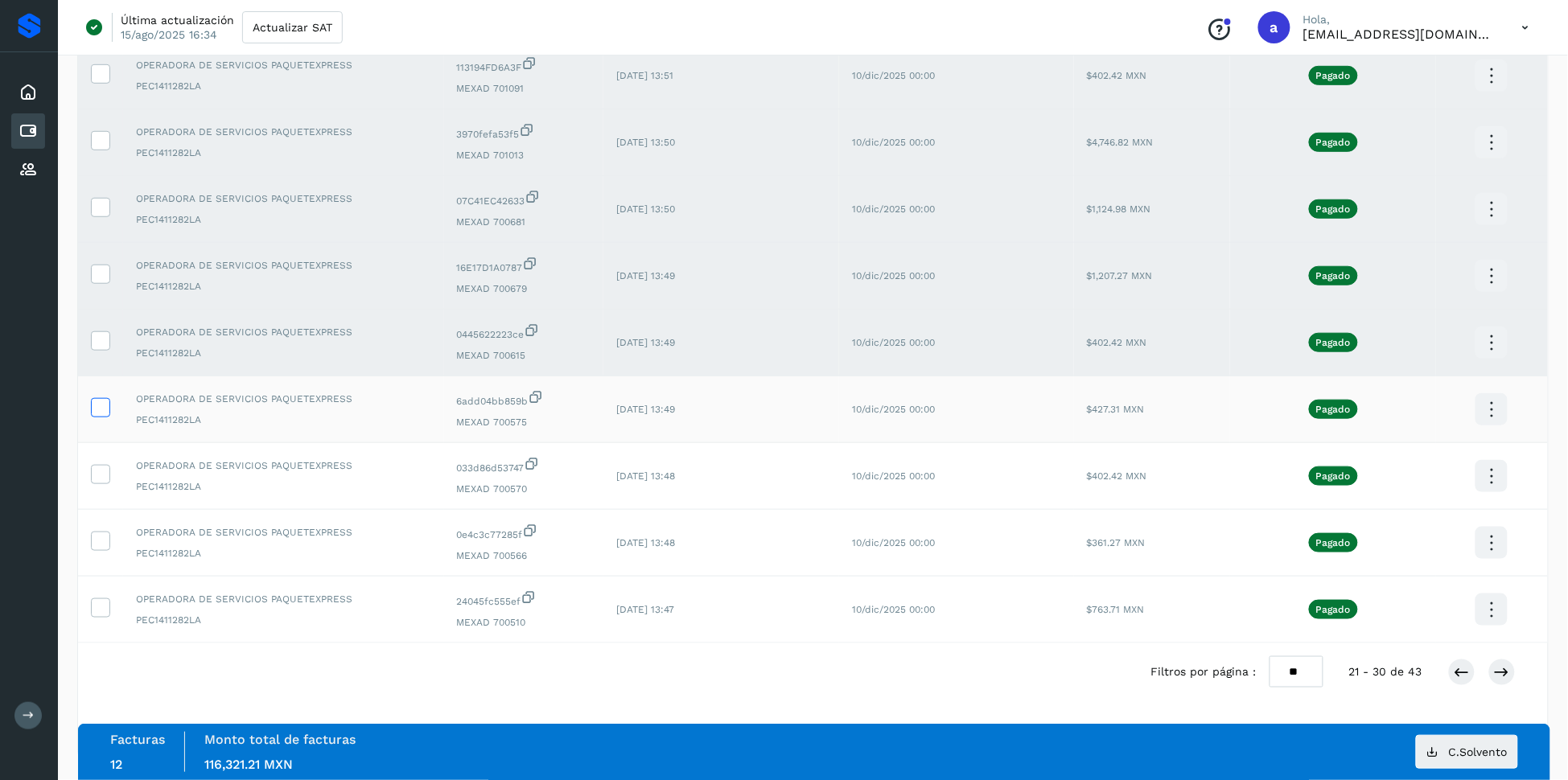
click at [105, 408] on icon at bounding box center [100, 407] width 17 height 17
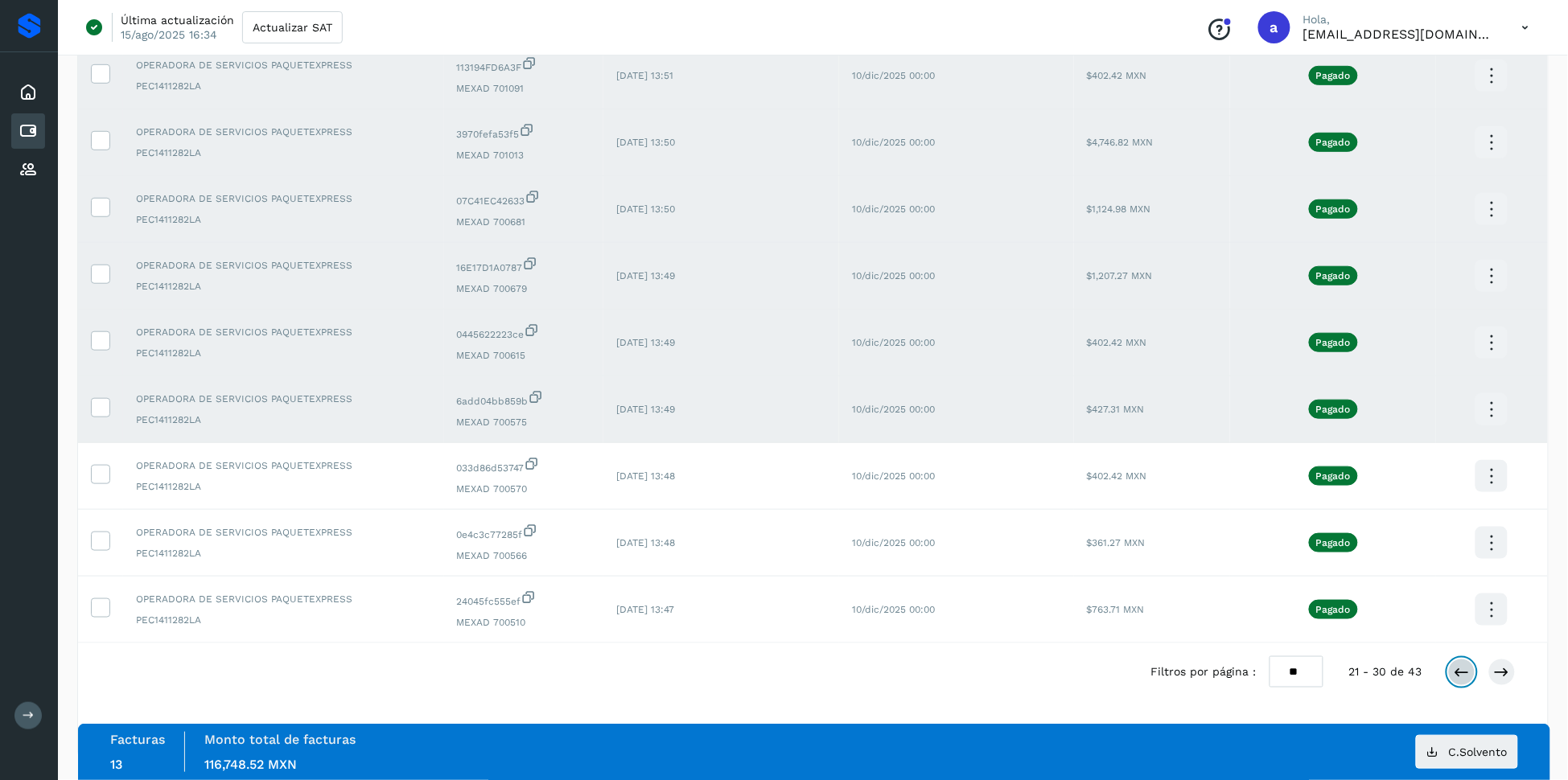
click at [1465, 681] on button at bounding box center [1461, 671] width 27 height 27
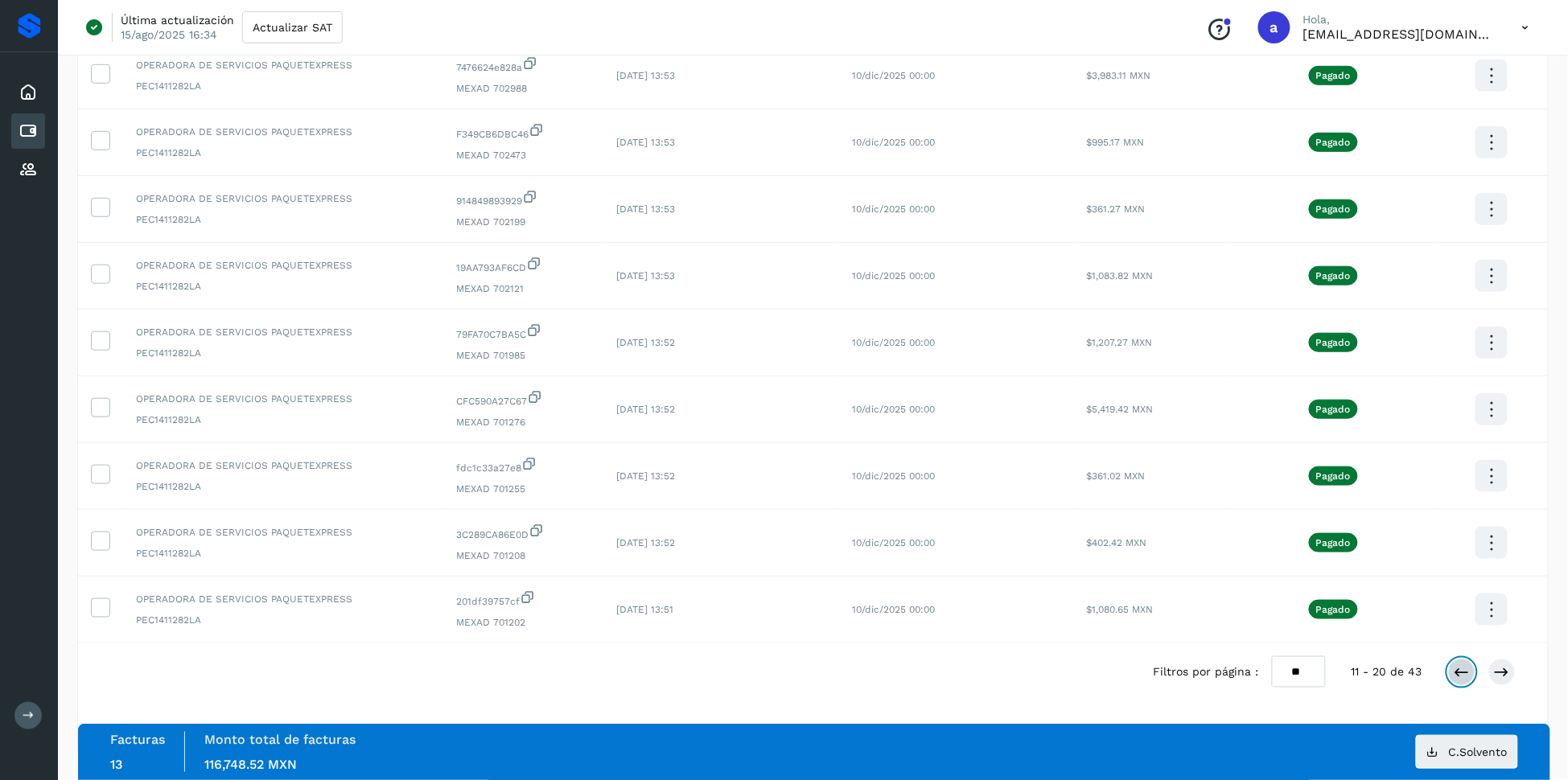
click at [1470, 677] on icon at bounding box center [1461, 671] width 16 height 16
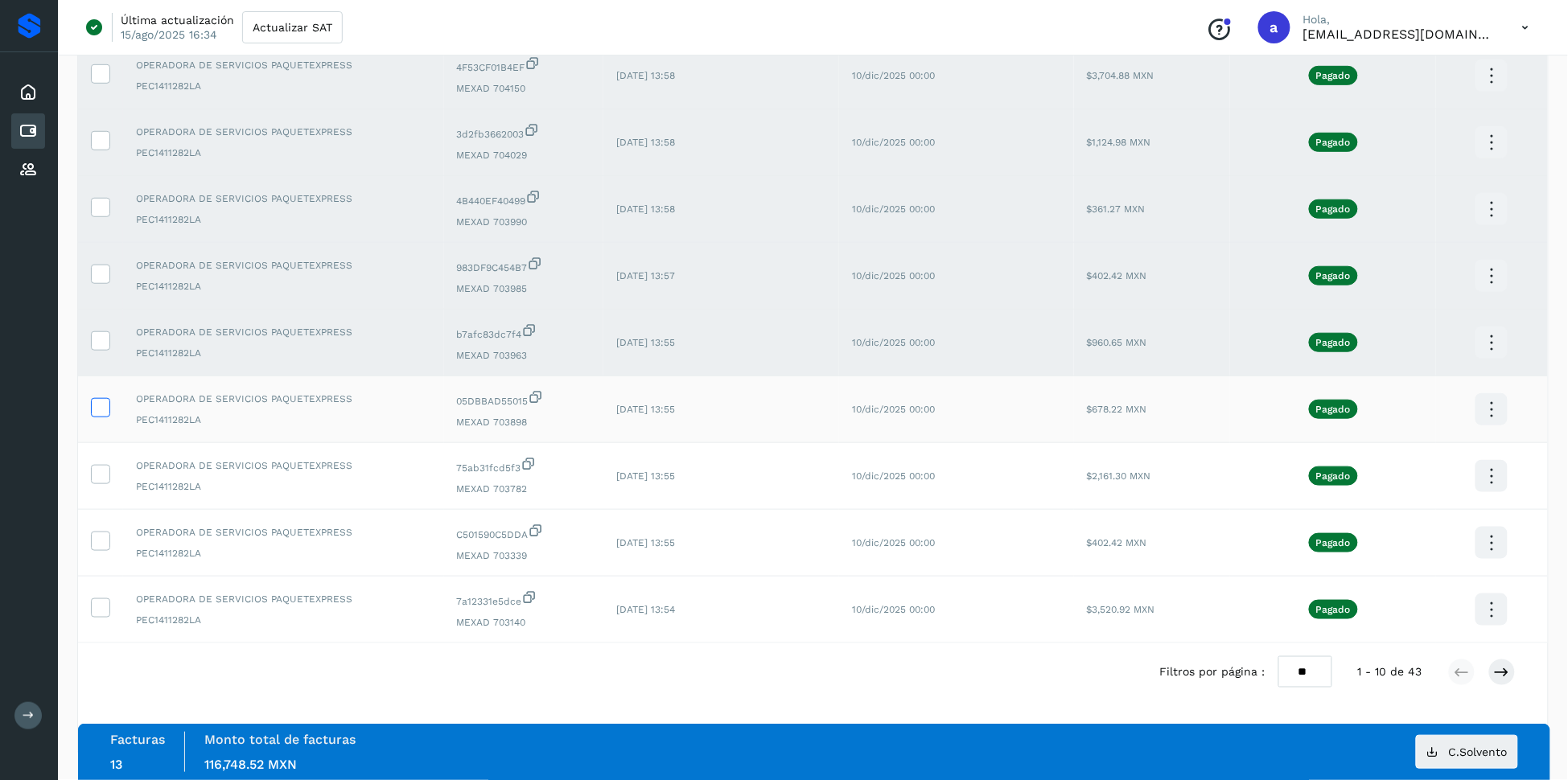
click at [98, 403] on icon at bounding box center [100, 407] width 17 height 17
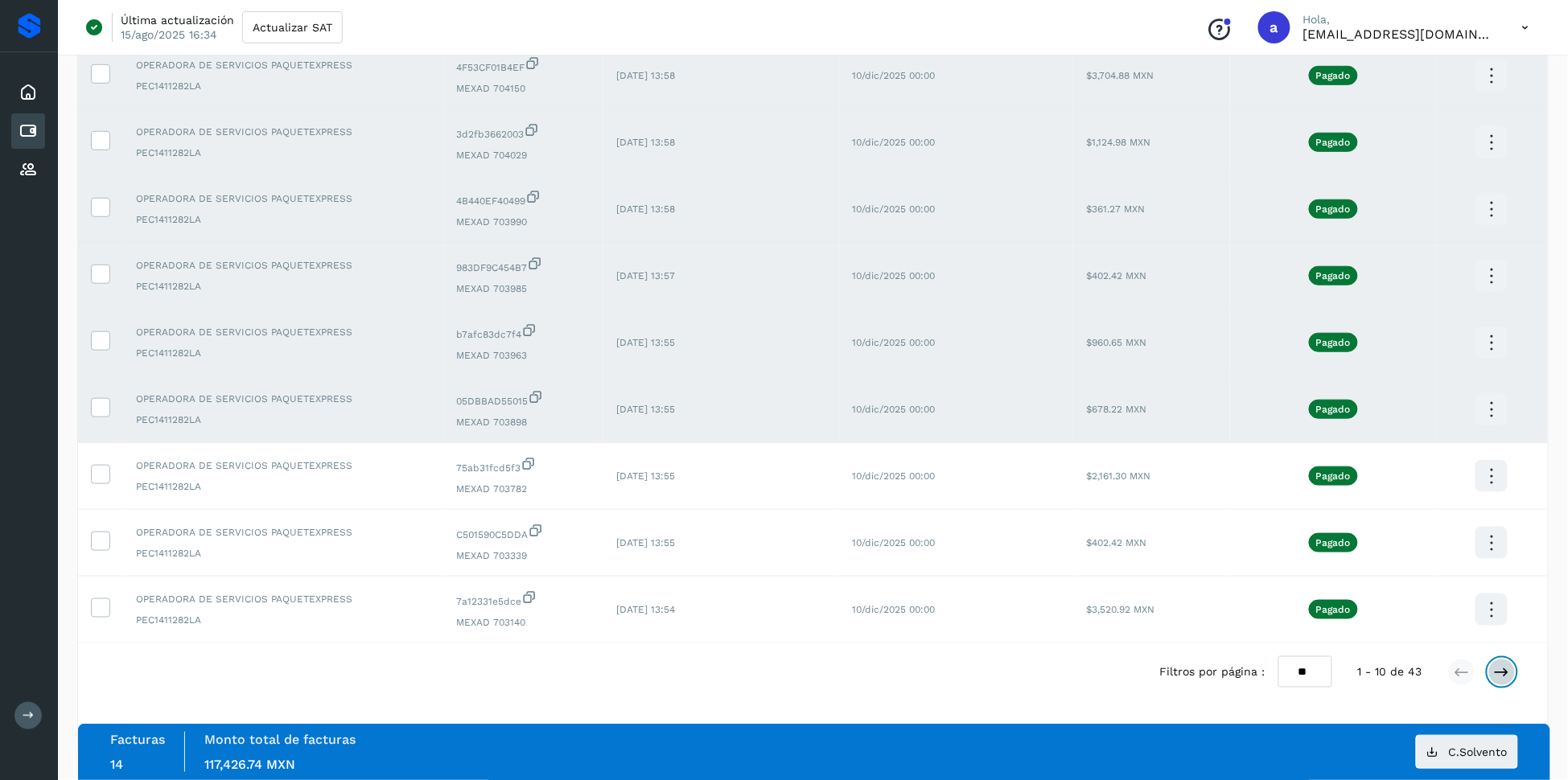
click at [1513, 674] on button at bounding box center [1501, 671] width 27 height 27
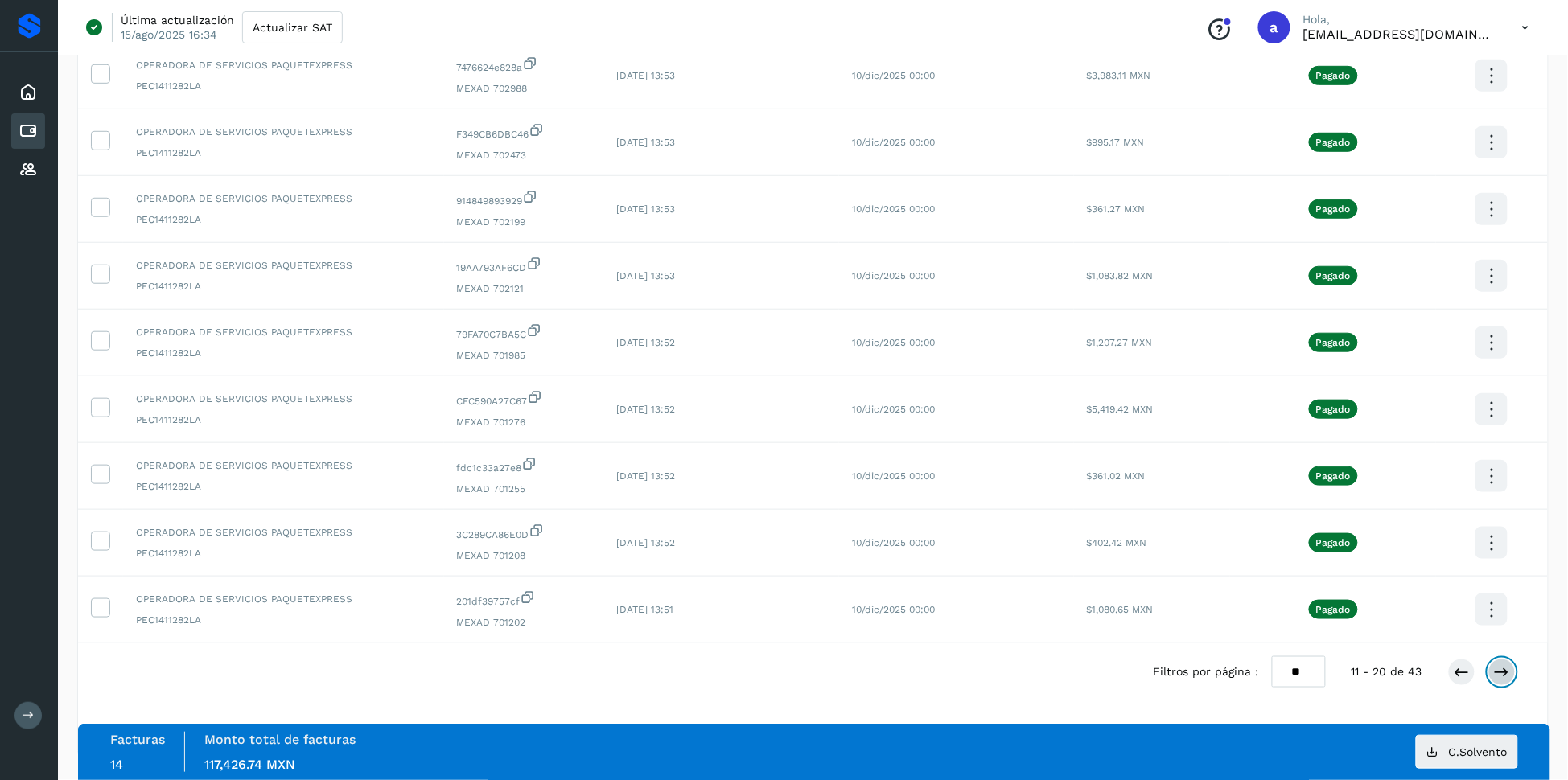
click at [1502, 682] on button at bounding box center [1501, 671] width 27 height 27
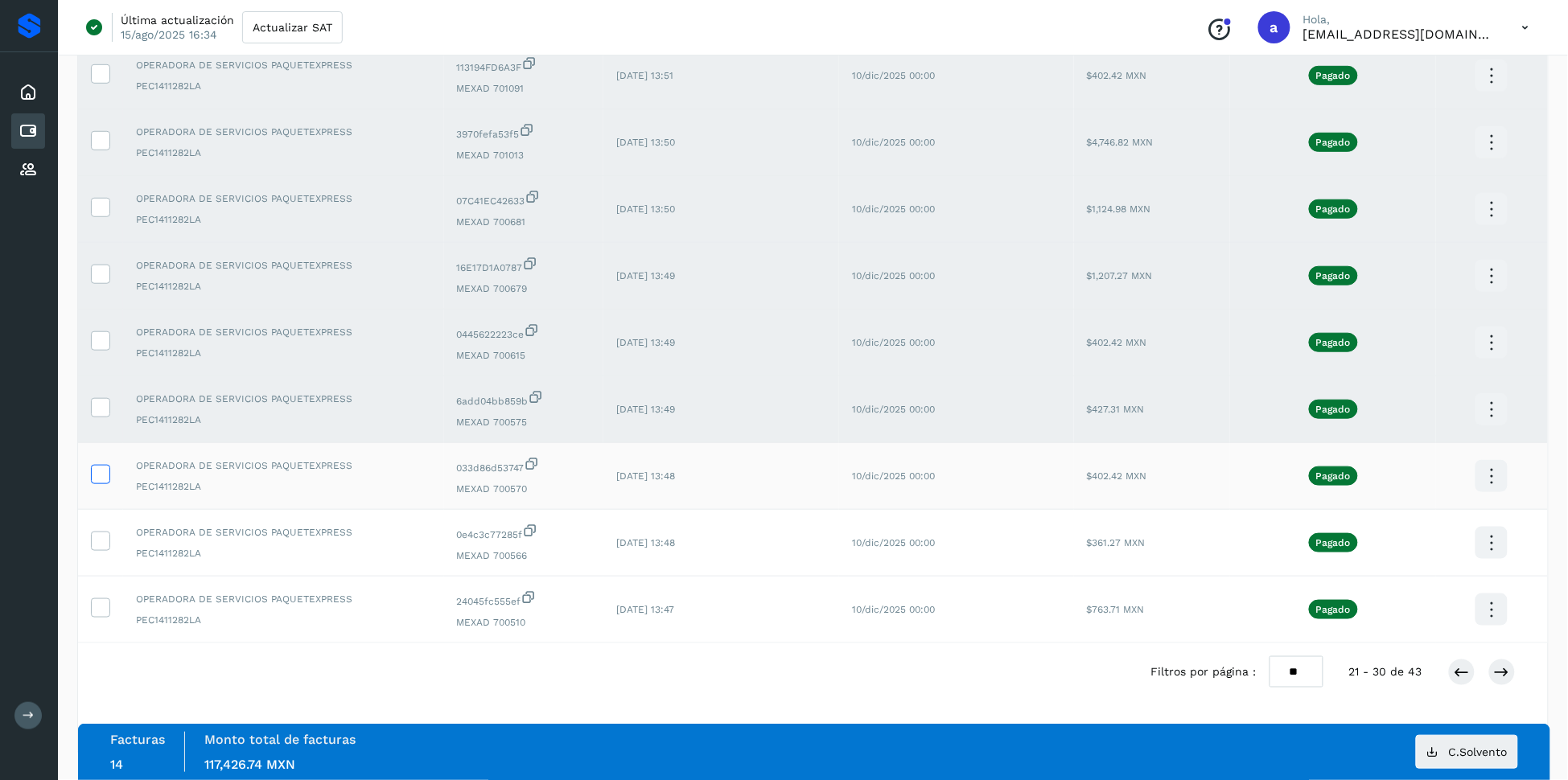
click at [104, 475] on icon at bounding box center [100, 473] width 17 height 17
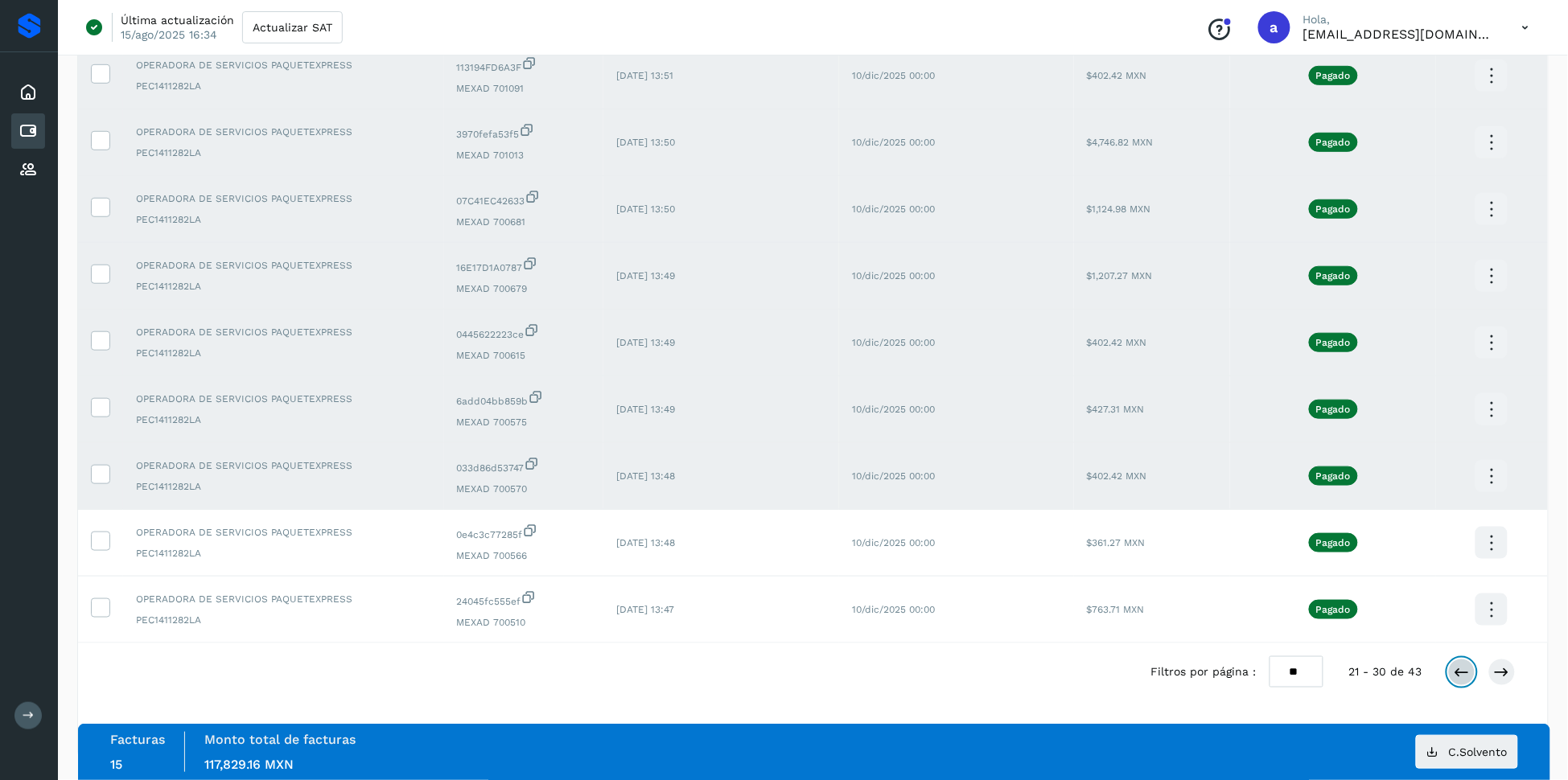
click at [1460, 676] on icon at bounding box center [1461, 671] width 16 height 16
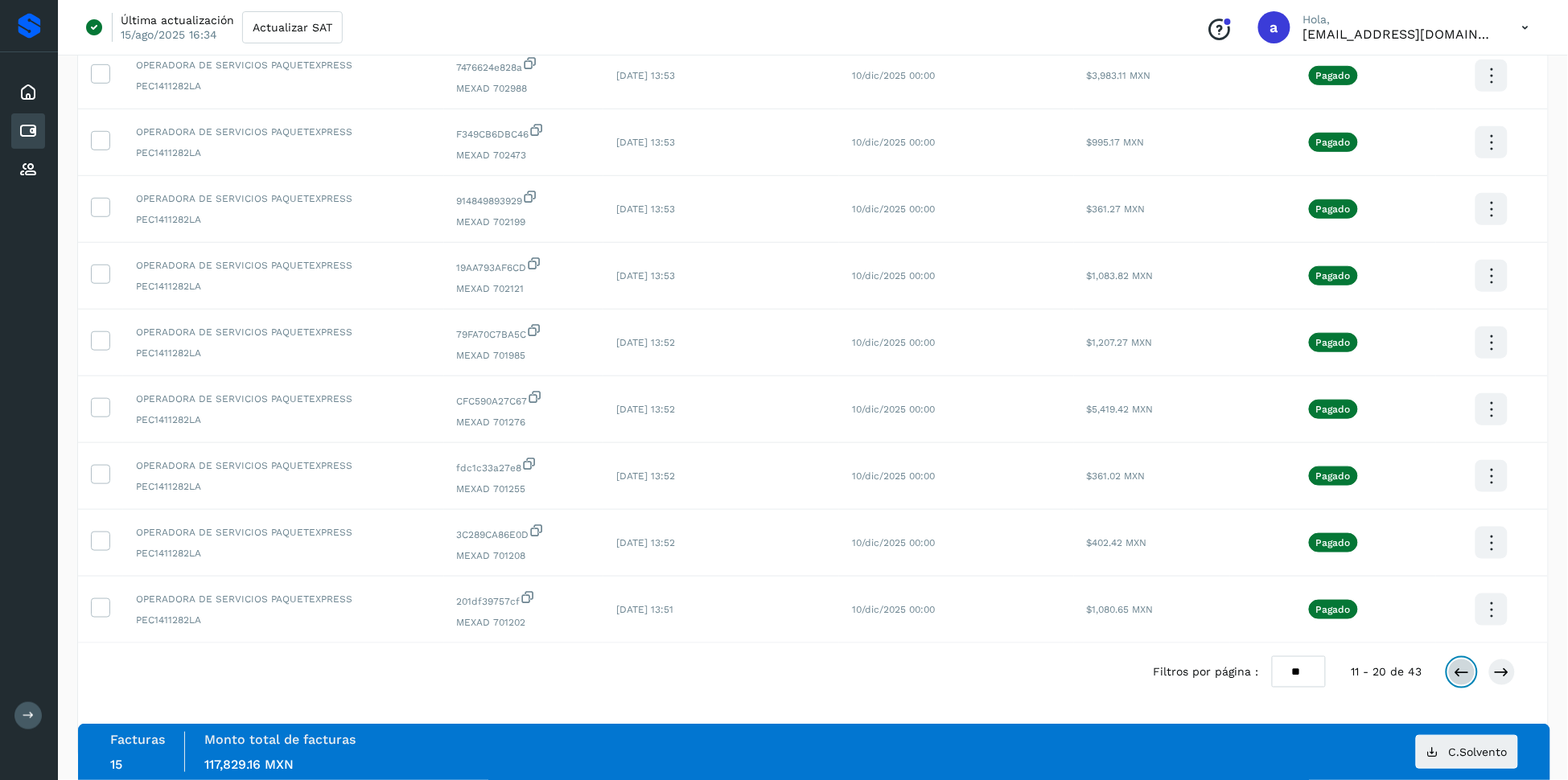
click at [1468, 679] on icon at bounding box center [1461, 671] width 16 height 16
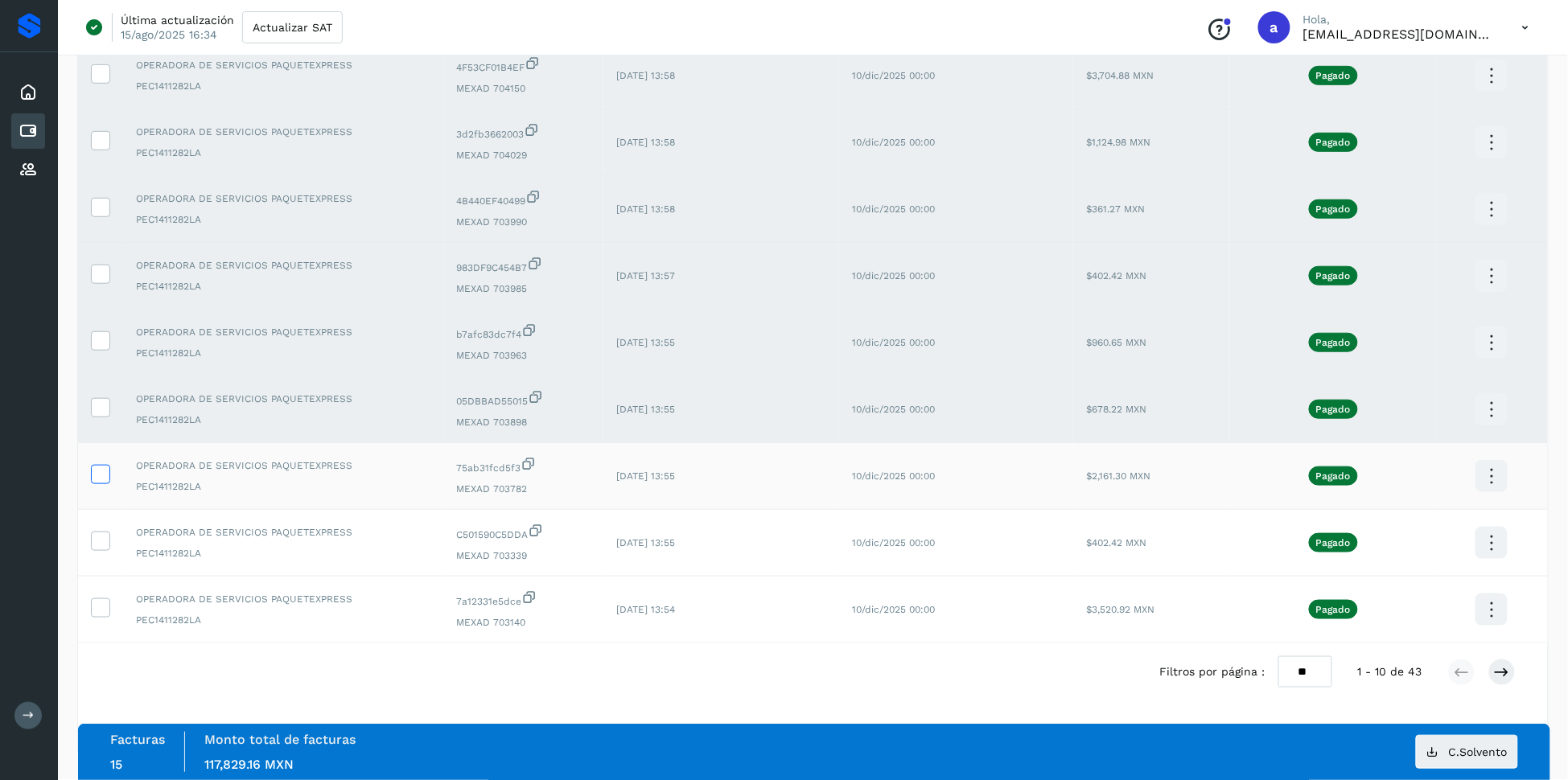
click at [106, 471] on icon at bounding box center [100, 473] width 17 height 17
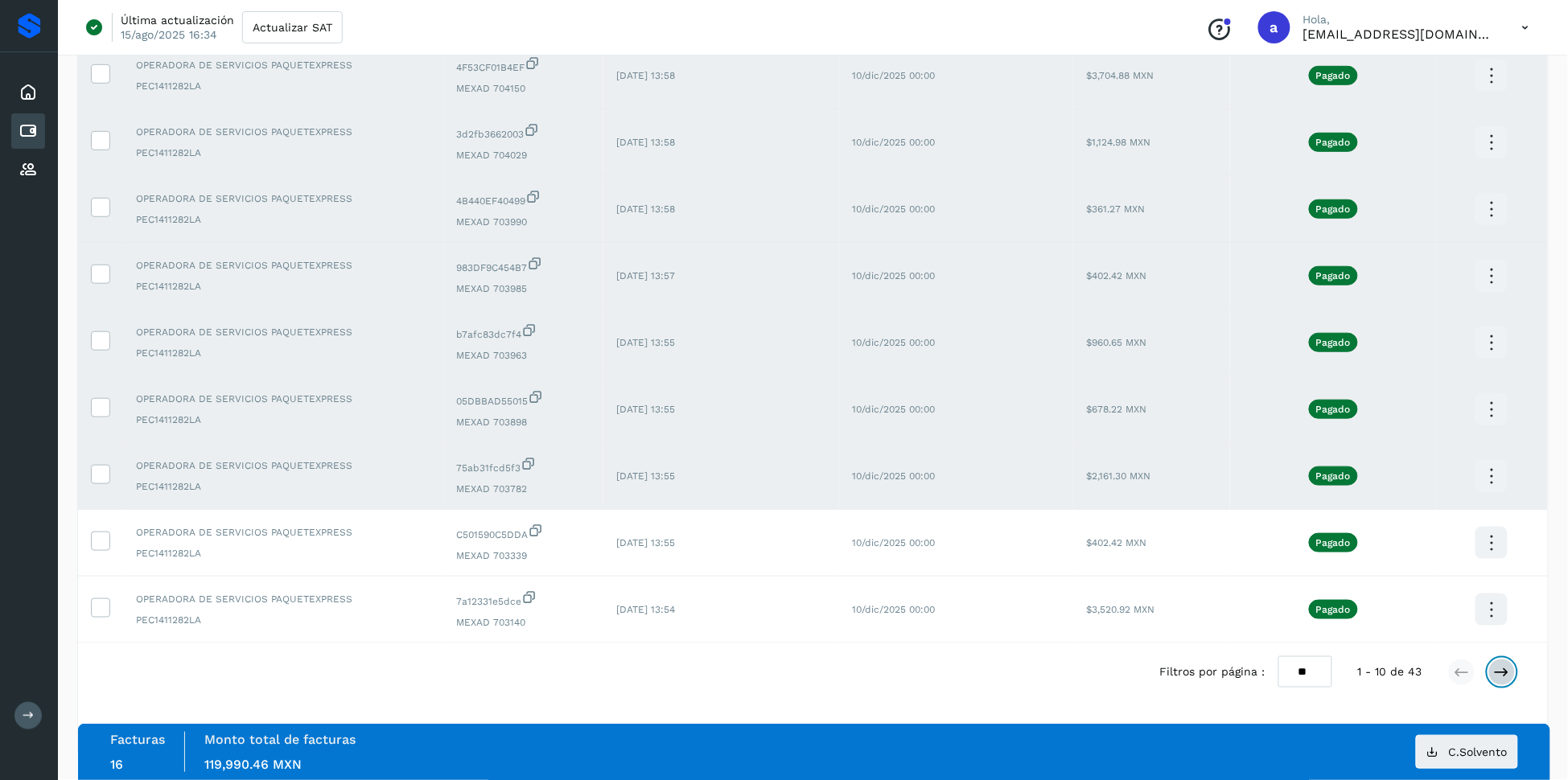
click at [1501, 672] on icon at bounding box center [1501, 671] width 16 height 16
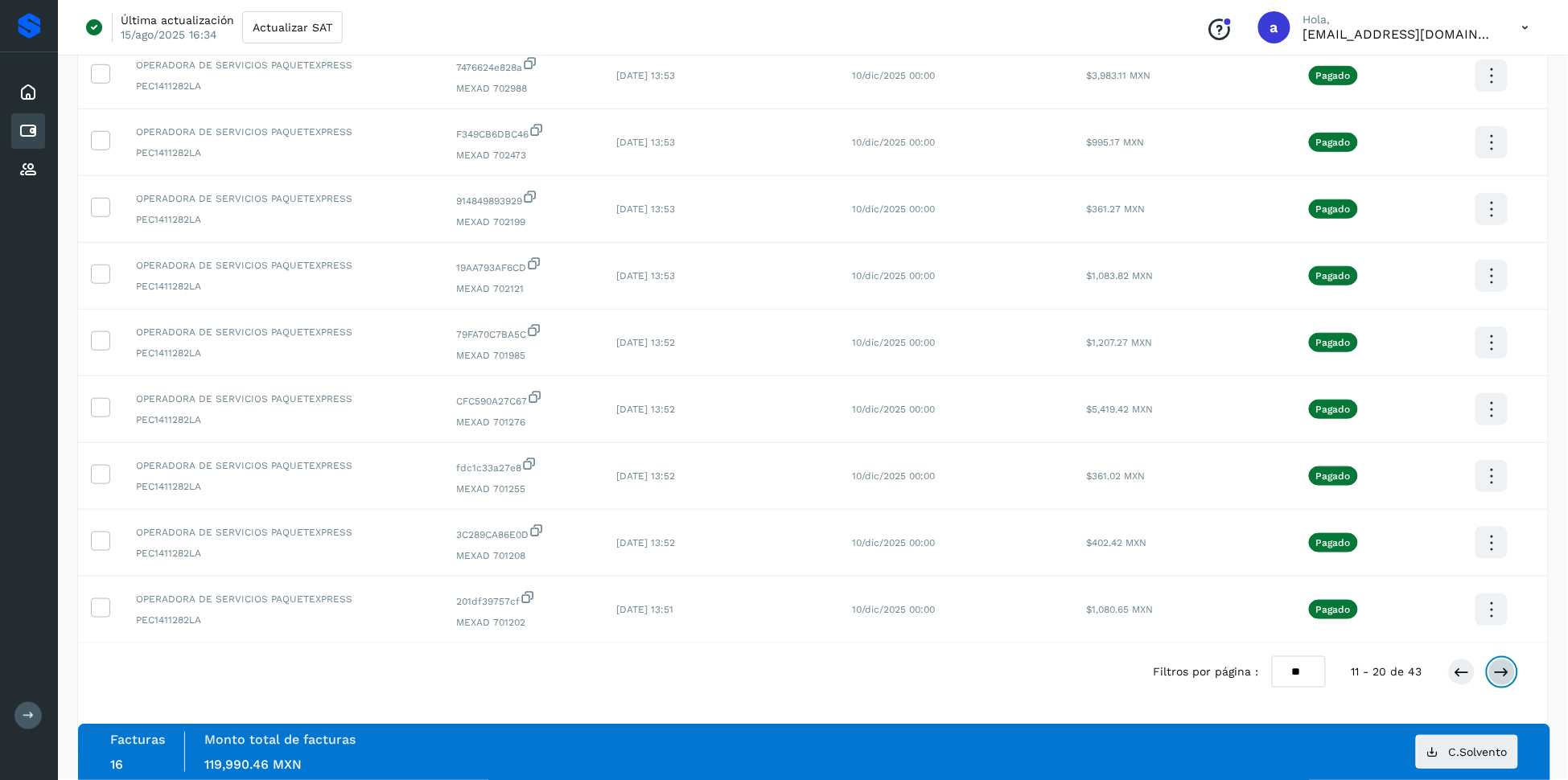
click at [1504, 664] on icon at bounding box center [1501, 671] width 16 height 16
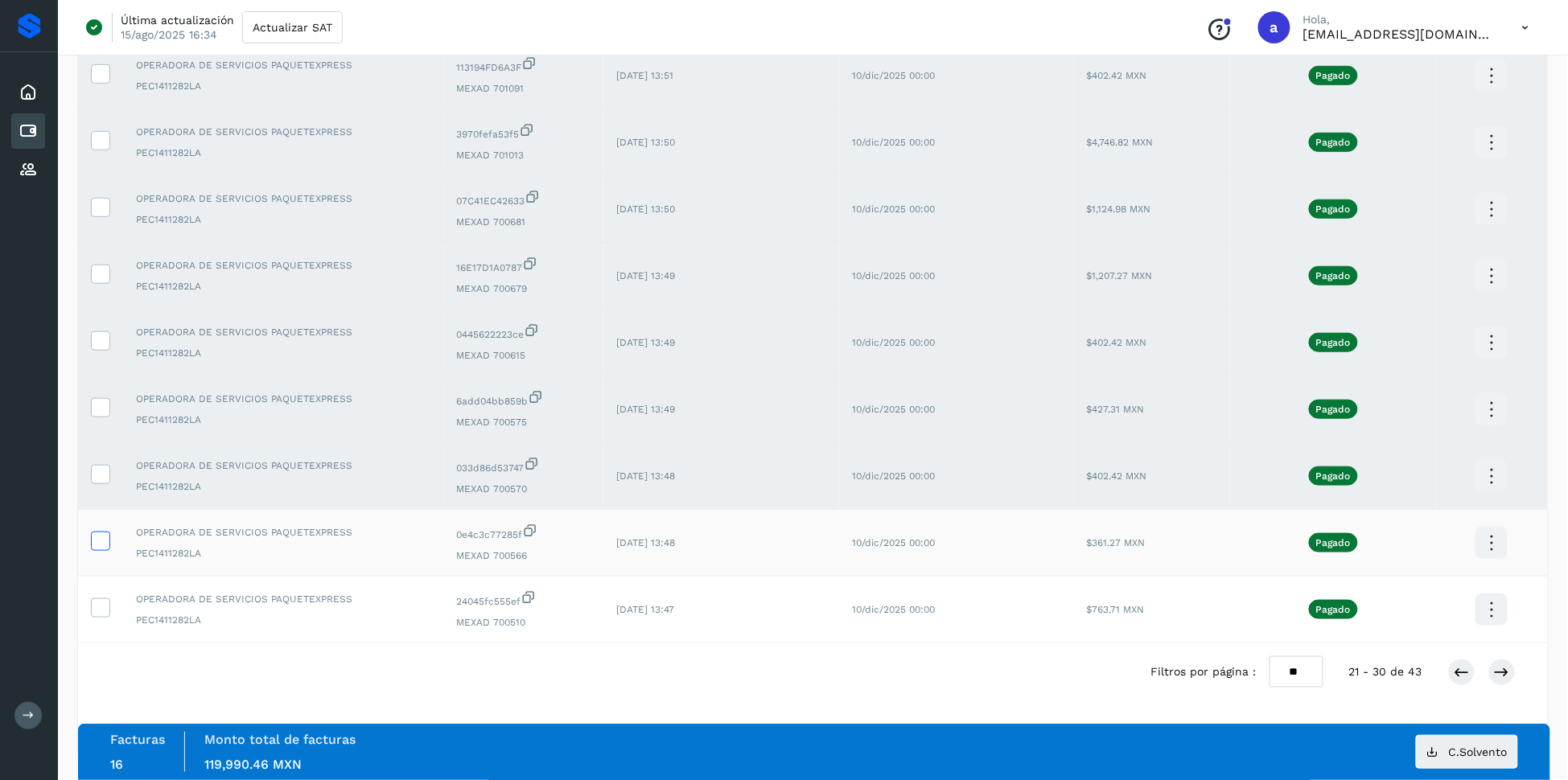
click at [92, 542] on icon at bounding box center [100, 540] width 17 height 17
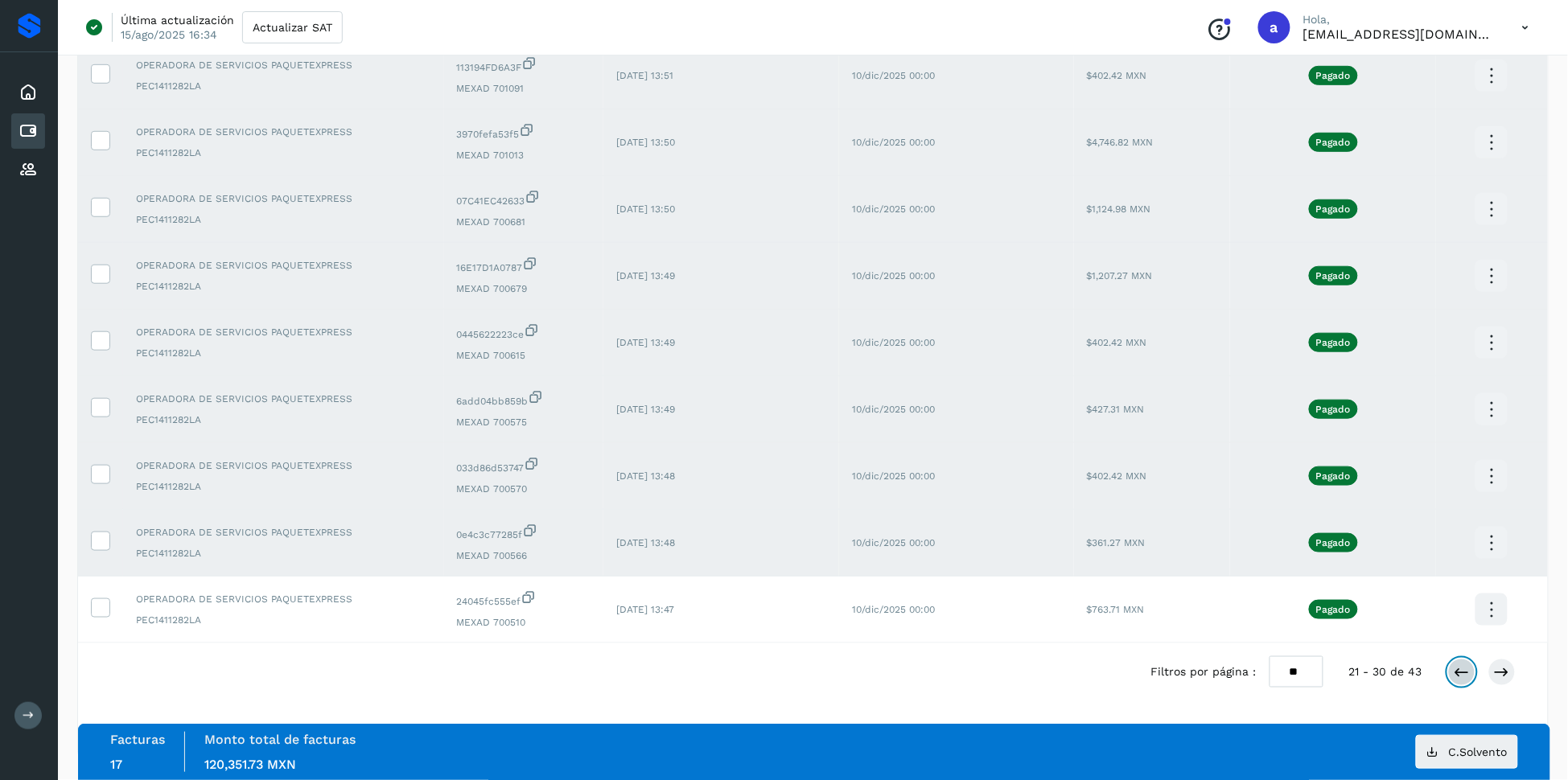
click at [1456, 672] on icon at bounding box center [1461, 671] width 16 height 16
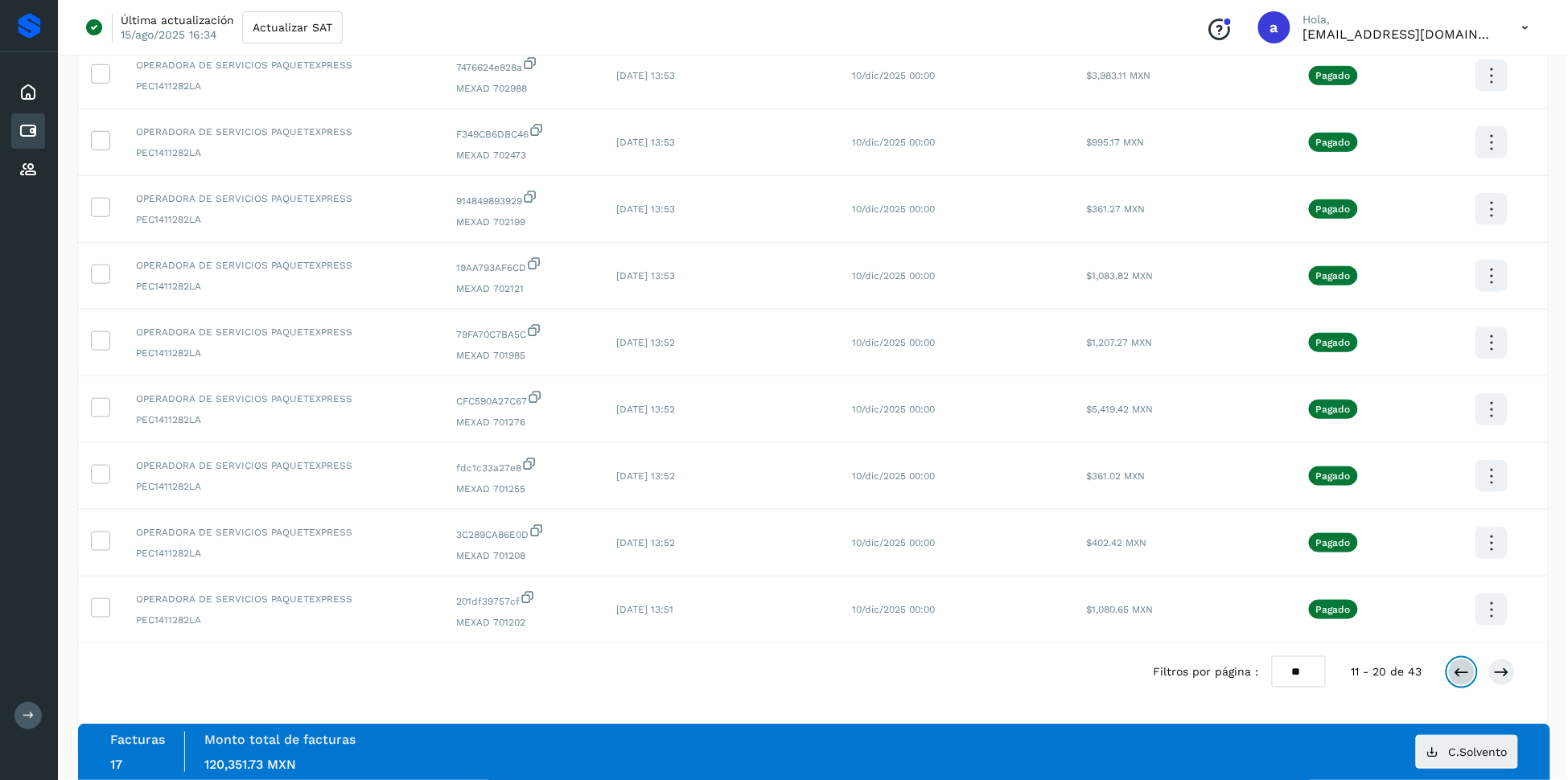
click at [1457, 680] on icon at bounding box center [1461, 671] width 16 height 16
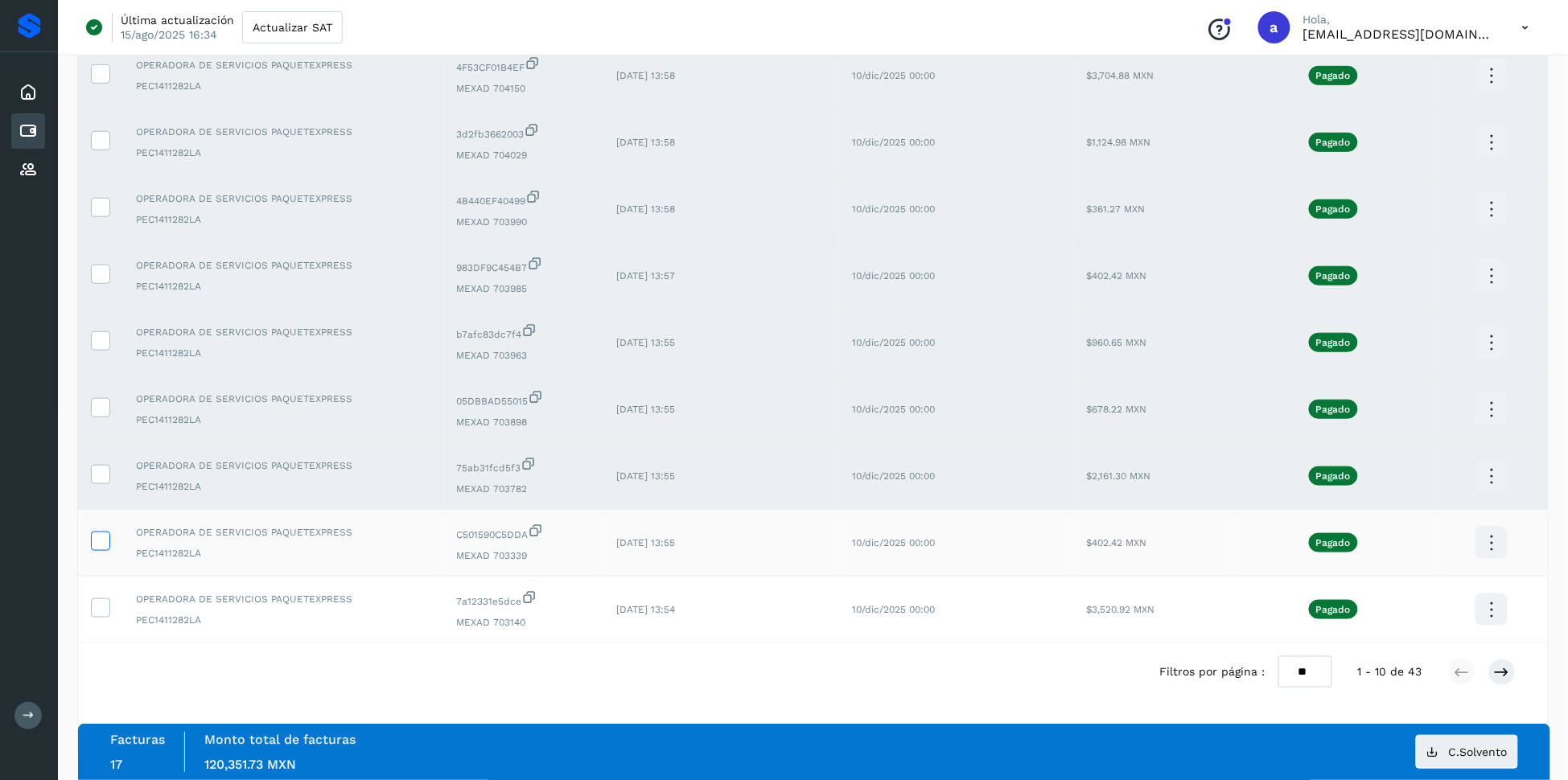
click at [102, 541] on icon at bounding box center [100, 540] width 17 height 17
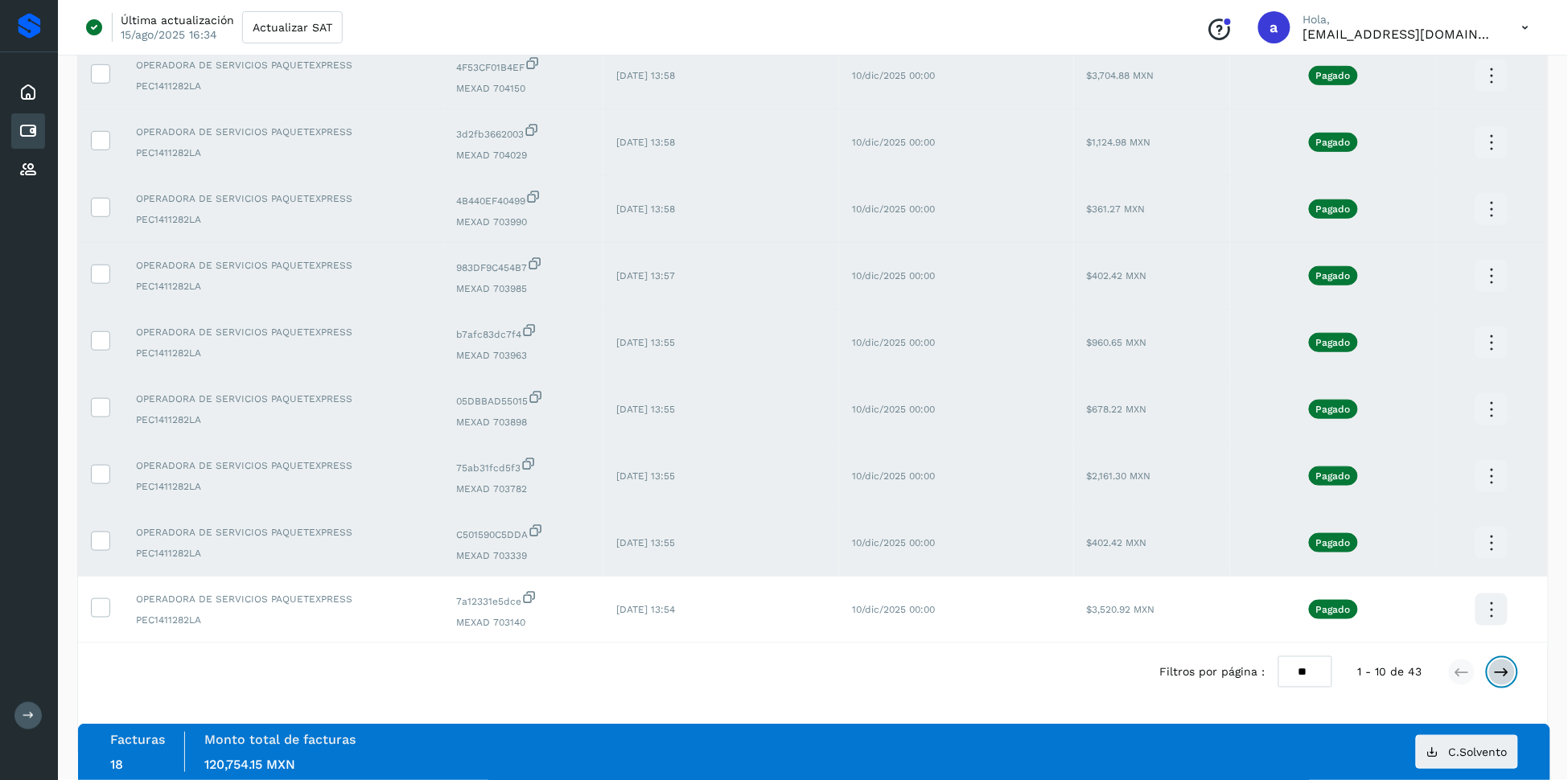
click at [1502, 681] on button at bounding box center [1501, 671] width 27 height 27
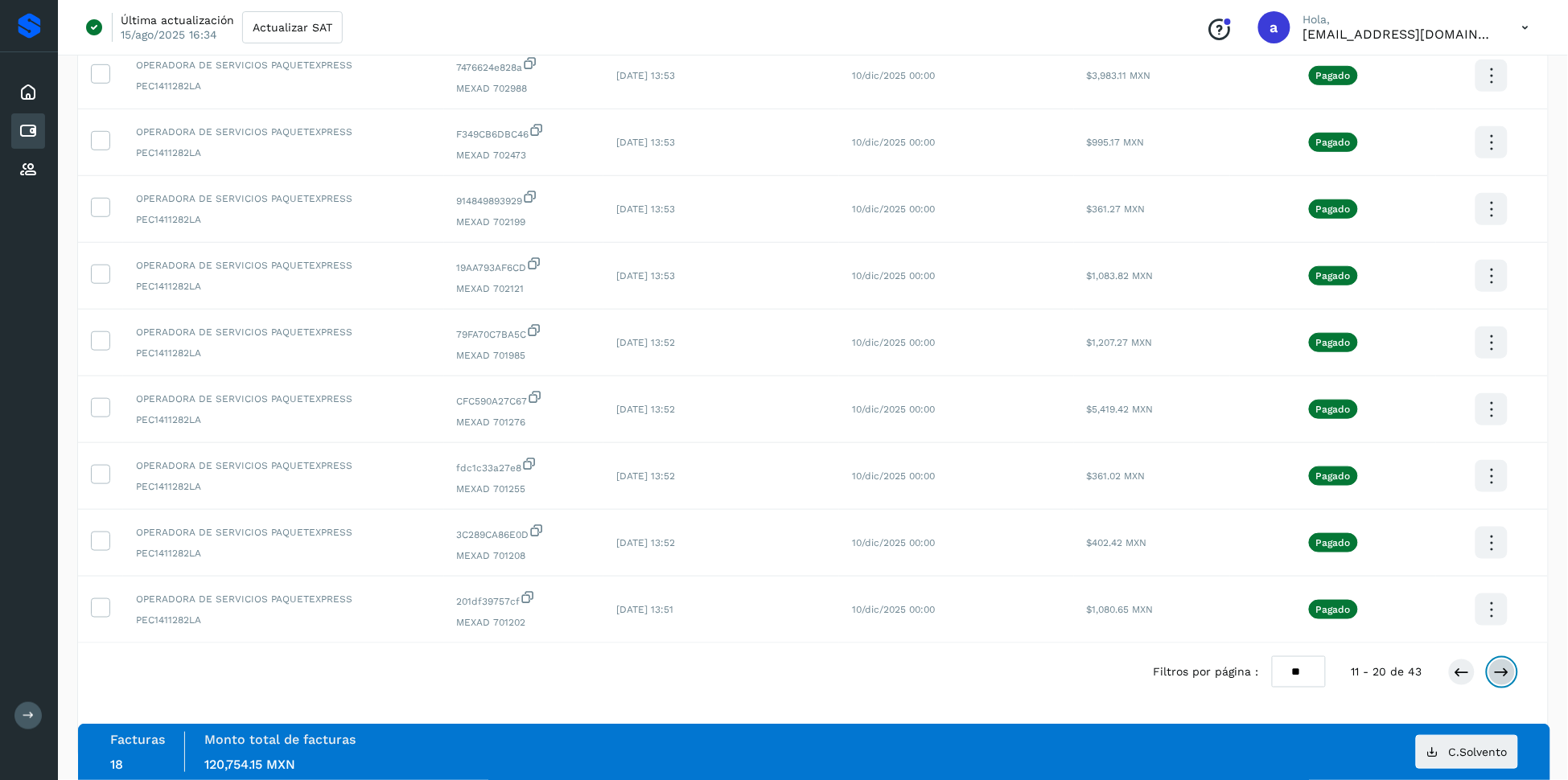
click at [1507, 674] on icon at bounding box center [1501, 671] width 16 height 16
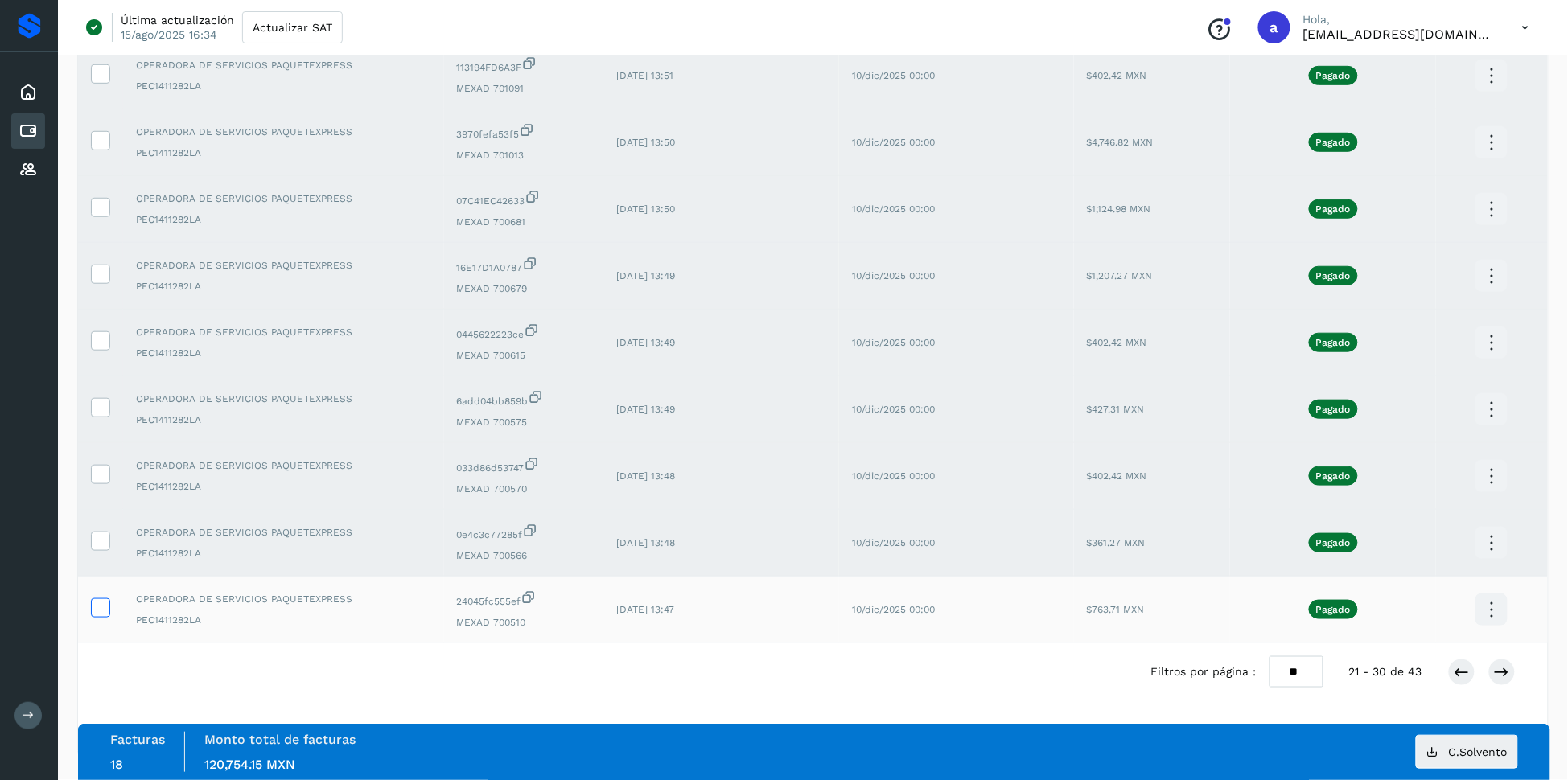
click at [104, 607] on icon at bounding box center [100, 607] width 17 height 17
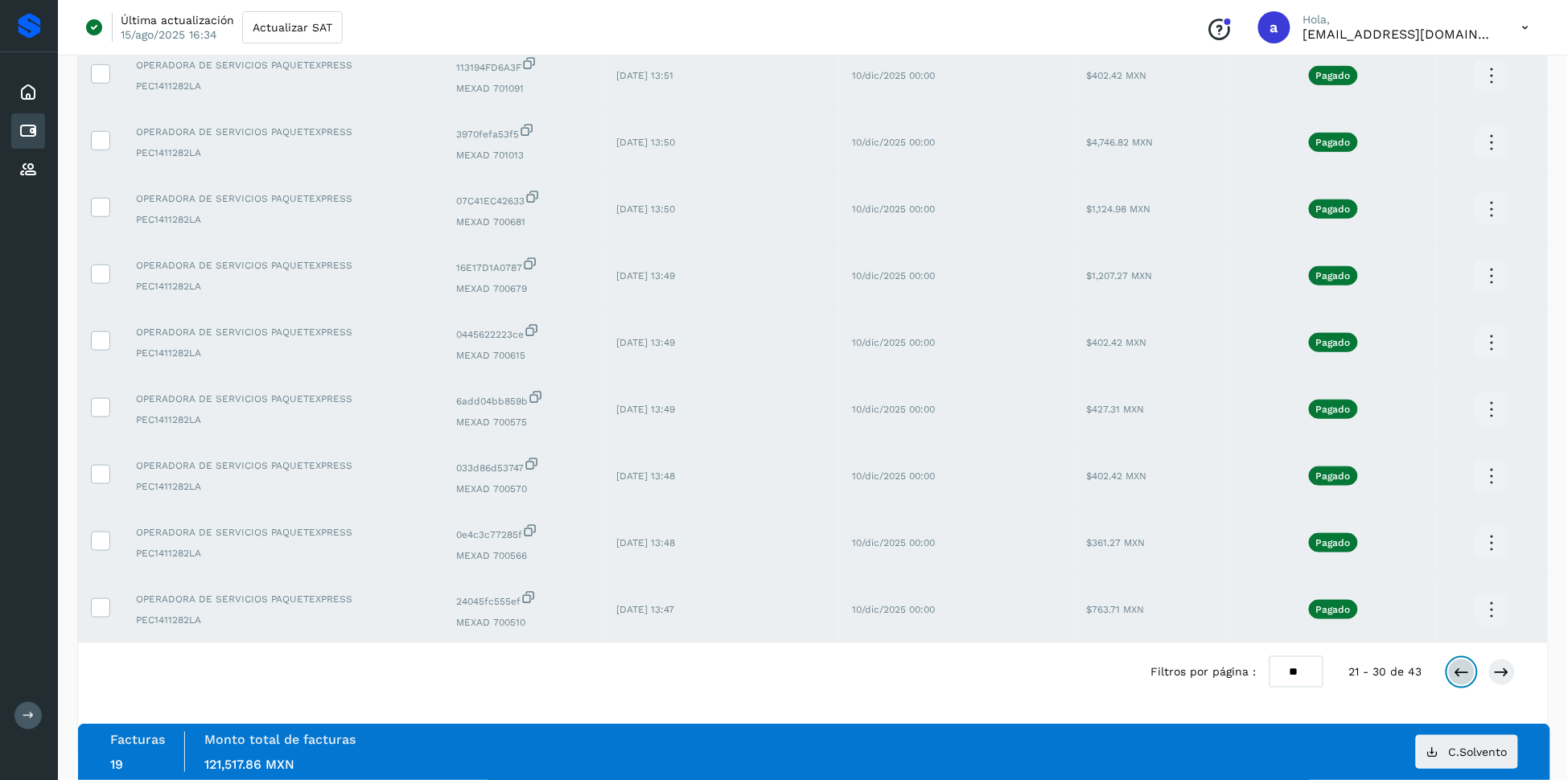
click at [1463, 676] on icon at bounding box center [1461, 671] width 16 height 16
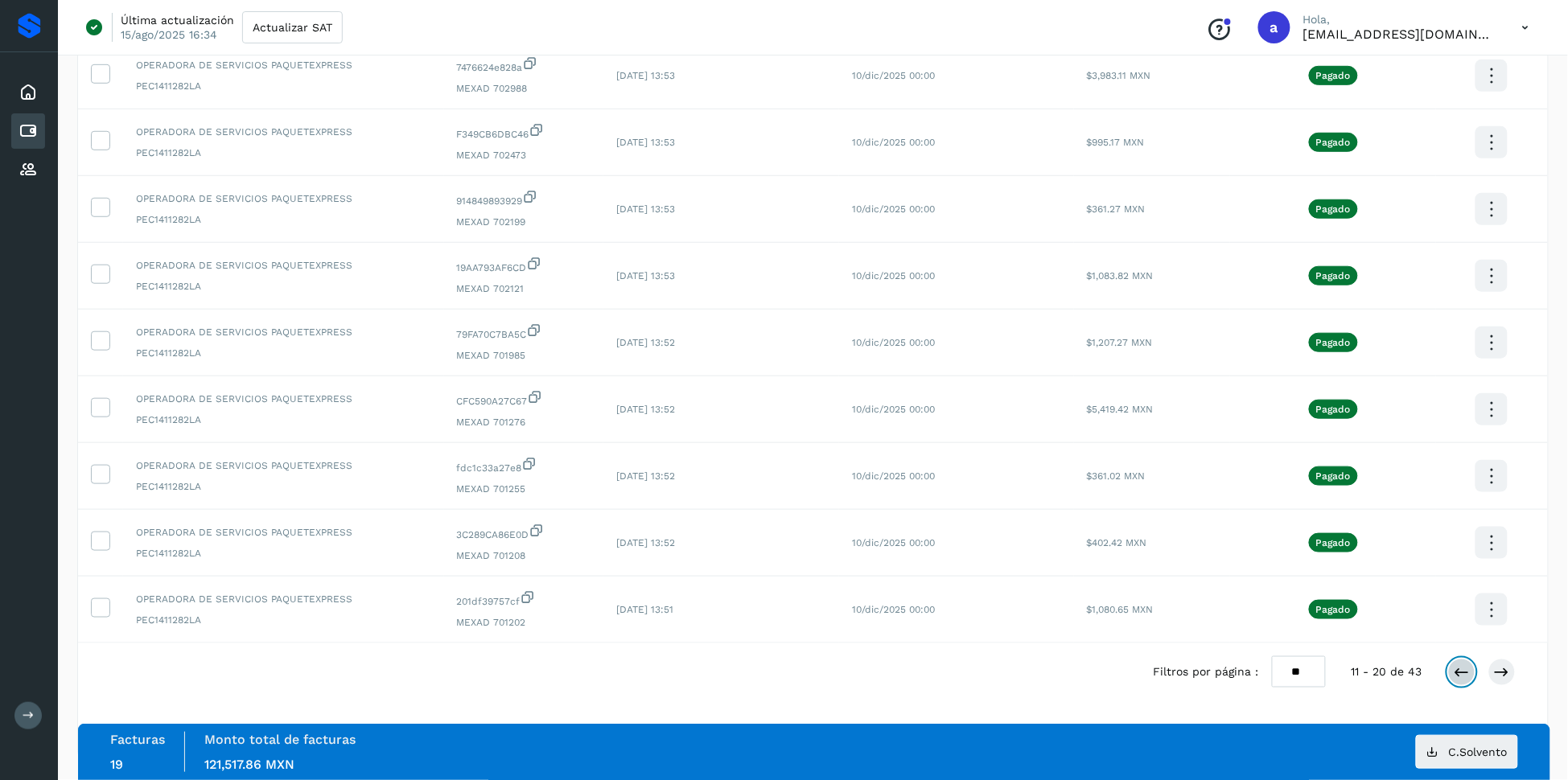
click at [1470, 669] on icon at bounding box center [1461, 671] width 16 height 16
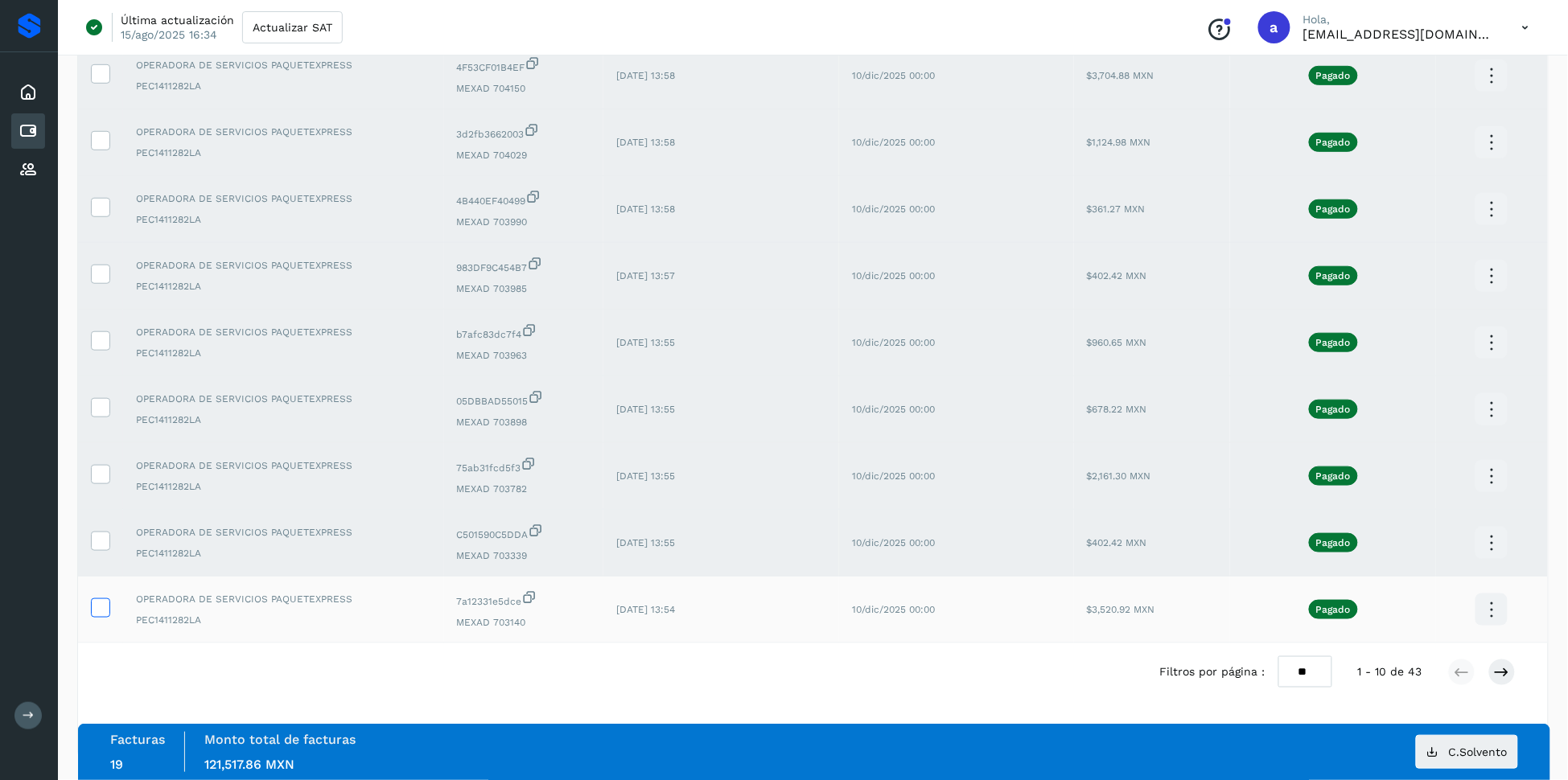
click at [98, 607] on icon at bounding box center [100, 607] width 17 height 17
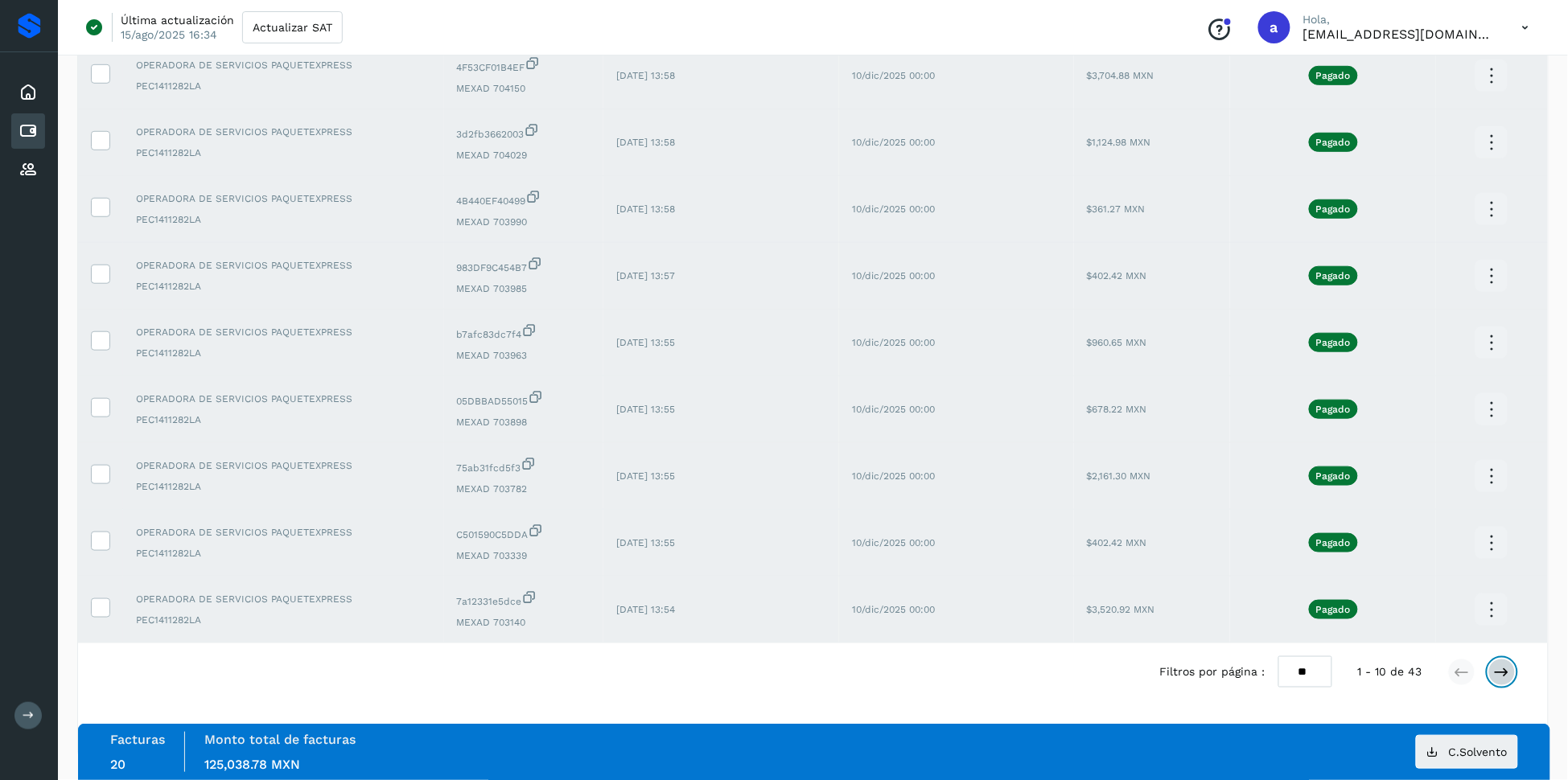
click at [1494, 674] on icon at bounding box center [1501, 671] width 16 height 16
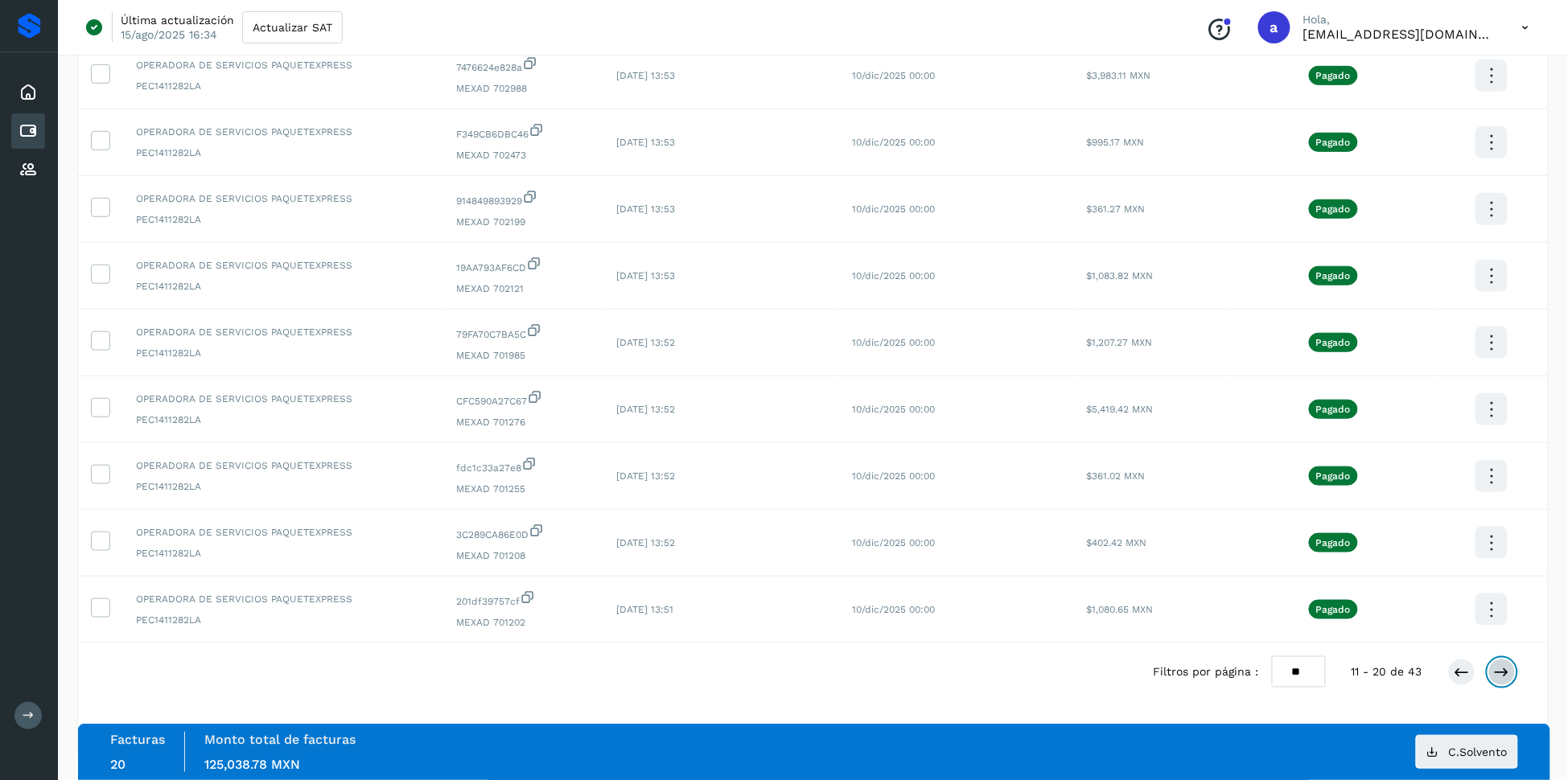
click at [1507, 665] on icon at bounding box center [1501, 671] width 16 height 16
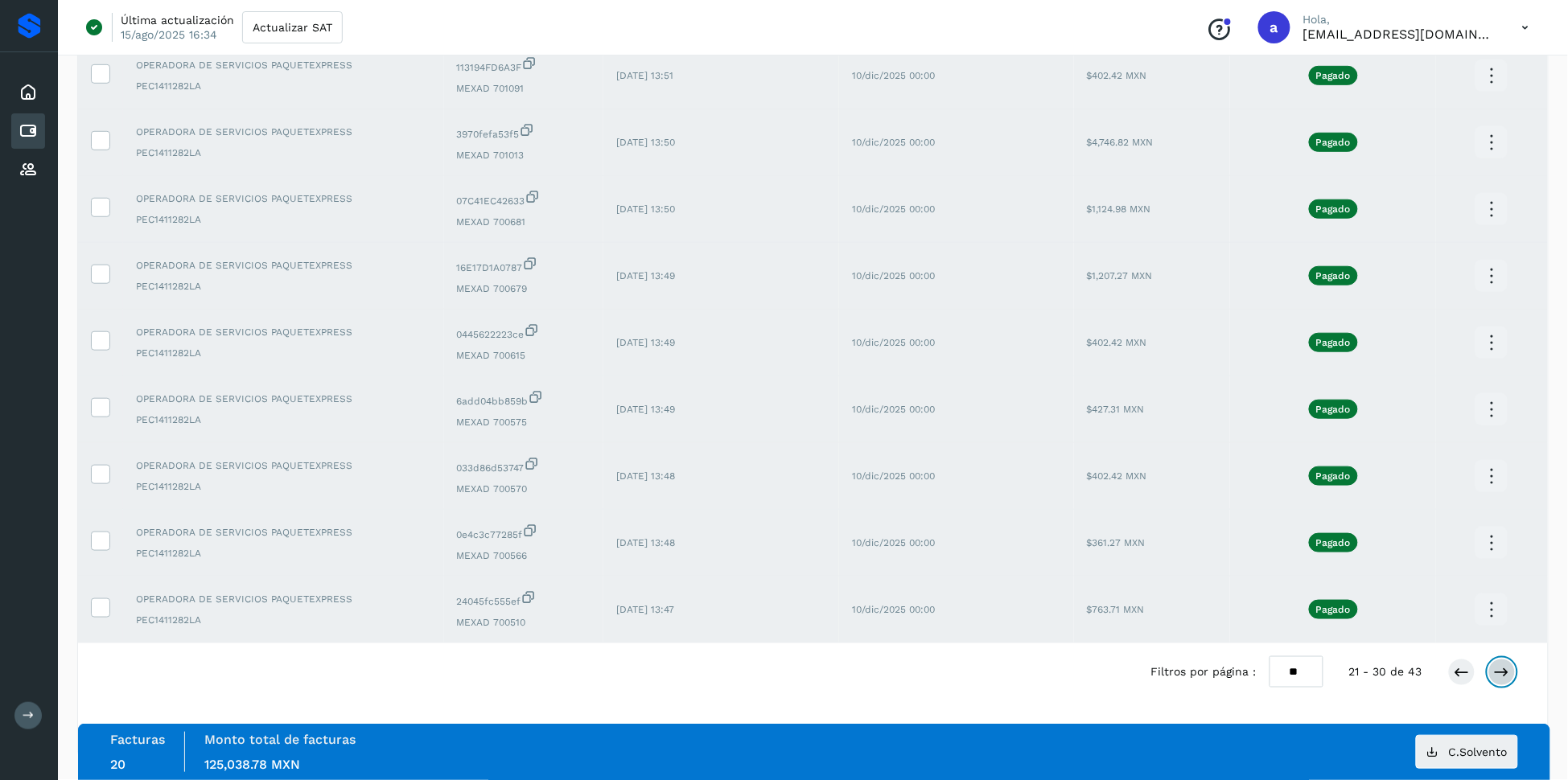
click at [1505, 676] on icon at bounding box center [1501, 671] width 16 height 16
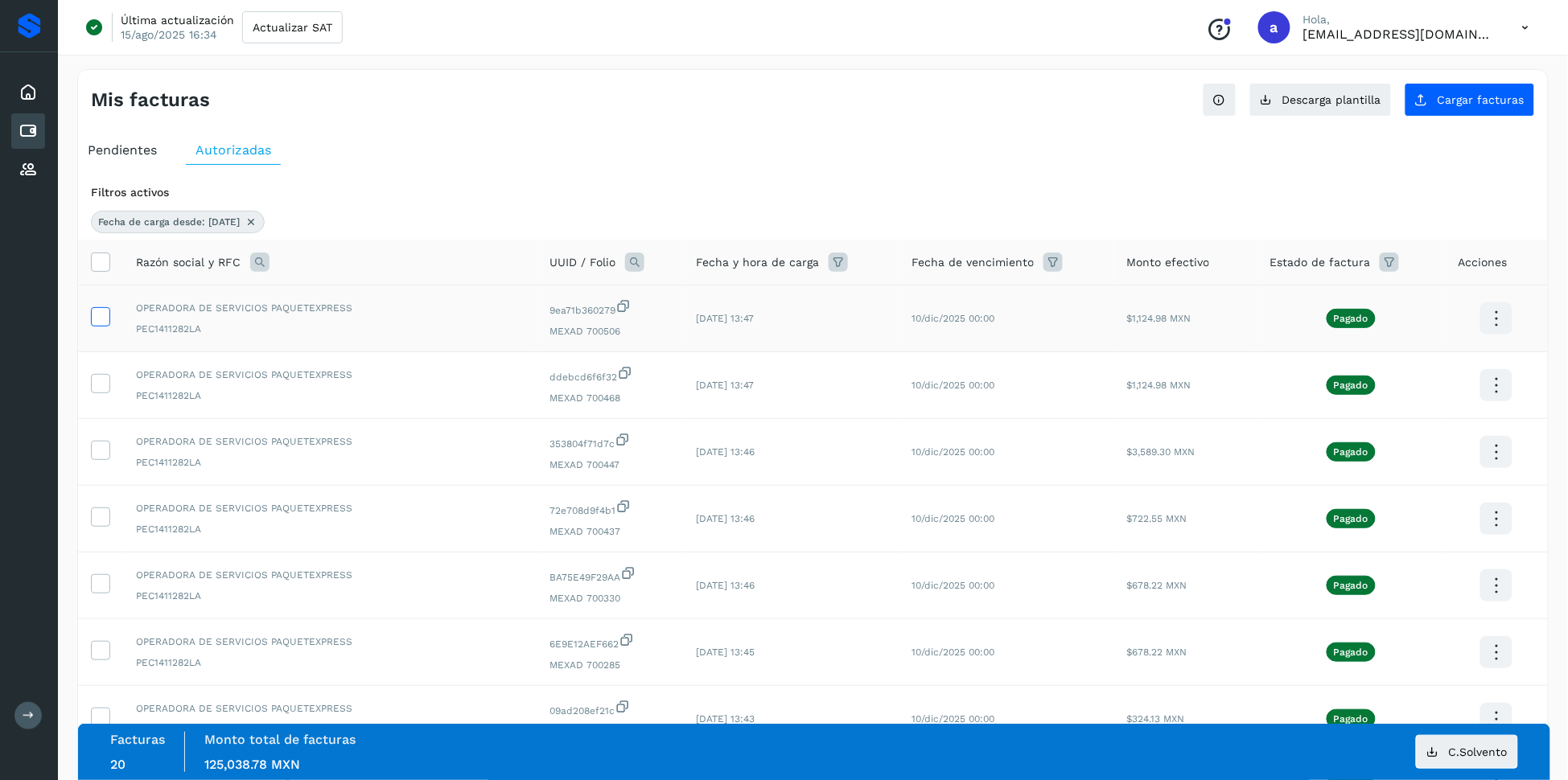
click at [105, 315] on icon at bounding box center [100, 316] width 17 height 17
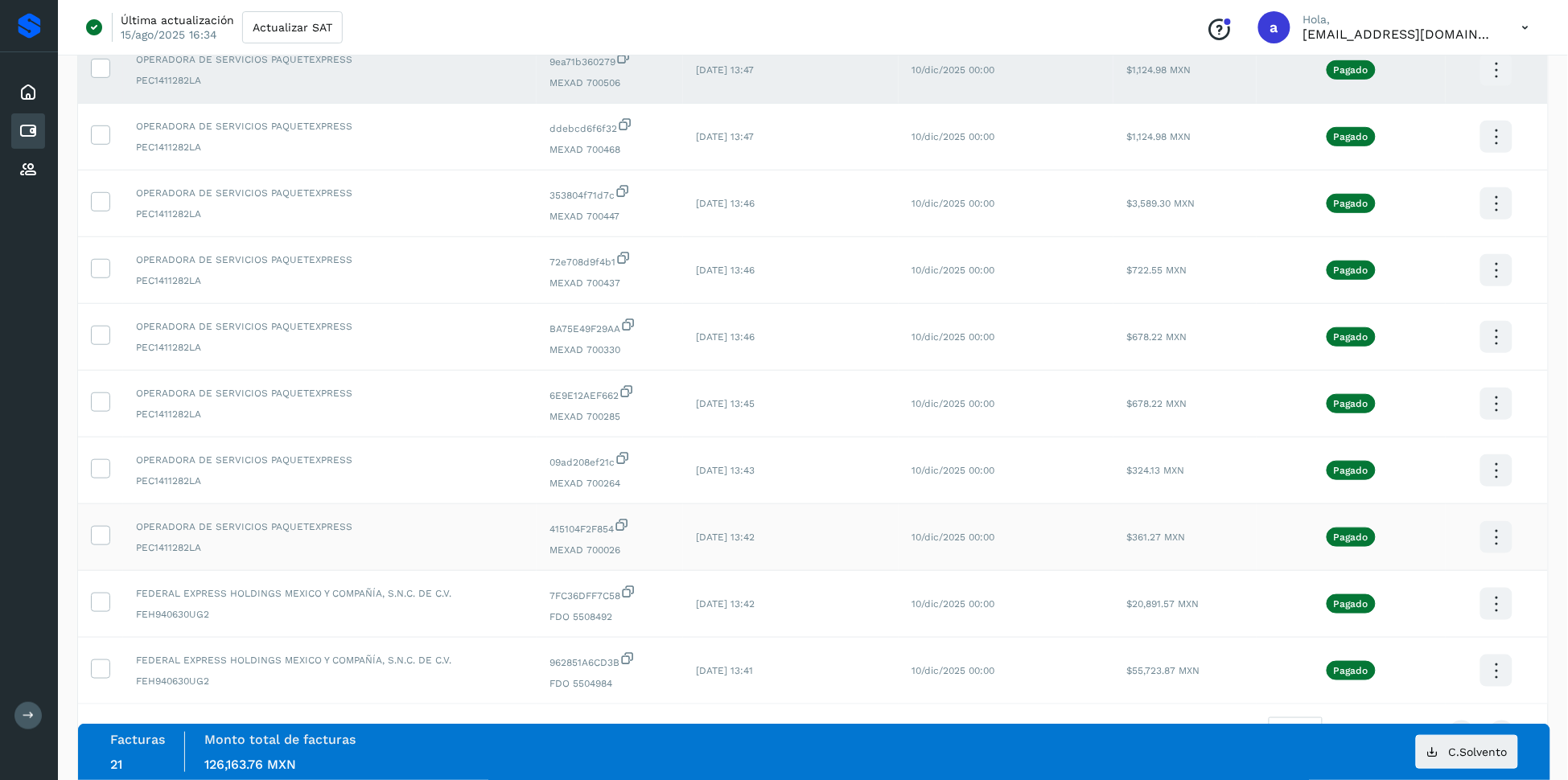
scroll to position [319, 0]
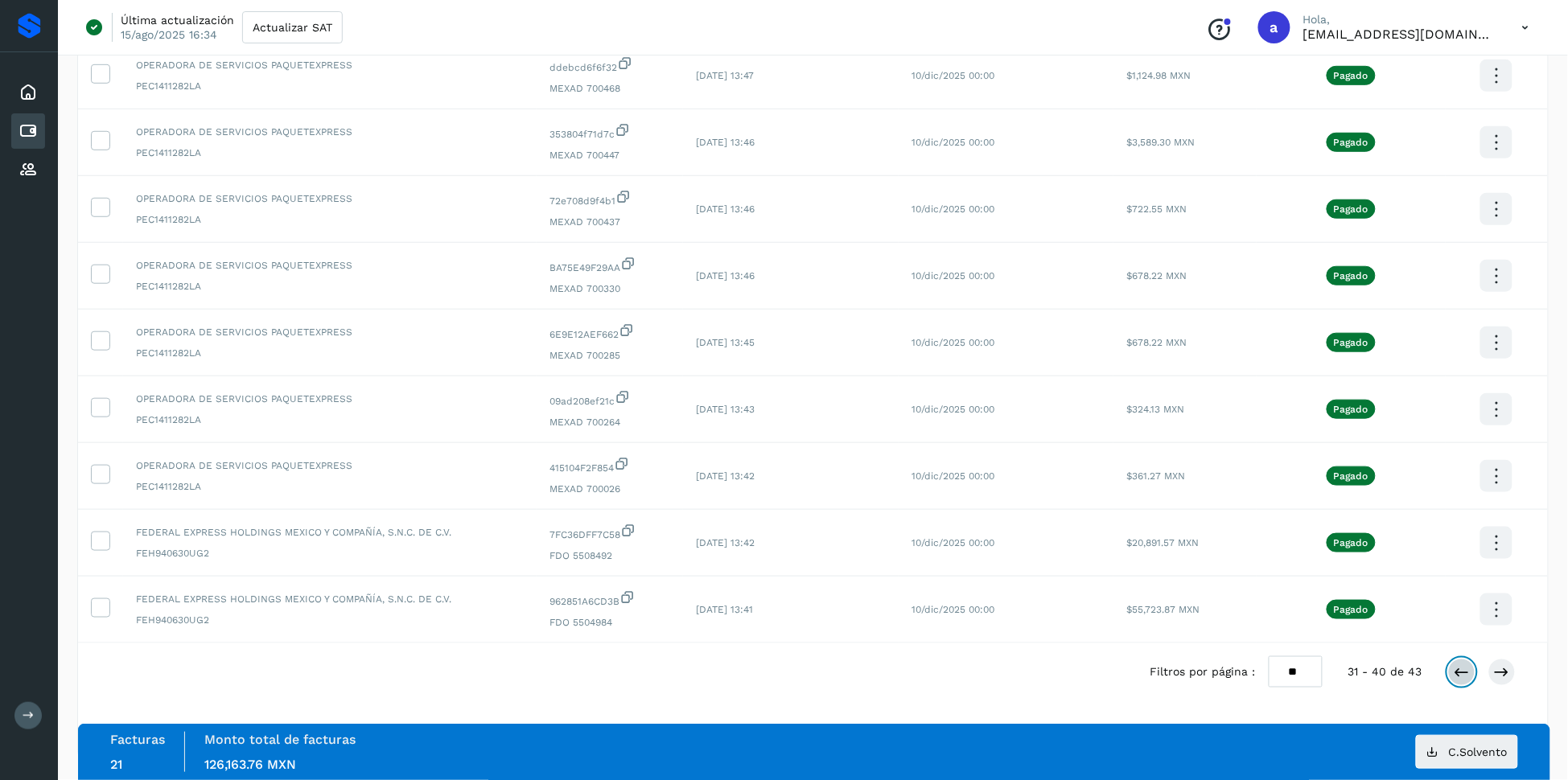
click at [1468, 675] on icon at bounding box center [1461, 671] width 16 height 16
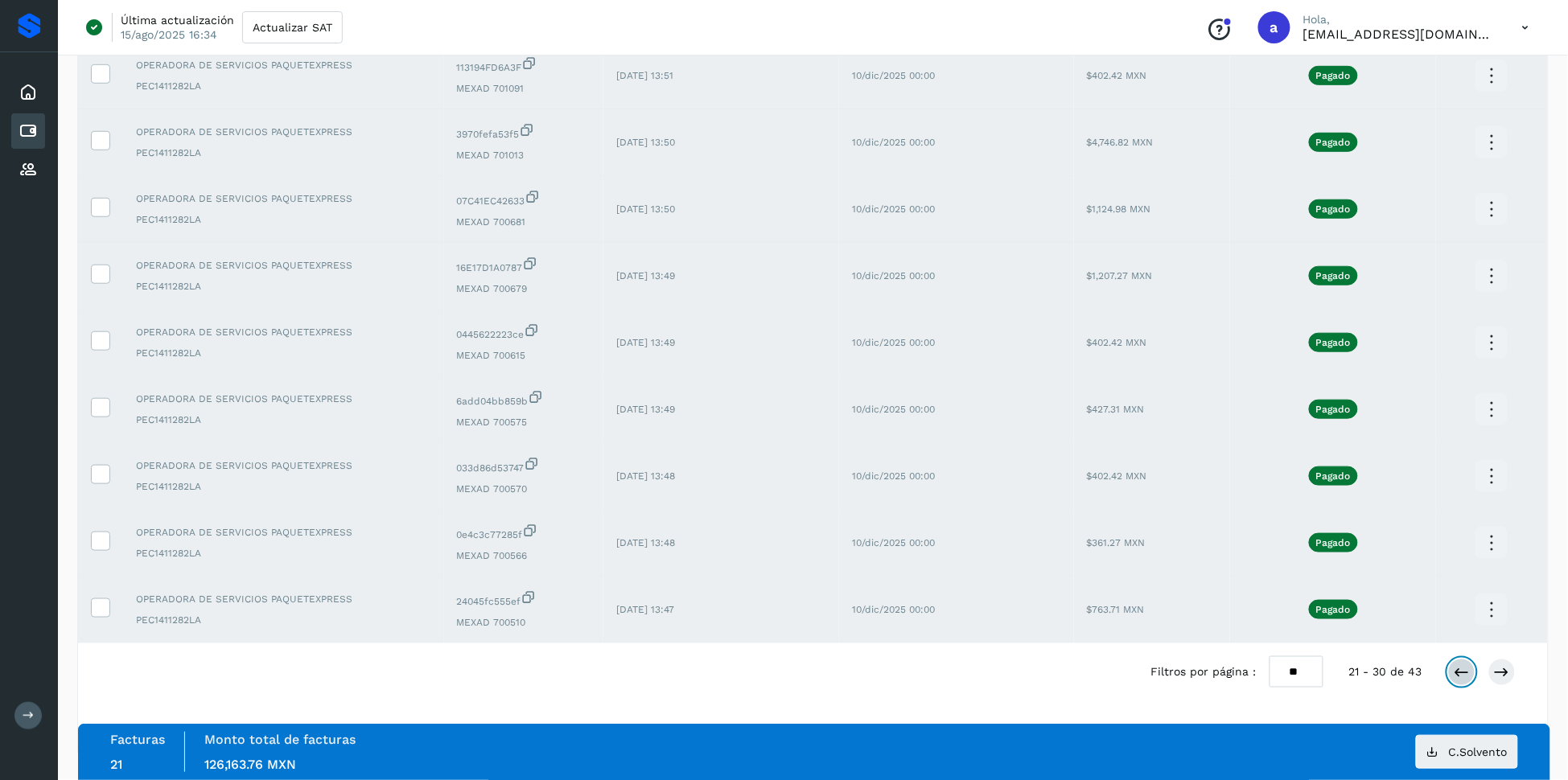
click at [1471, 678] on button at bounding box center [1461, 671] width 27 height 27
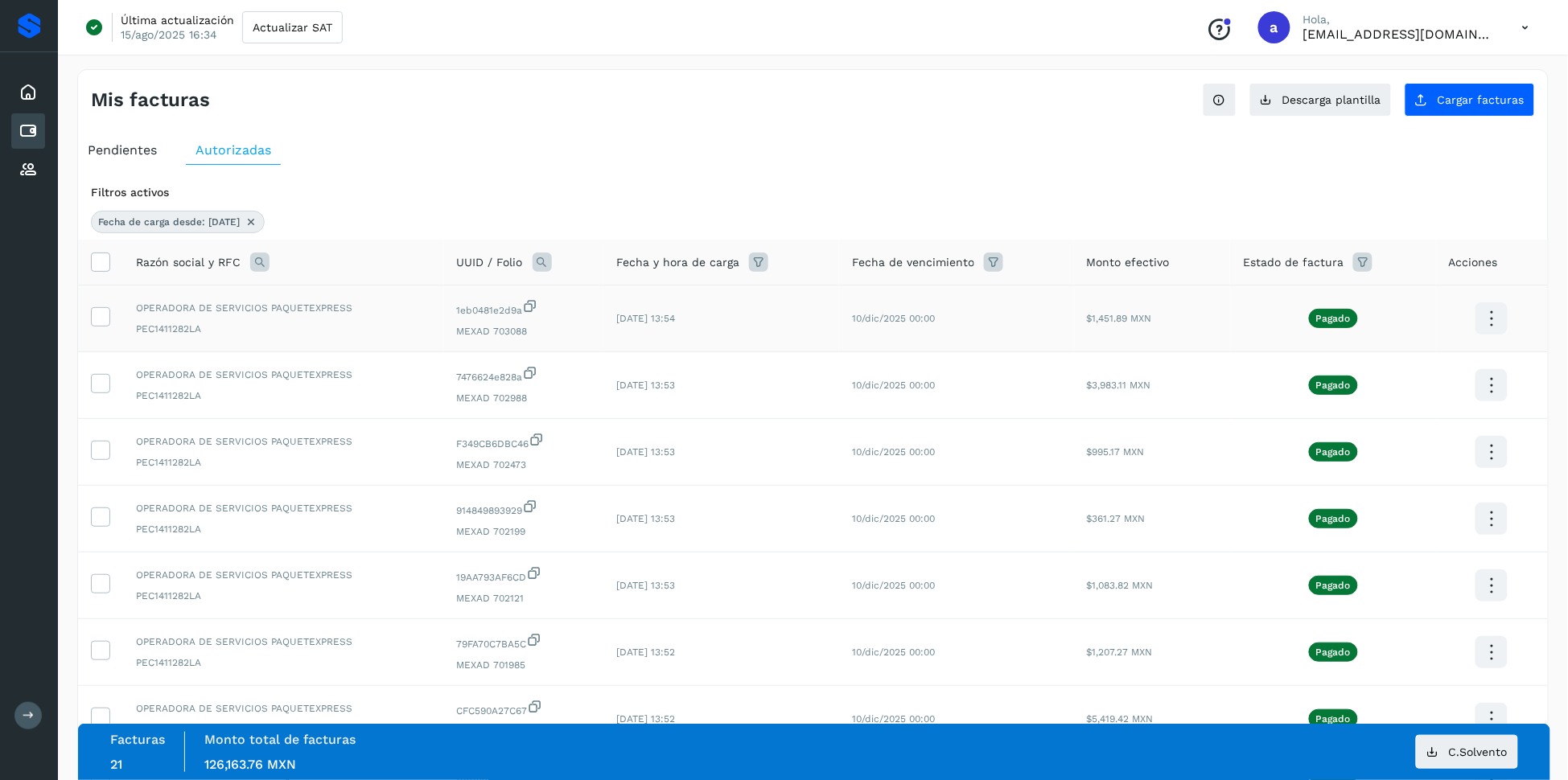
drag, startPoint x: 106, startPoint y: 322, endPoint x: 147, endPoint y: 324, distance: 41.0
click at [106, 322] on icon at bounding box center [100, 316] width 17 height 17
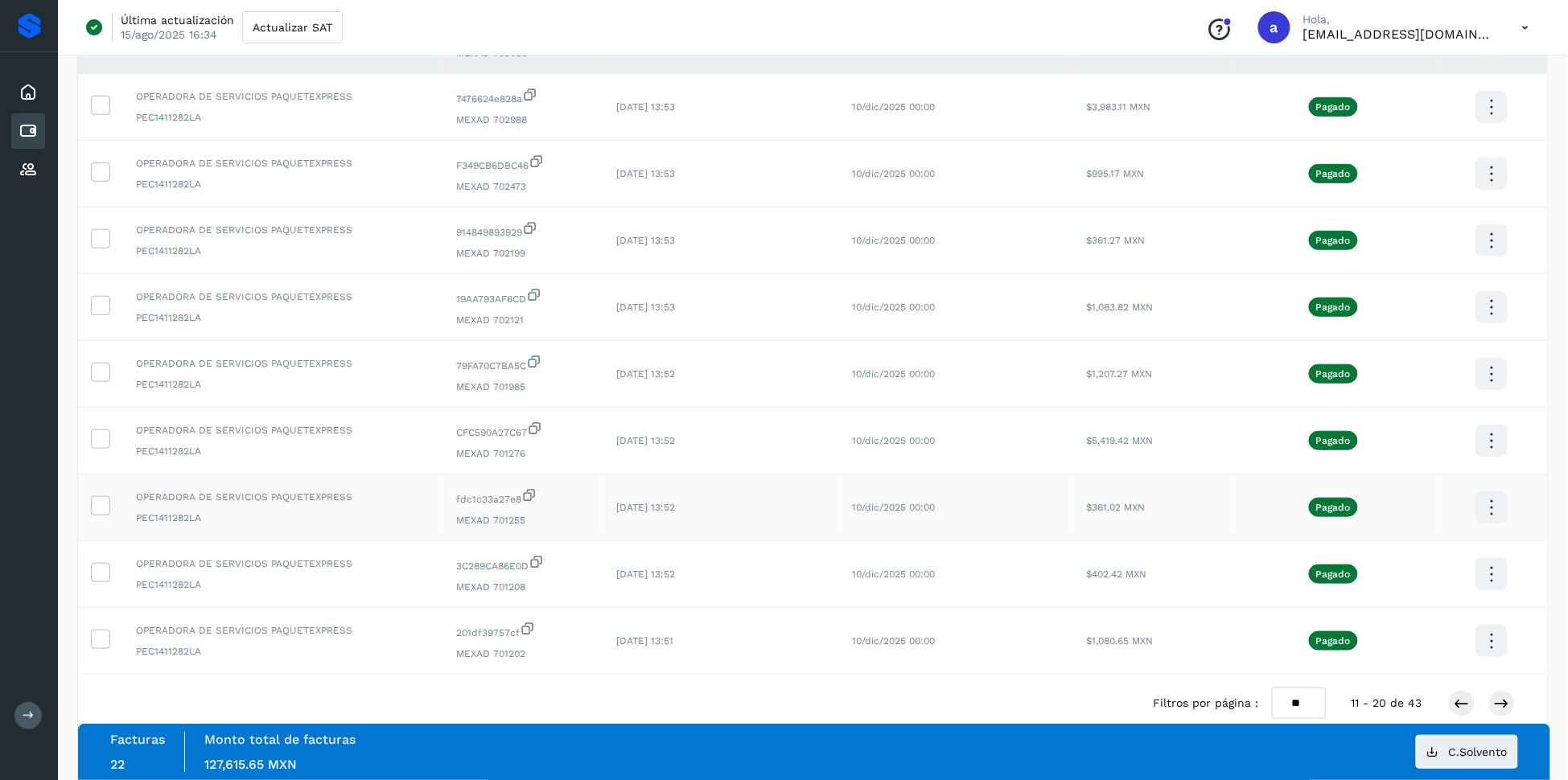
scroll to position [319, 0]
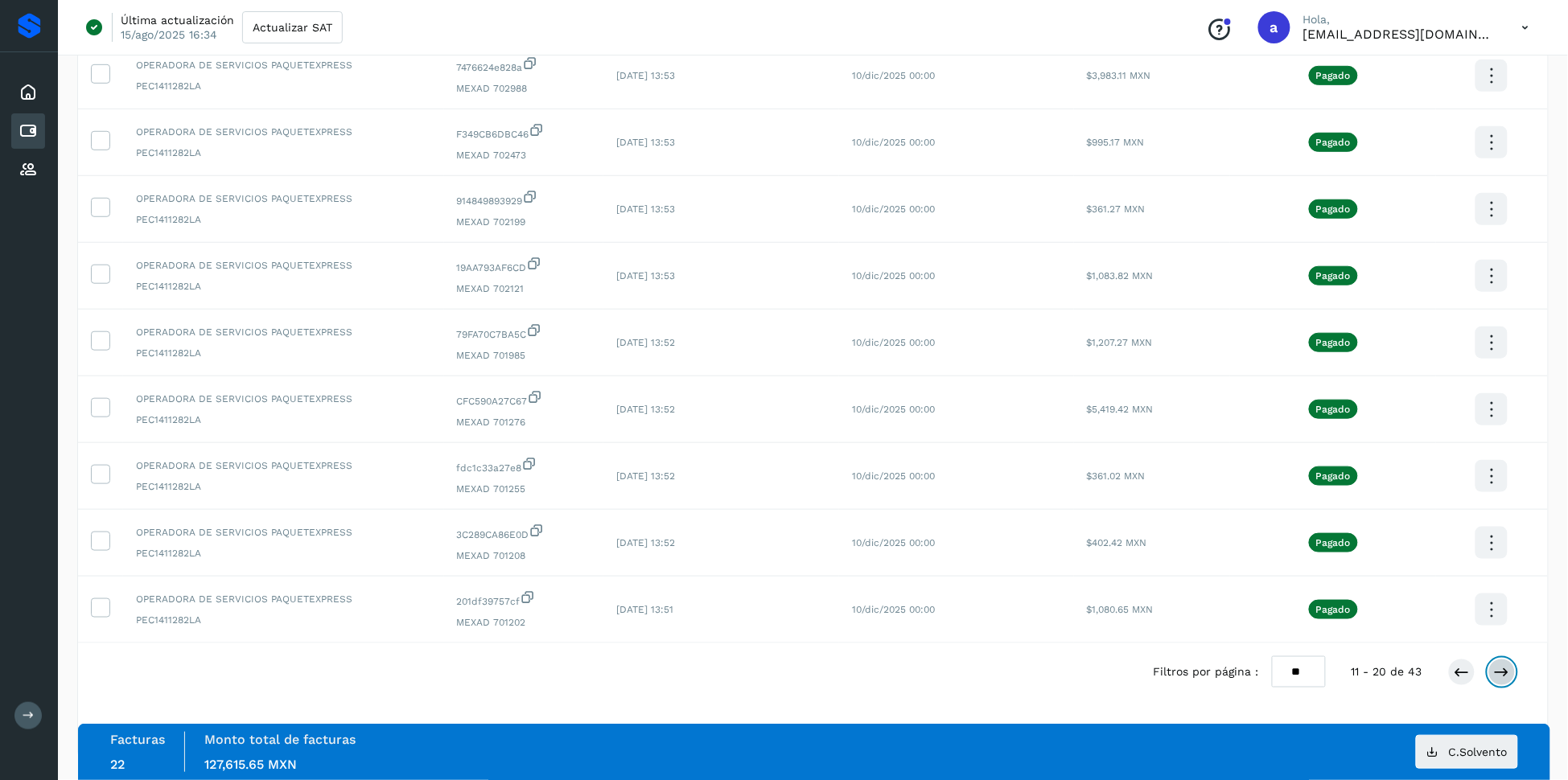
click at [1511, 669] on button at bounding box center [1501, 671] width 27 height 27
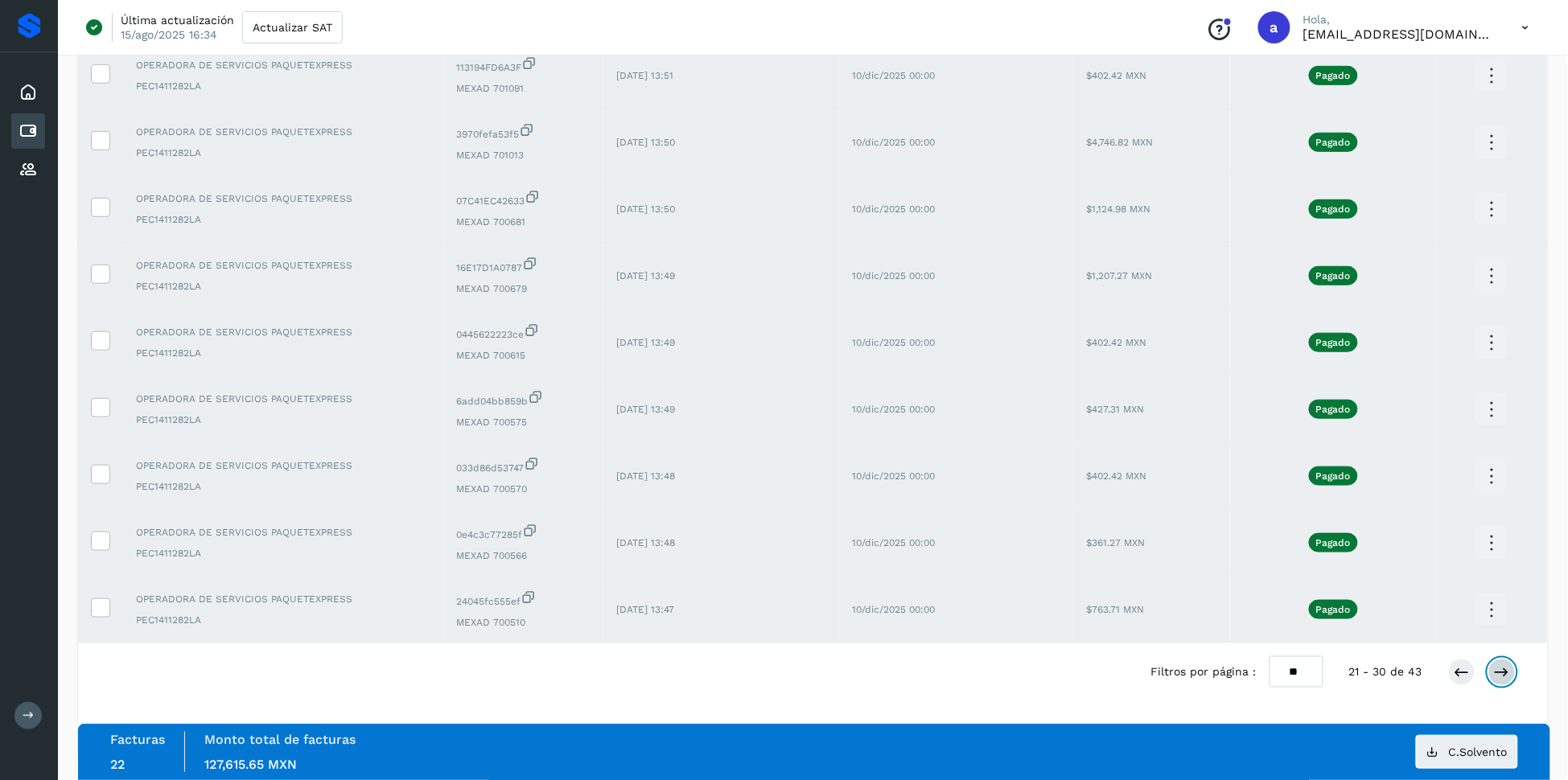
click at [1503, 674] on icon at bounding box center [1501, 671] width 16 height 16
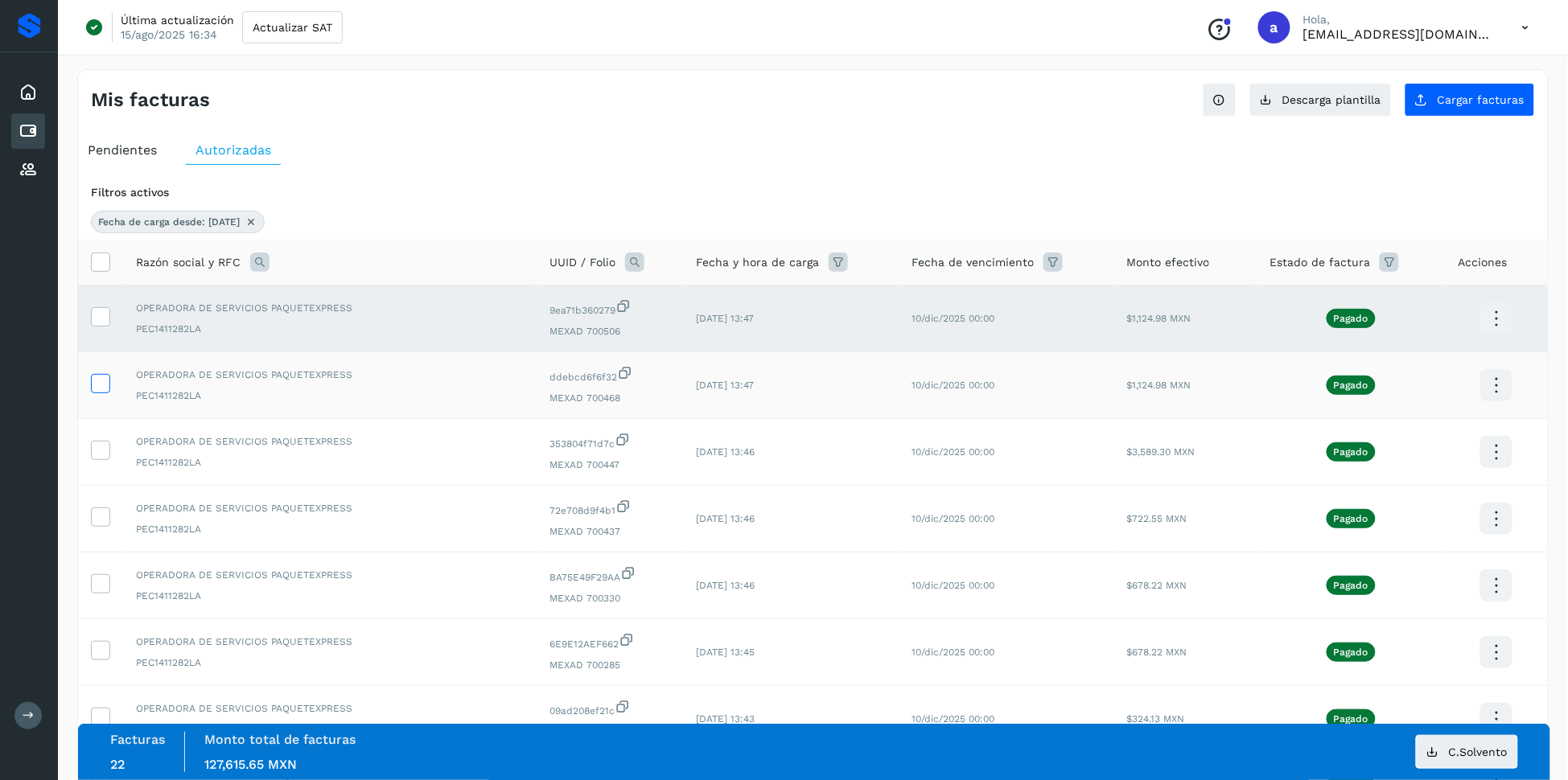
click at [98, 380] on icon at bounding box center [100, 382] width 17 height 17
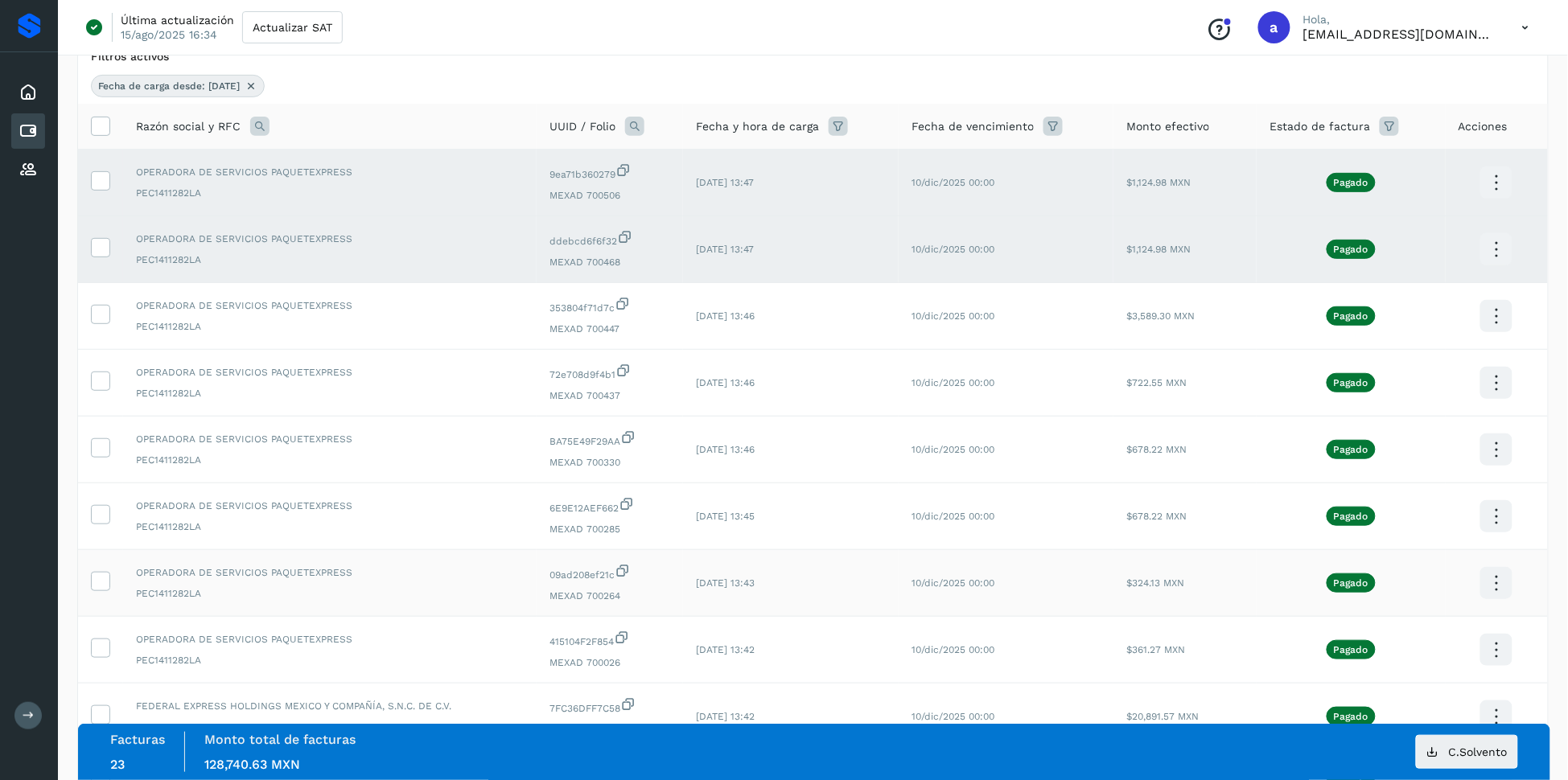
scroll to position [319, 0]
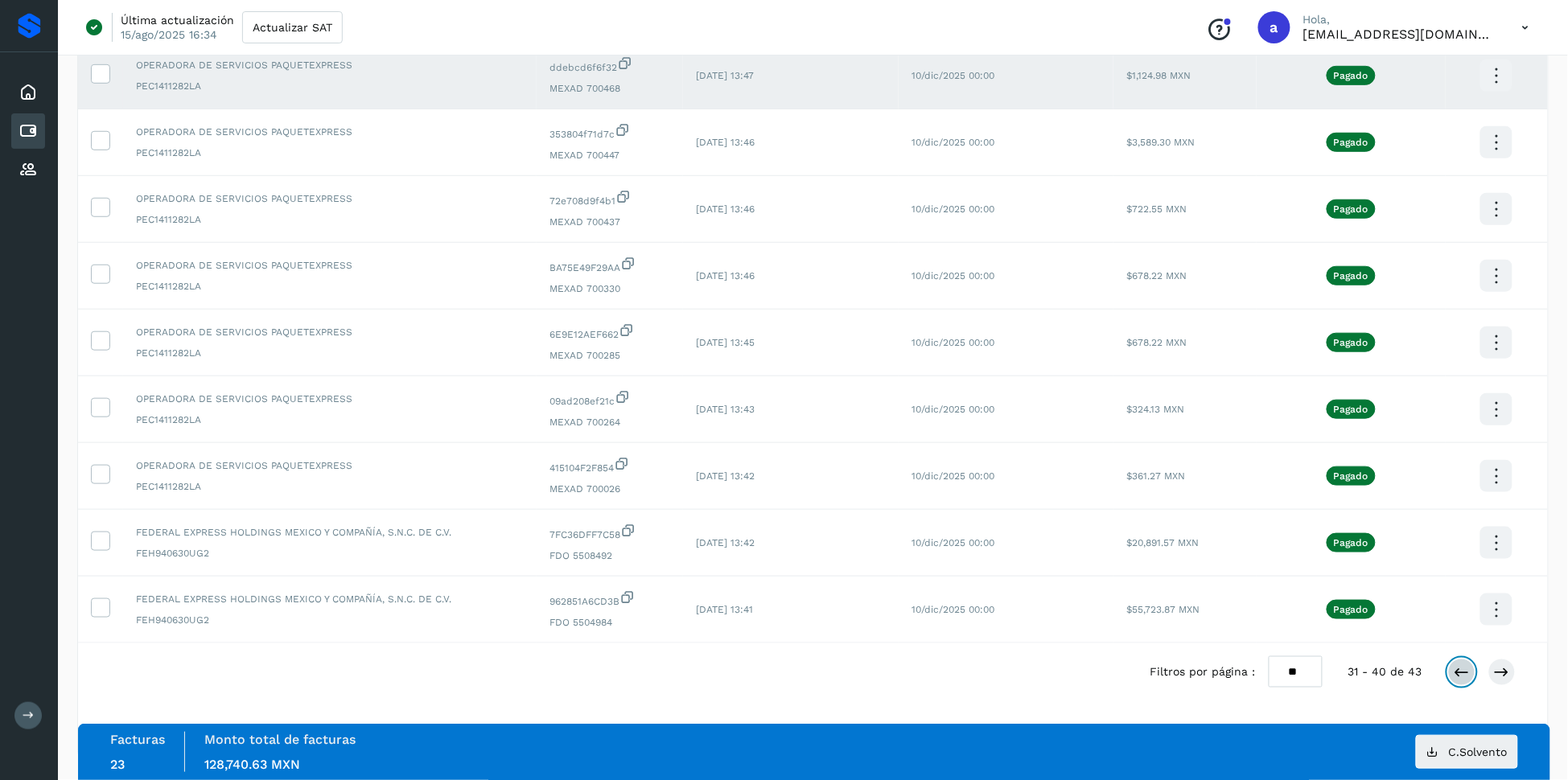
click at [1461, 668] on icon at bounding box center [1461, 671] width 16 height 16
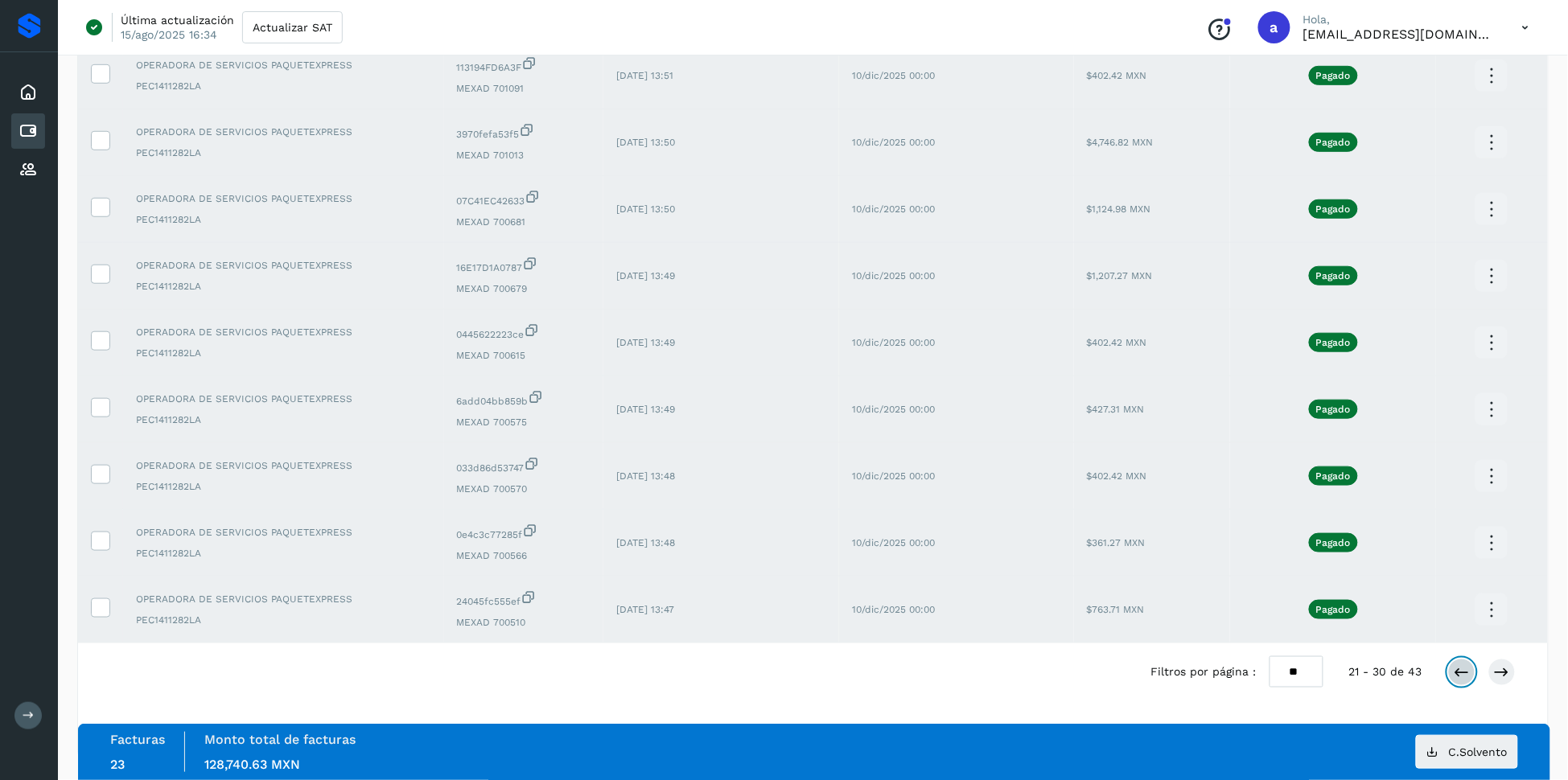
click at [1466, 670] on icon at bounding box center [1461, 671] width 16 height 16
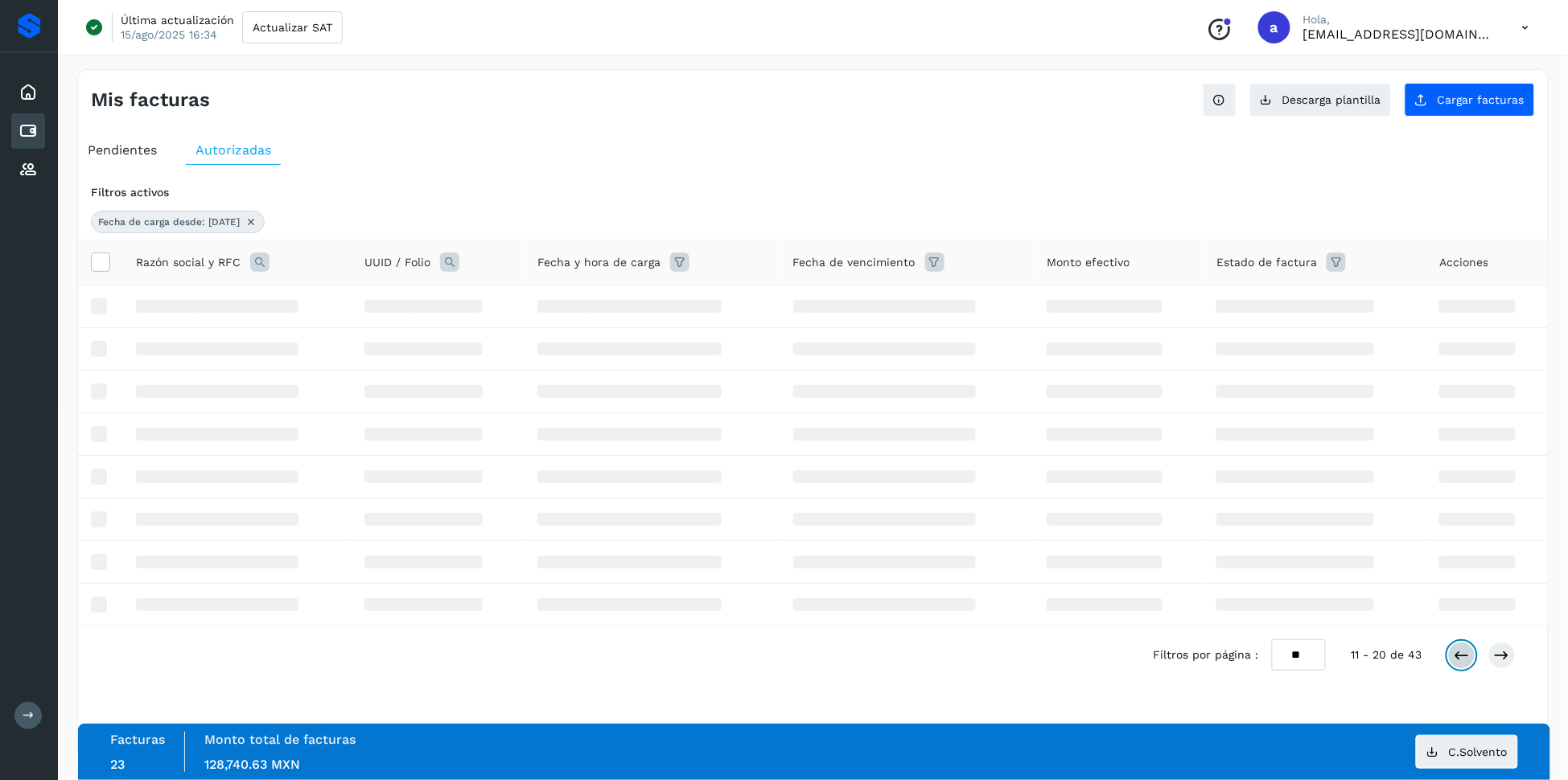
scroll to position [0, 0]
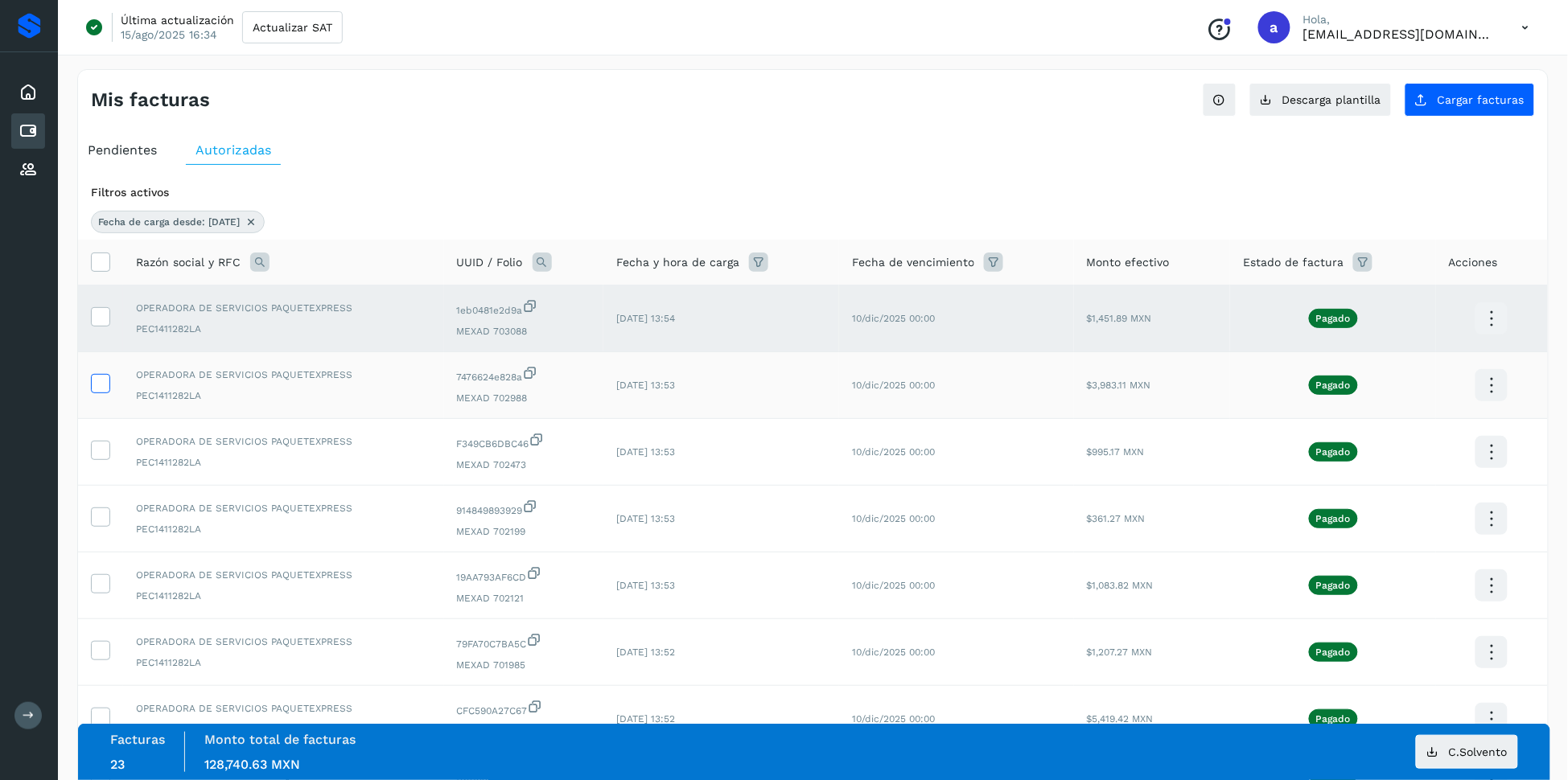
click at [103, 384] on icon at bounding box center [100, 382] width 17 height 17
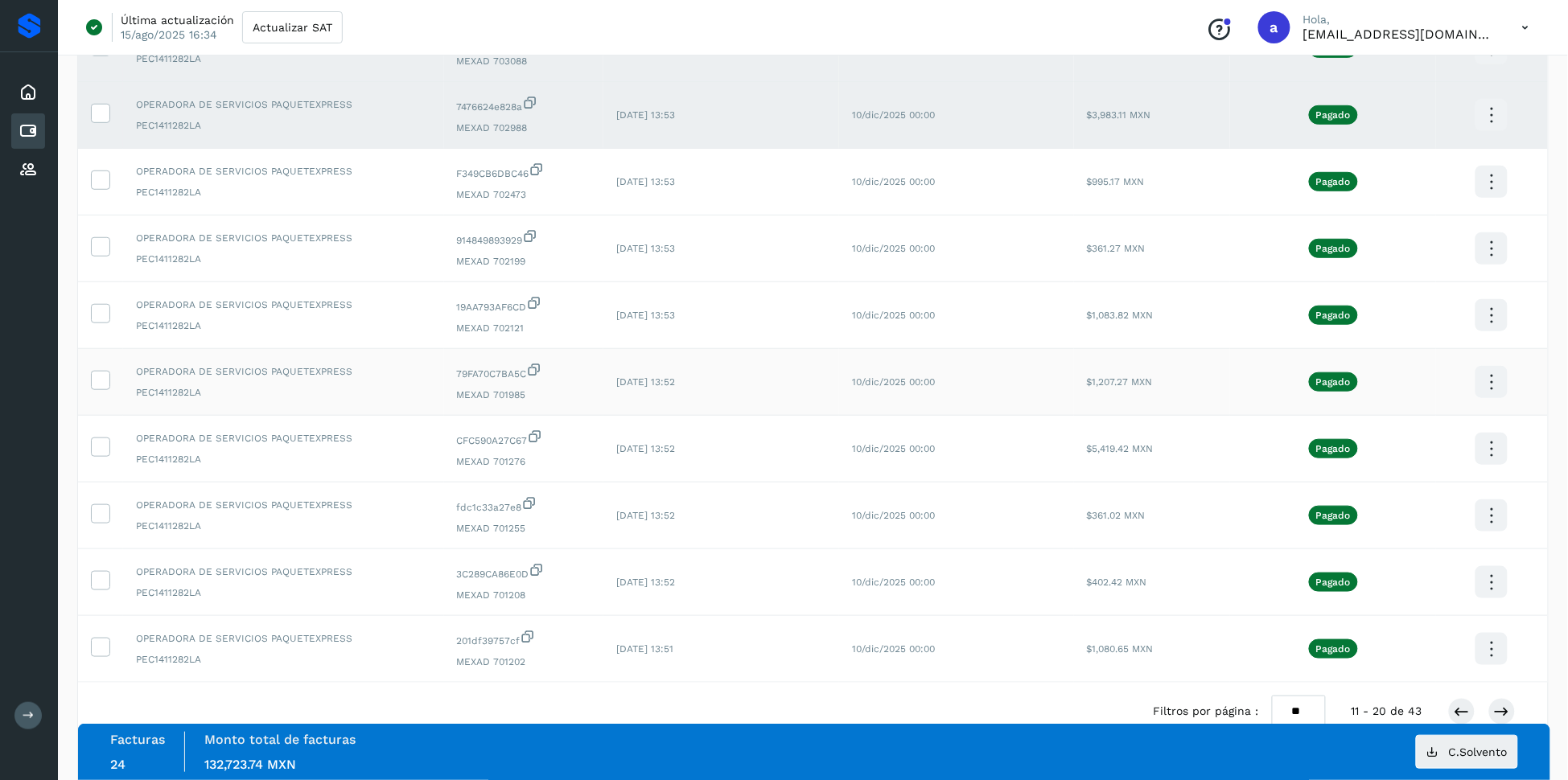
scroll to position [319, 0]
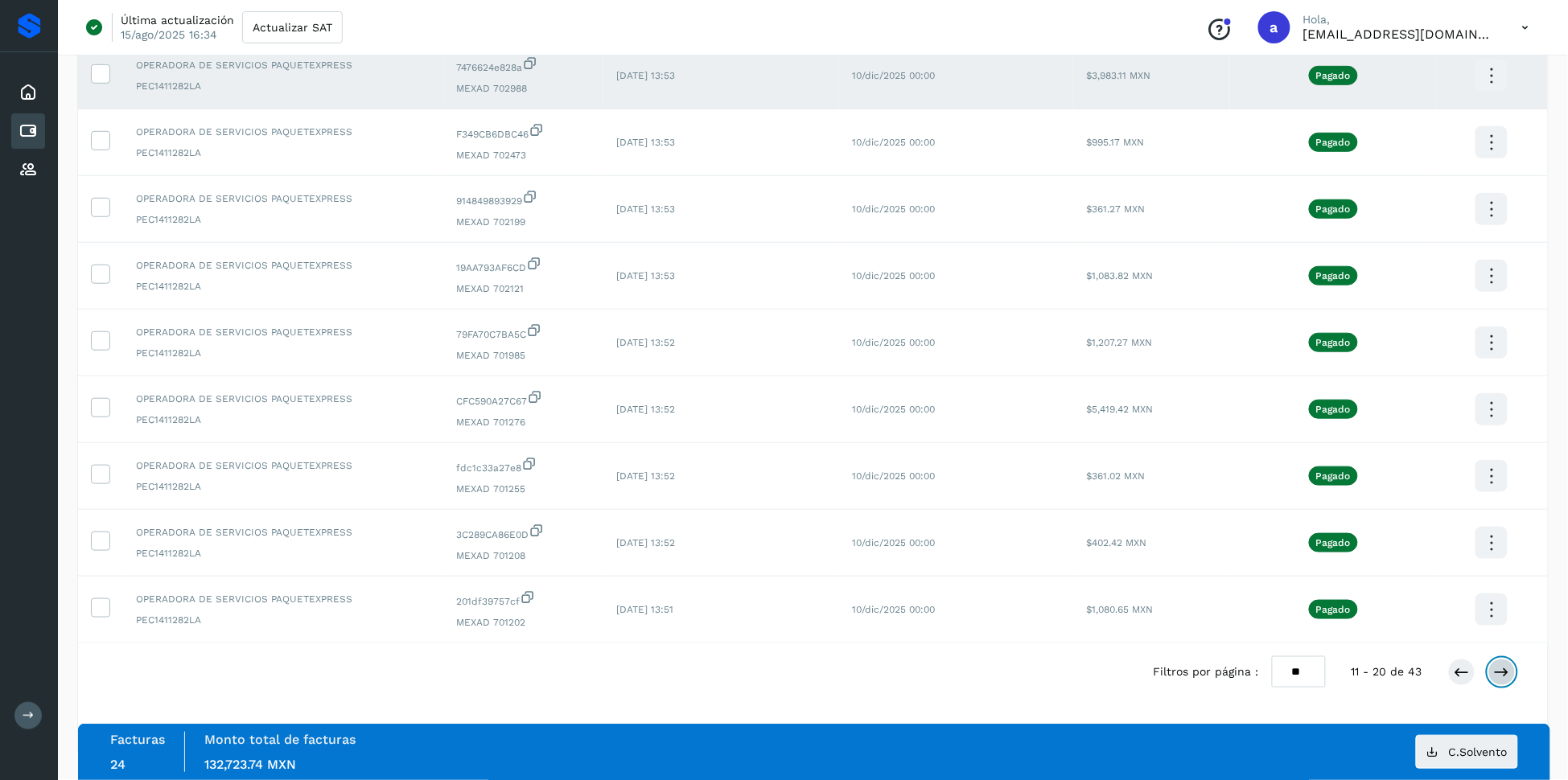
click at [1508, 669] on icon at bounding box center [1501, 671] width 16 height 16
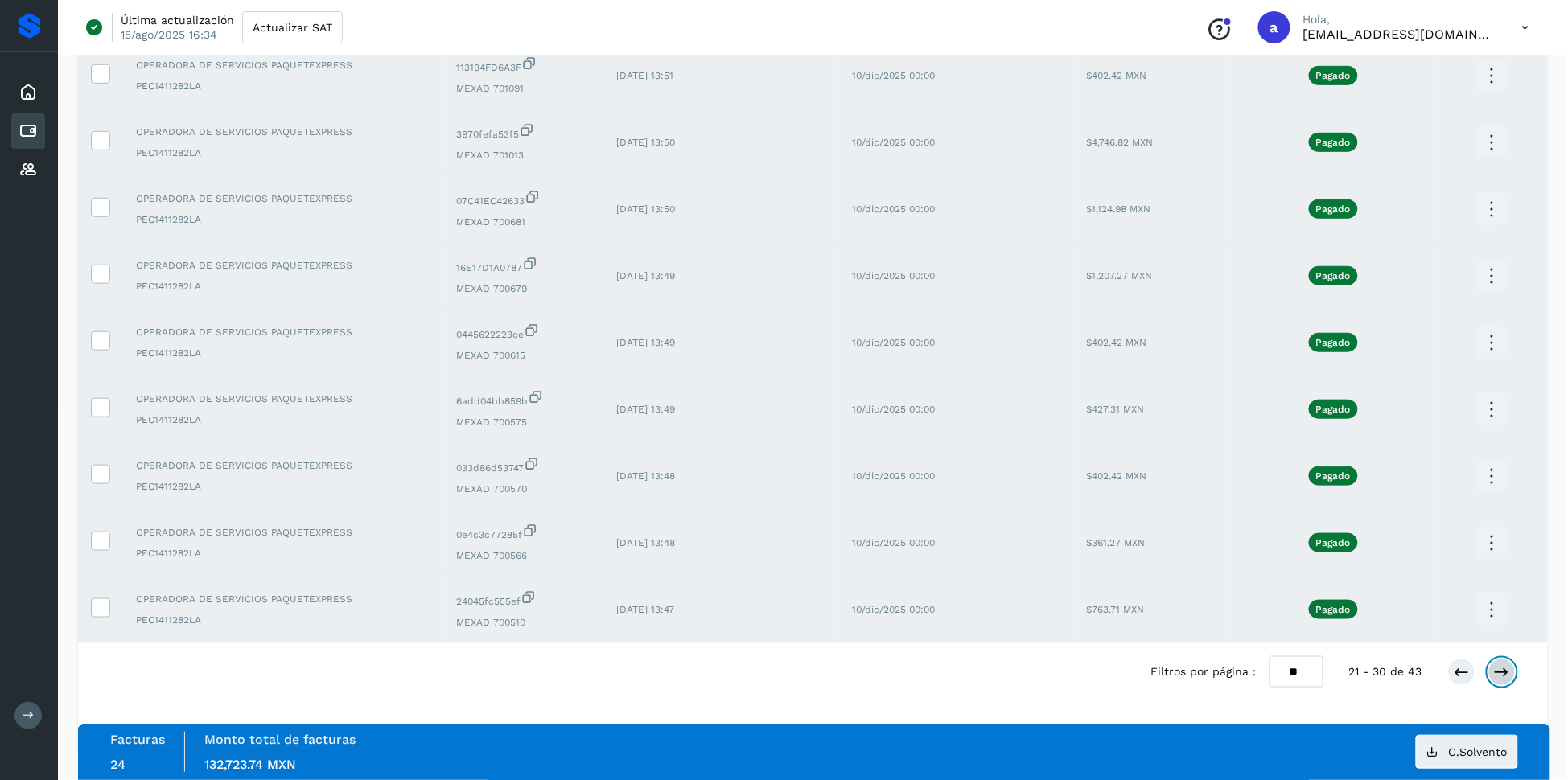
click at [1511, 662] on button at bounding box center [1501, 671] width 27 height 27
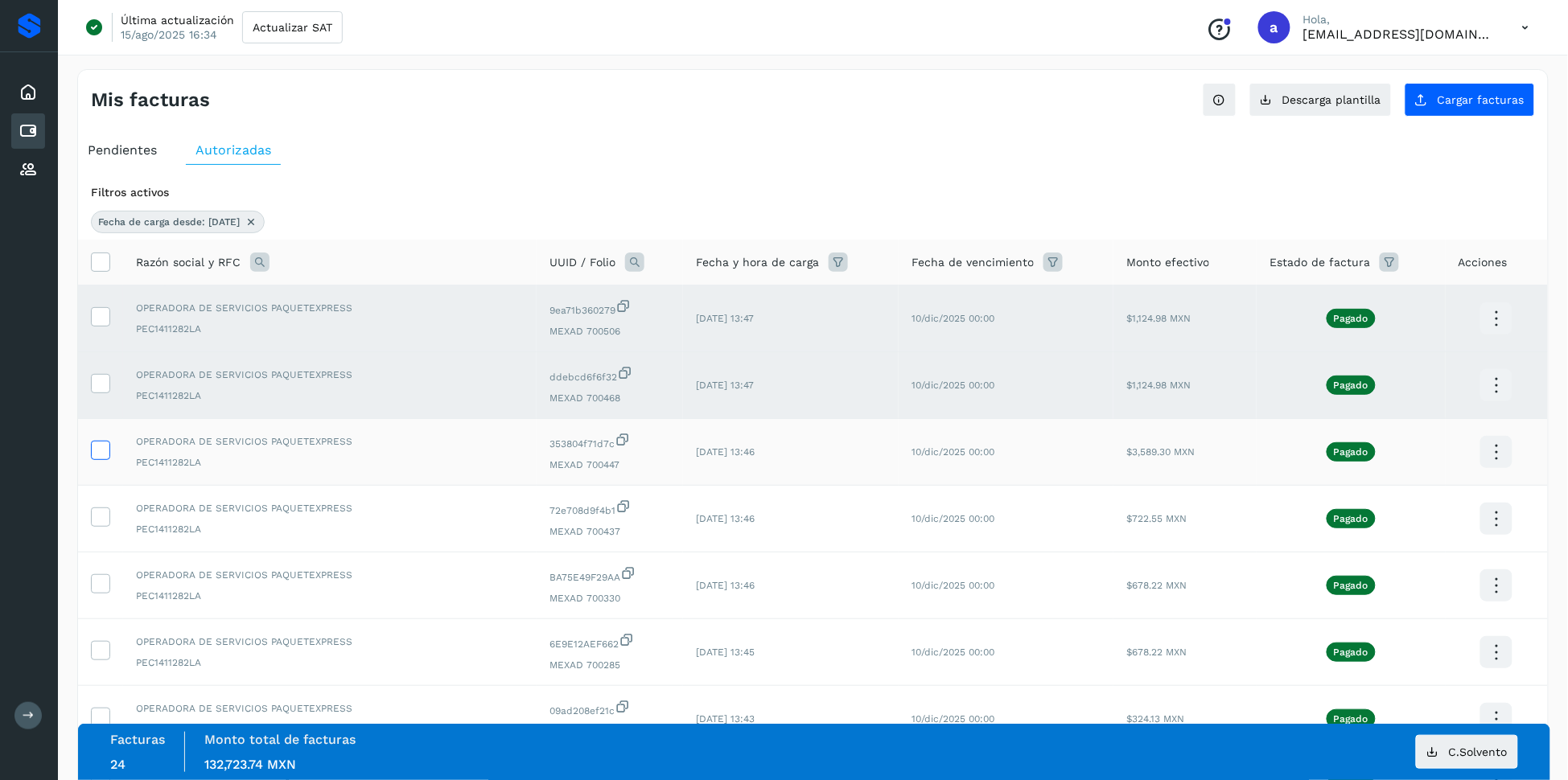
click at [108, 453] on icon at bounding box center [100, 449] width 17 height 17
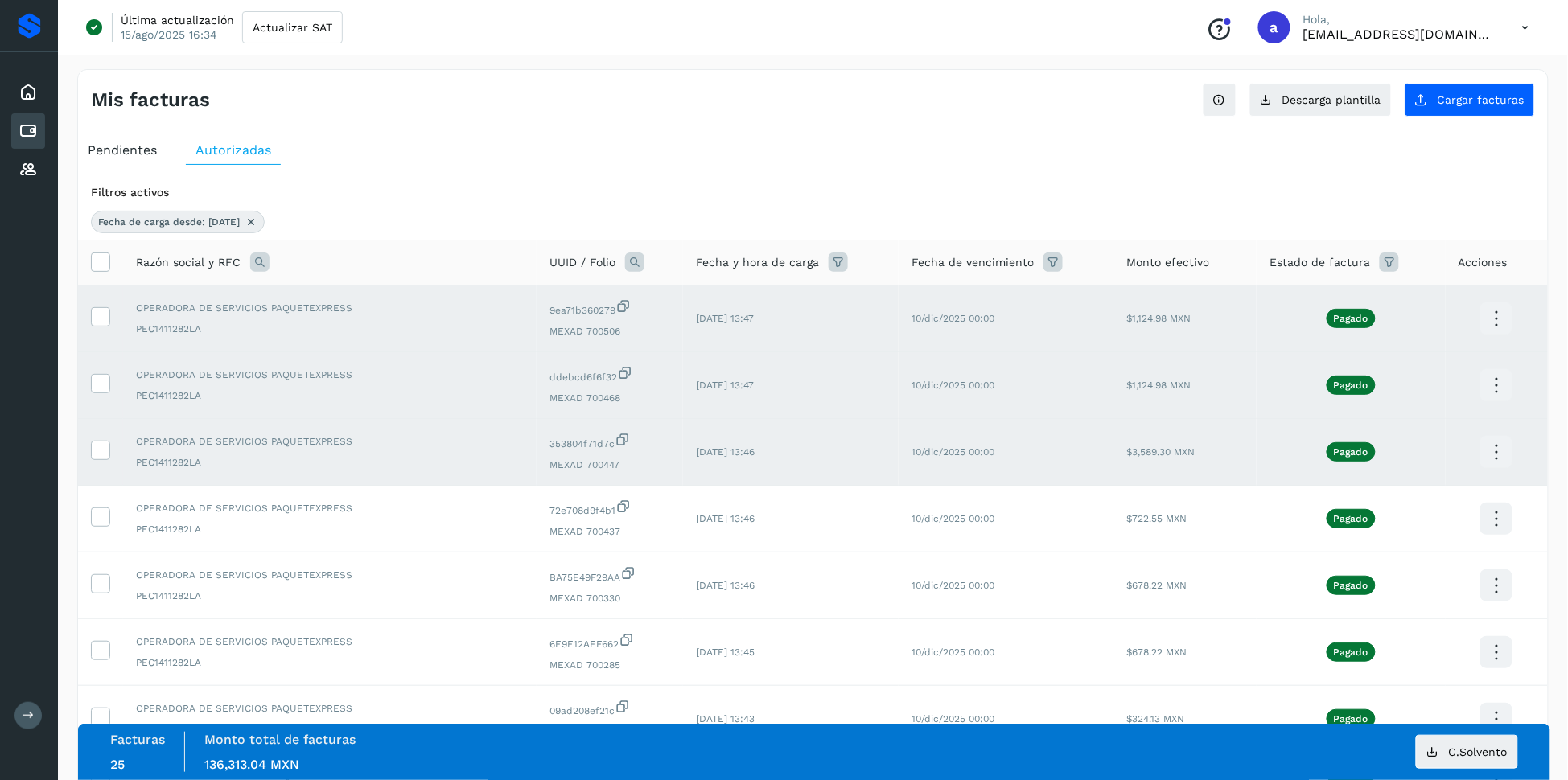
scroll to position [319, 0]
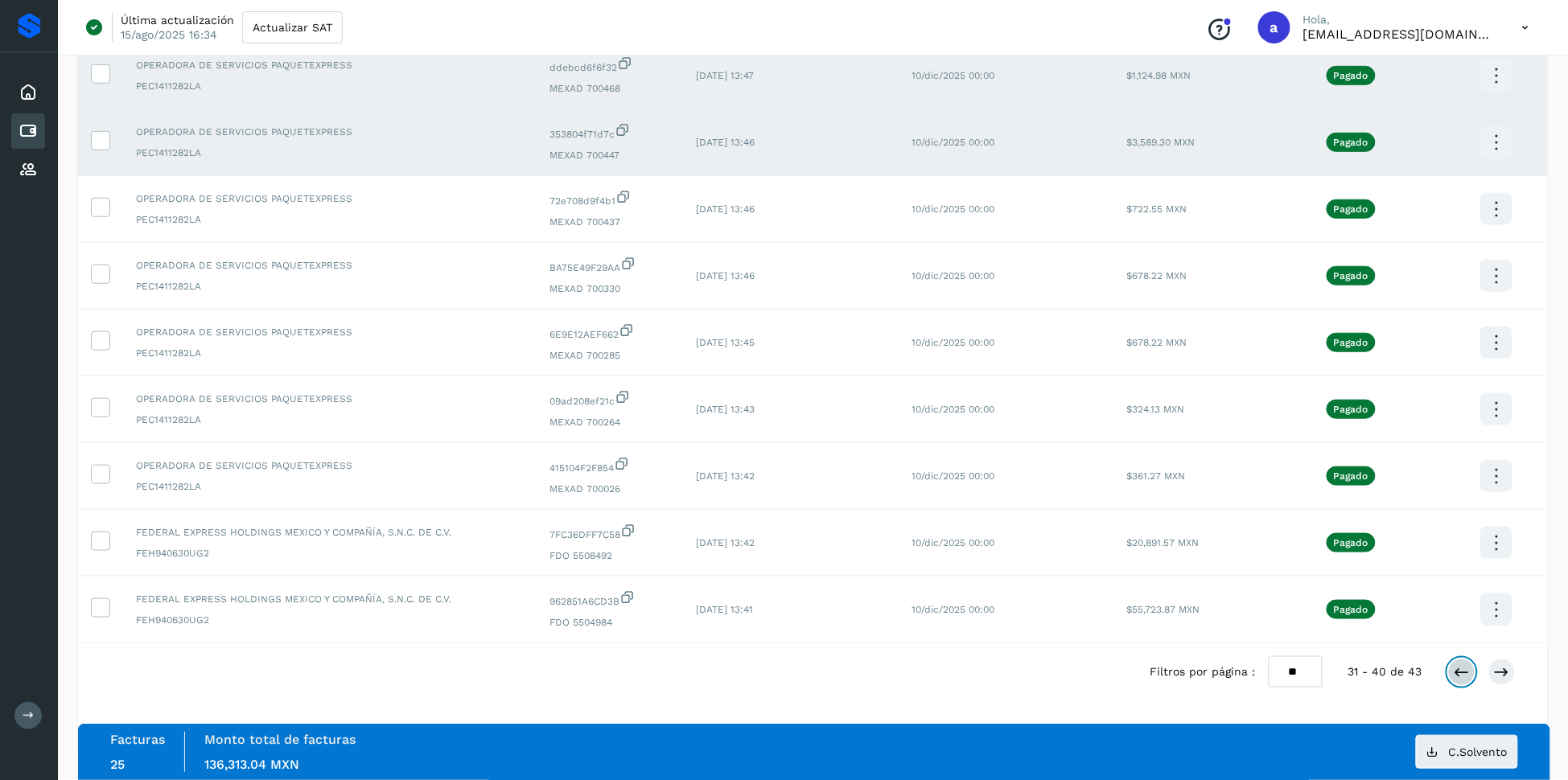
click at [1459, 673] on icon at bounding box center [1461, 671] width 16 height 16
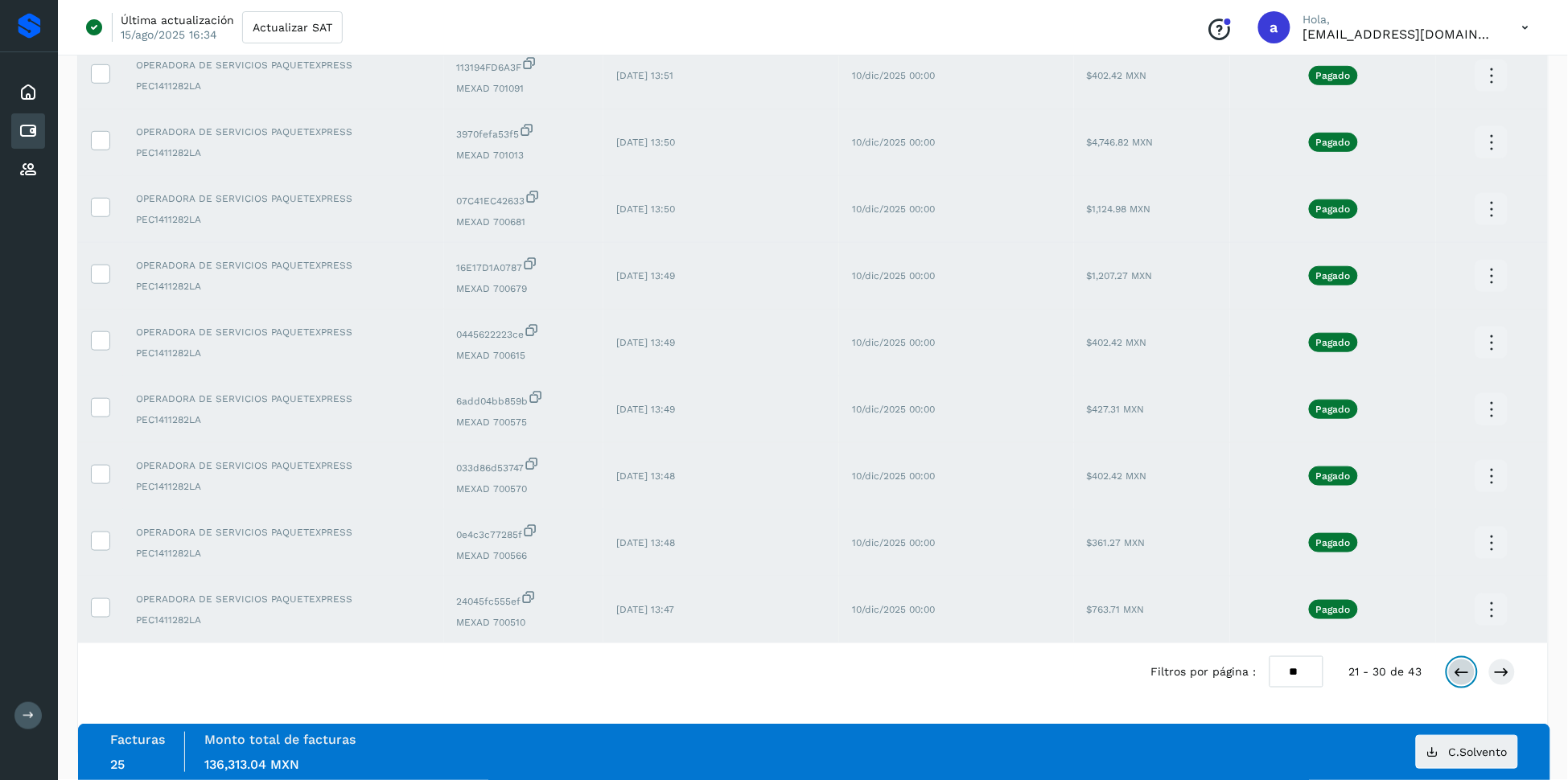
click at [1460, 667] on icon at bounding box center [1461, 671] width 16 height 16
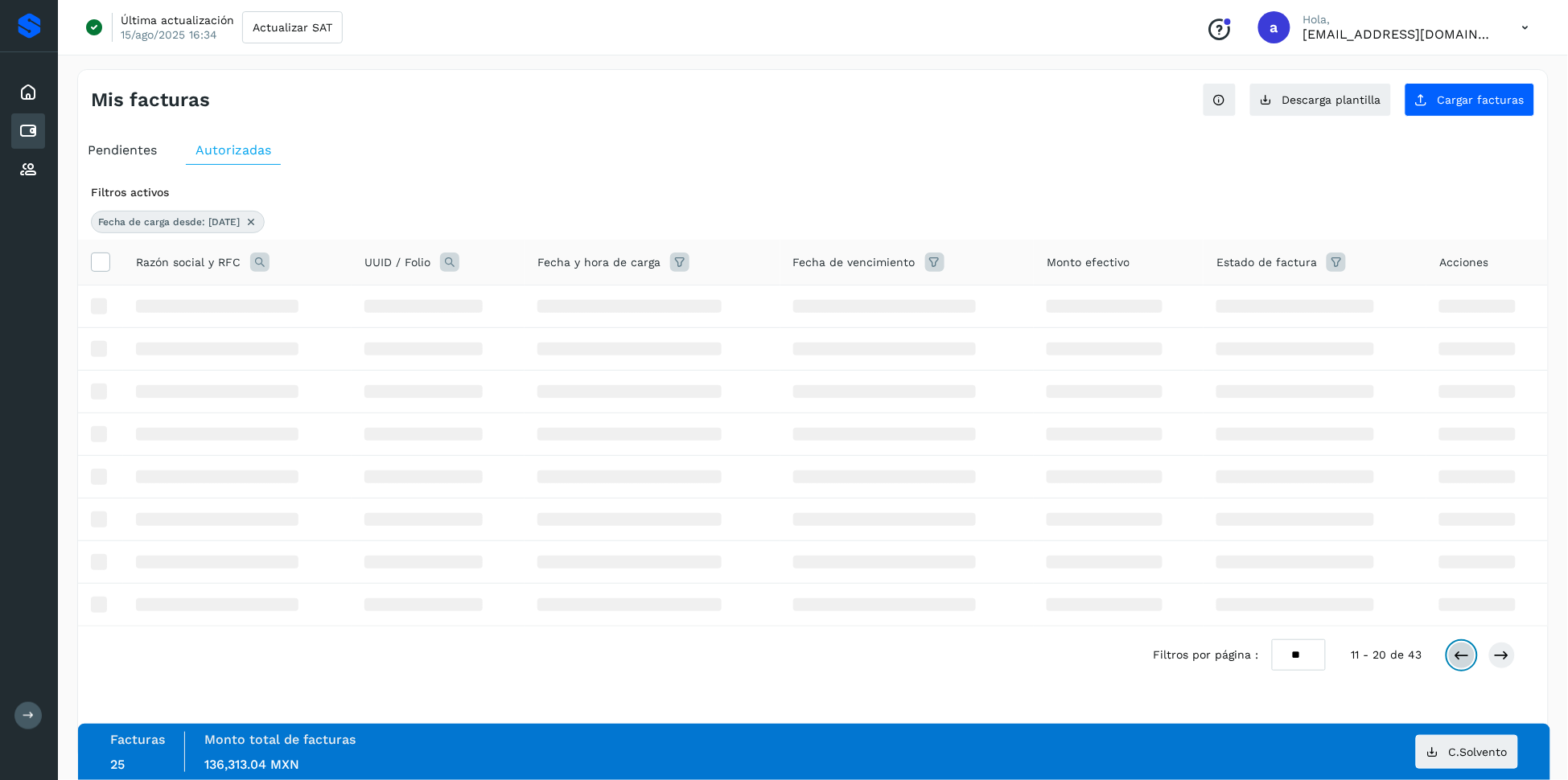
scroll to position [0, 0]
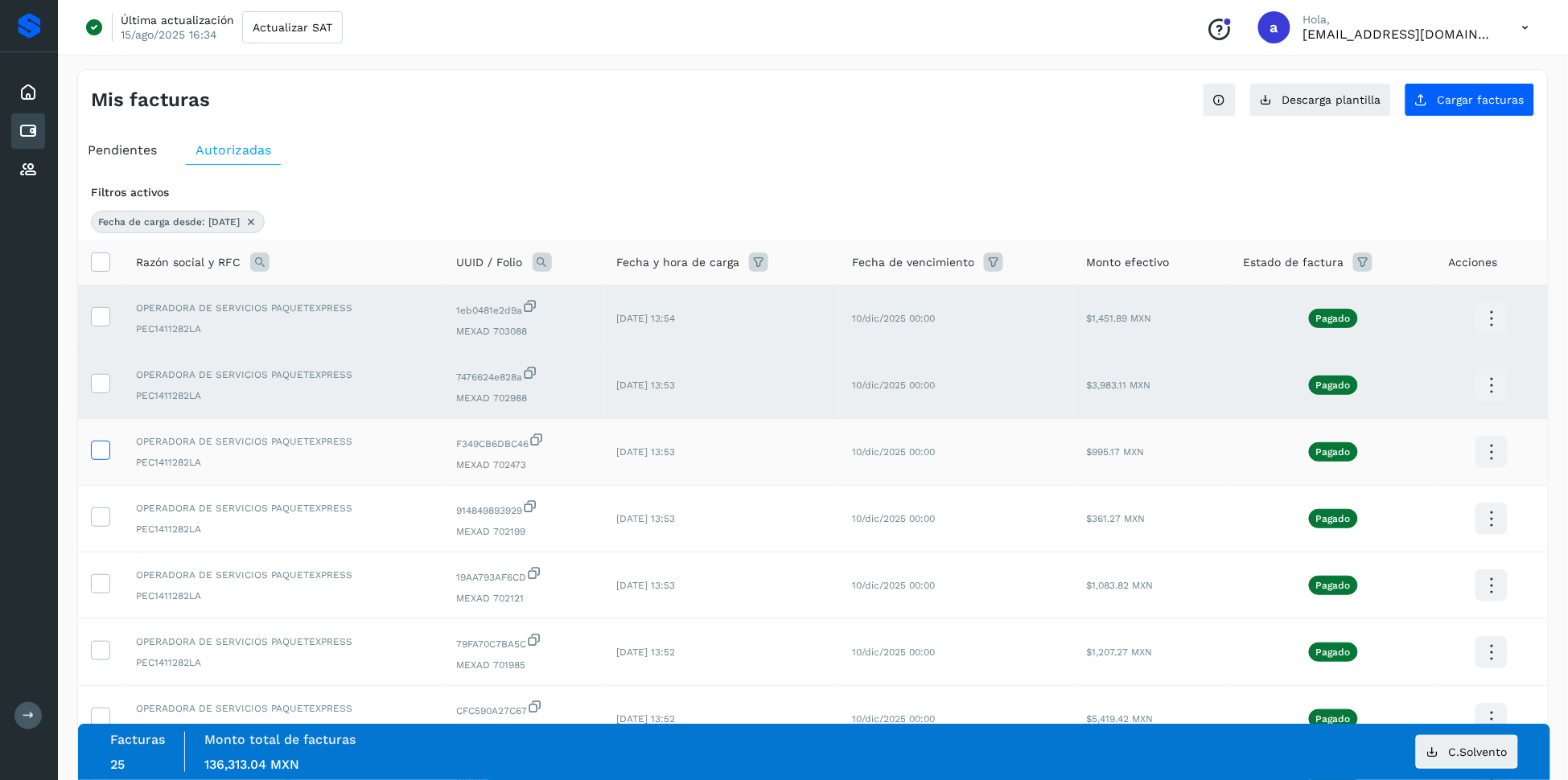
click at [104, 455] on icon at bounding box center [100, 449] width 17 height 17
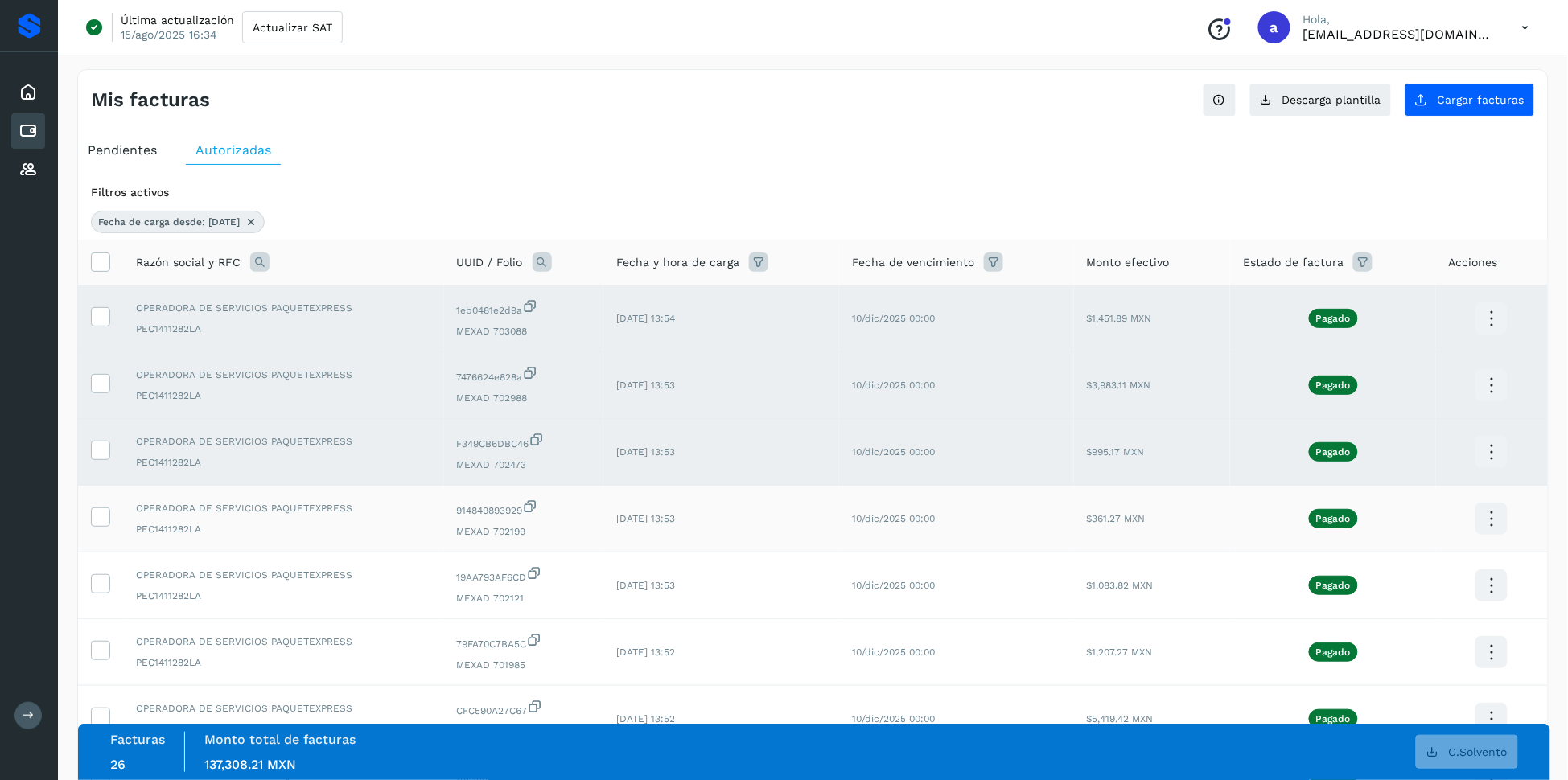
scroll to position [319, 0]
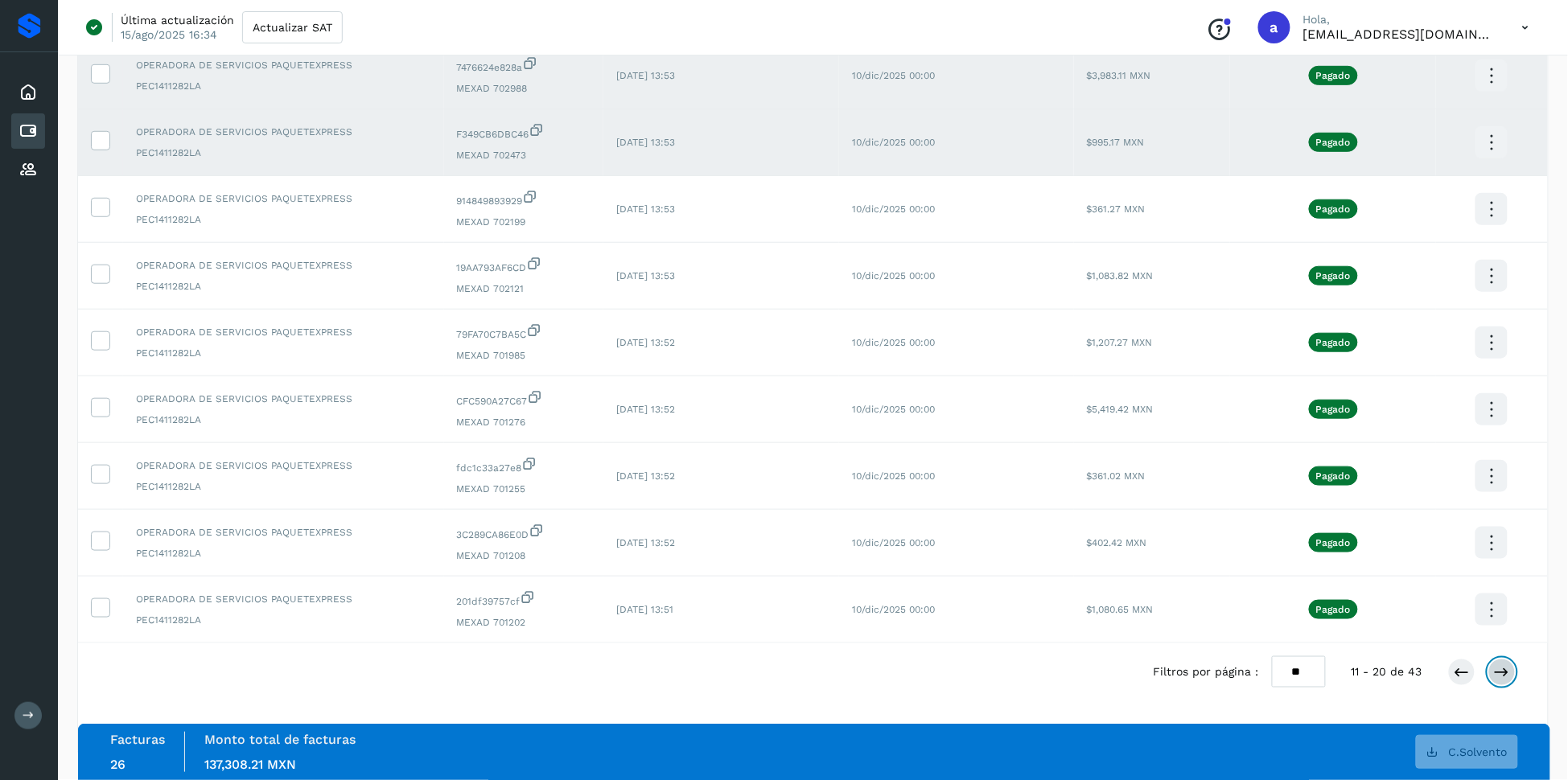
click at [1506, 676] on icon at bounding box center [1501, 671] width 16 height 16
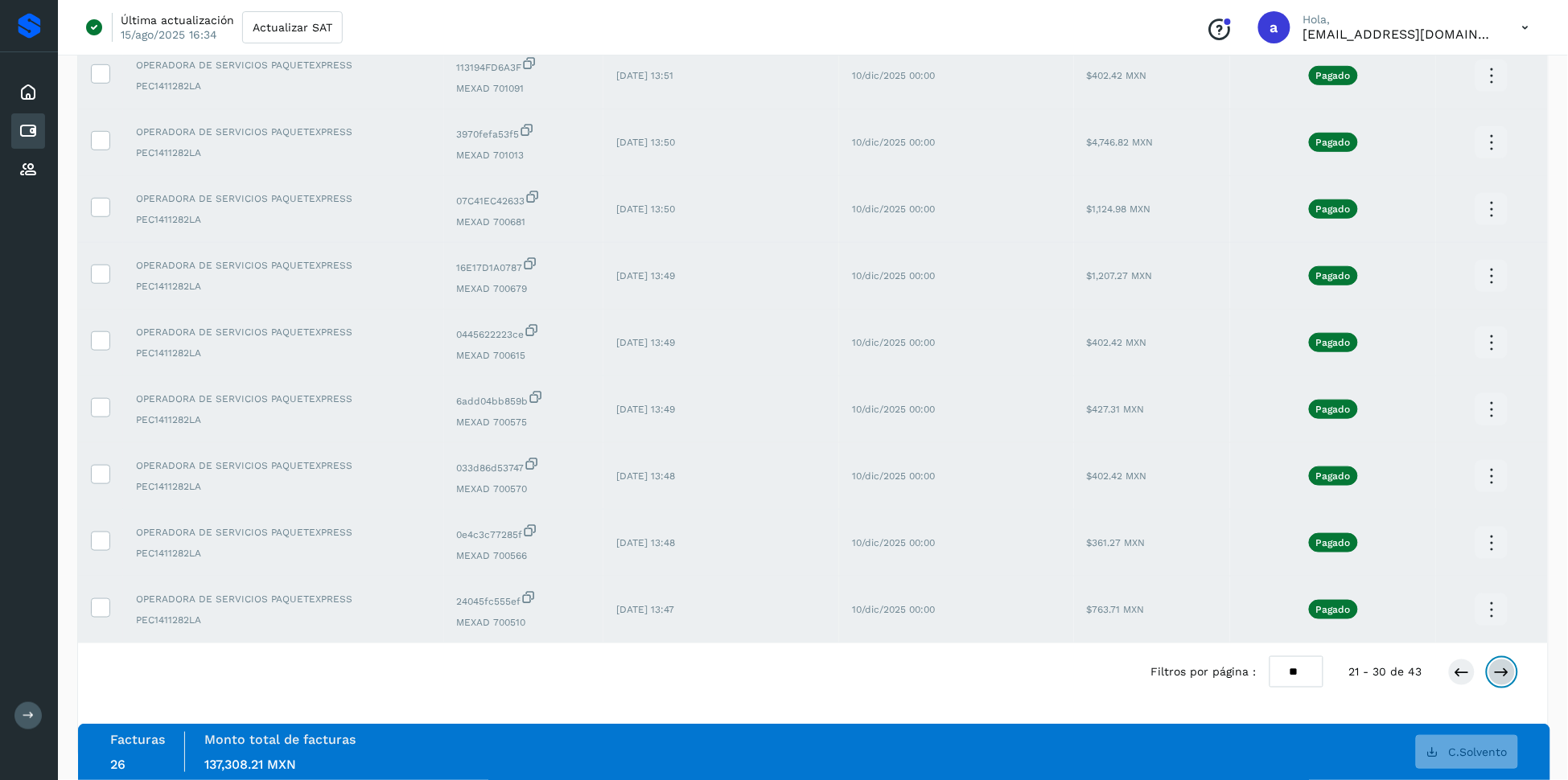
click at [1506, 678] on icon at bounding box center [1501, 671] width 16 height 16
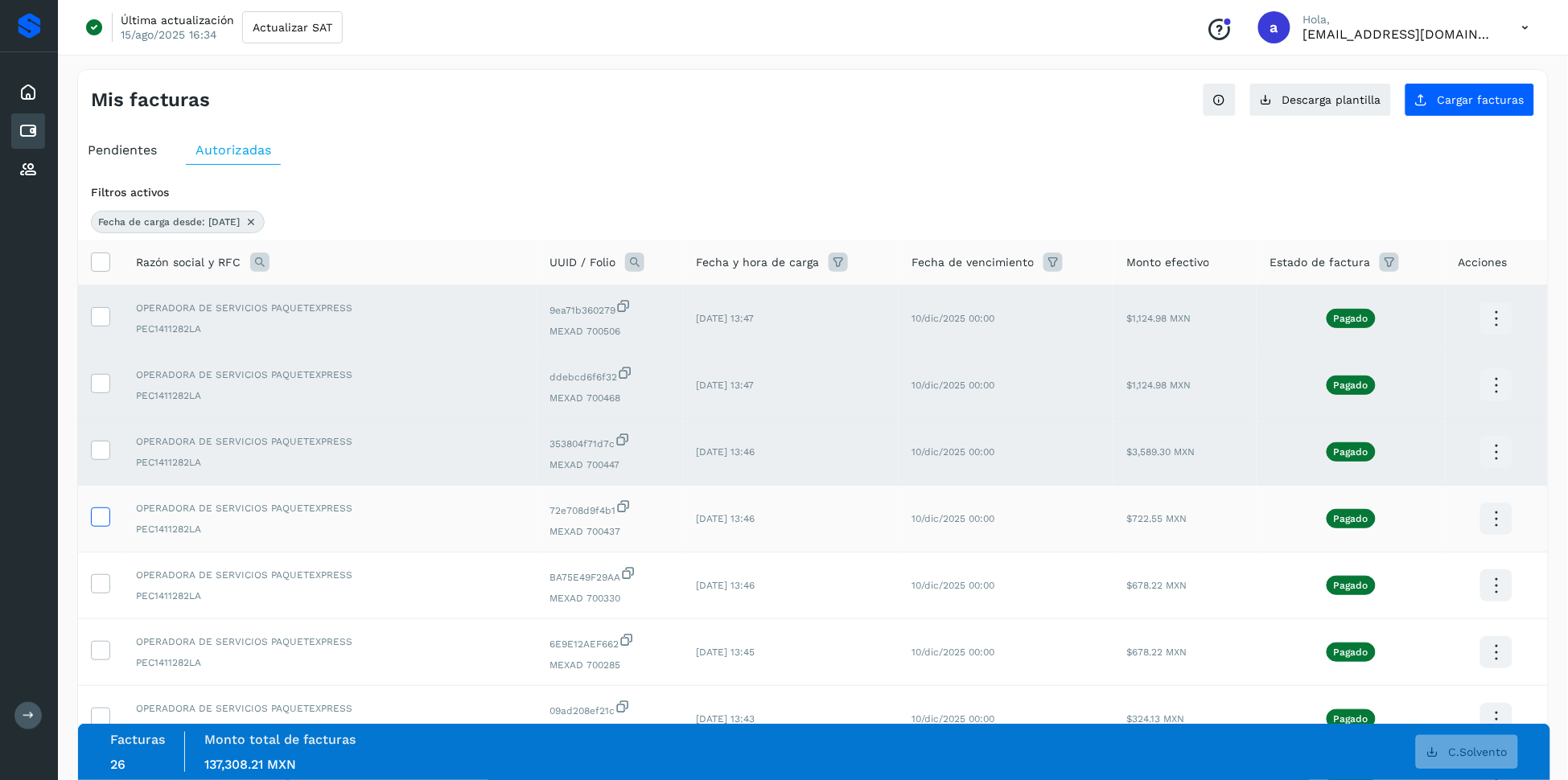
click at [101, 517] on icon at bounding box center [100, 516] width 17 height 17
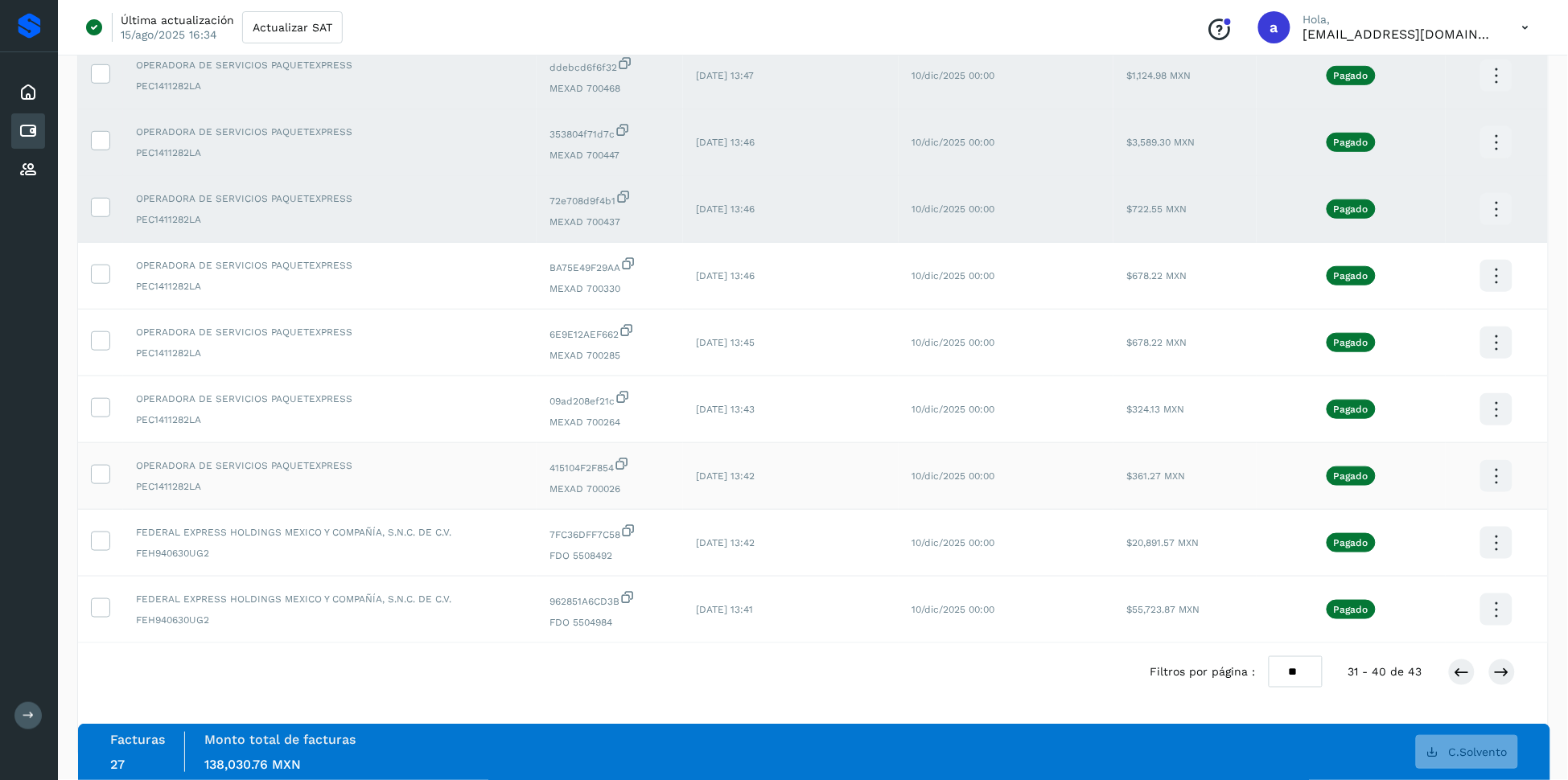
scroll to position [319, 0]
click at [1460, 674] on icon at bounding box center [1461, 671] width 16 height 16
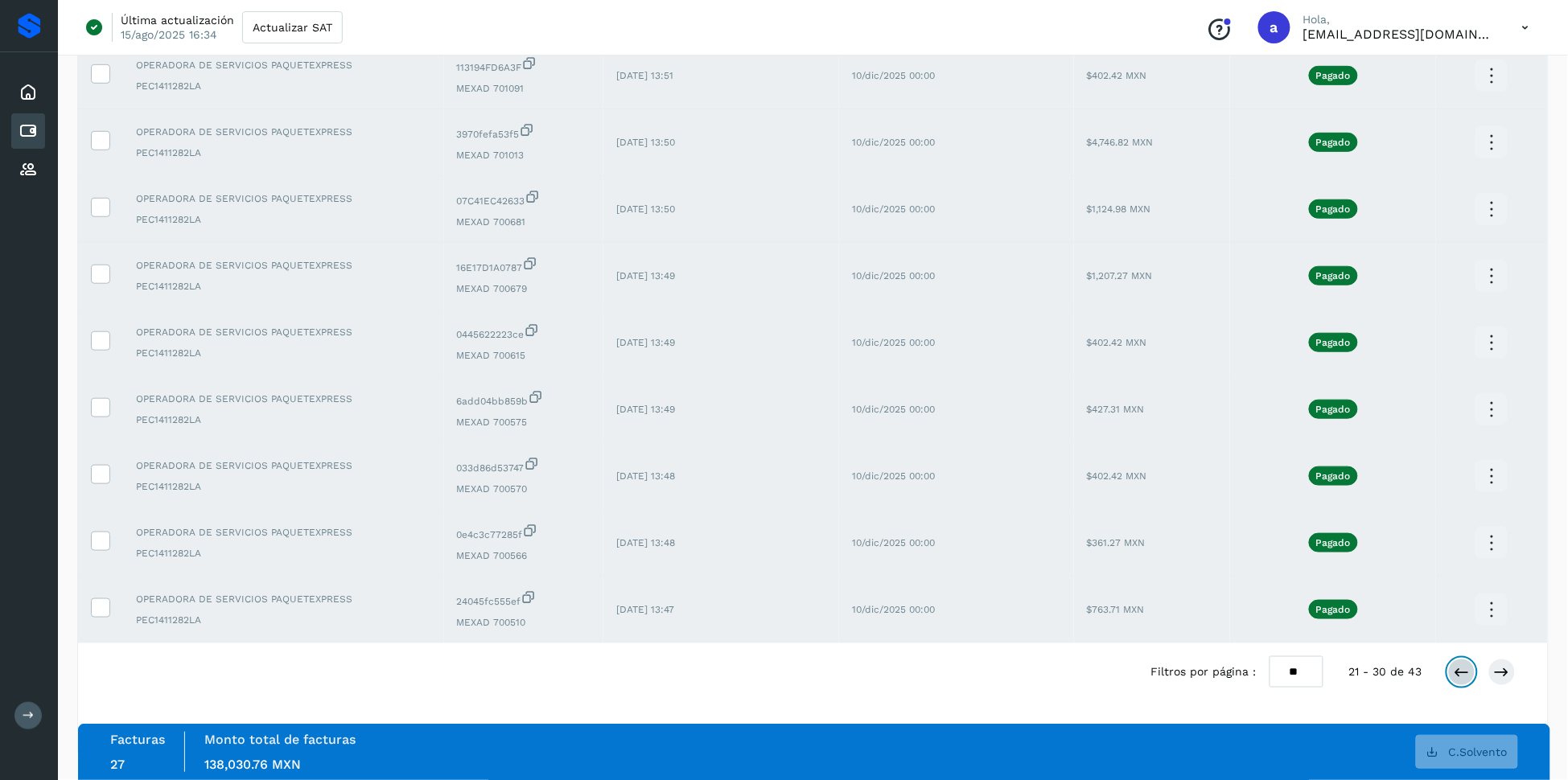
click at [1462, 669] on icon at bounding box center [1461, 671] width 16 height 16
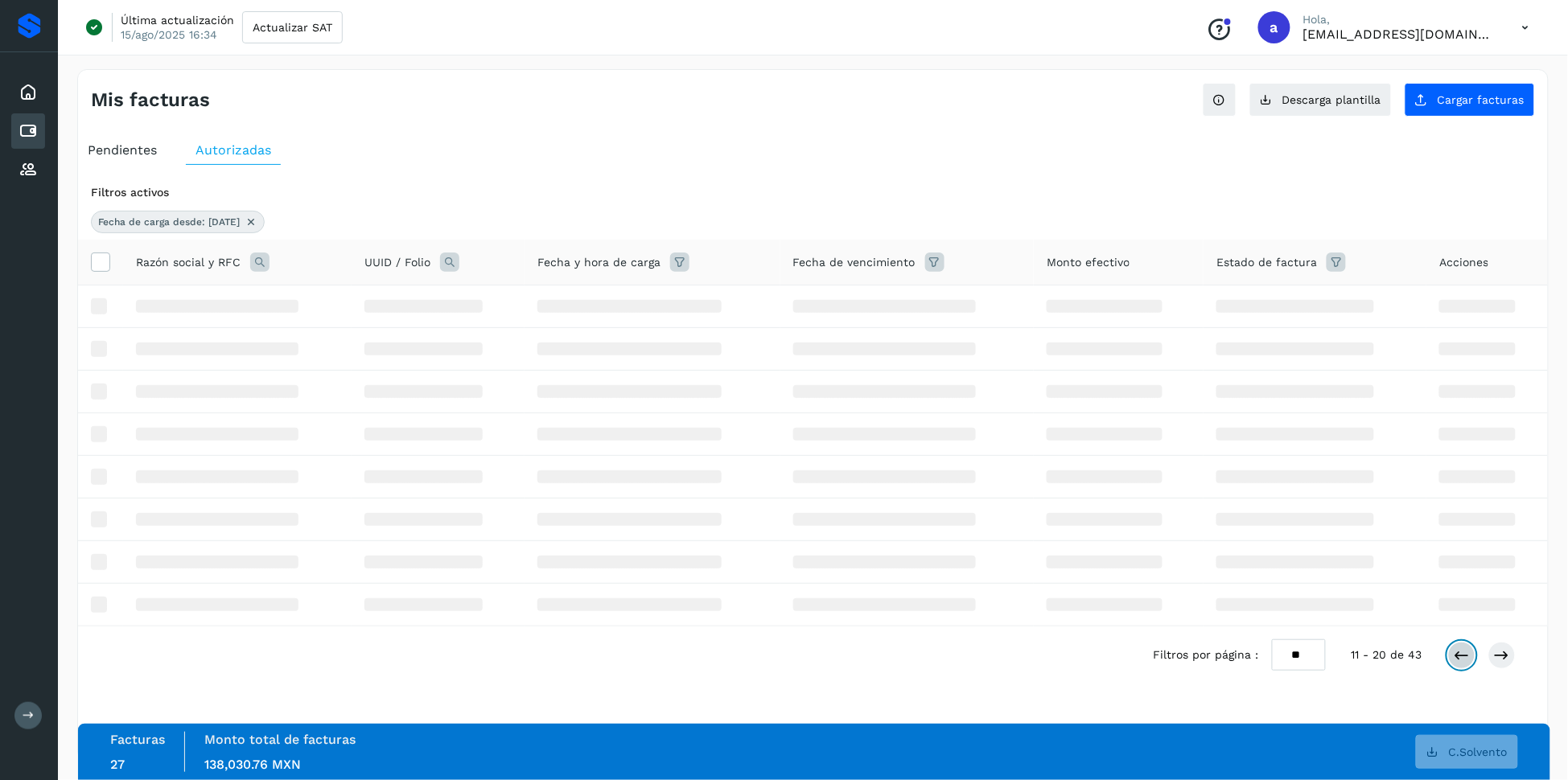
scroll to position [0, 0]
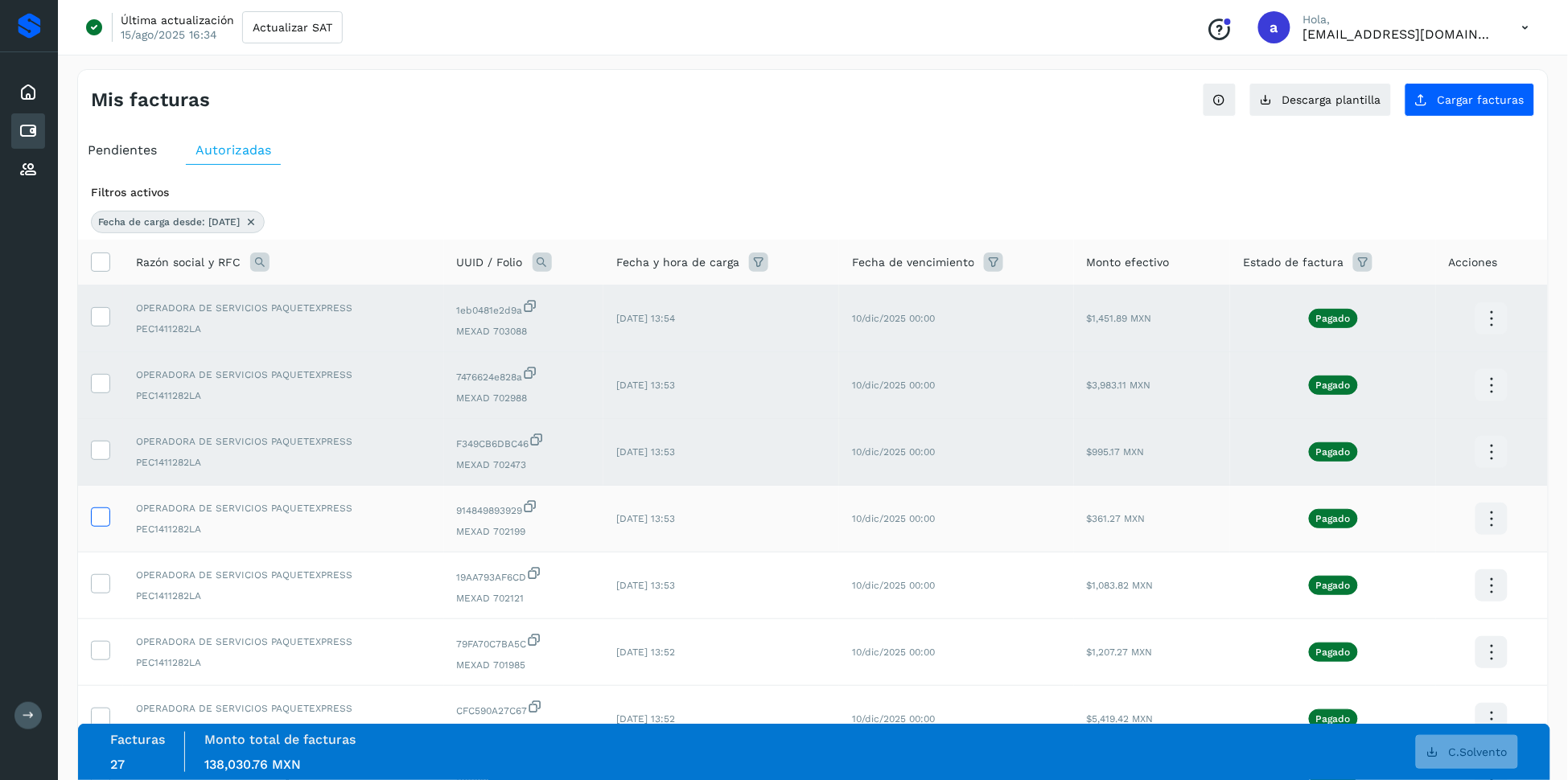
click at [98, 513] on icon at bounding box center [100, 516] width 17 height 17
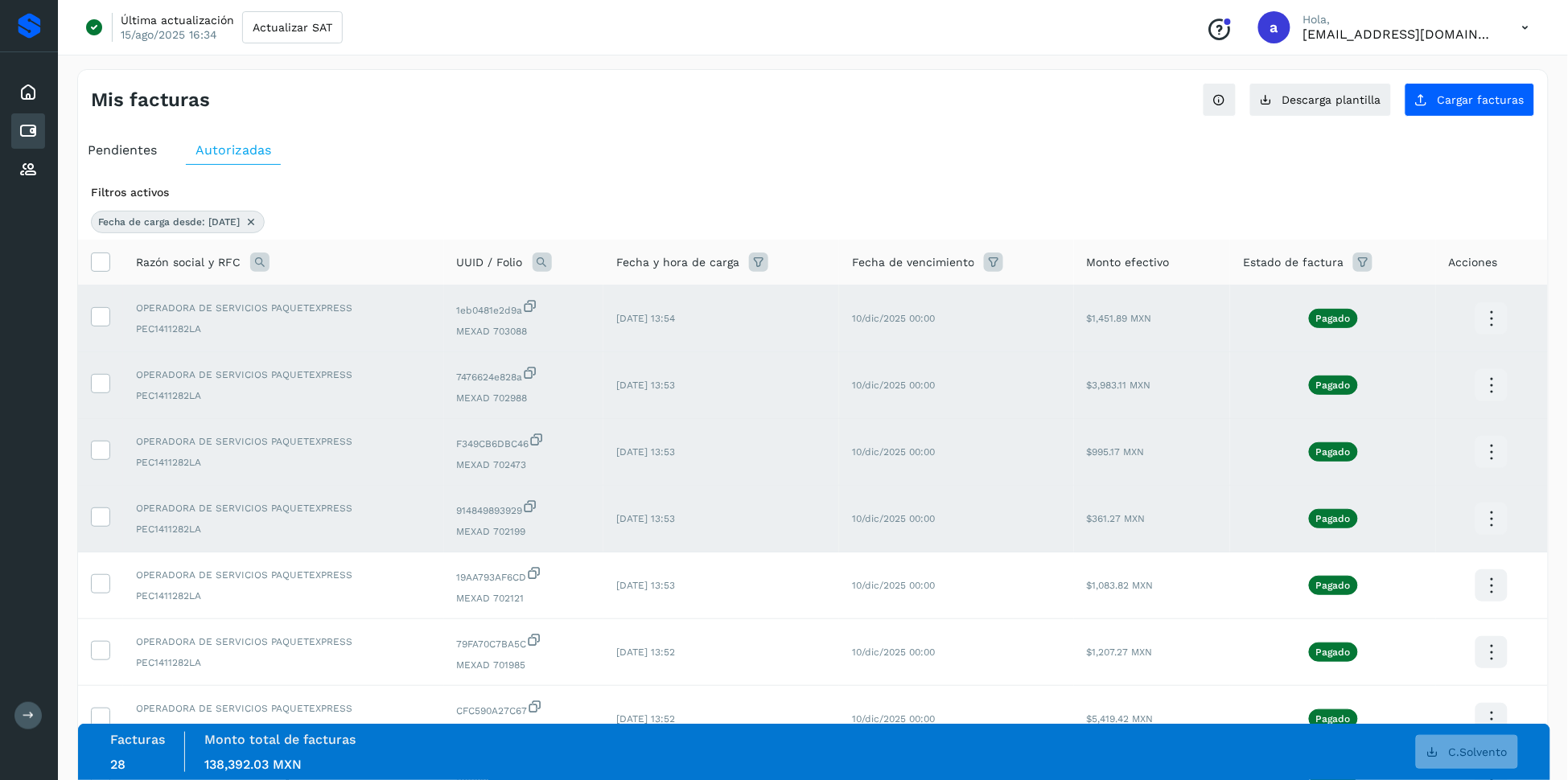
scroll to position [319, 0]
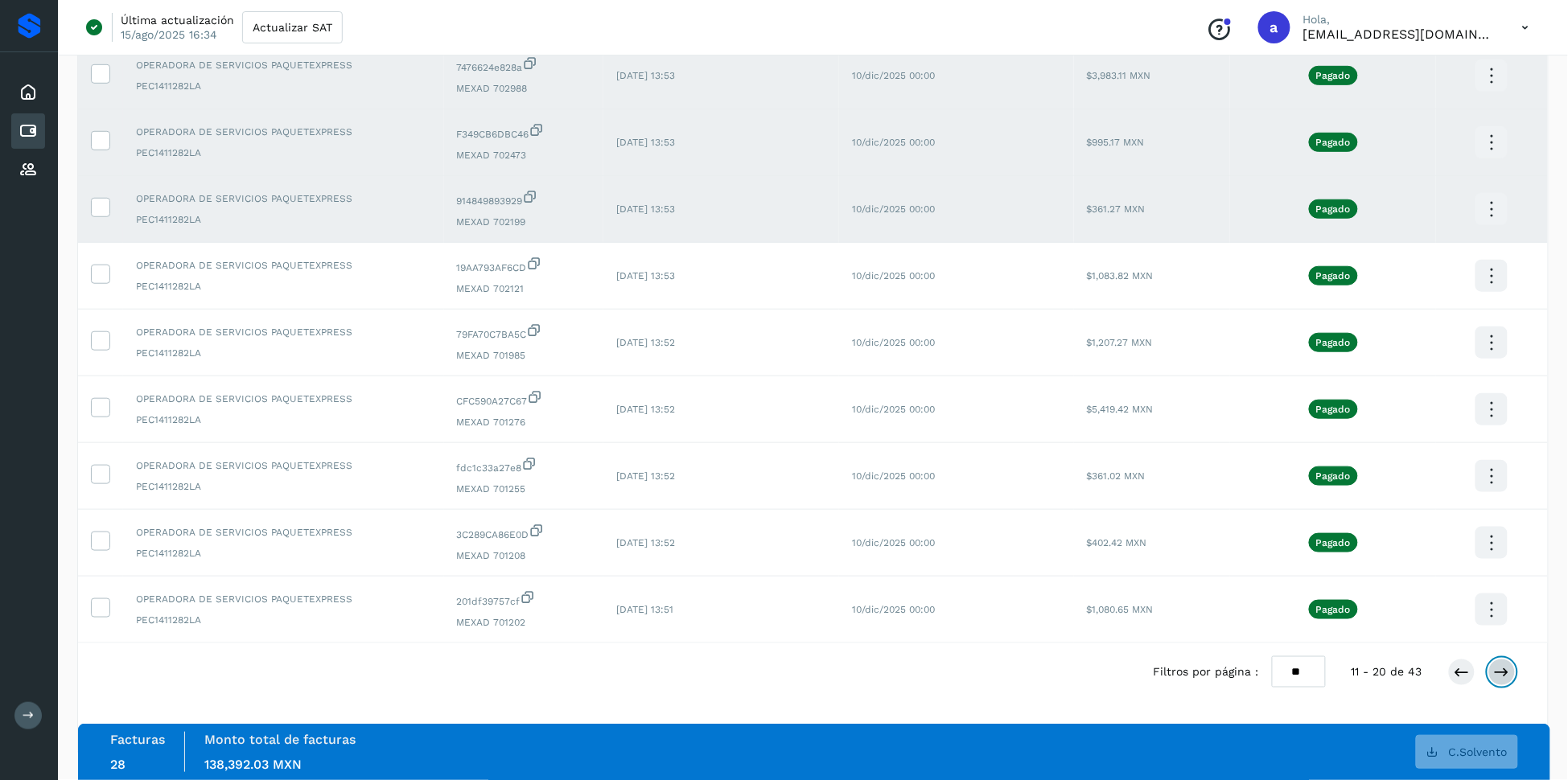
click at [1499, 668] on icon at bounding box center [1501, 671] width 16 height 16
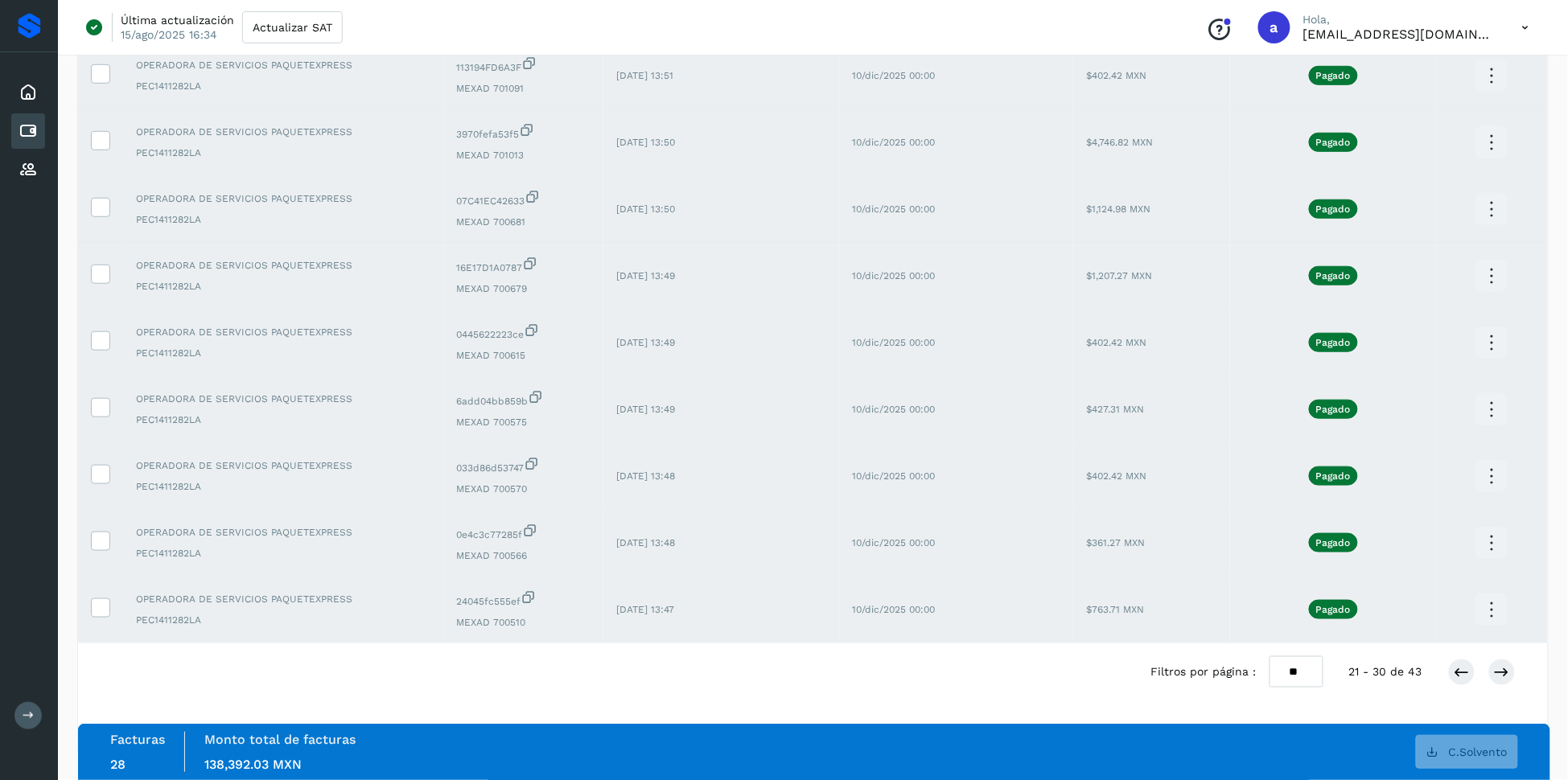
click at [1496, 657] on div "Filtros por página : ** ** ** 21 - 30 de 43" at bounding box center [1346, 671] width 390 height 31
click at [1498, 666] on icon at bounding box center [1501, 671] width 16 height 16
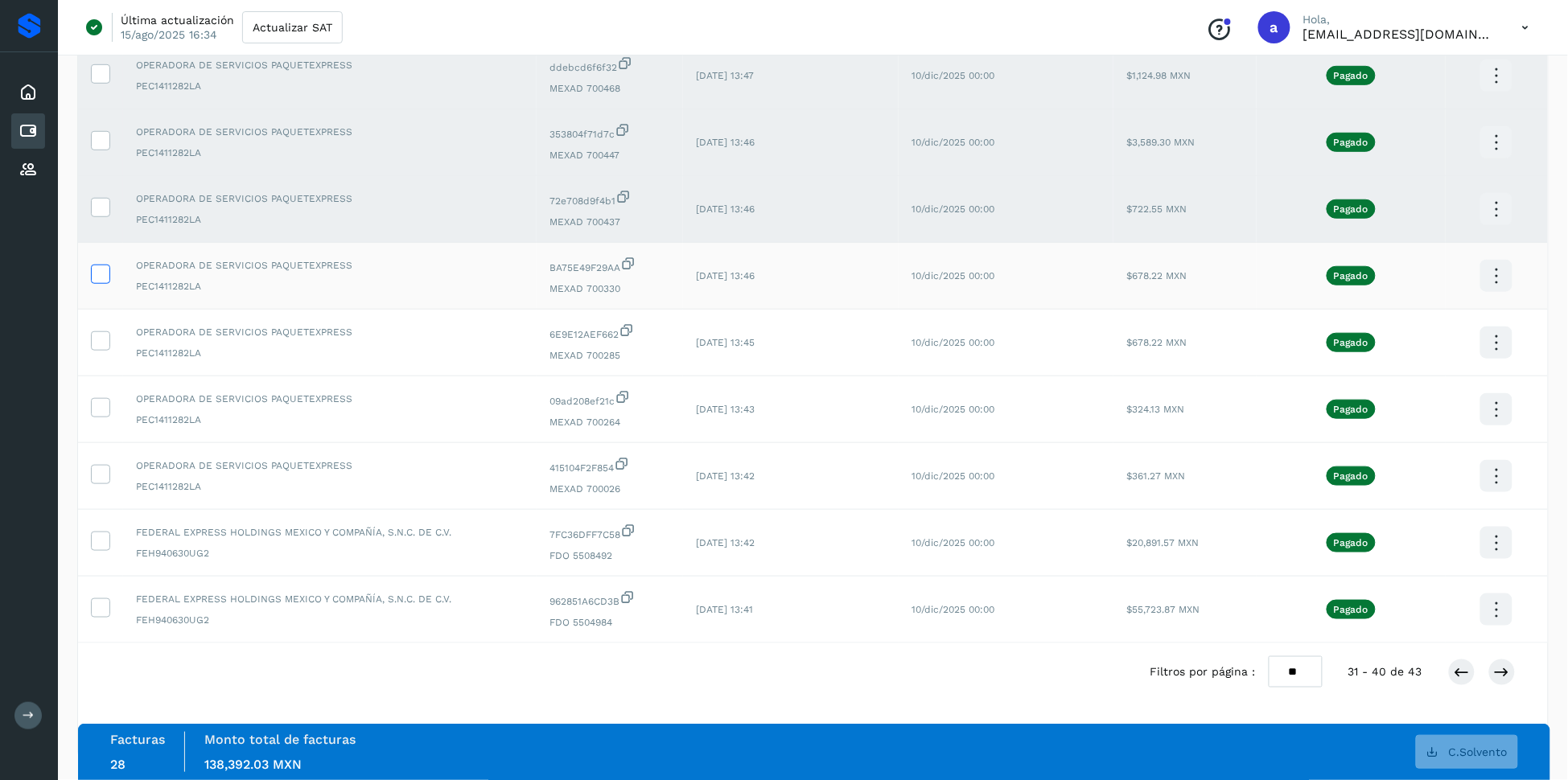
click at [98, 272] on icon at bounding box center [100, 273] width 17 height 17
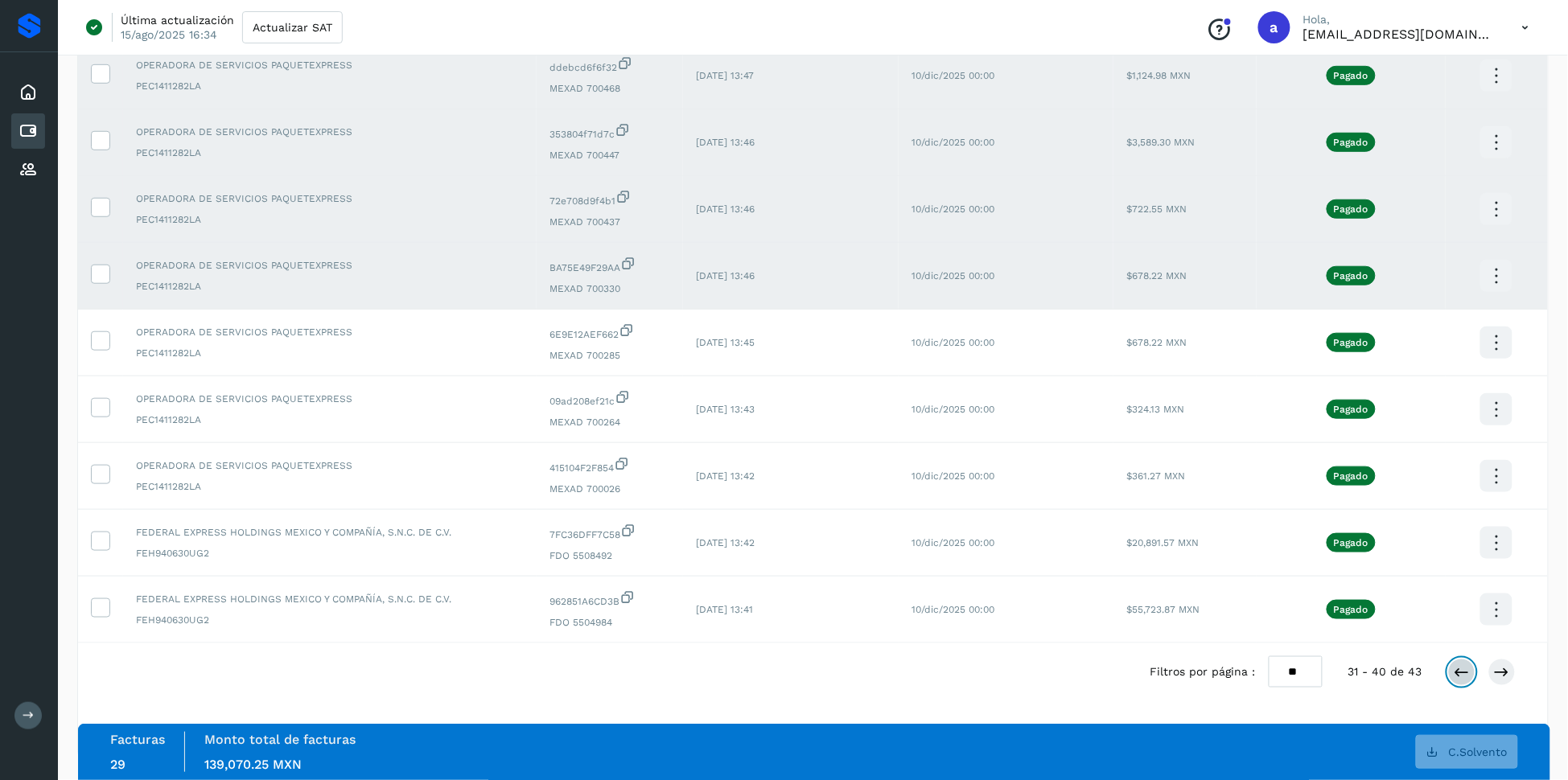
click at [1460, 681] on button at bounding box center [1461, 671] width 27 height 27
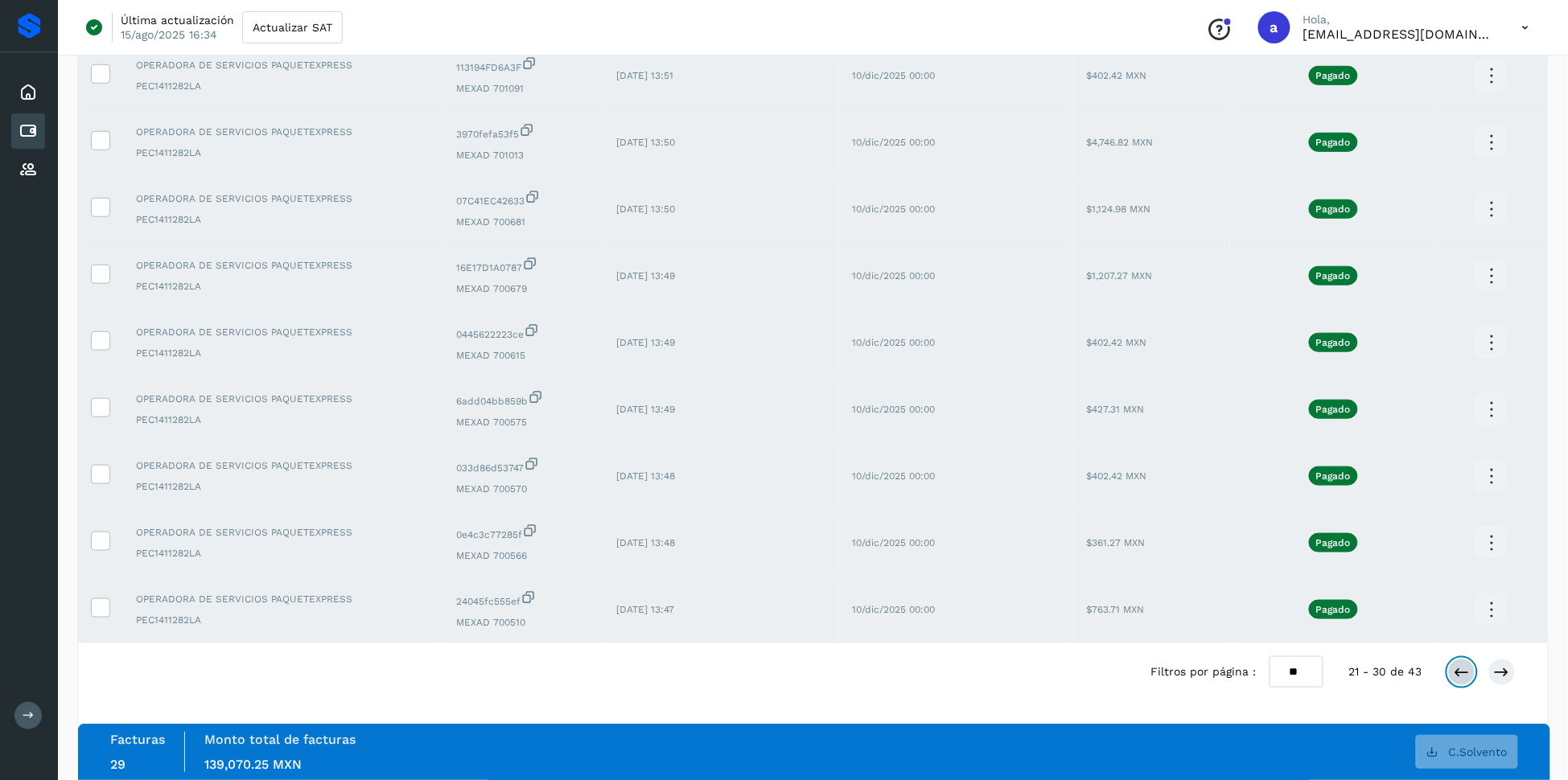
click at [1469, 675] on icon at bounding box center [1461, 671] width 16 height 16
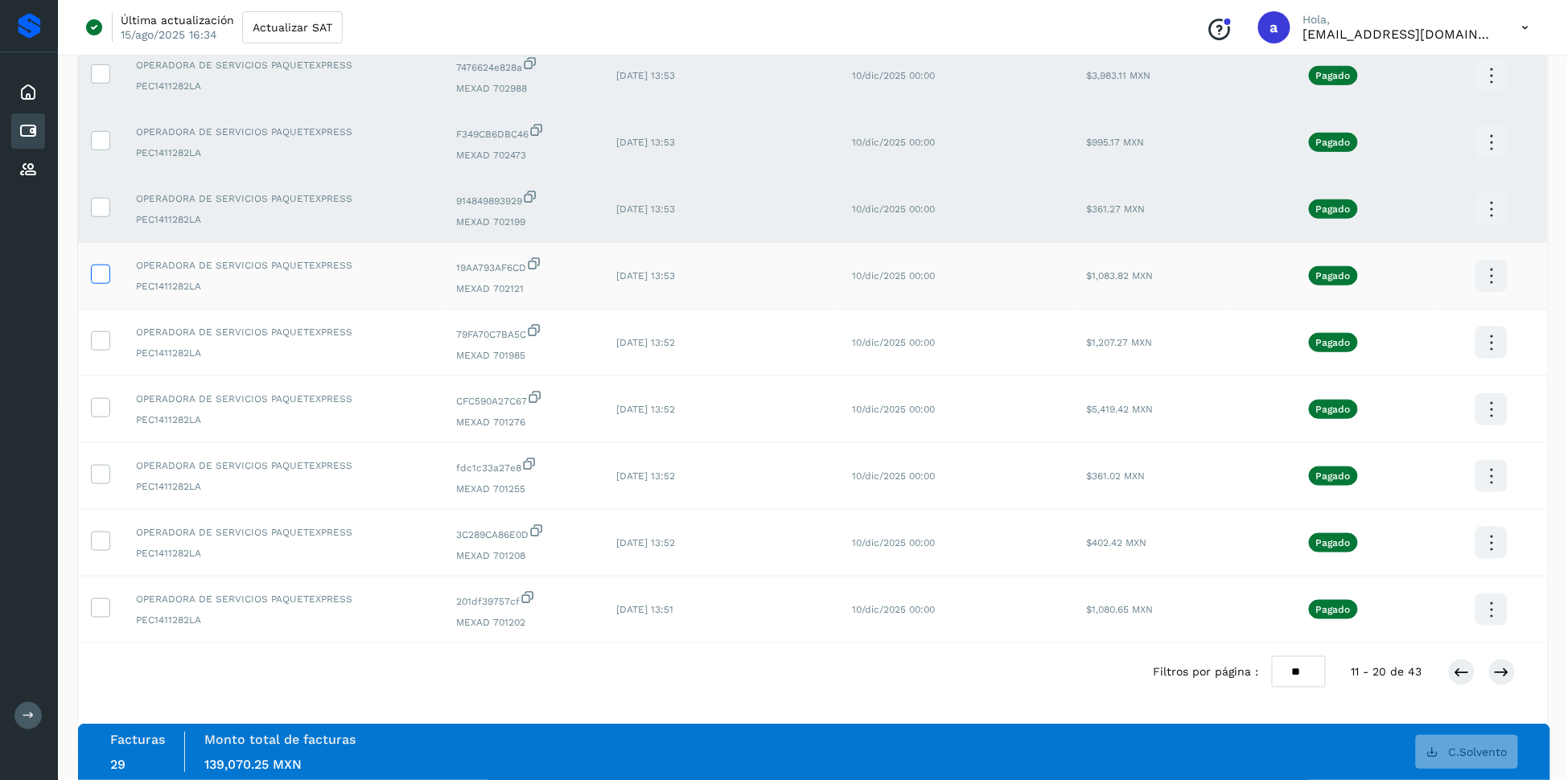
click at [100, 267] on icon at bounding box center [100, 273] width 17 height 17
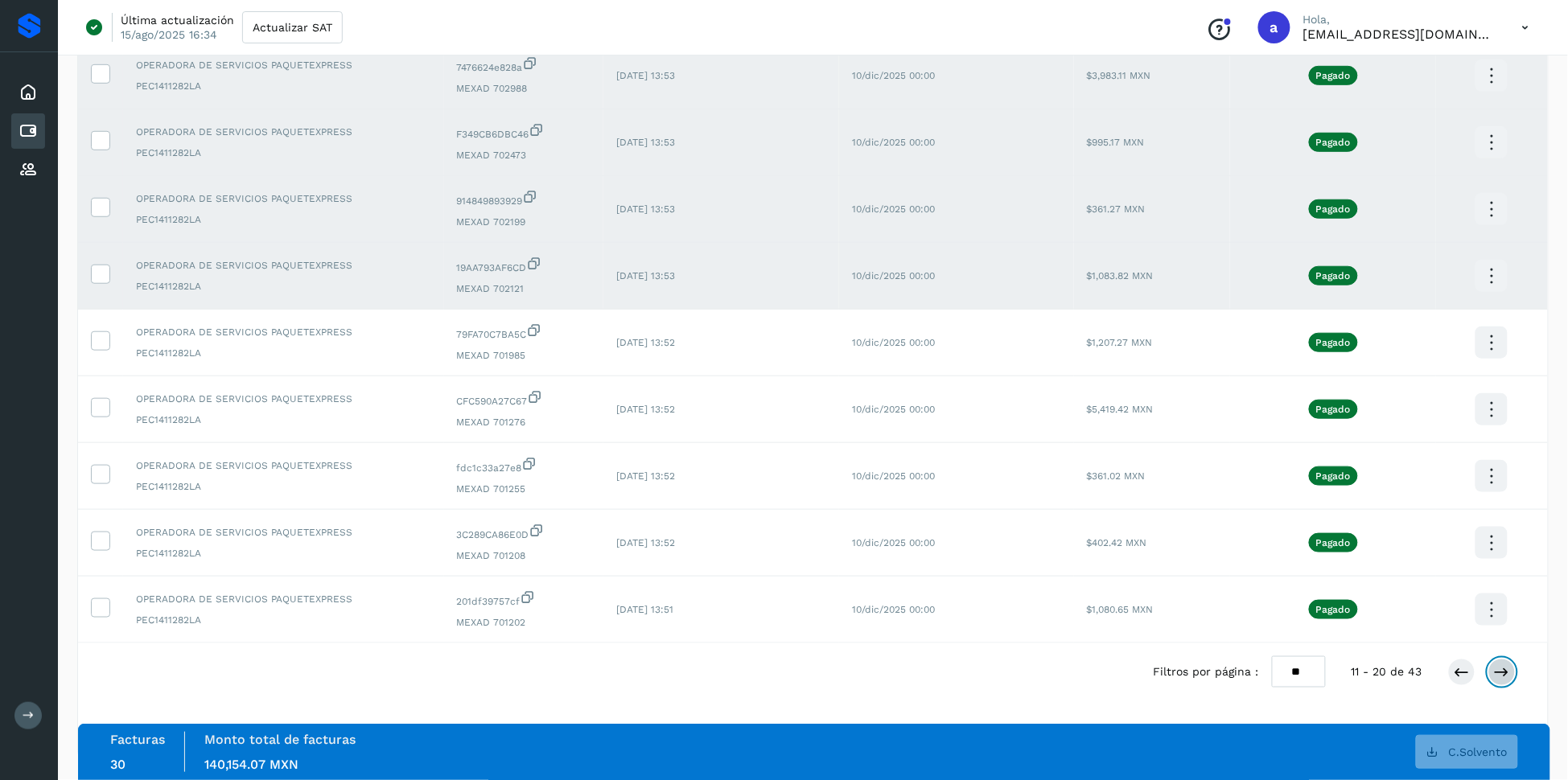
click at [1501, 669] on icon at bounding box center [1501, 671] width 16 height 16
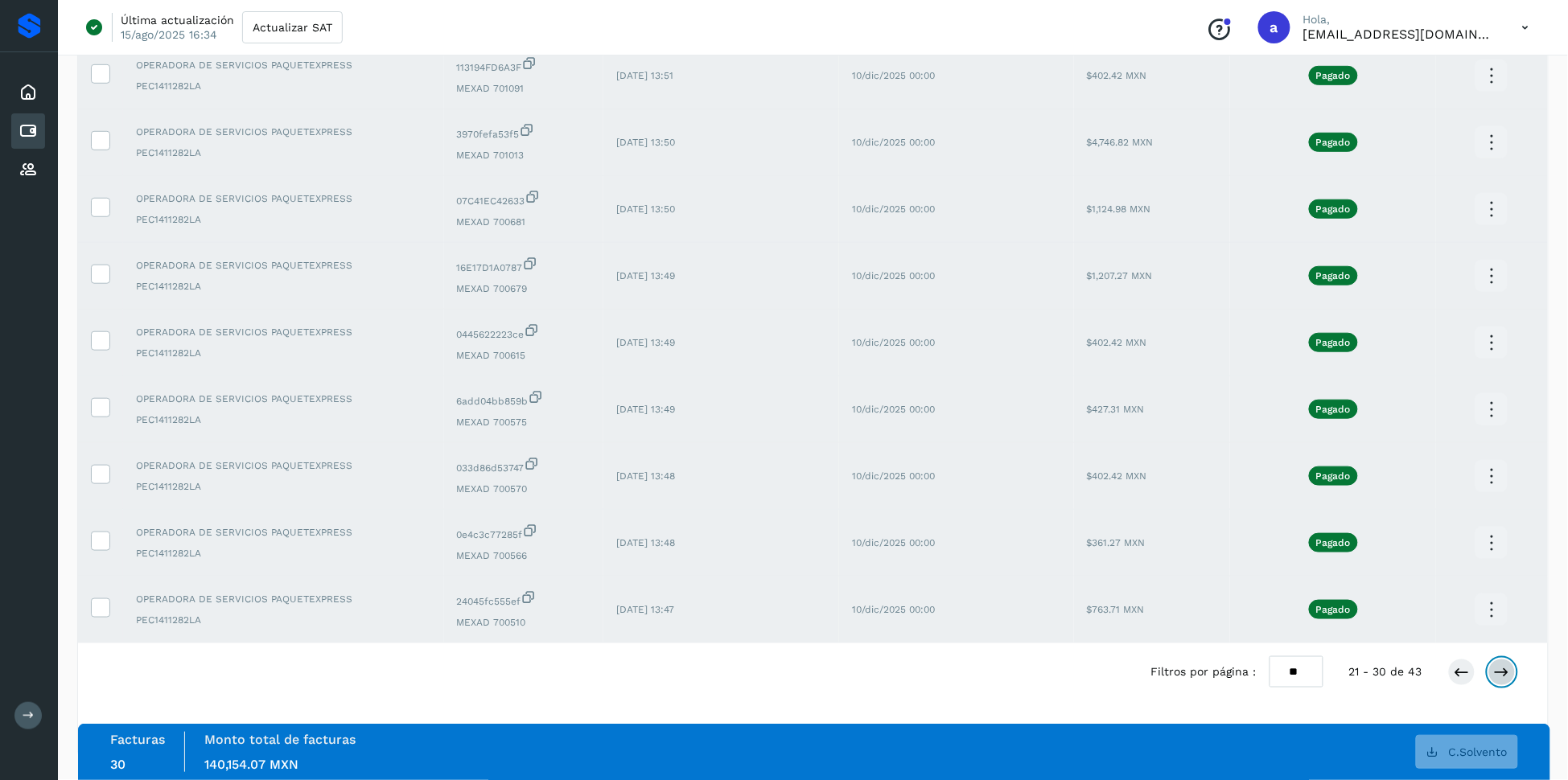
click at [1498, 670] on icon at bounding box center [1501, 671] width 16 height 16
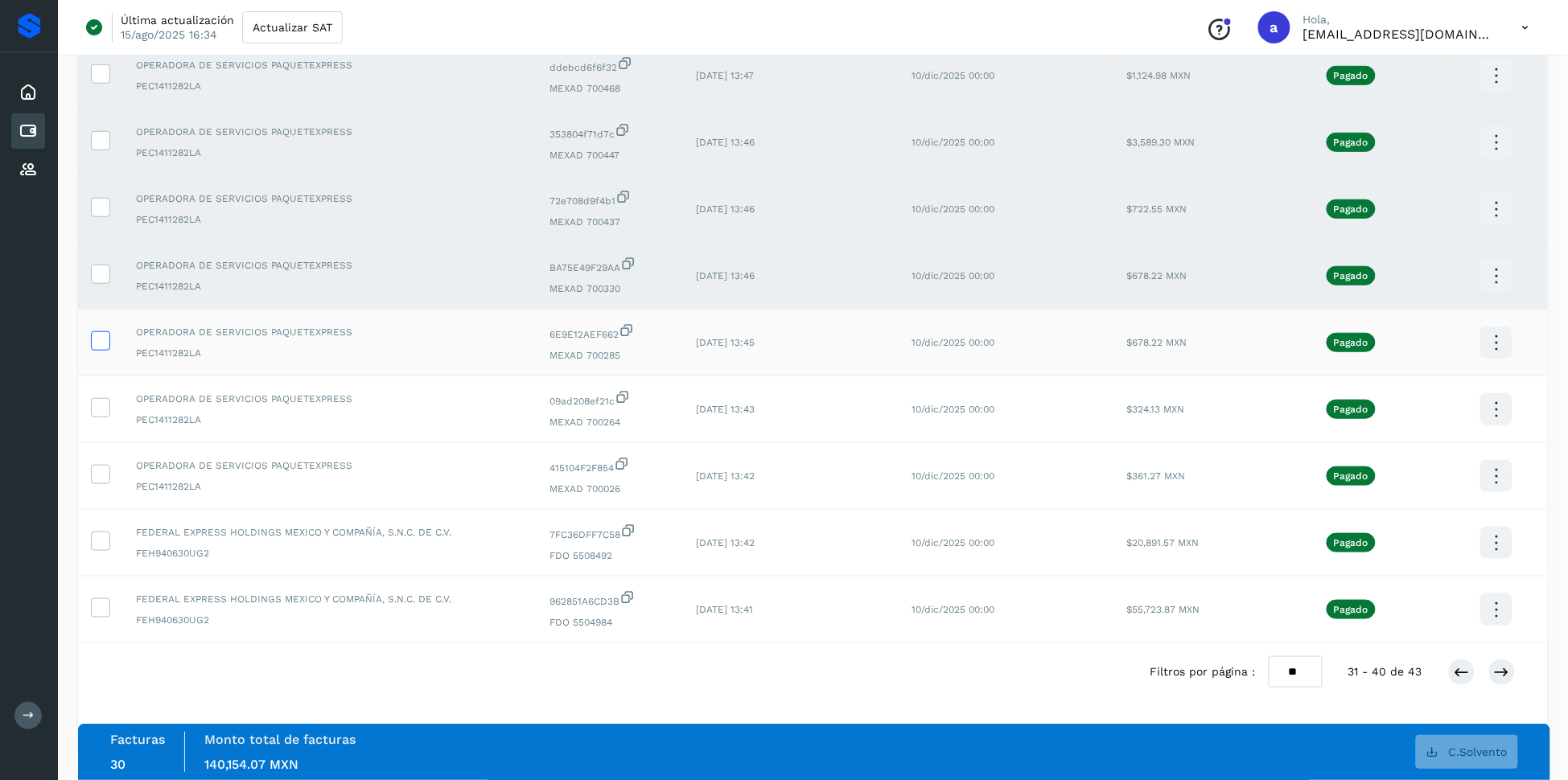
click at [103, 336] on icon at bounding box center [100, 339] width 17 height 17
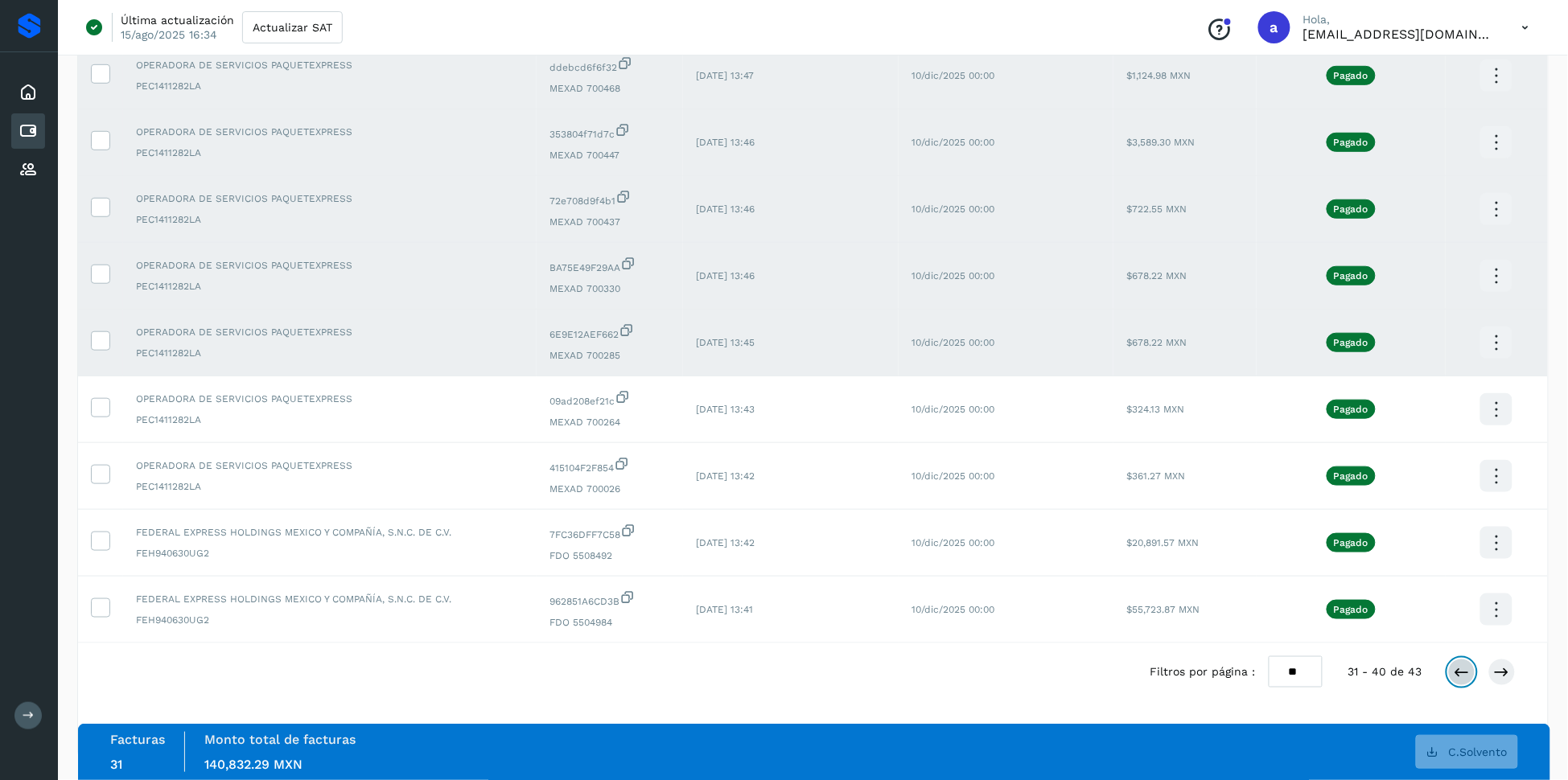
click at [1467, 674] on icon at bounding box center [1461, 671] width 16 height 16
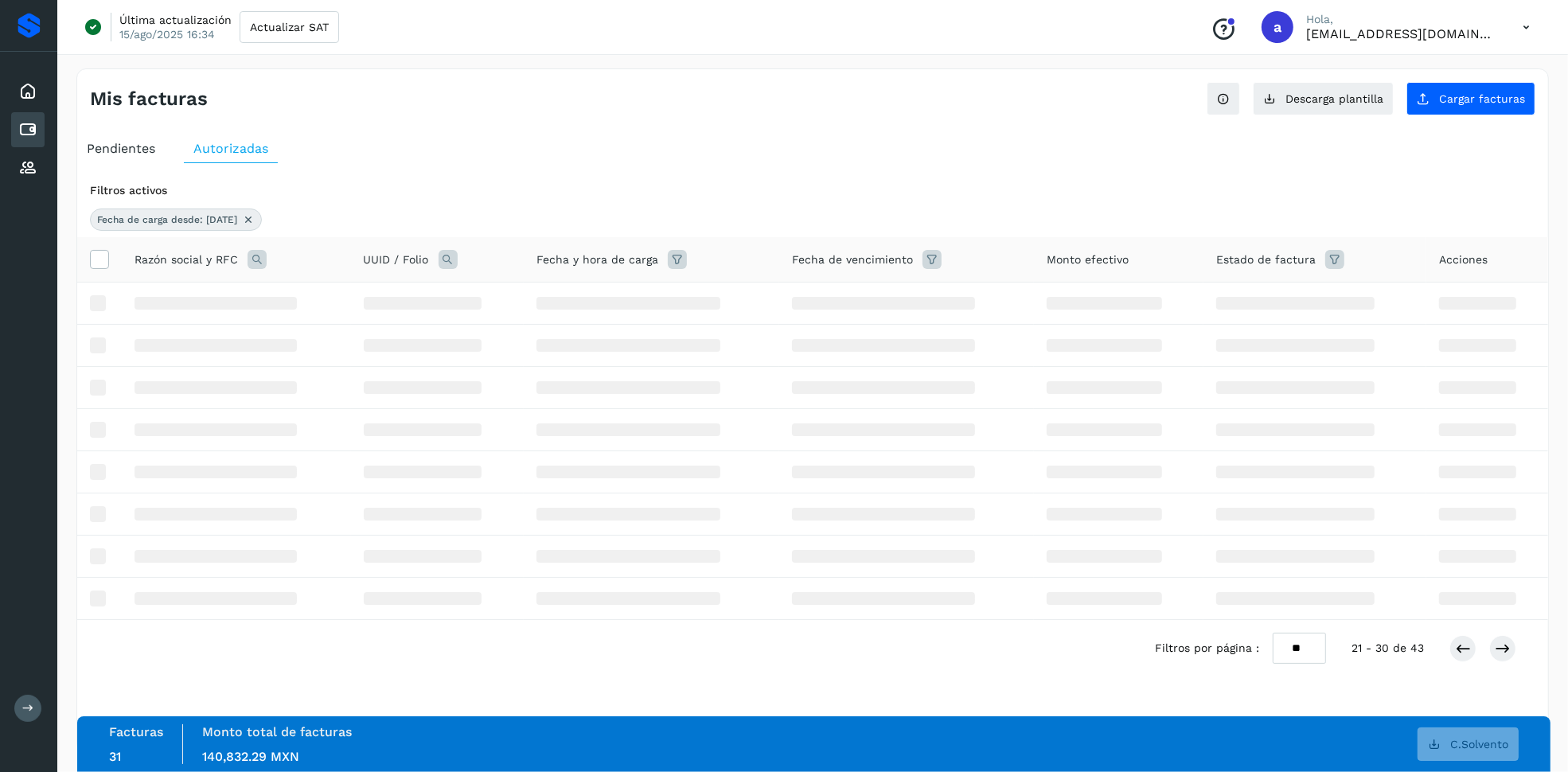
click at [1452, 667] on div "Filtros por página : ** ** ** 21 - 30 de 43" at bounding box center [812, 648] width 1471 height 57
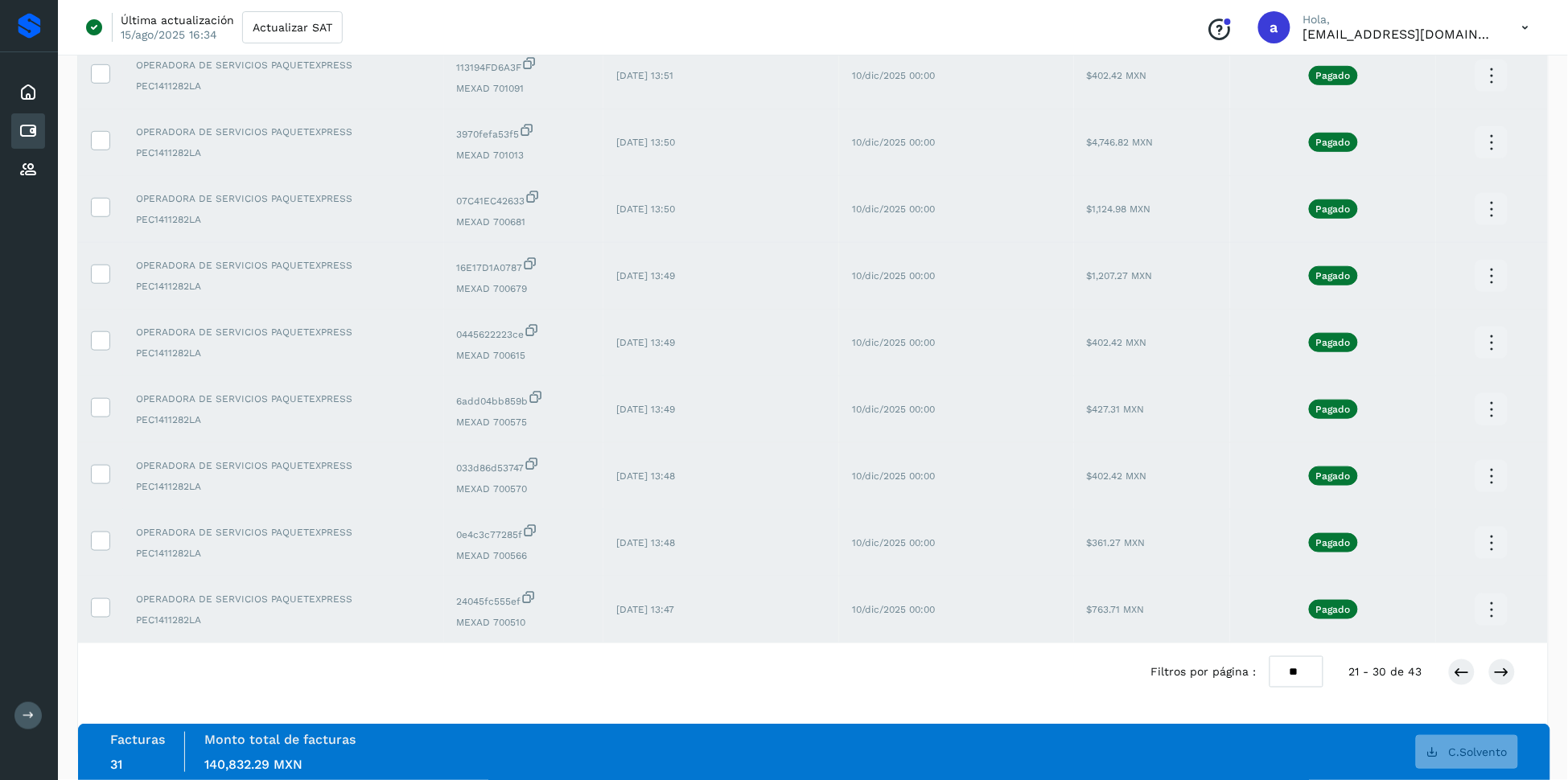
scroll to position [319, 0]
click at [1455, 678] on icon at bounding box center [1461, 671] width 16 height 16
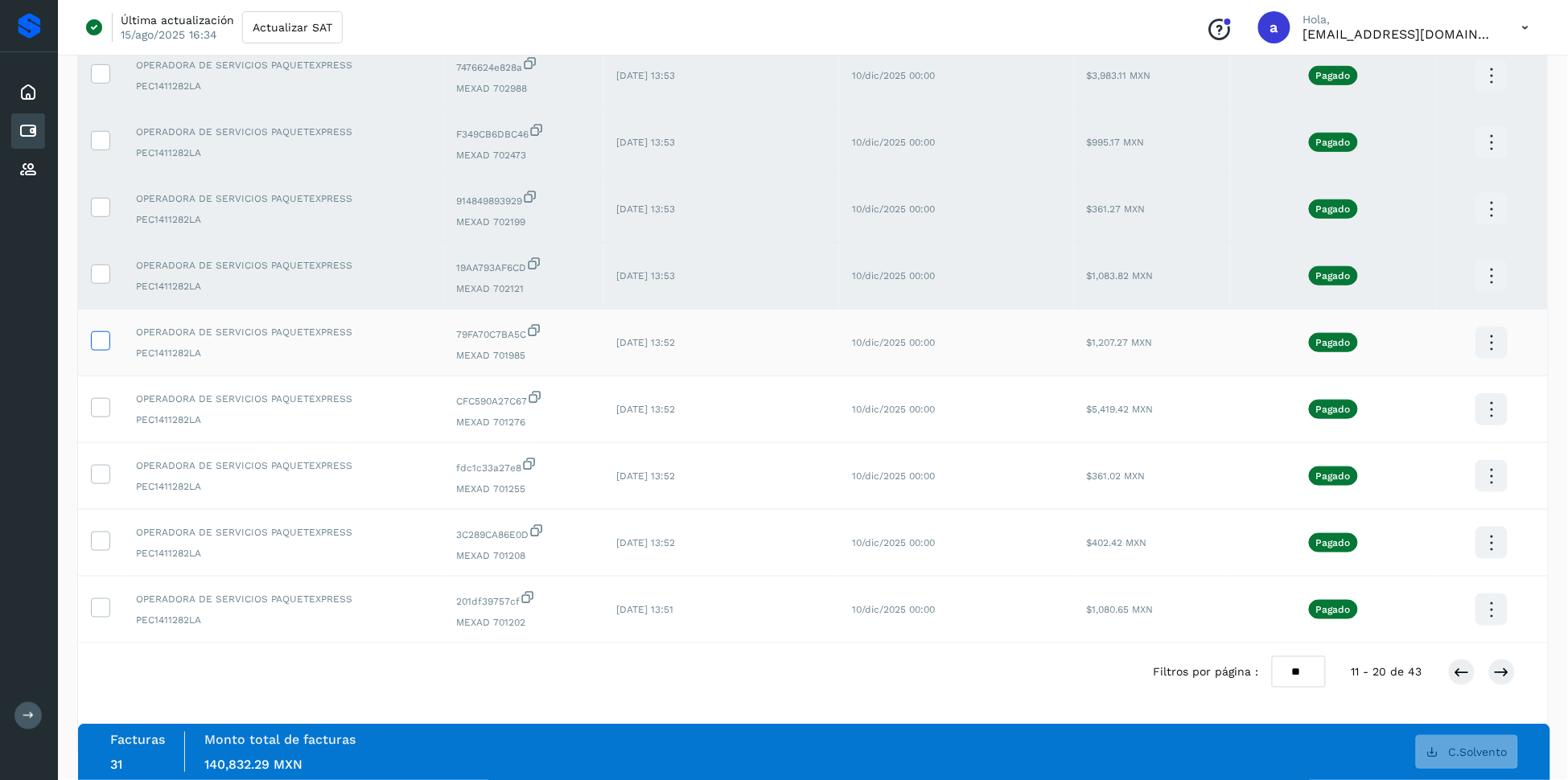
click at [99, 341] on icon at bounding box center [100, 339] width 17 height 17
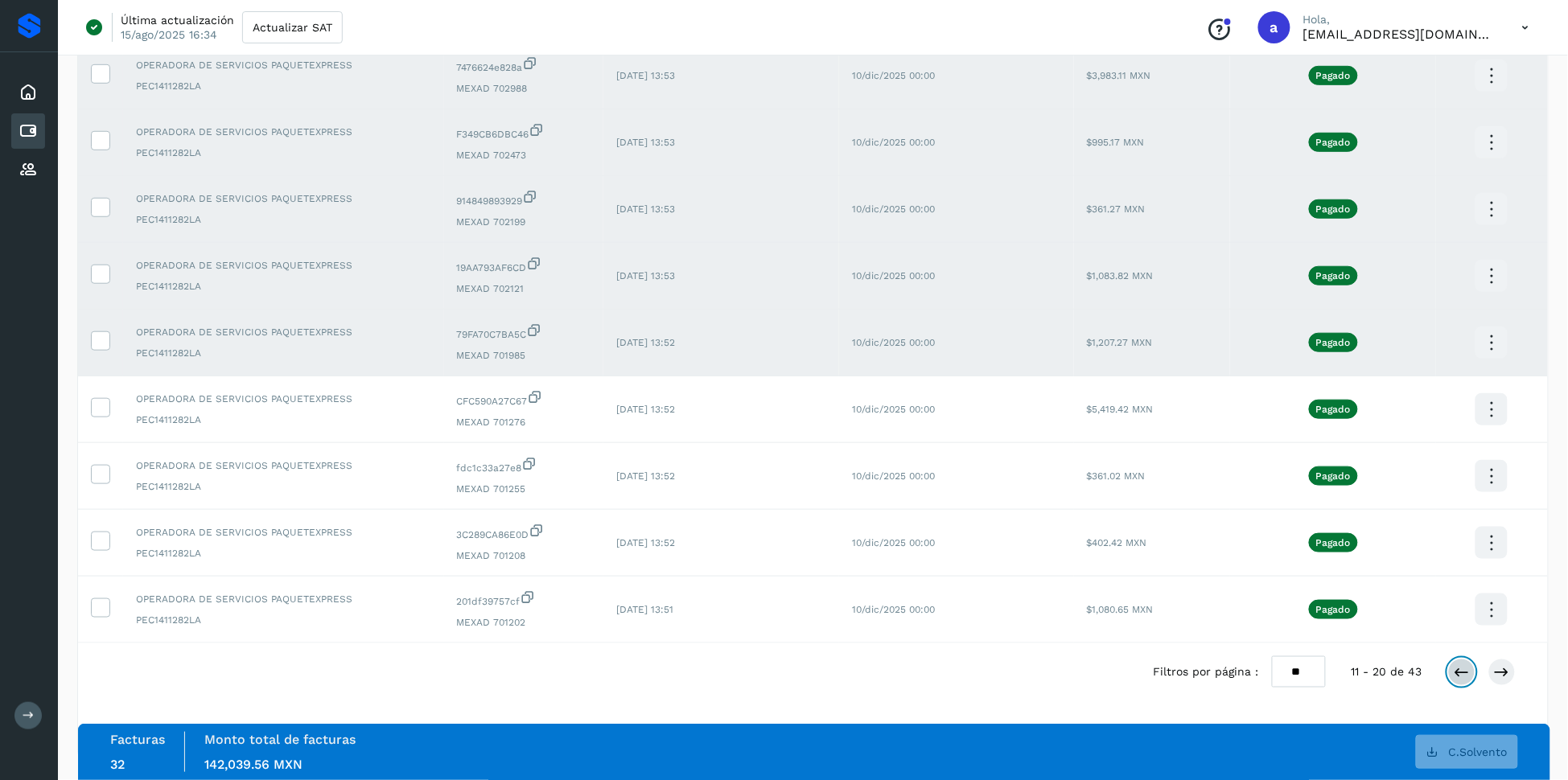
click at [1466, 676] on icon at bounding box center [1461, 671] width 16 height 16
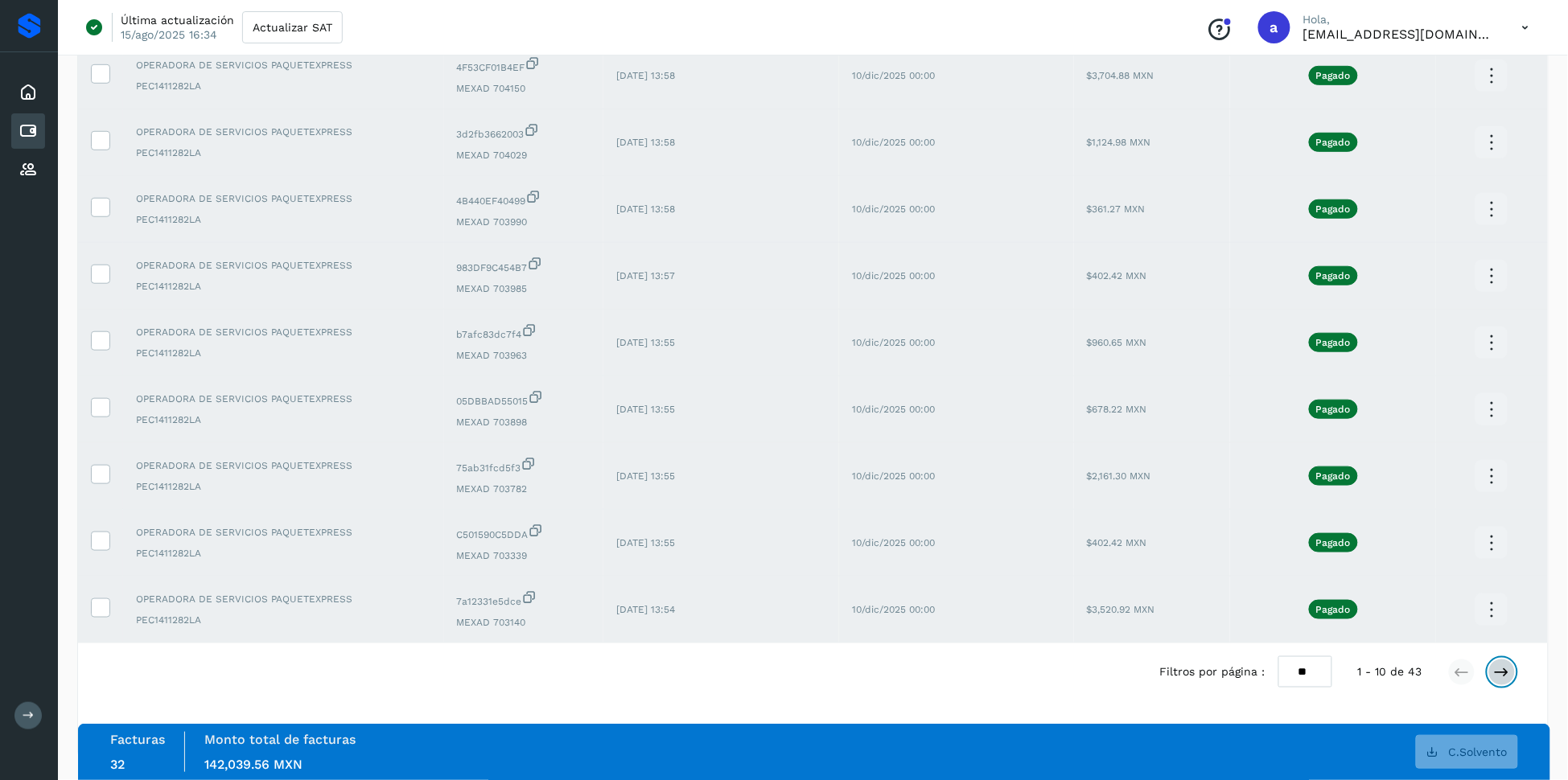
click at [1505, 682] on button at bounding box center [1501, 671] width 27 height 27
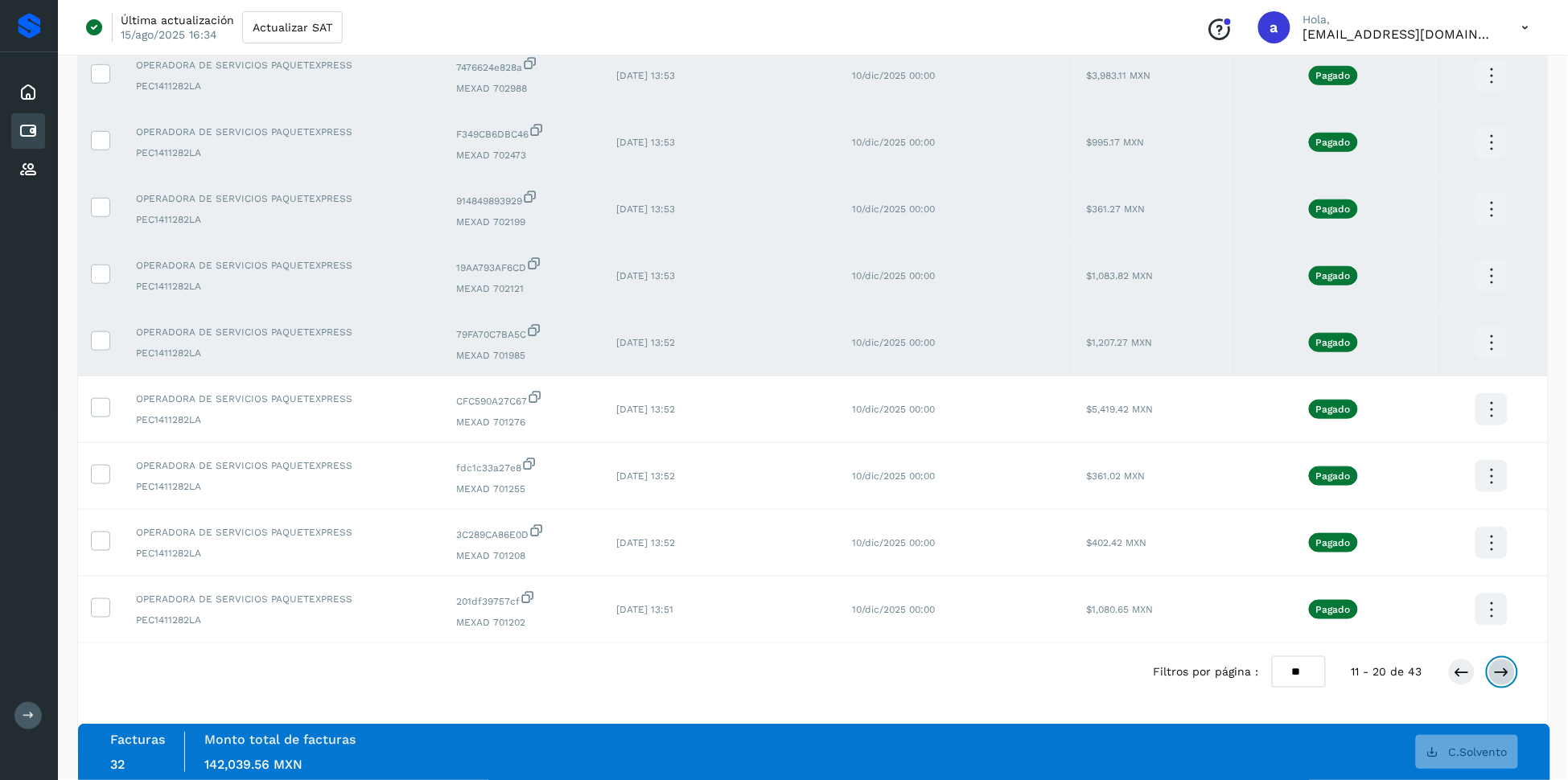
click at [1506, 673] on icon at bounding box center [1501, 671] width 16 height 16
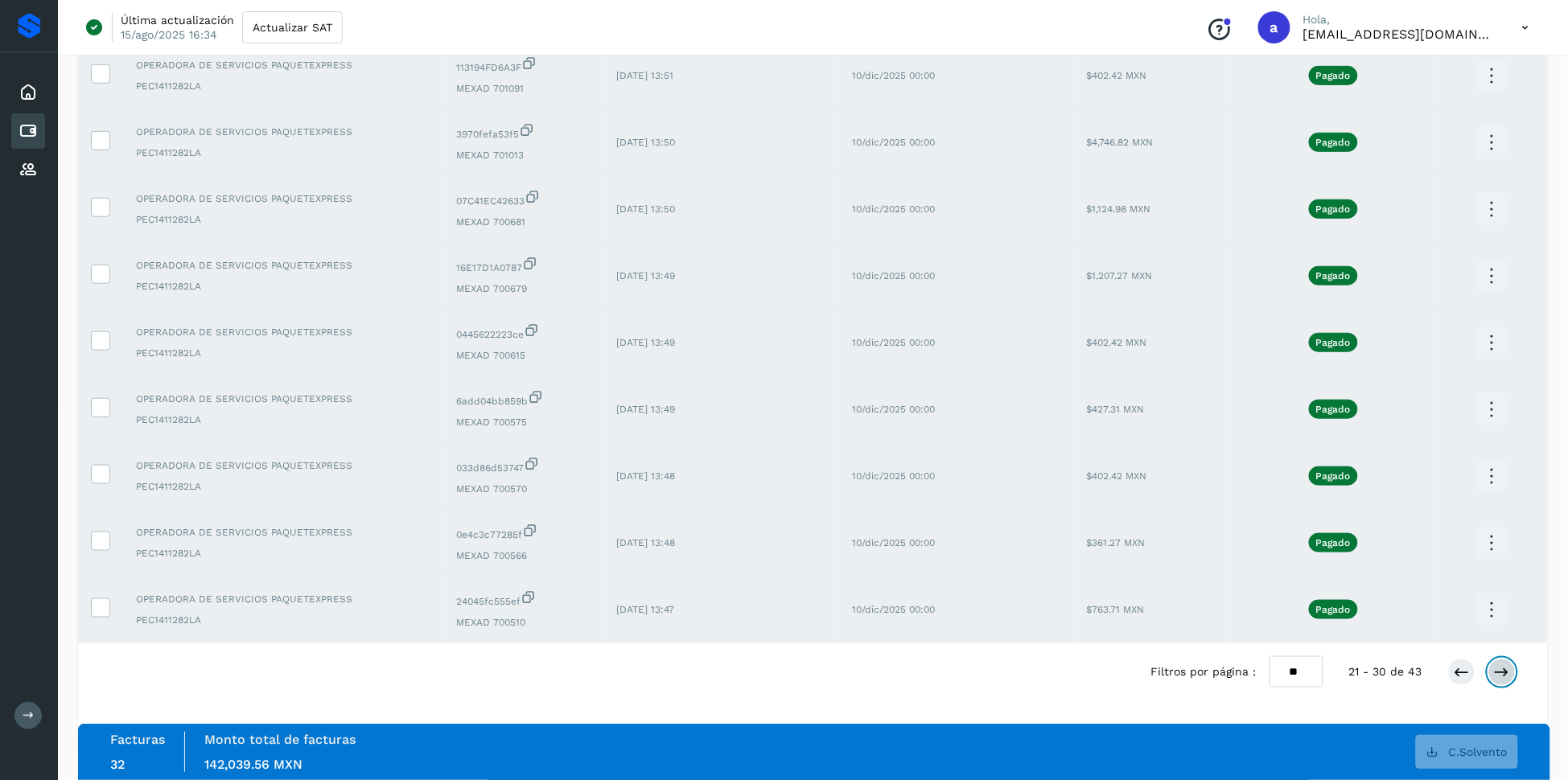
click at [1506, 680] on icon at bounding box center [1501, 671] width 16 height 16
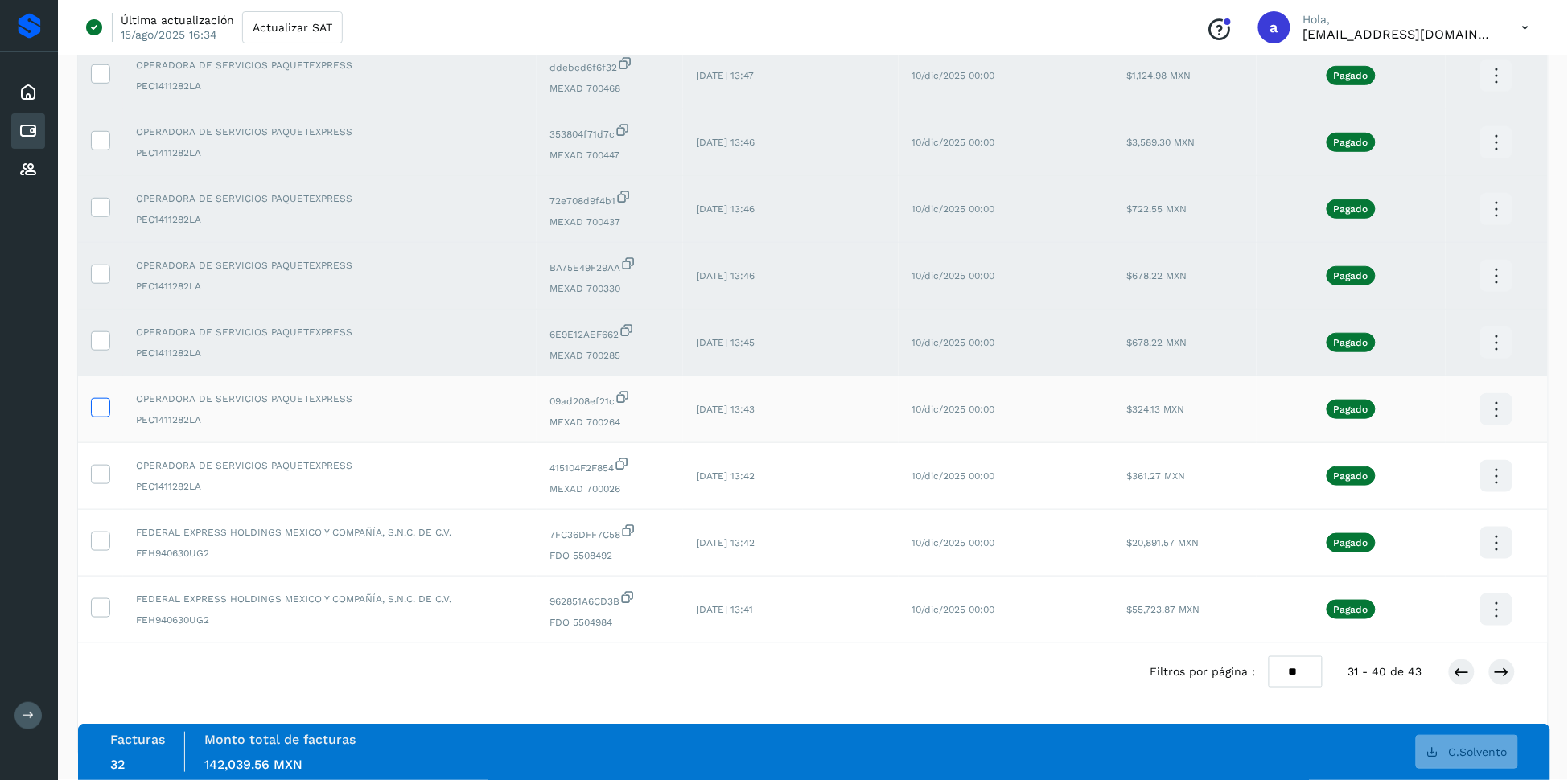
click at [93, 398] on icon at bounding box center [100, 407] width 17 height 17
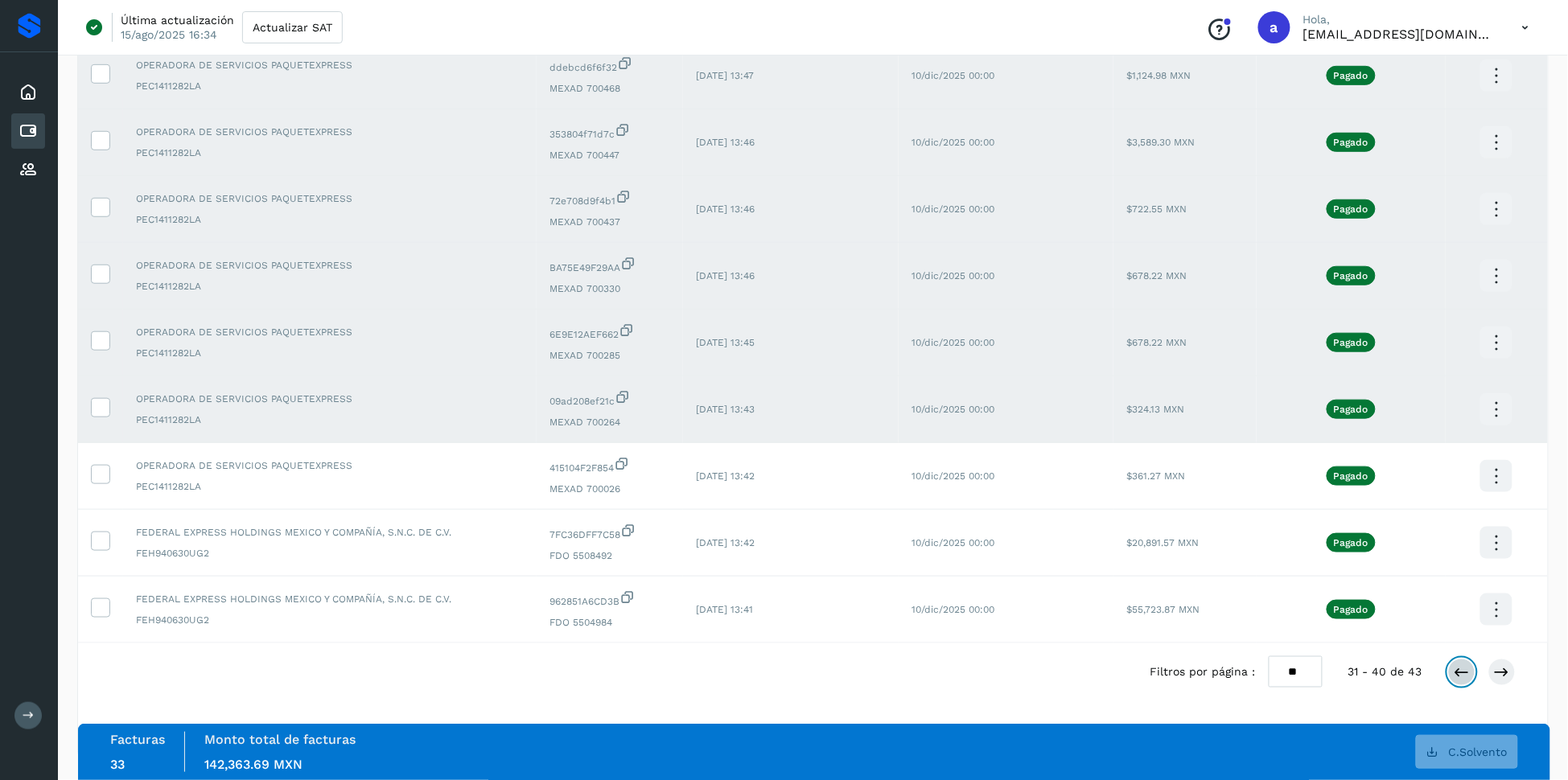
click at [1463, 679] on icon at bounding box center [1461, 671] width 16 height 16
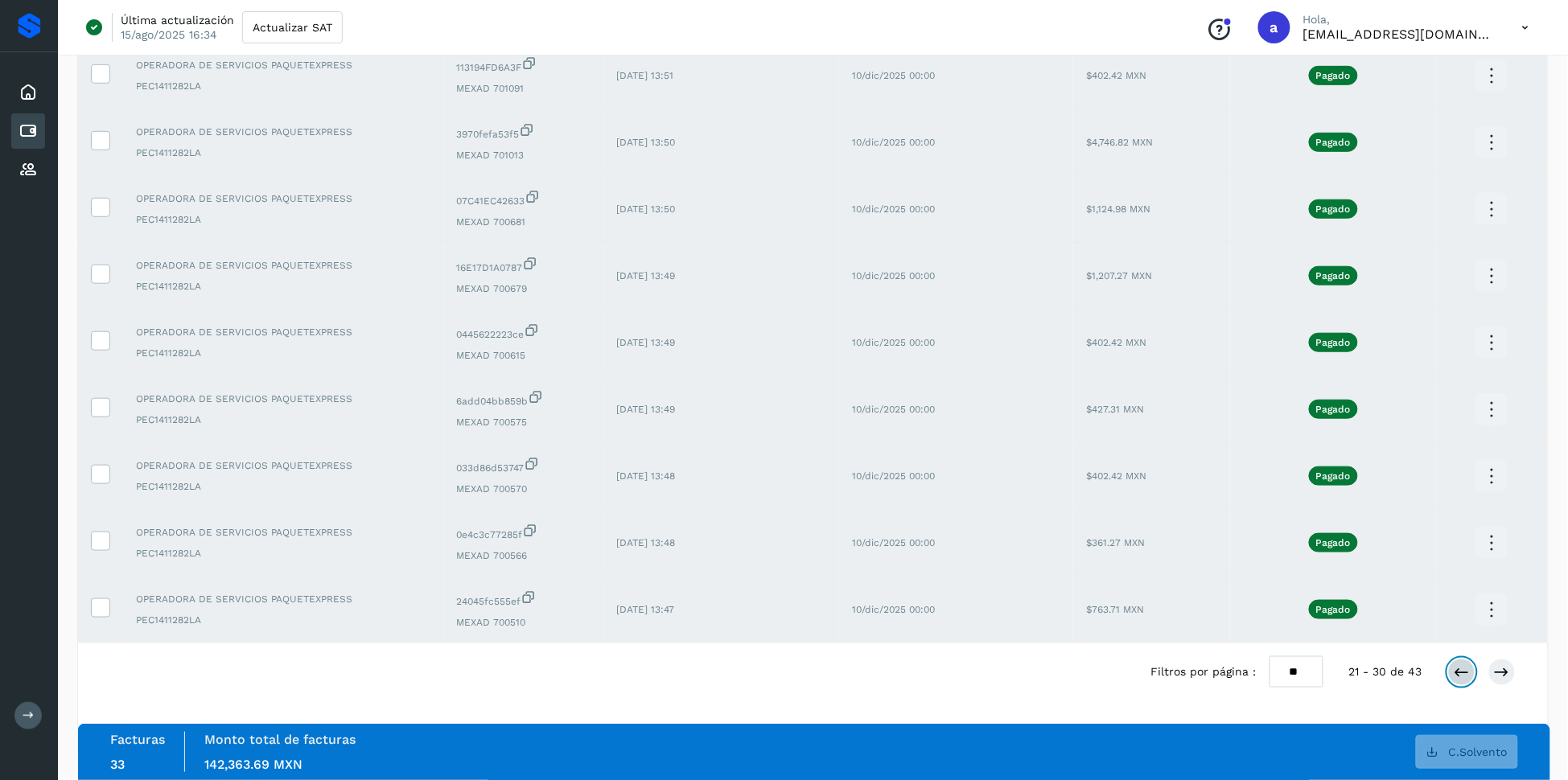
click at [1463, 674] on icon at bounding box center [1461, 671] width 16 height 16
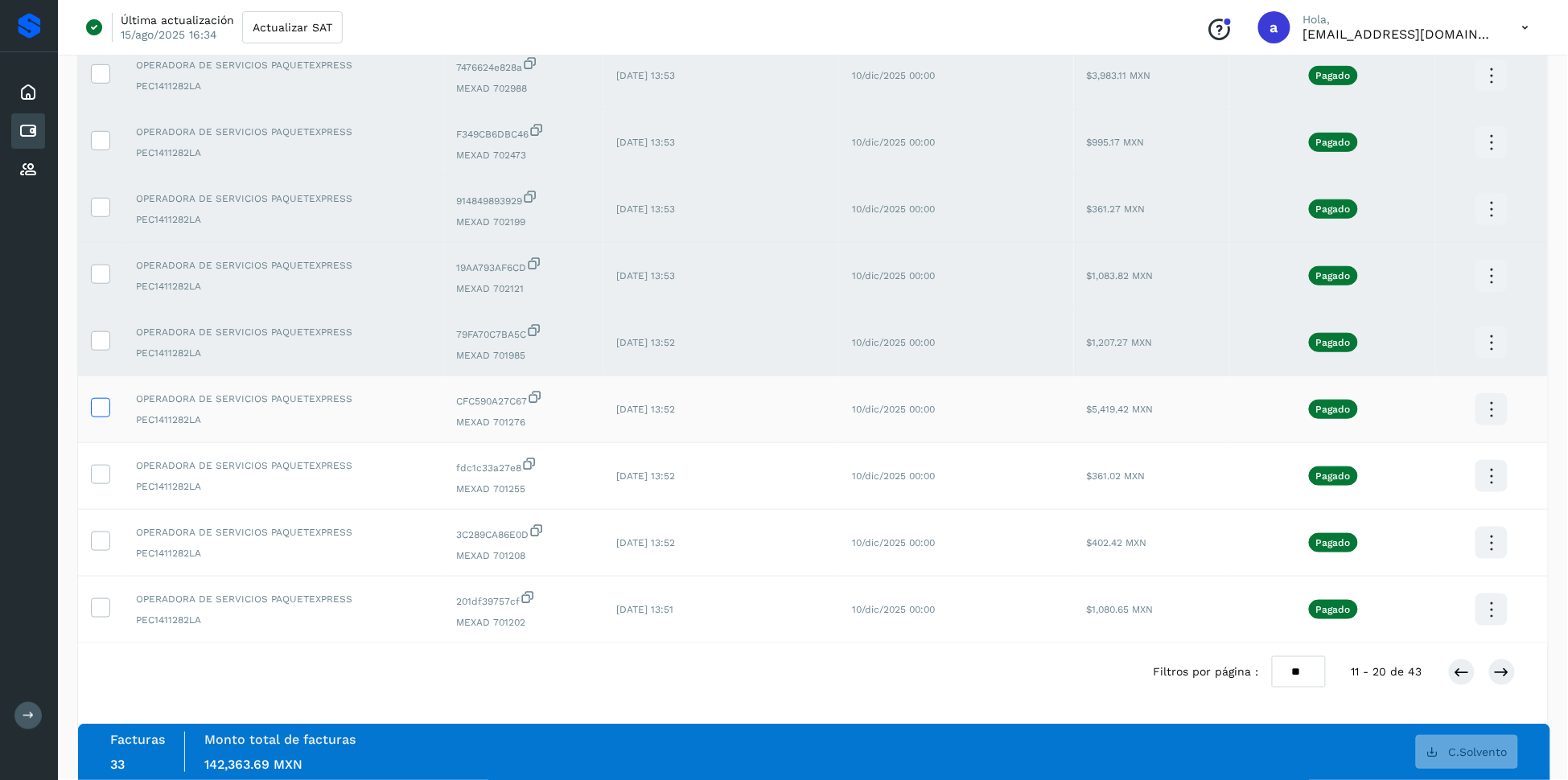
click at [103, 404] on icon at bounding box center [100, 407] width 17 height 17
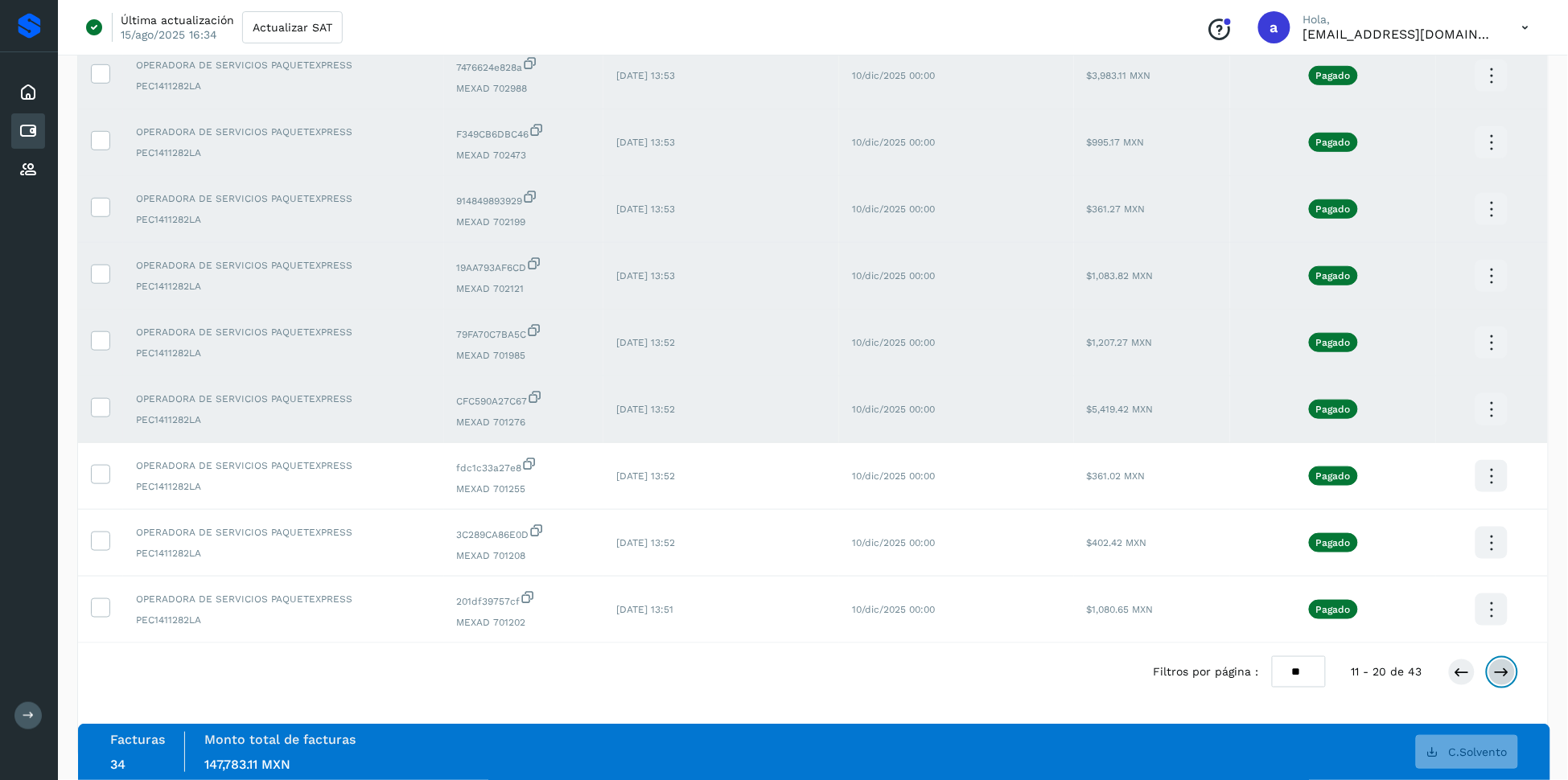
click at [1505, 668] on icon at bounding box center [1501, 671] width 16 height 16
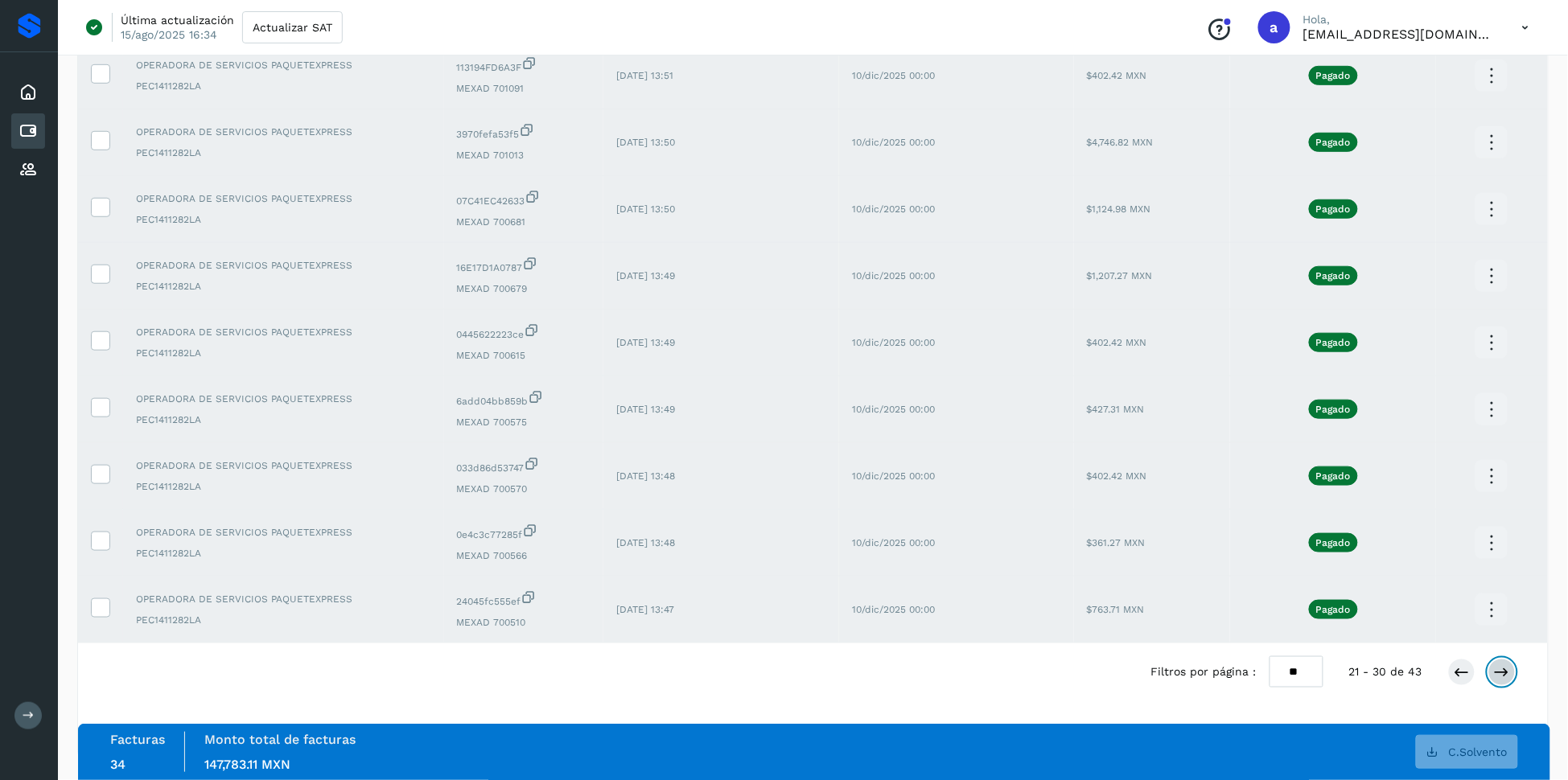
click at [1500, 668] on icon at bounding box center [1501, 671] width 16 height 16
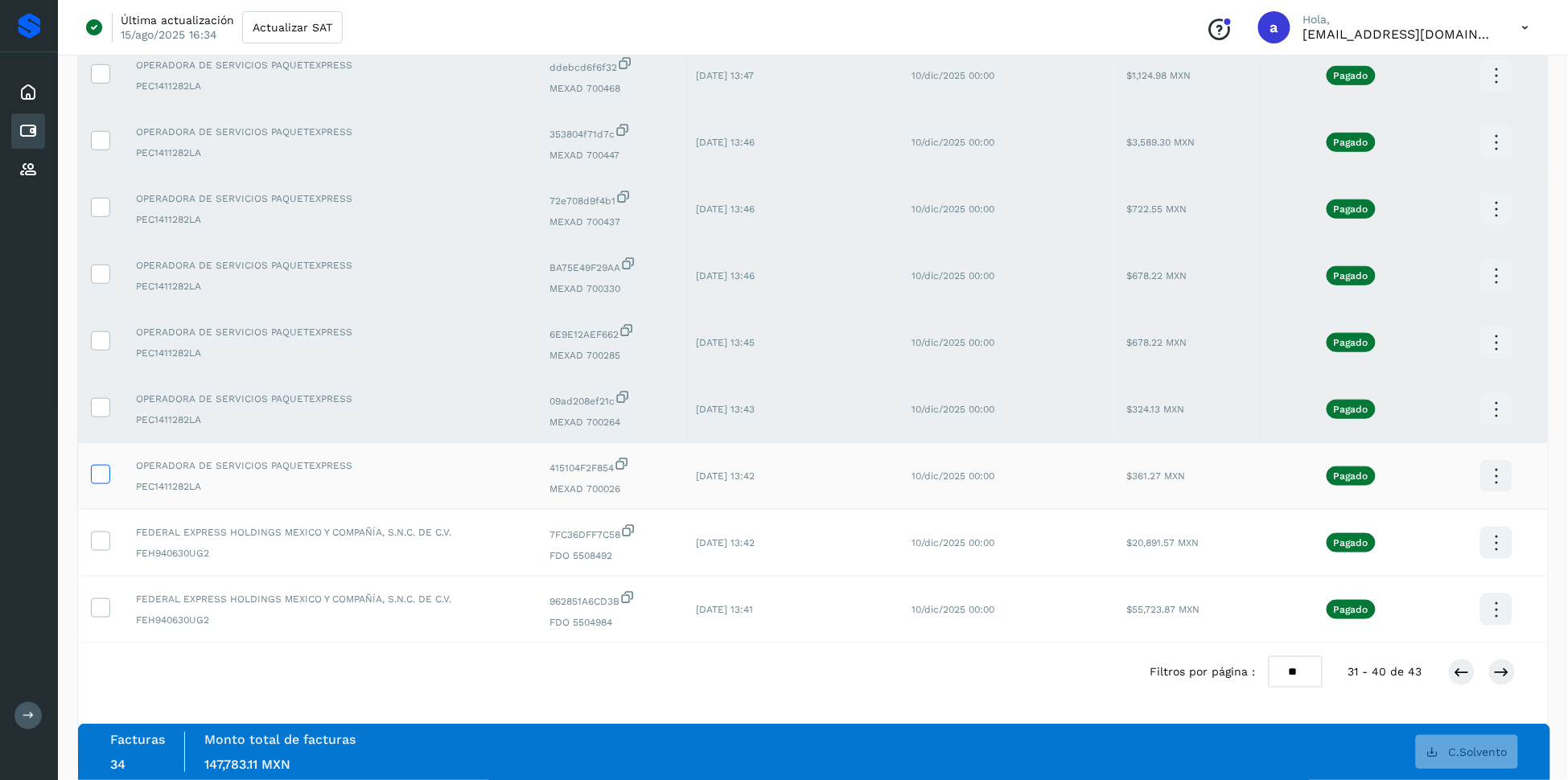
click at [102, 466] on icon at bounding box center [100, 473] width 17 height 17
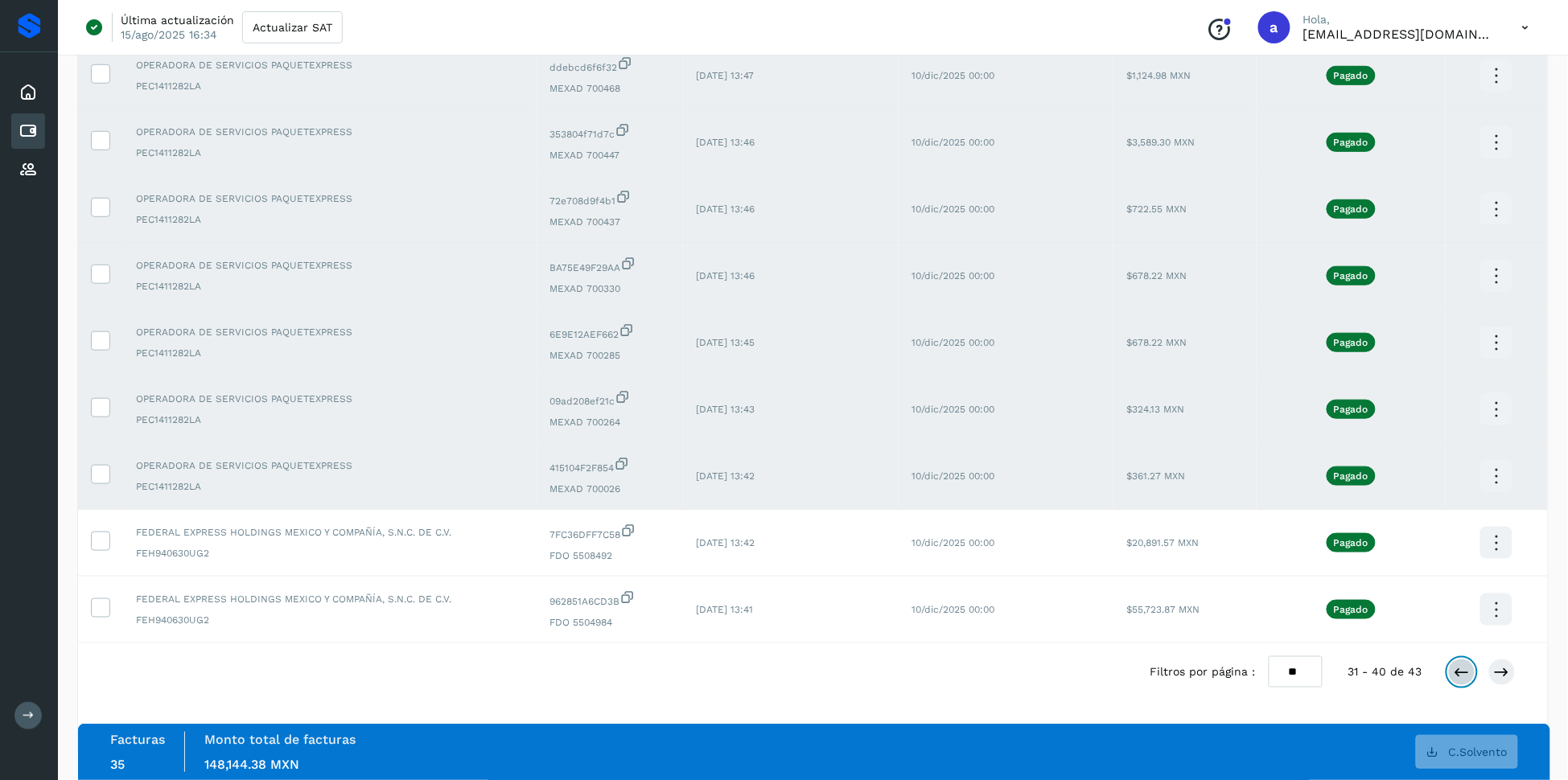
click at [1460, 672] on icon at bounding box center [1461, 671] width 16 height 16
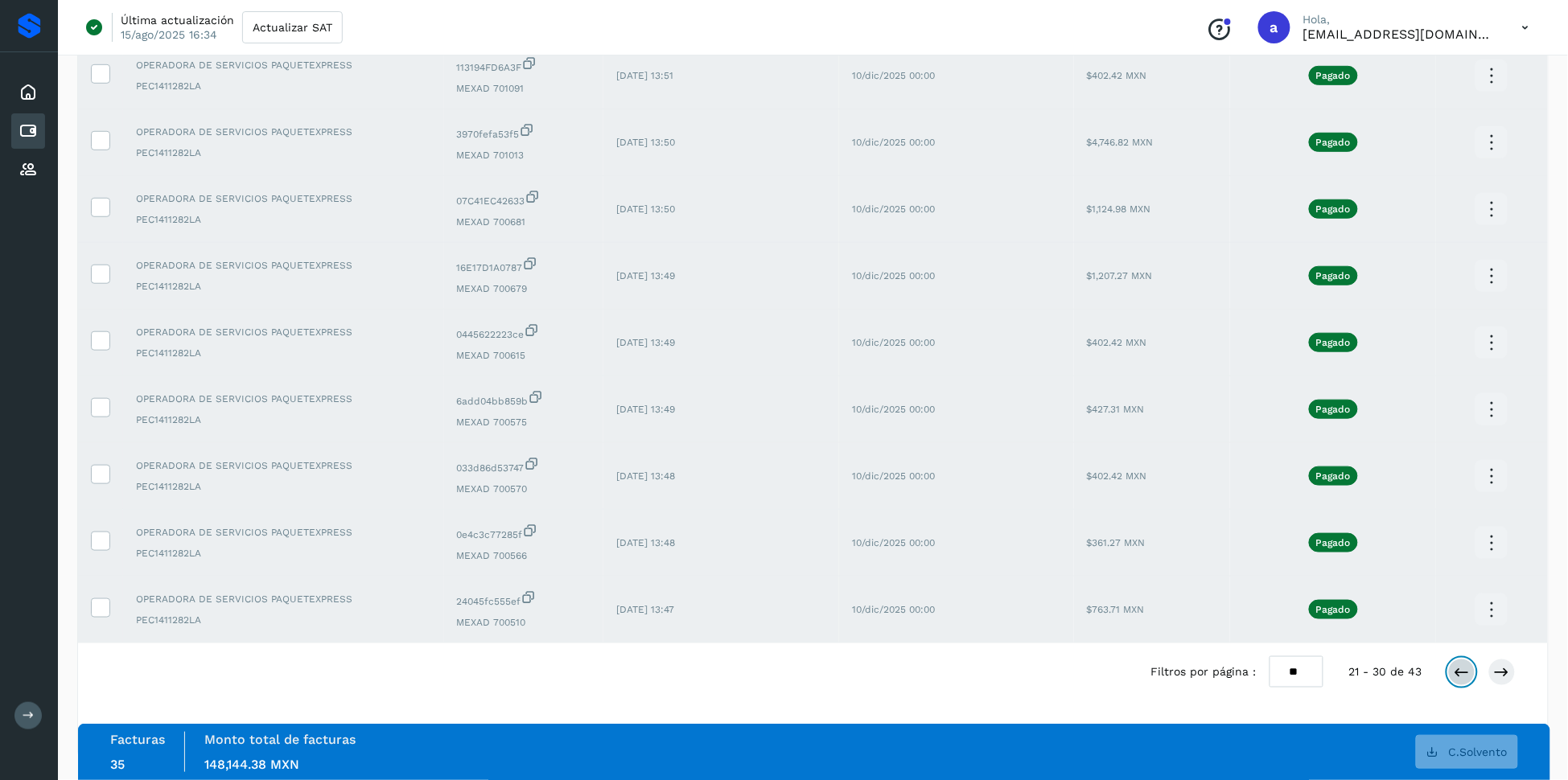
click at [1459, 675] on icon at bounding box center [1461, 671] width 16 height 16
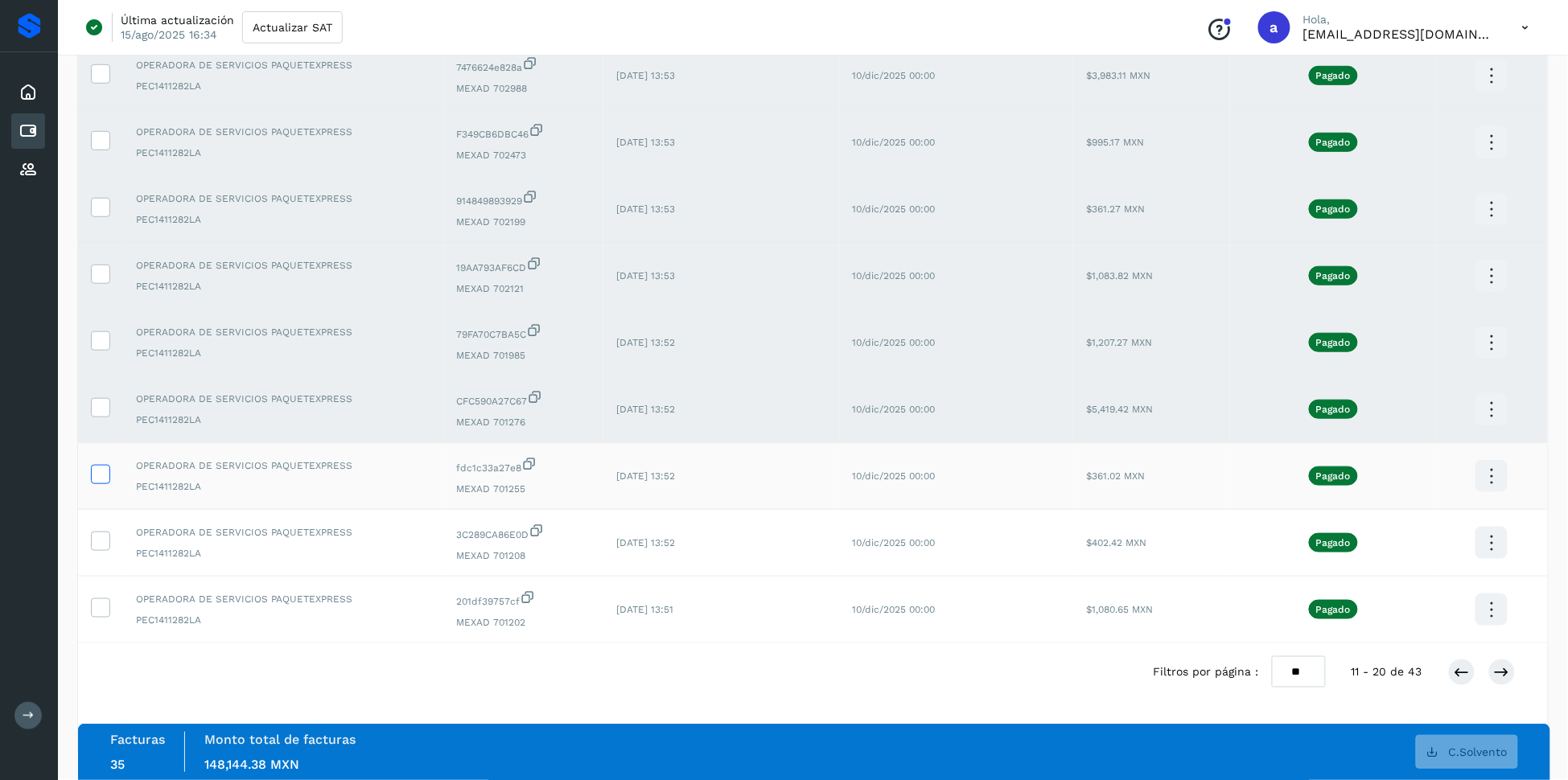
click at [103, 465] on icon at bounding box center [100, 473] width 17 height 17
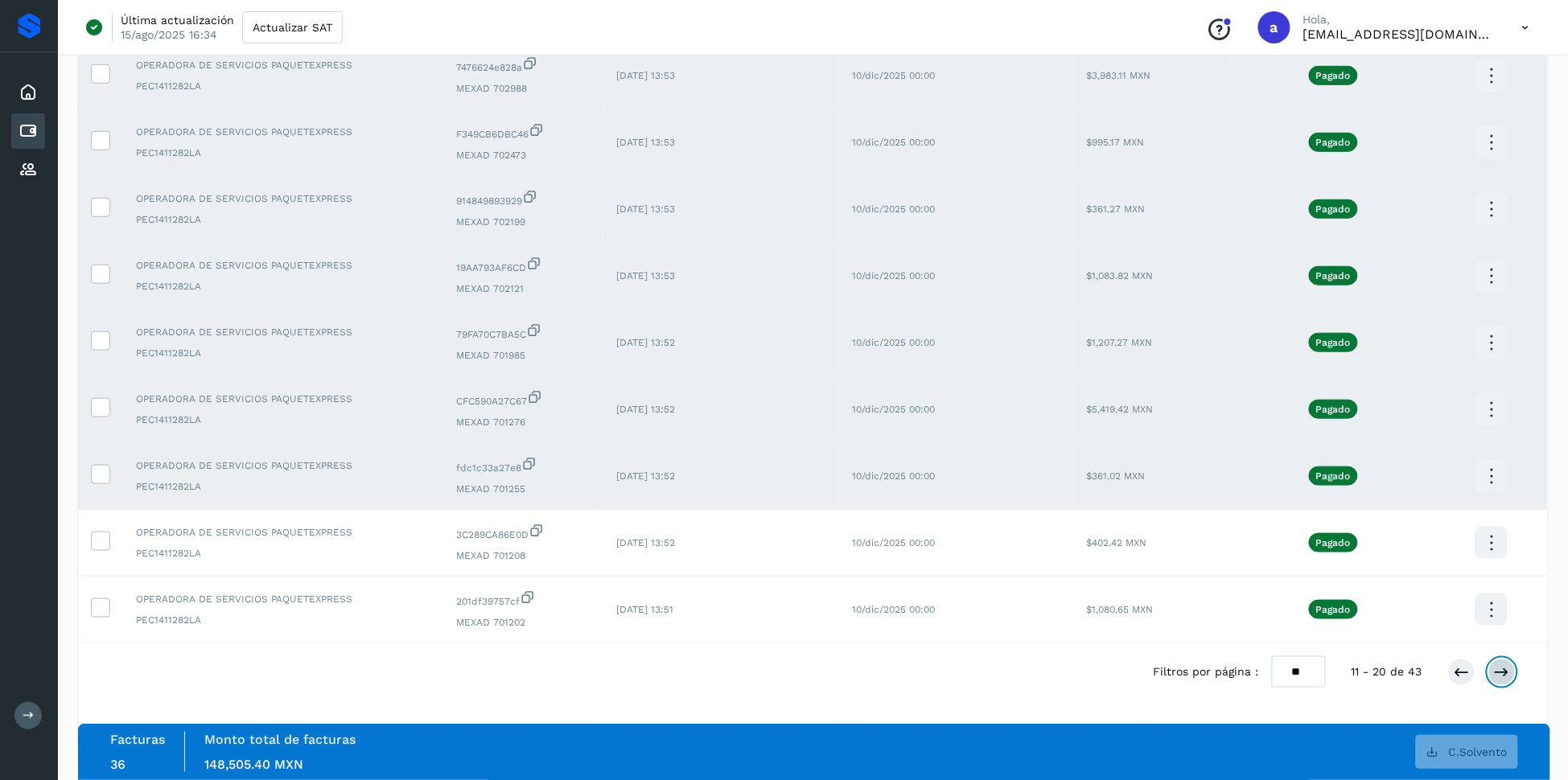
click at [1500, 668] on icon at bounding box center [1501, 671] width 16 height 16
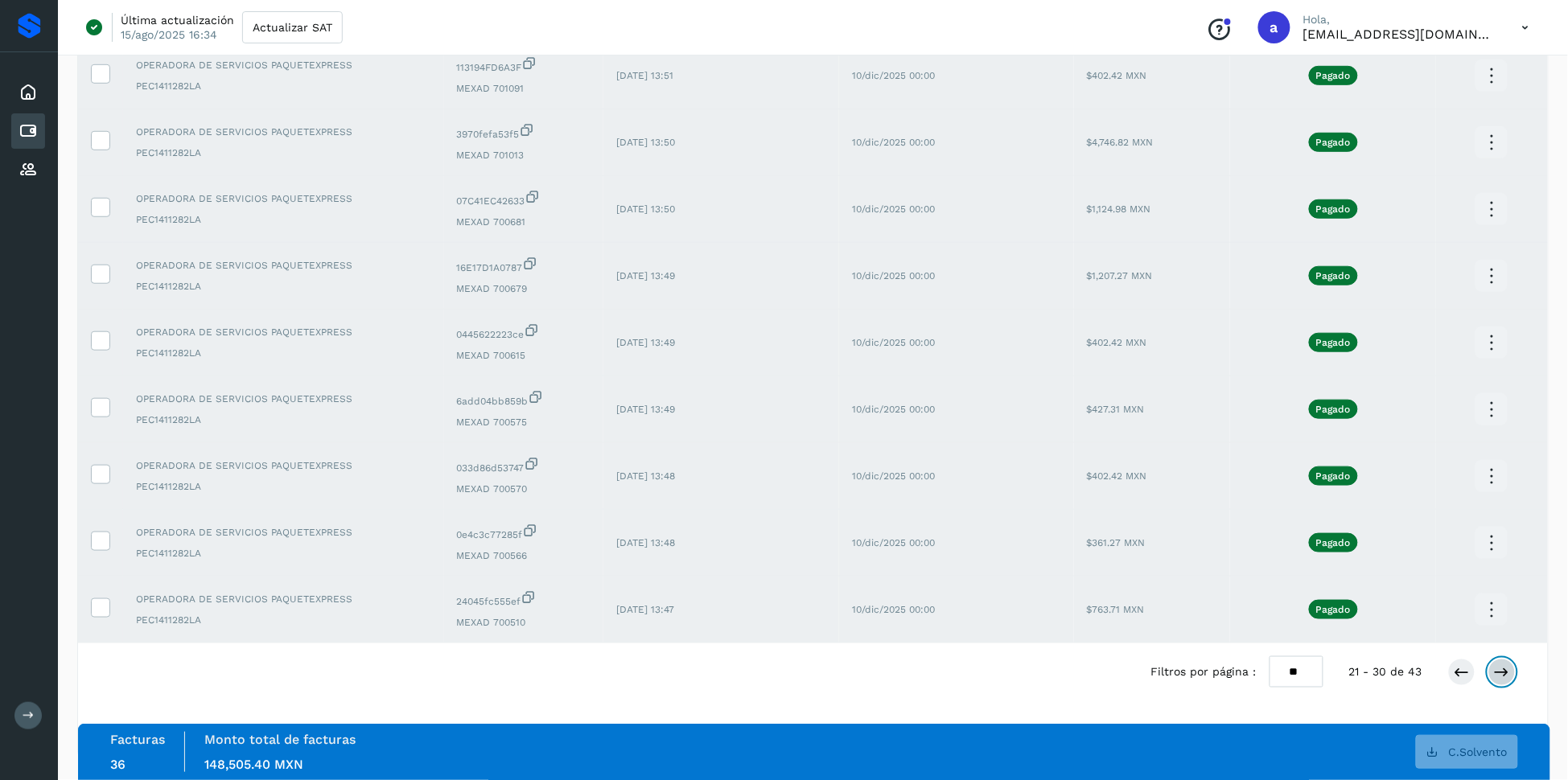
click at [1507, 678] on icon at bounding box center [1501, 671] width 16 height 16
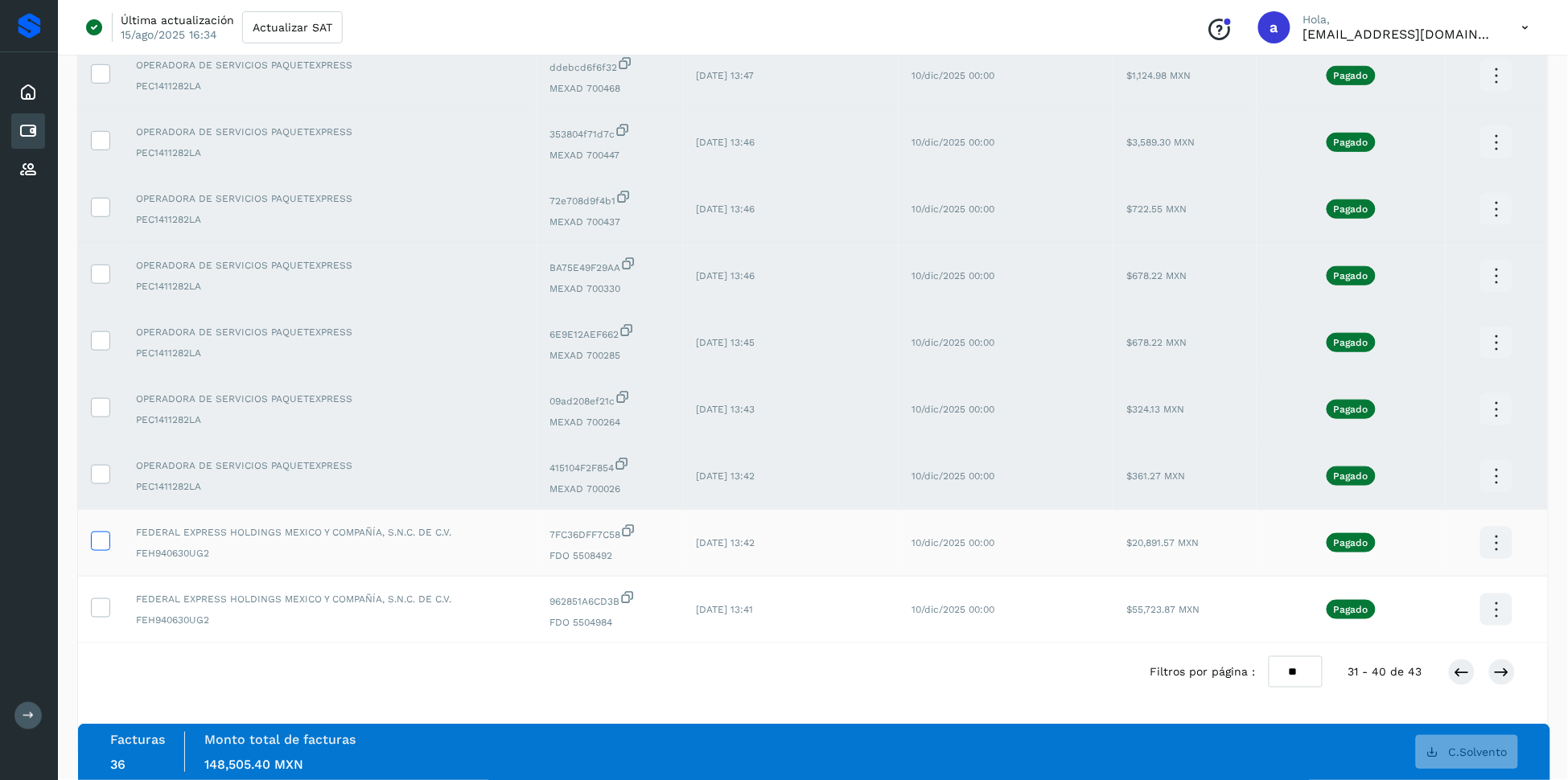
click at [104, 540] on icon at bounding box center [100, 540] width 17 height 17
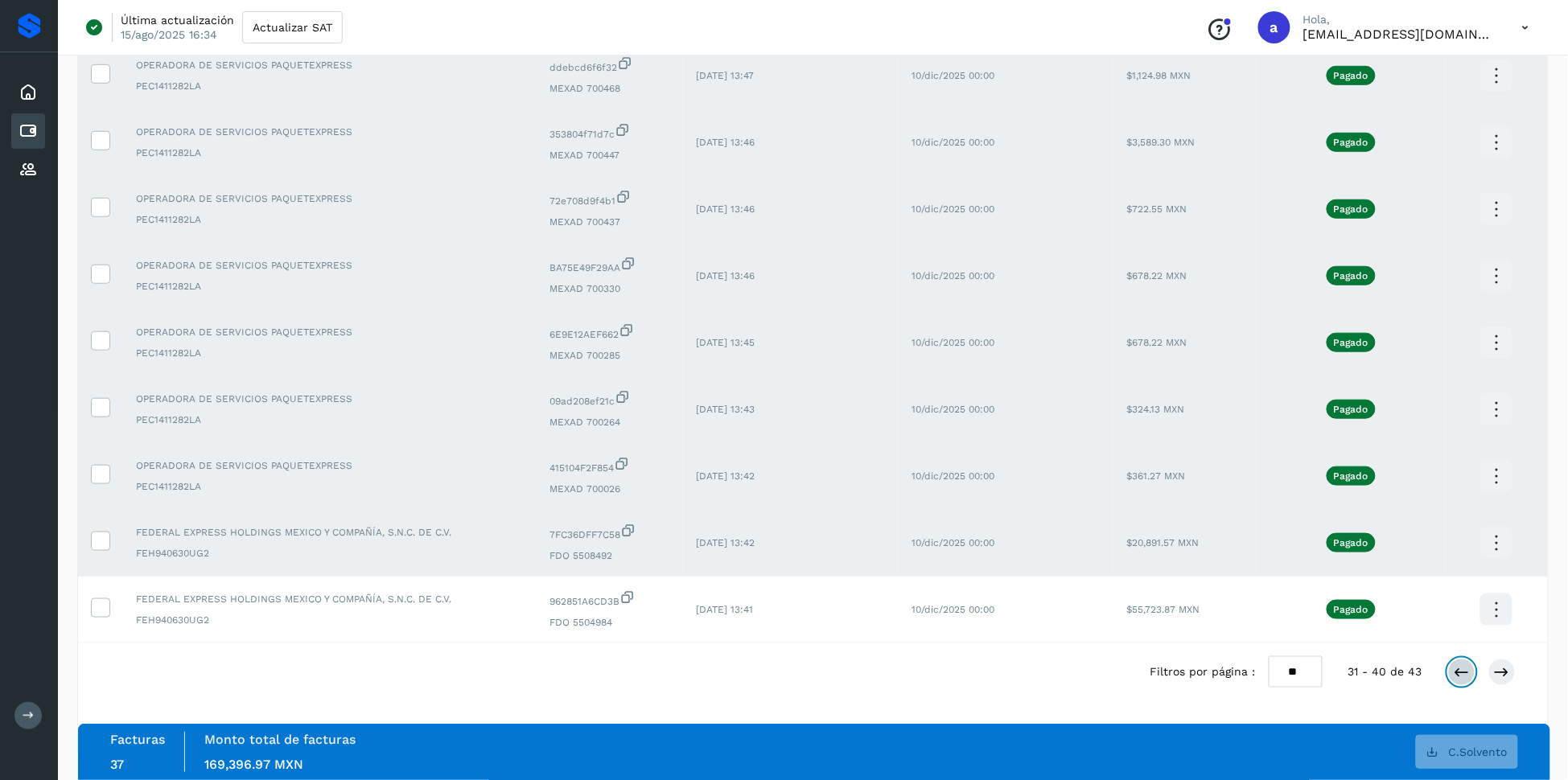
click at [1462, 676] on icon at bounding box center [1461, 671] width 16 height 16
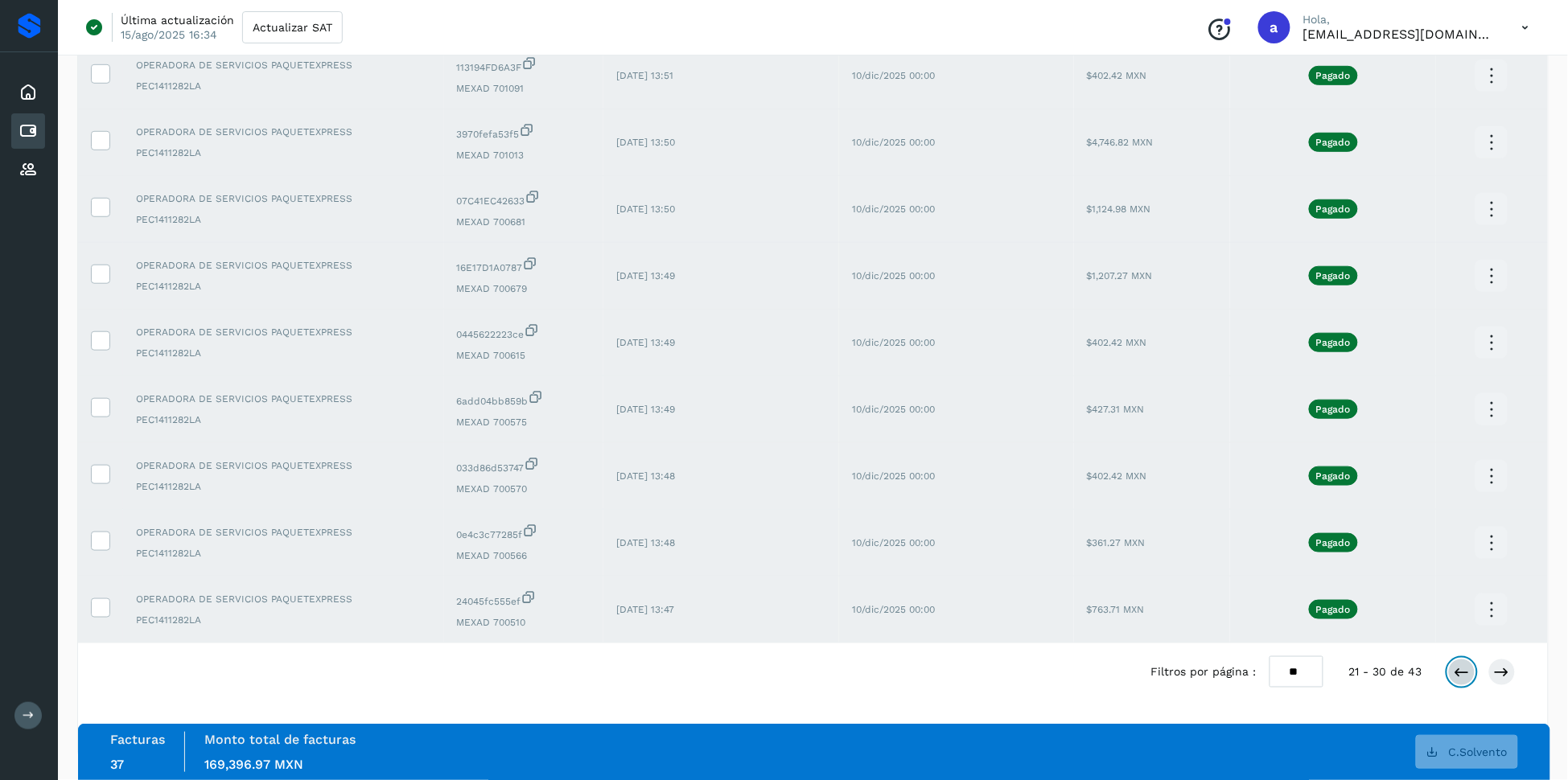
click at [1471, 681] on button at bounding box center [1461, 671] width 27 height 27
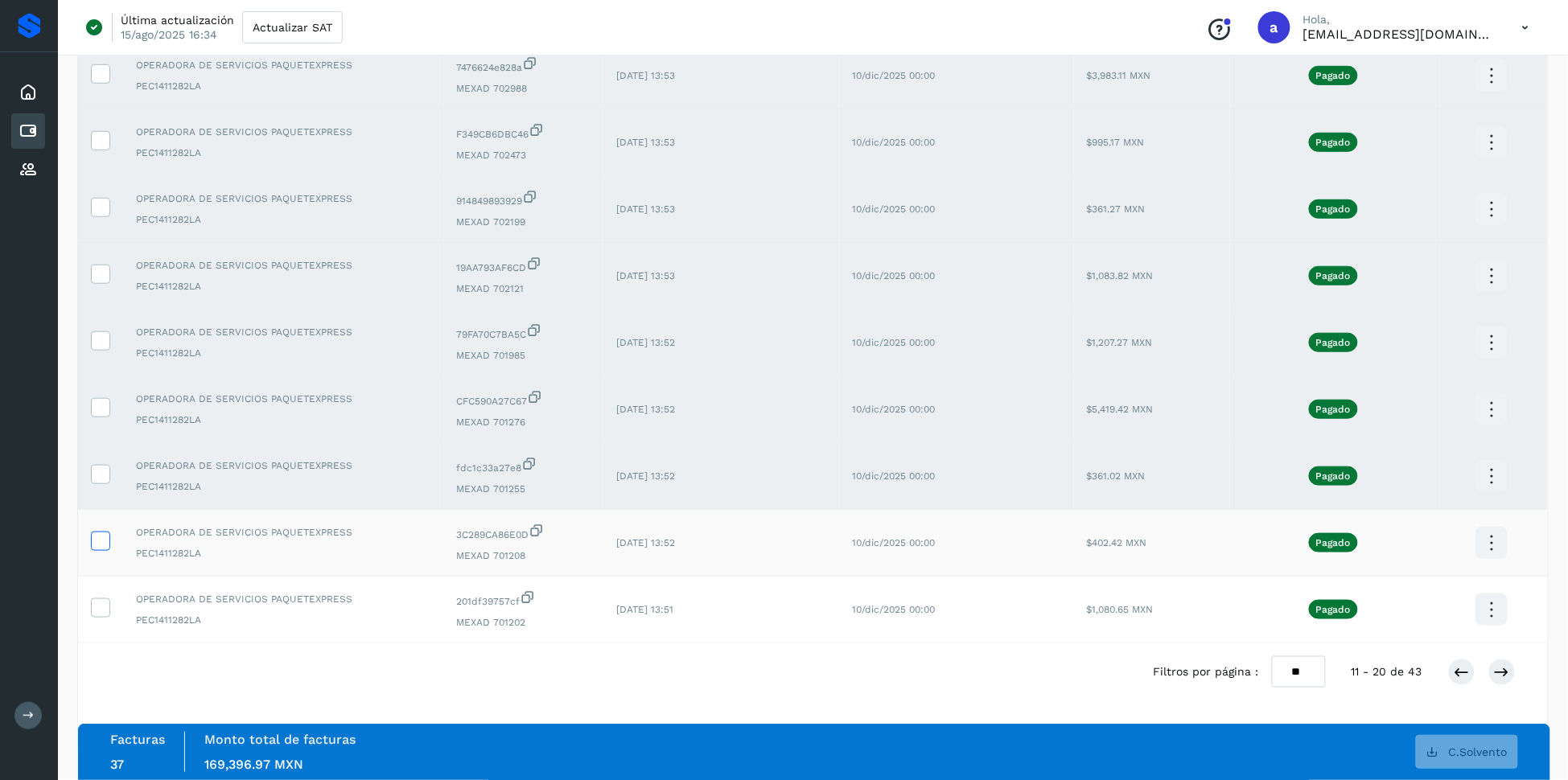
click at [108, 546] on icon at bounding box center [100, 540] width 17 height 17
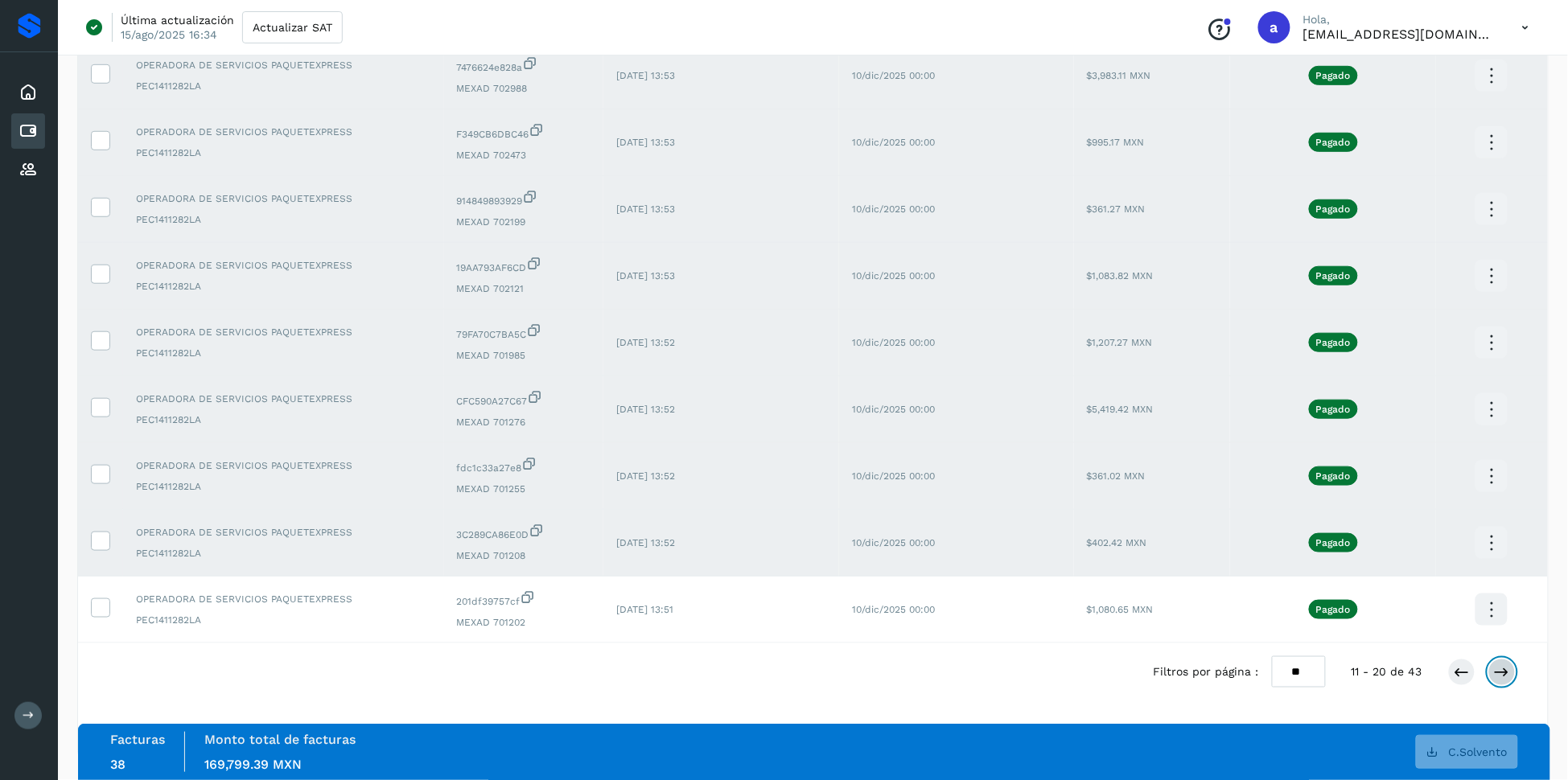
click at [1494, 673] on icon at bounding box center [1501, 671] width 16 height 16
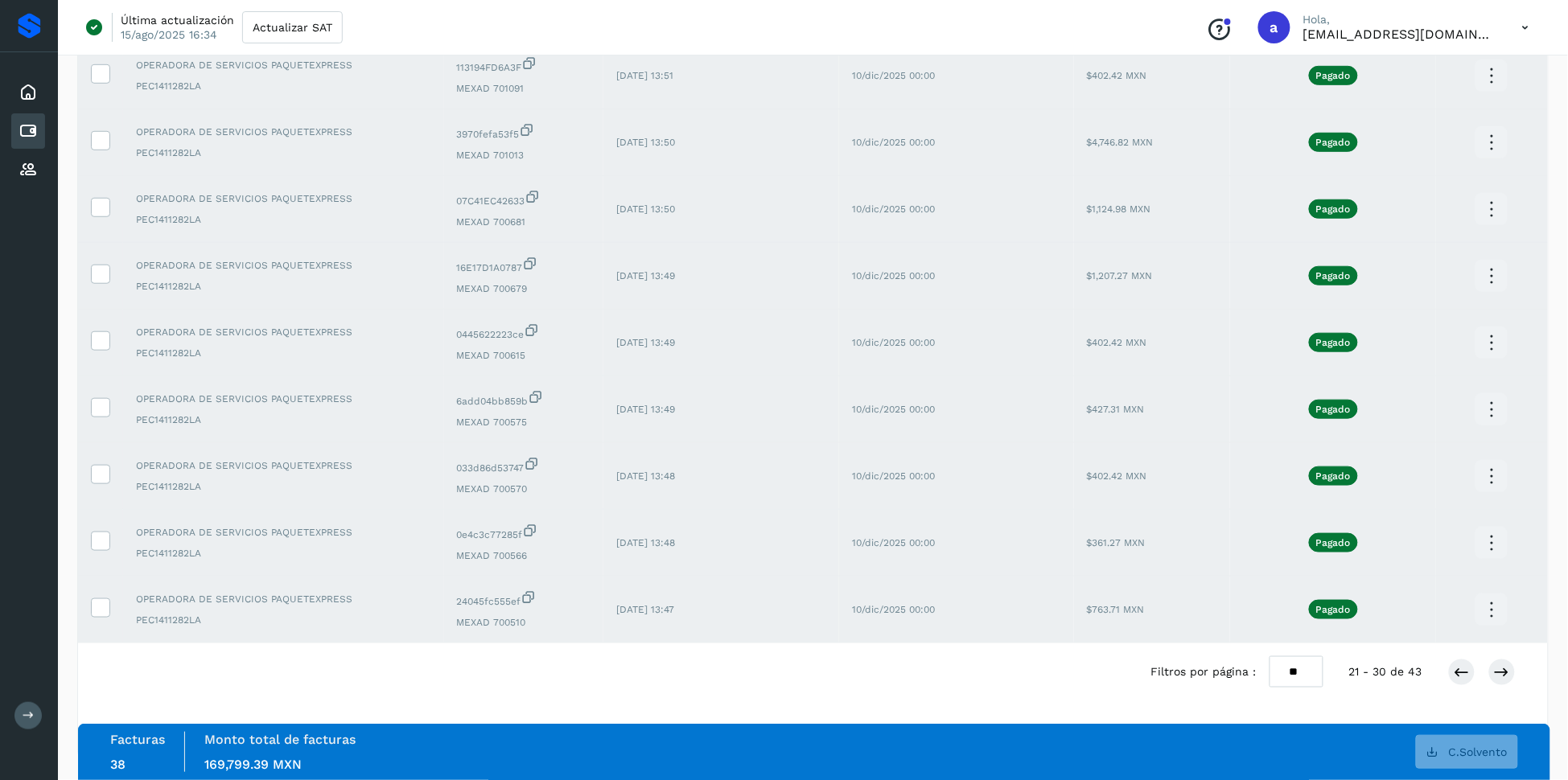
click at [1487, 675] on div at bounding box center [1482, 671] width 68 height 27
click at [1500, 675] on icon at bounding box center [1501, 671] width 16 height 16
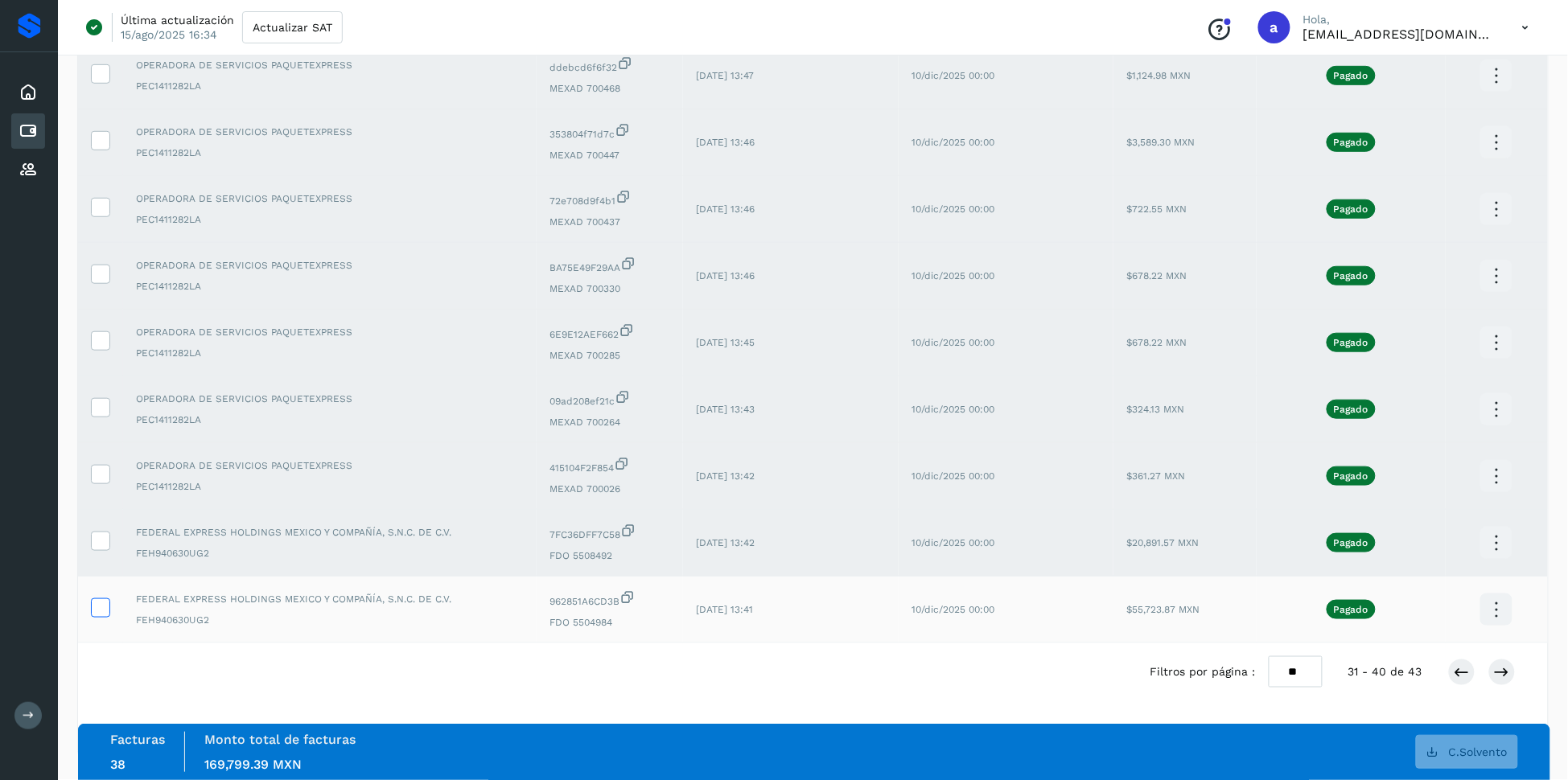
click at [99, 611] on icon at bounding box center [100, 607] width 17 height 17
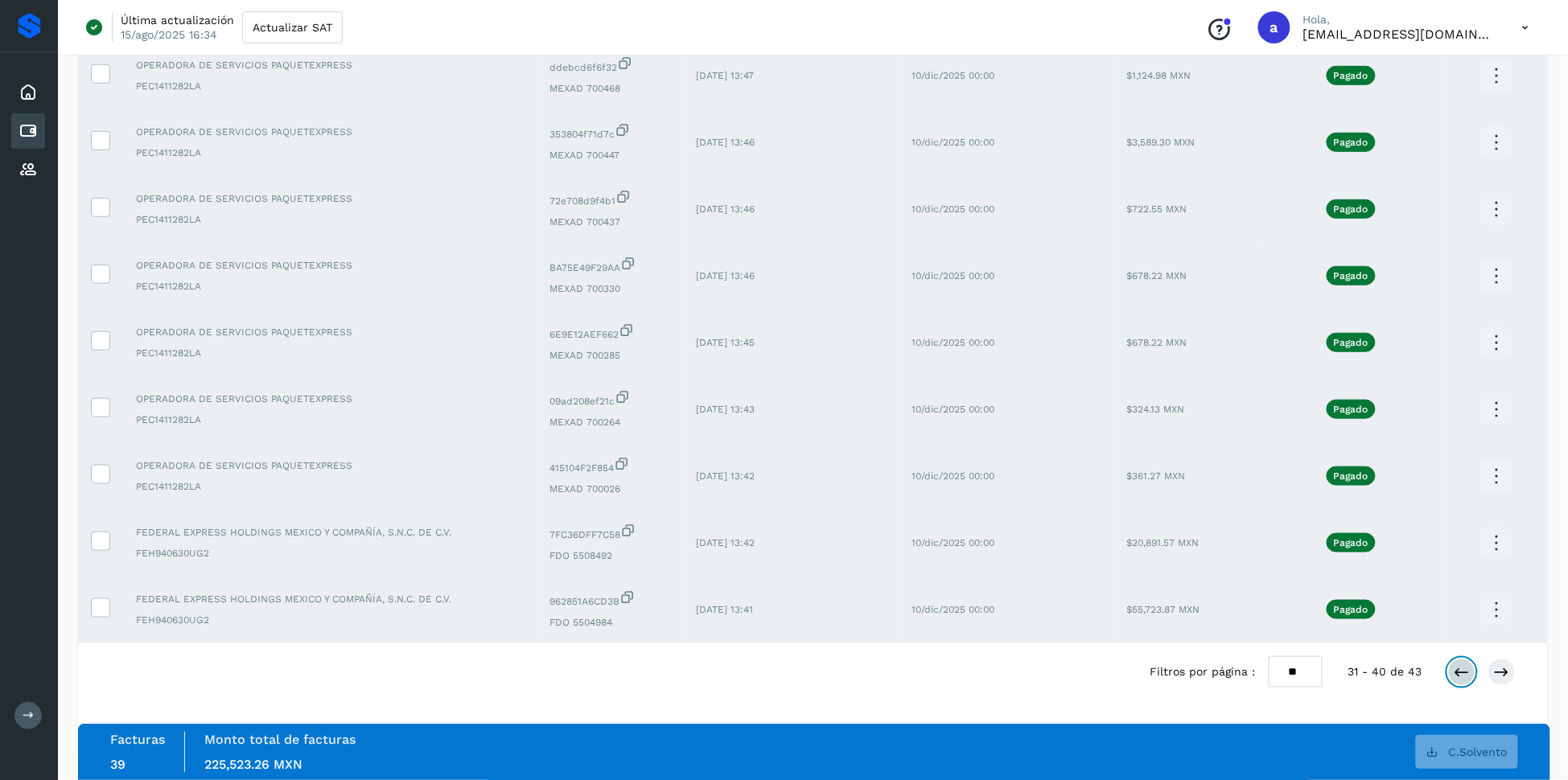
click at [1466, 669] on icon at bounding box center [1461, 671] width 16 height 16
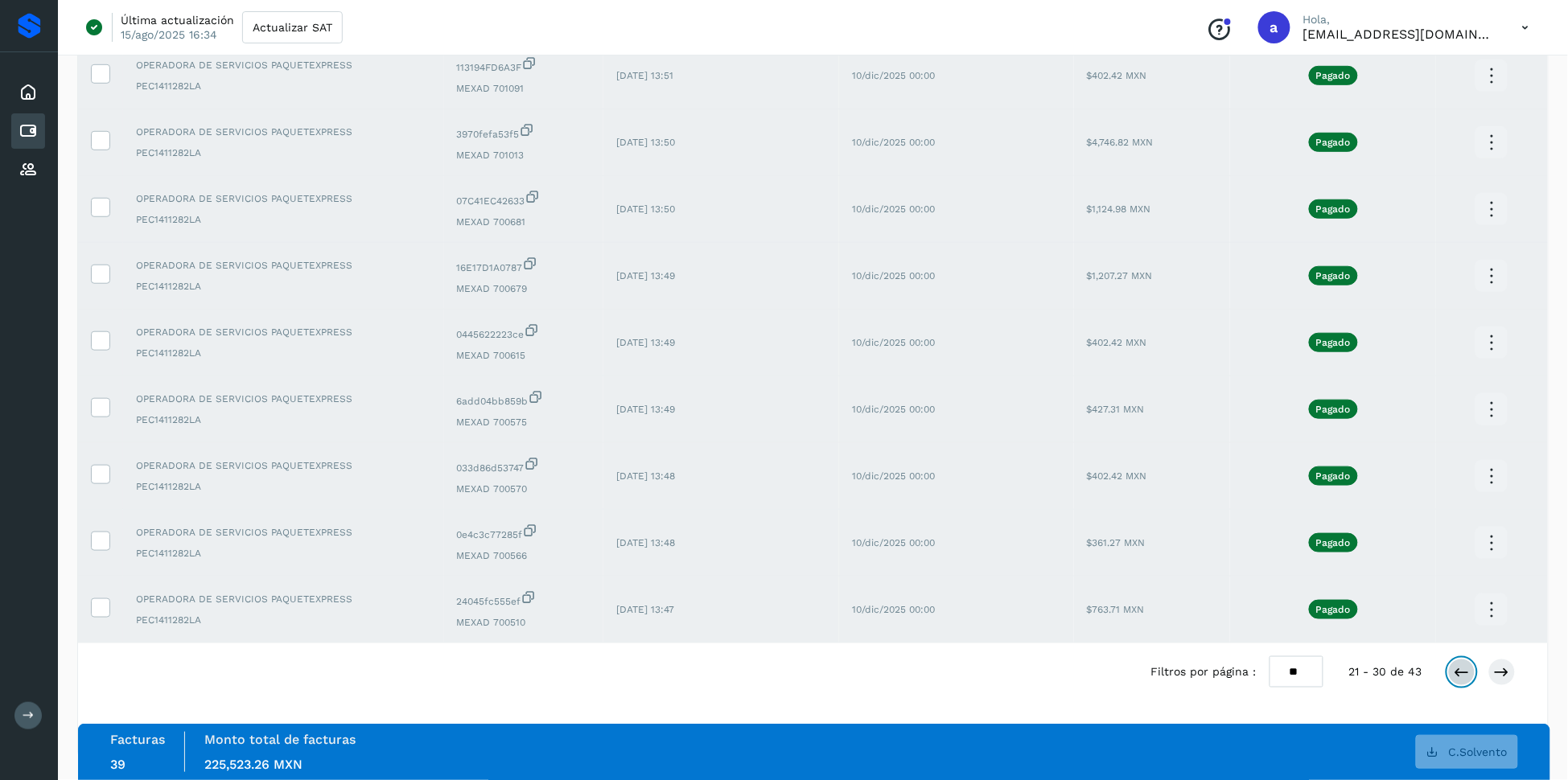
click at [1466, 665] on icon at bounding box center [1461, 671] width 16 height 16
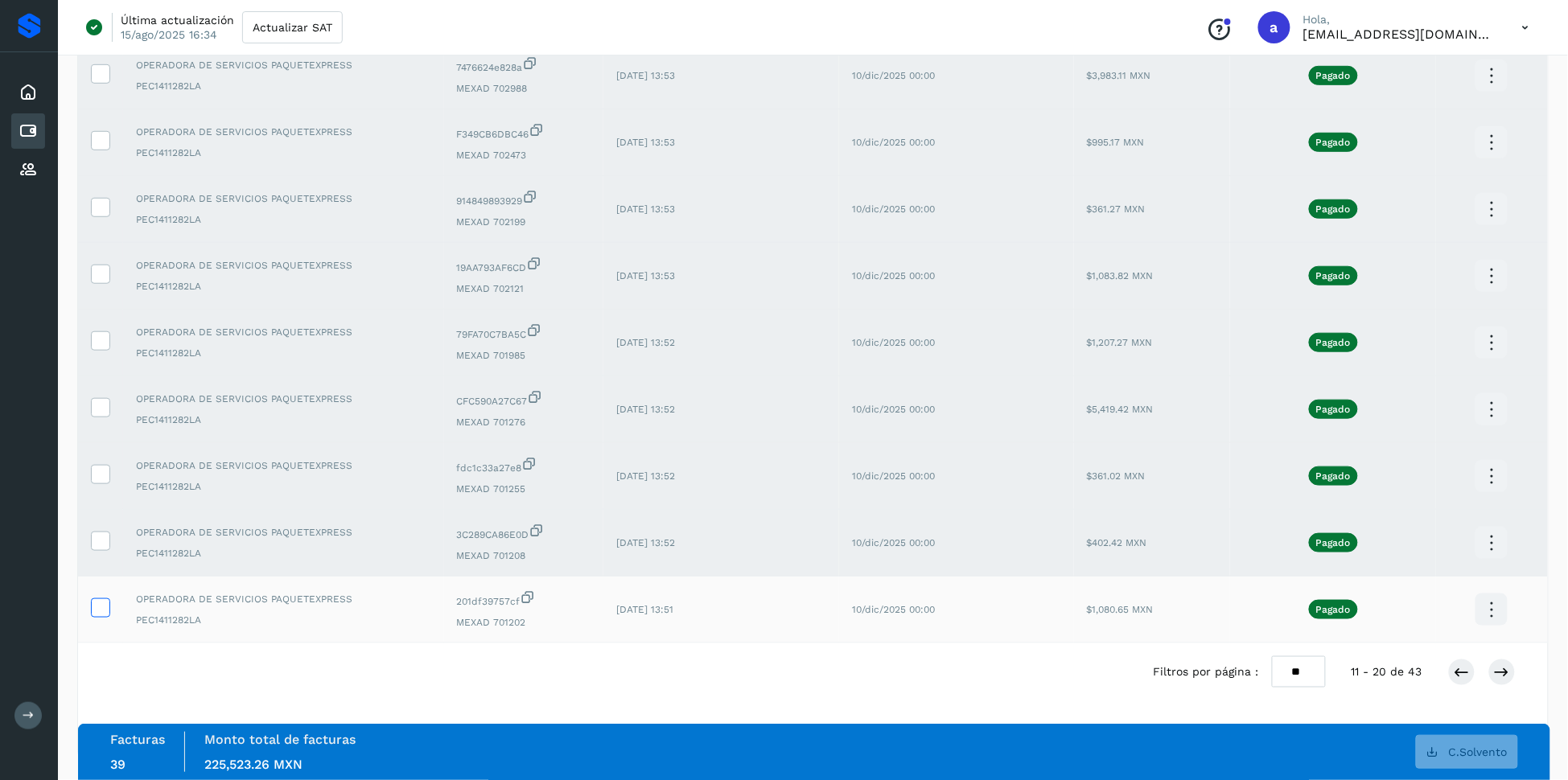
click at [99, 599] on icon at bounding box center [100, 607] width 17 height 17
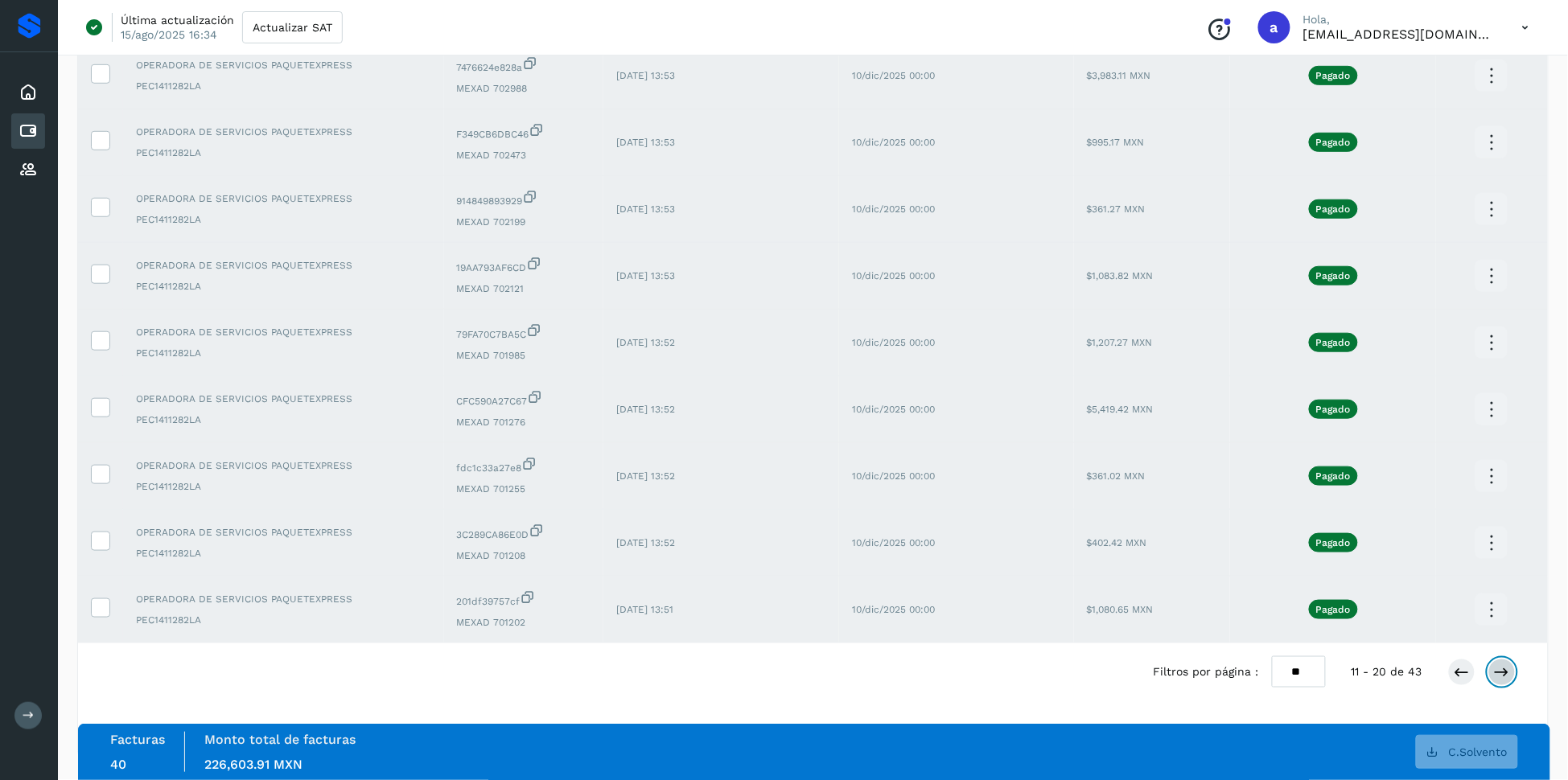
click at [1510, 669] on button at bounding box center [1501, 671] width 27 height 27
click at [1506, 675] on icon at bounding box center [1501, 671] width 16 height 16
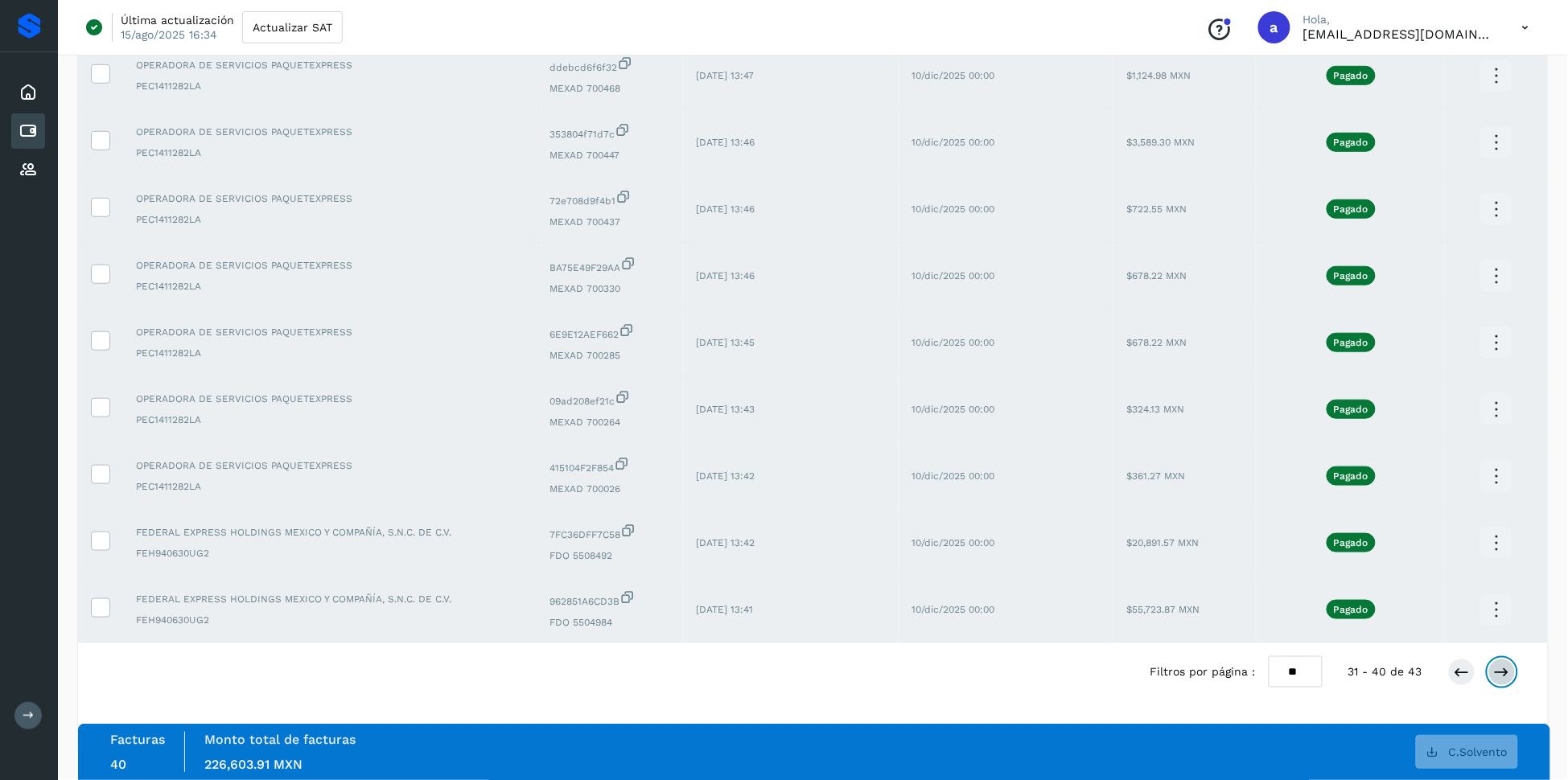
click at [1509, 664] on icon at bounding box center [1501, 671] width 16 height 16
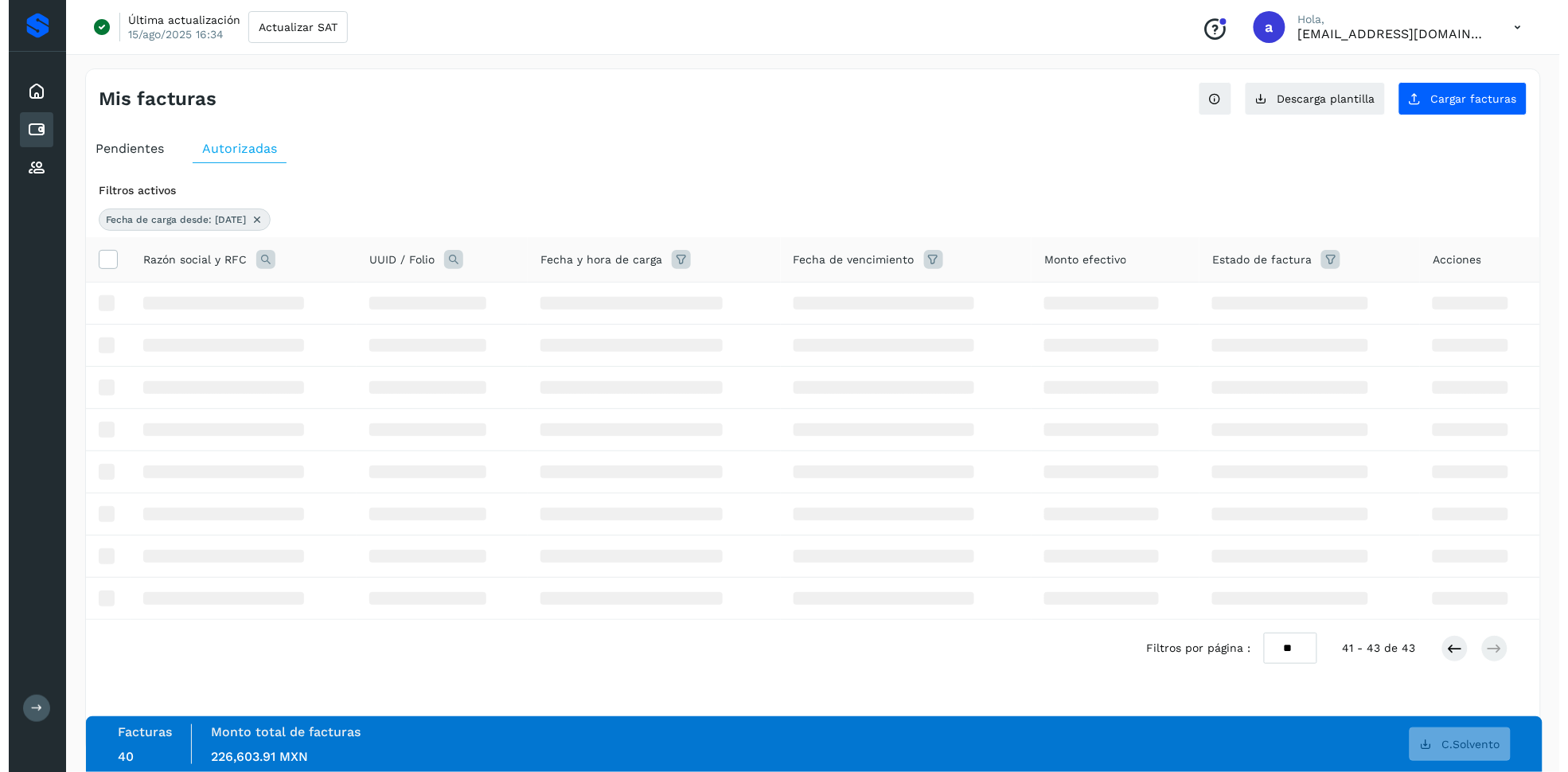
scroll to position [0, 0]
